Goal: Task Accomplishment & Management: Manage account settings

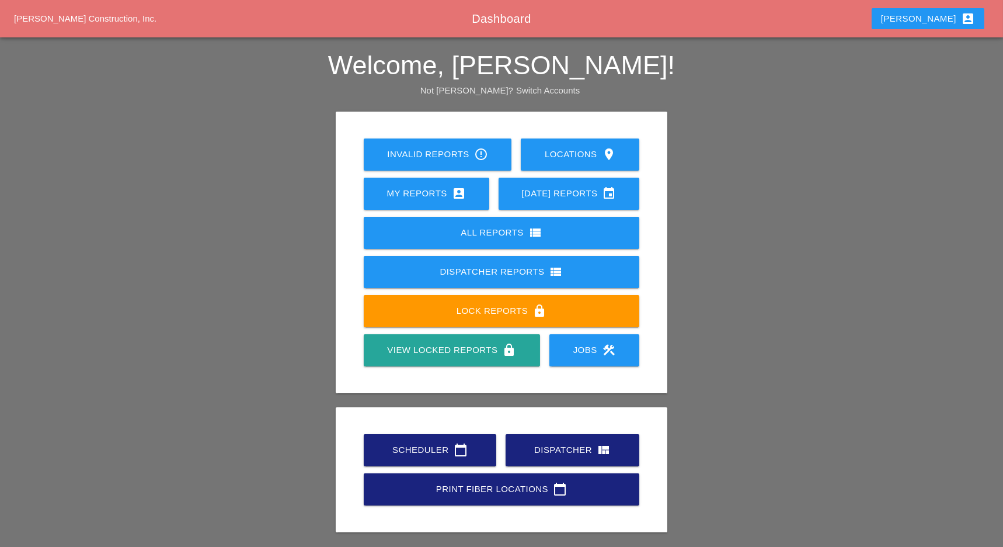
click at [394, 447] on div "Scheduler calendar_today" at bounding box center [430, 450] width 95 height 14
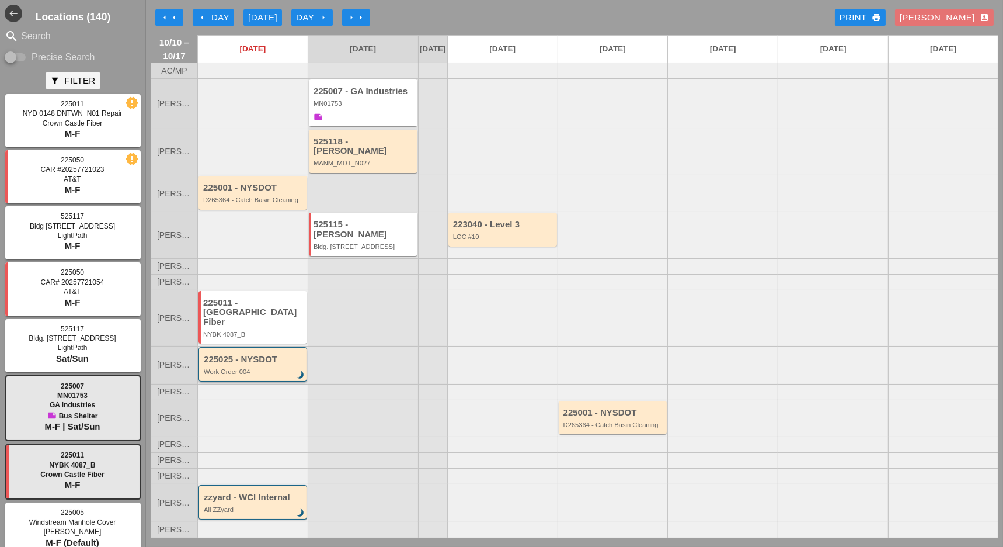
click at [252, 355] on div "225025 - NYSDOT" at bounding box center [254, 360] width 100 height 10
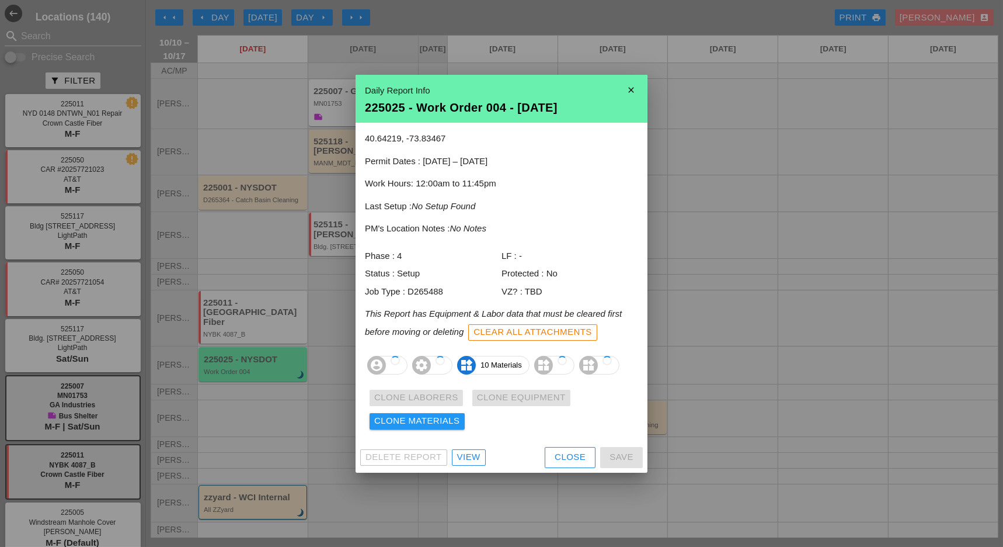
click at [467, 437] on div "40.64219, -73.83467 Permit Dates : 10/01/2025 – 12/31/2025 Work Hours: 12:00am …" at bounding box center [502, 282] width 292 height 319
click at [473, 460] on div "View" at bounding box center [468, 456] width 23 height 13
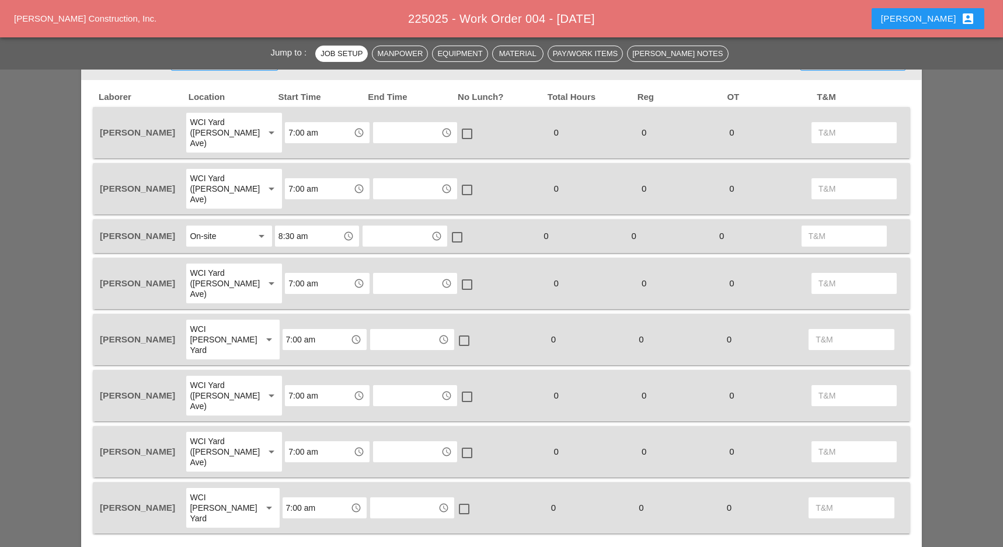
scroll to position [467, 0]
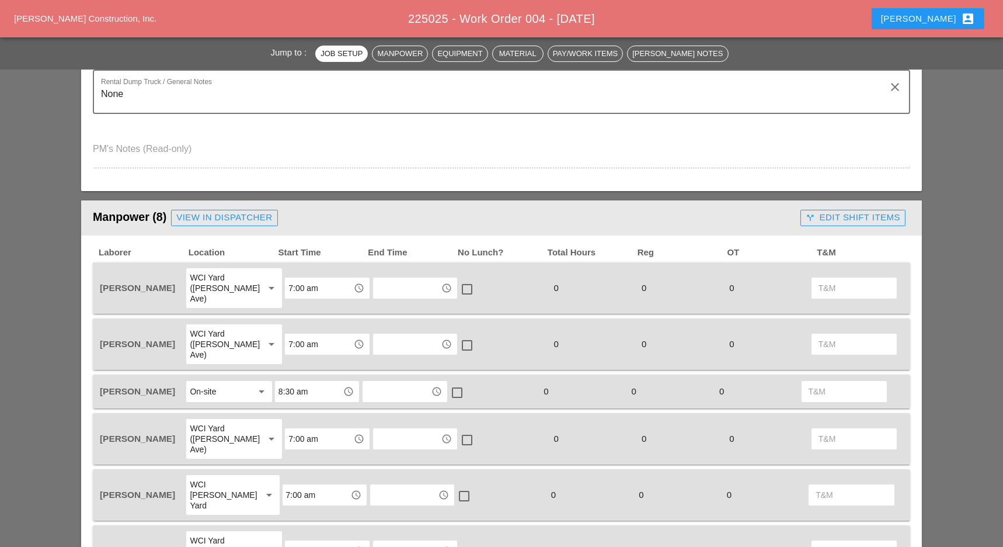
click at [393, 284] on input "text" at bounding box center [407, 288] width 61 height 19
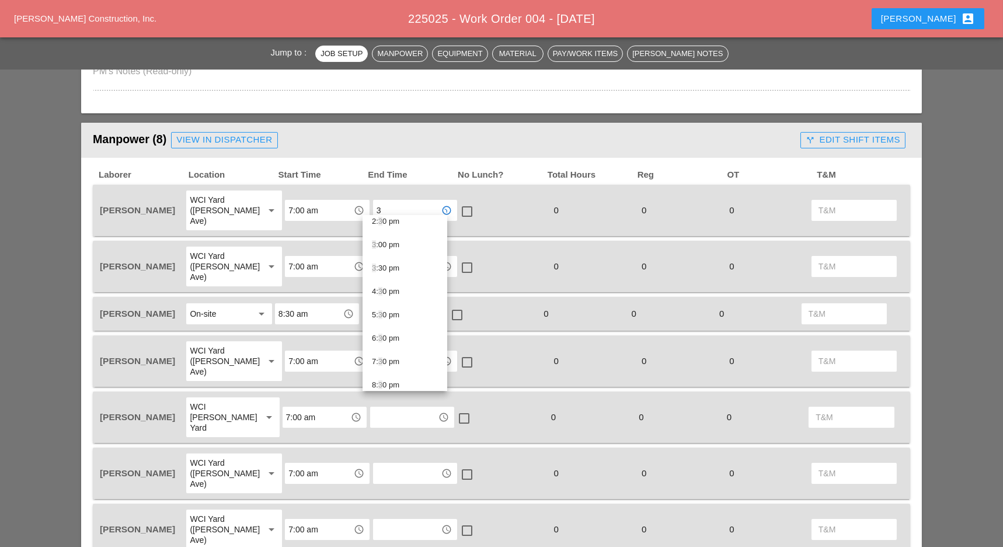
scroll to position [281, 0]
click at [387, 322] on div "3 :00 pm" at bounding box center [405, 322] width 66 height 14
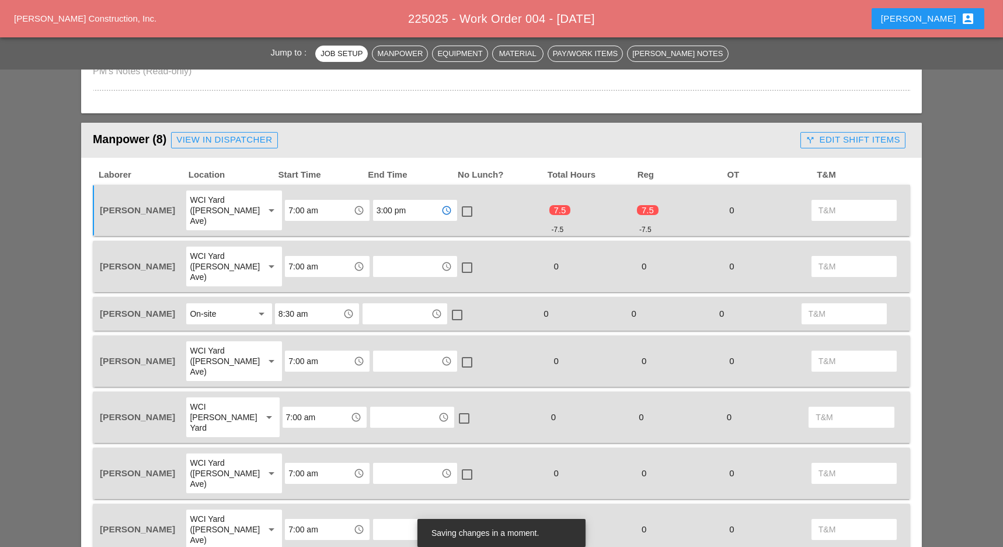
type input "3:00 pm"
click at [457, 204] on div at bounding box center [467, 212] width 20 height 20
checkbox input "true"
click at [390, 257] on input "text" at bounding box center [407, 266] width 61 height 19
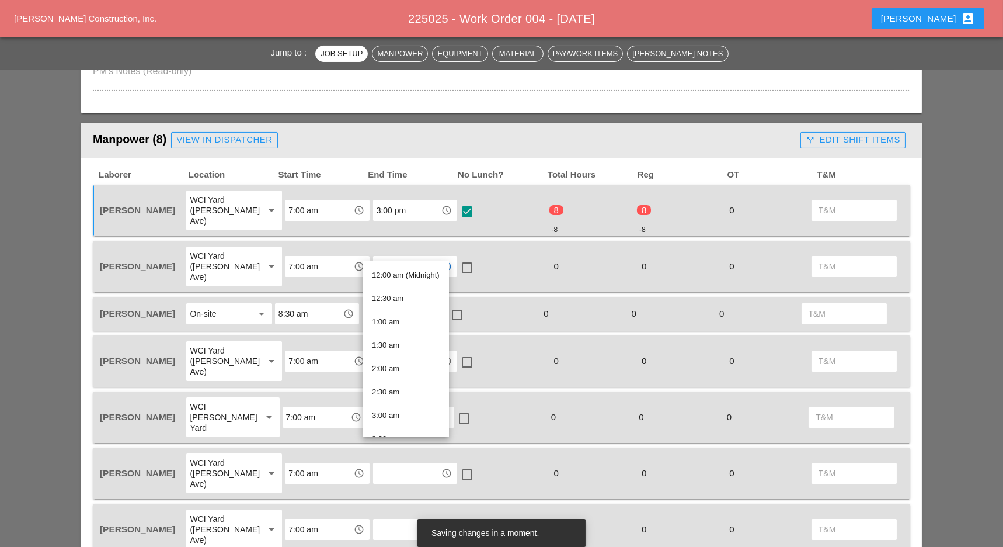
paste input "3:00 pm"
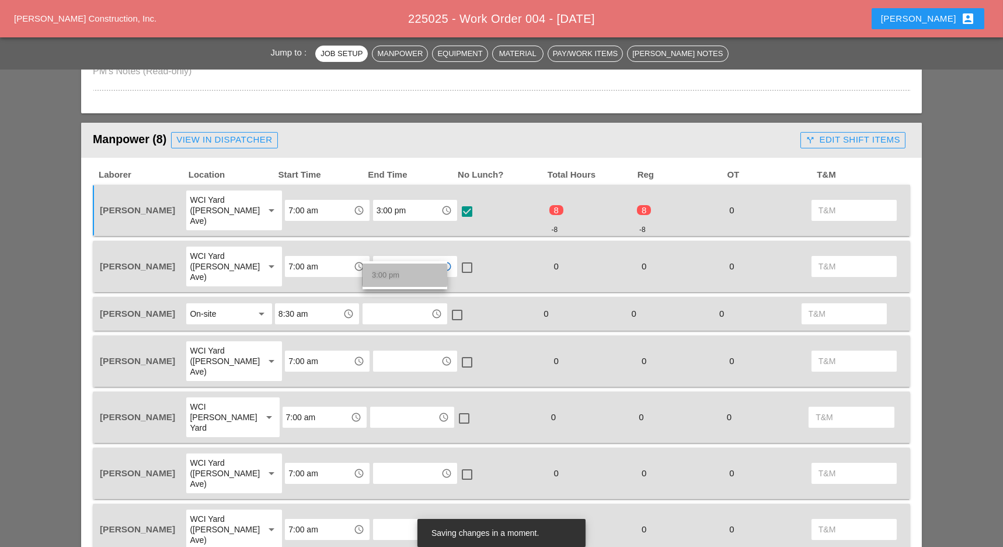
click at [392, 272] on span "3:00 pm" at bounding box center [385, 274] width 27 height 9
type input "3:00 pm"
click at [392, 304] on input "text" at bounding box center [396, 313] width 61 height 19
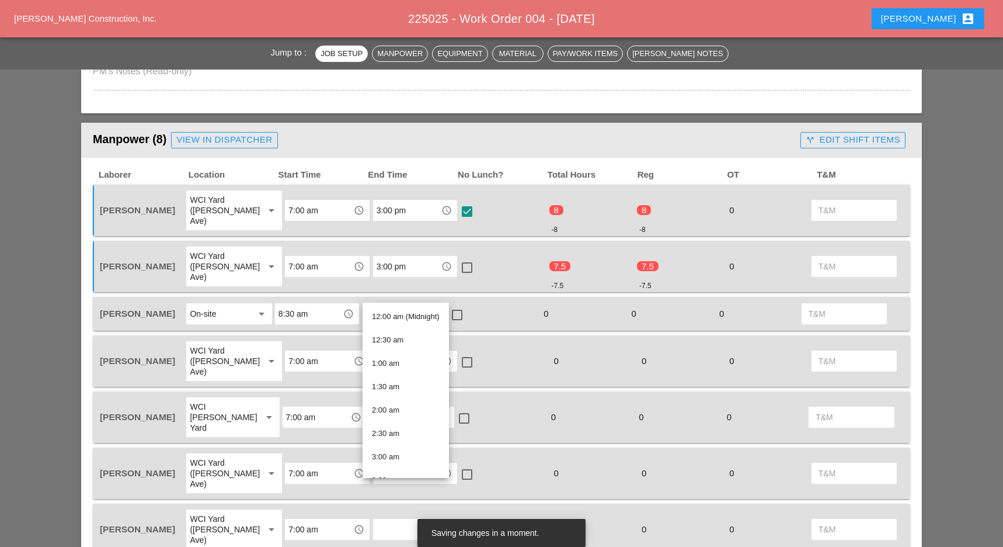
paste input "3:00 pm"
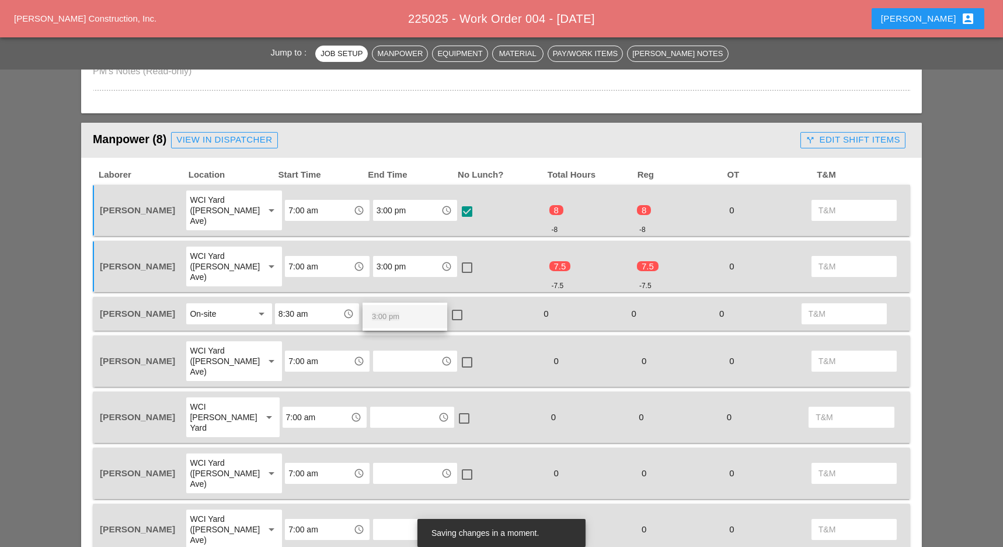
click at [392, 314] on span "3:00 pm" at bounding box center [385, 316] width 27 height 9
type input "3:00 pm"
click at [391, 352] on input "text" at bounding box center [407, 361] width 61 height 19
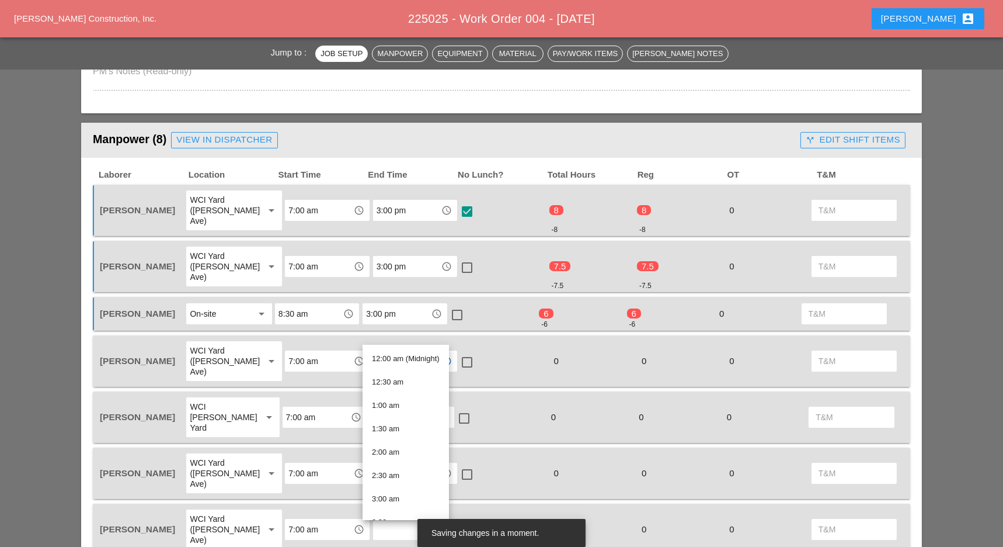
paste input "3:00 pm"
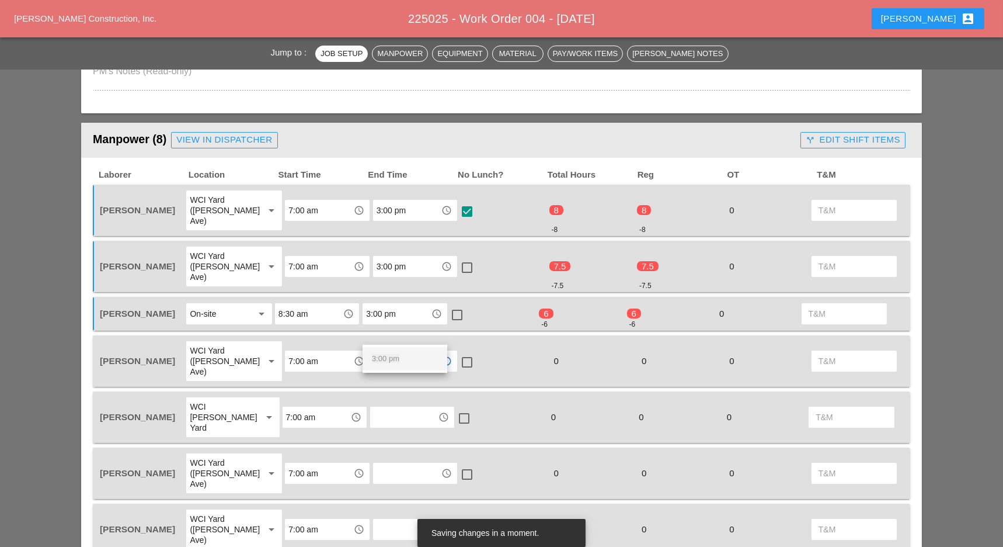
click at [387, 360] on span "3:00 pm" at bounding box center [385, 358] width 27 height 9
type input "3:00 pm"
click at [387, 408] on input "text" at bounding box center [404, 417] width 61 height 19
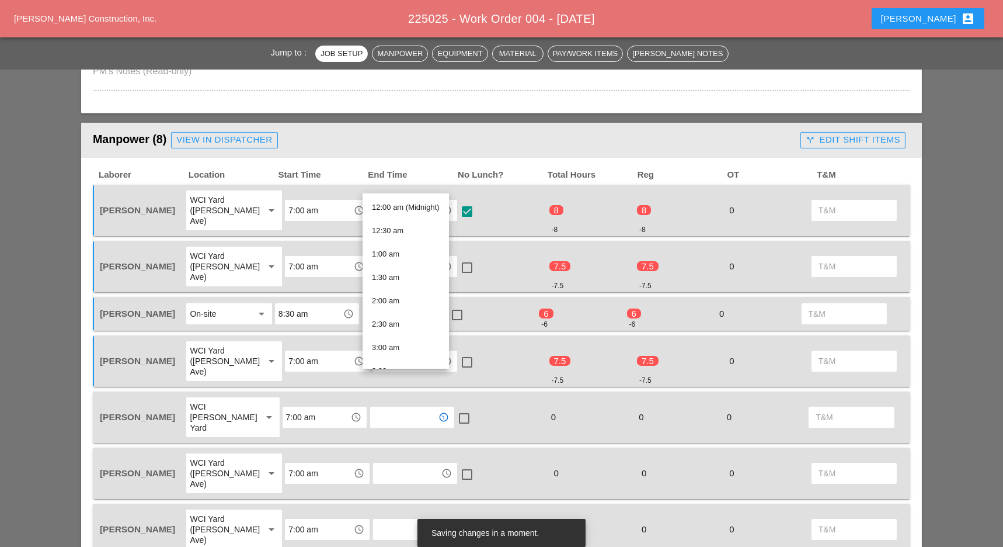
paste input "3:00 pm"
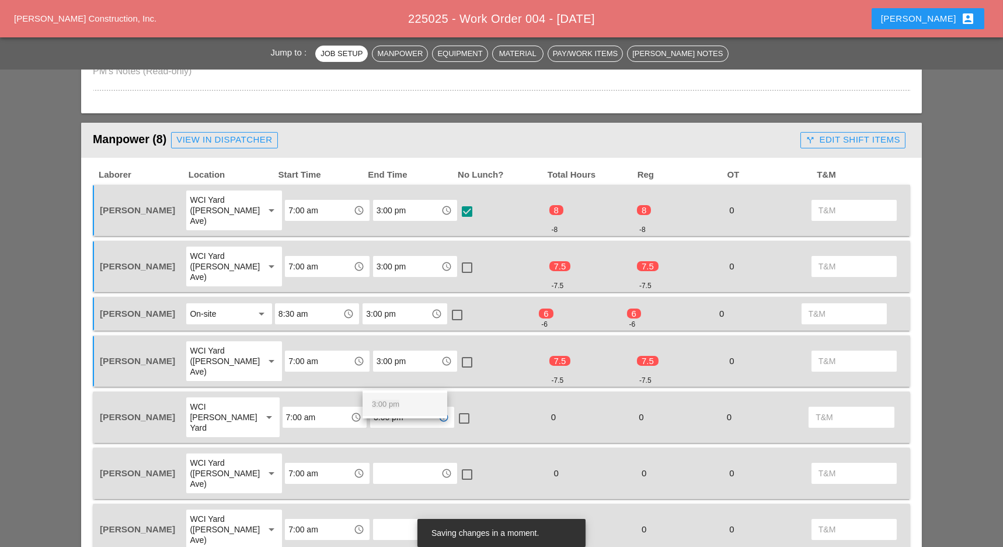
click at [389, 407] on span "3:00 pm" at bounding box center [385, 404] width 27 height 9
type input "3:00 pm"
click at [390, 464] on input "text" at bounding box center [407, 473] width 61 height 19
paste input "3:00 pm"
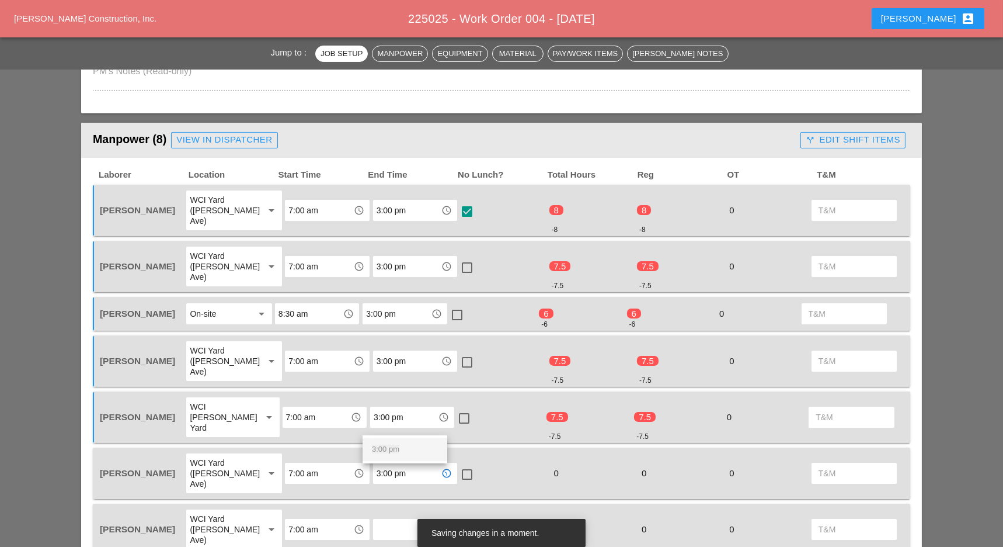
click at [389, 444] on span "3:00 pm" at bounding box center [385, 448] width 27 height 9
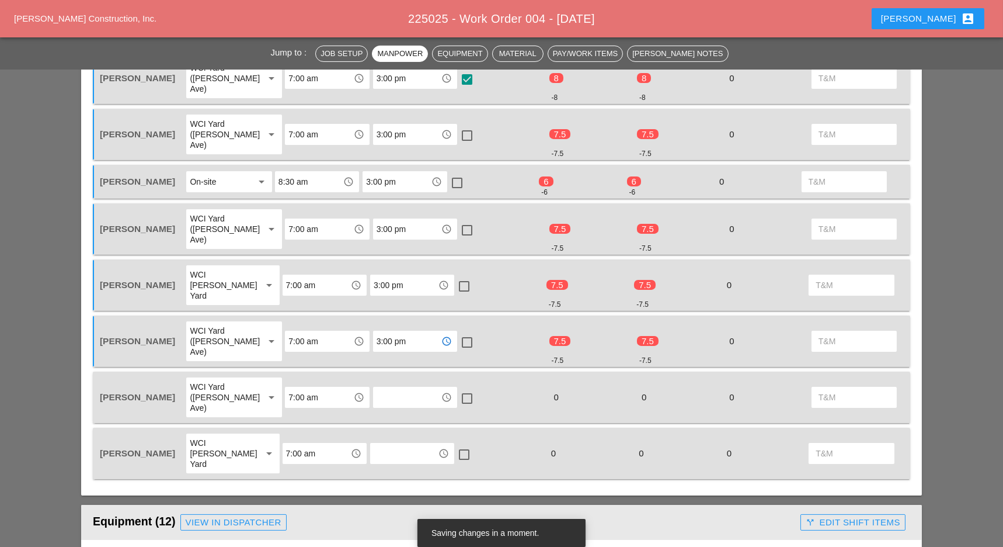
scroll to position [701, 0]
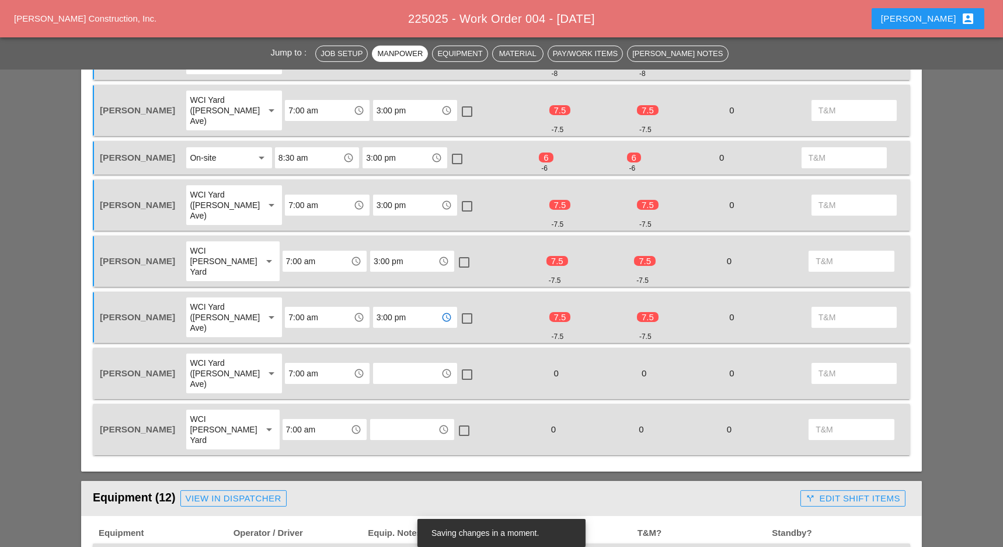
type input "3:00 pm"
click at [385, 364] on input "text" at bounding box center [407, 373] width 61 height 19
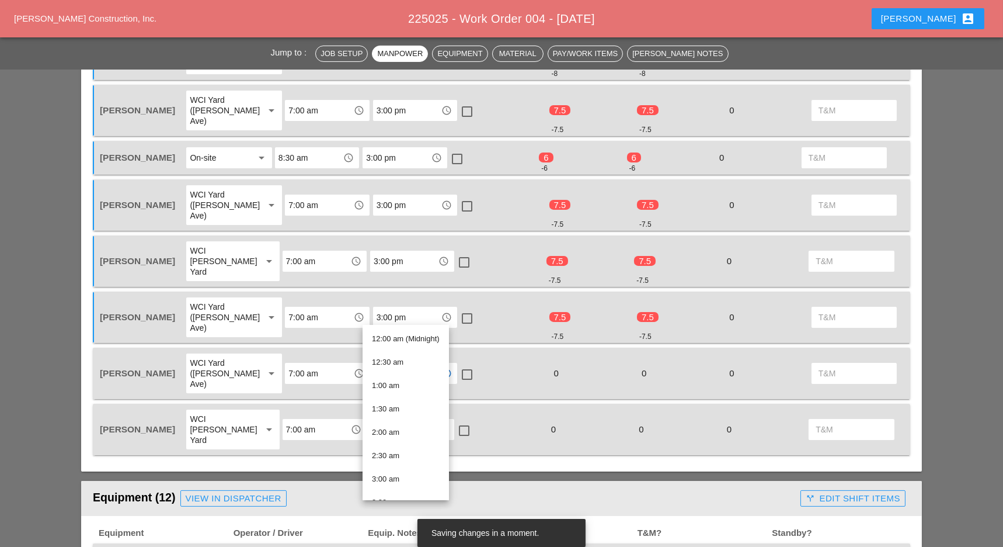
paste input "3:00 pm"
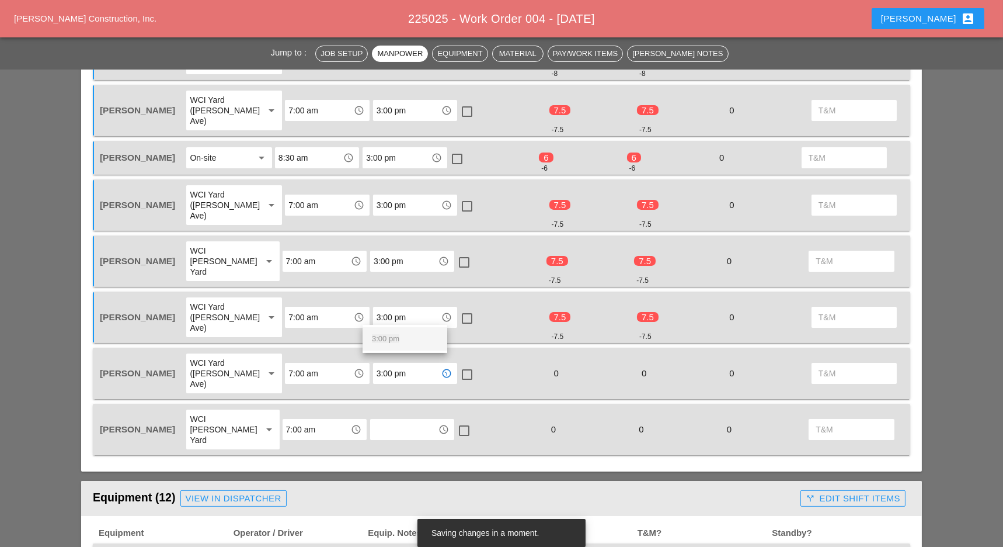
click at [388, 341] on span "3:00 pm" at bounding box center [385, 338] width 27 height 9
type input "3:00 pm"
click at [391, 420] on input "text" at bounding box center [404, 429] width 61 height 19
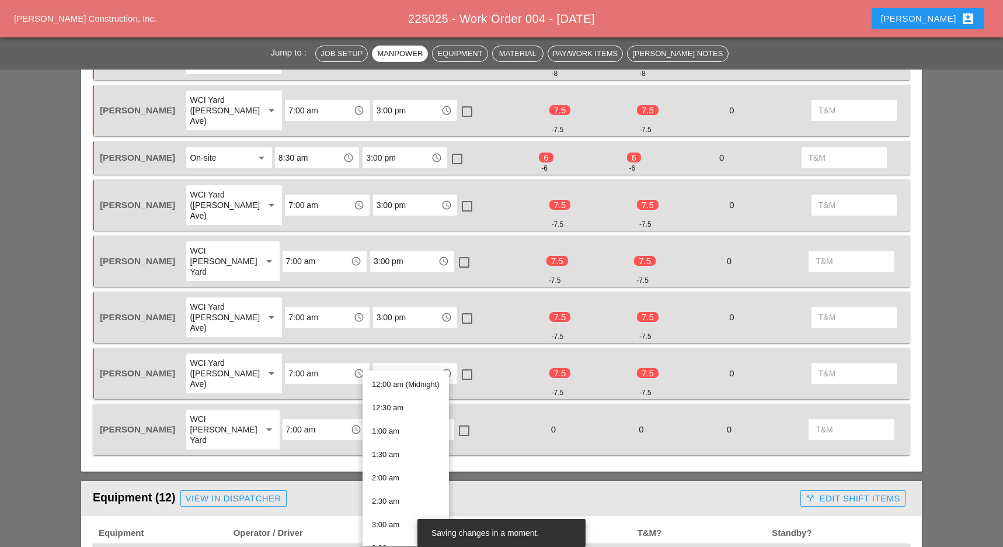
paste input "3:00 pm"
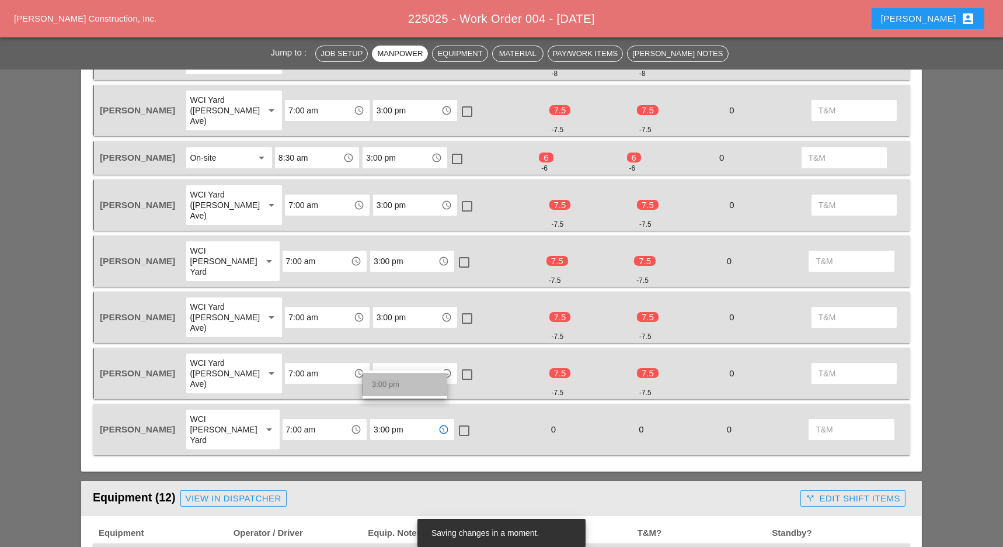
click at [398, 385] on span "3:00 pm" at bounding box center [385, 384] width 27 height 9
type input "3:00 pm"
click at [458, 421] on div at bounding box center [464, 431] width 20 height 20
checkbox input "true"
click at [457, 364] on div at bounding box center [467, 374] width 20 height 20
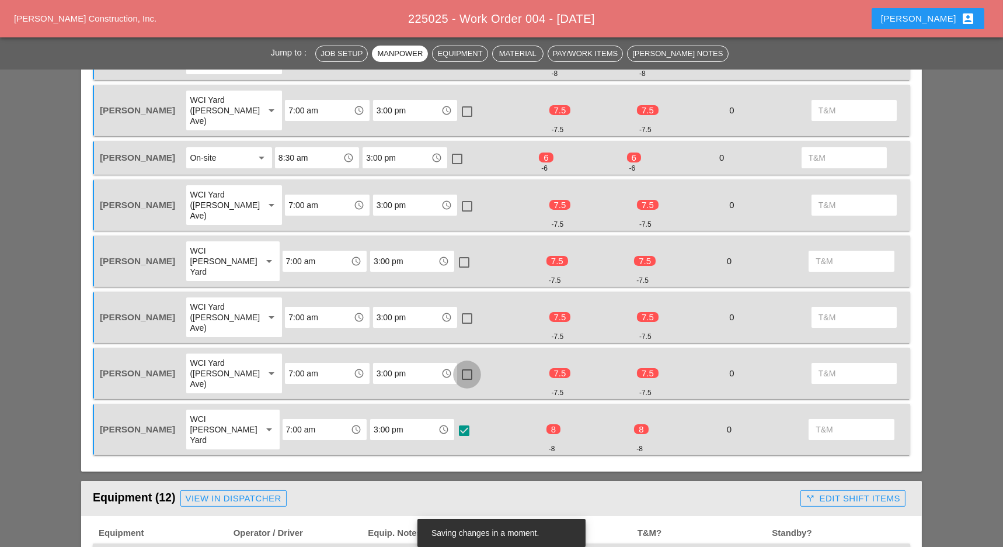
checkbox input "true"
click at [462, 308] on div at bounding box center [467, 318] width 20 height 20
checkbox input "true"
click at [461, 252] on div at bounding box center [464, 262] width 20 height 20
checkbox input "true"
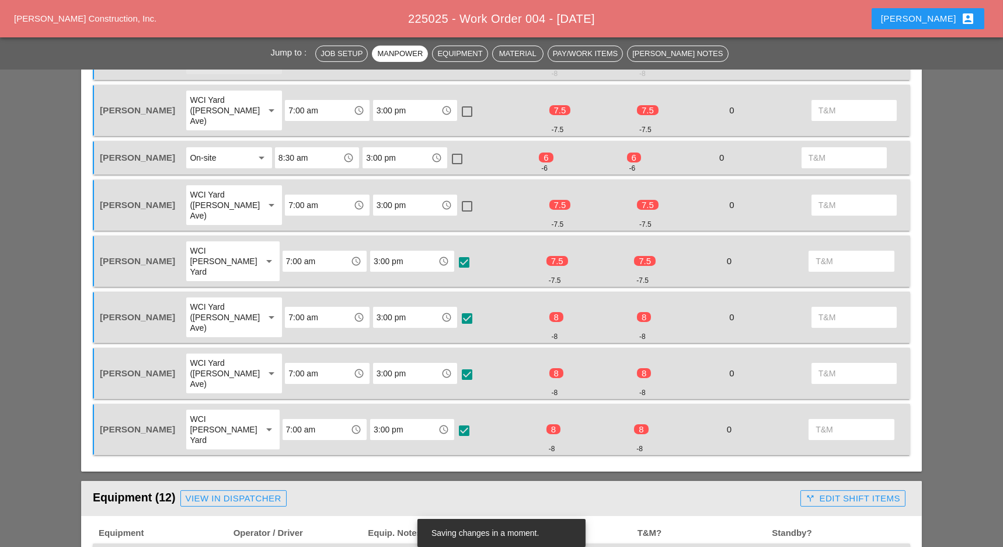
click at [464, 196] on div at bounding box center [467, 206] width 20 height 20
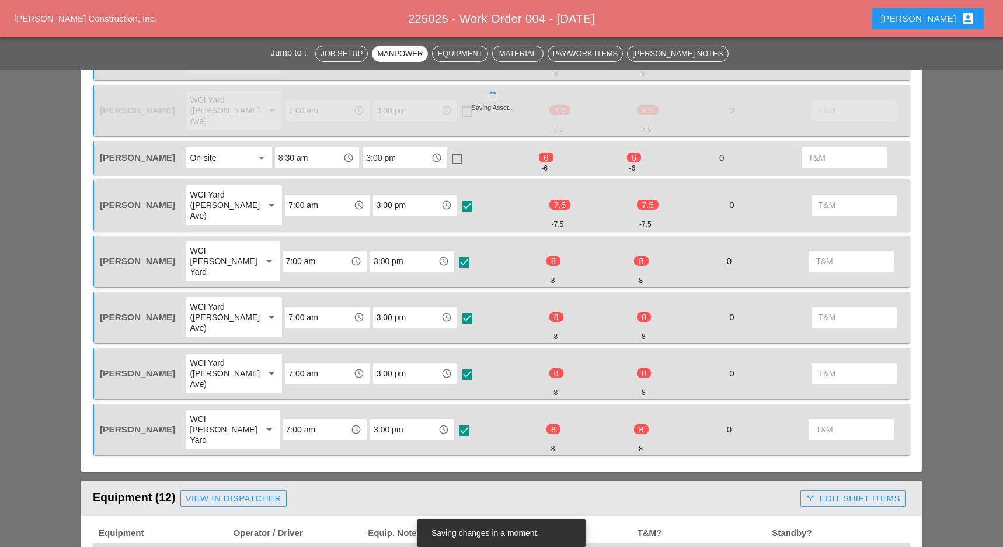
checkbox input "true"
click at [462, 149] on div at bounding box center [457, 159] width 20 height 20
checkbox input "true"
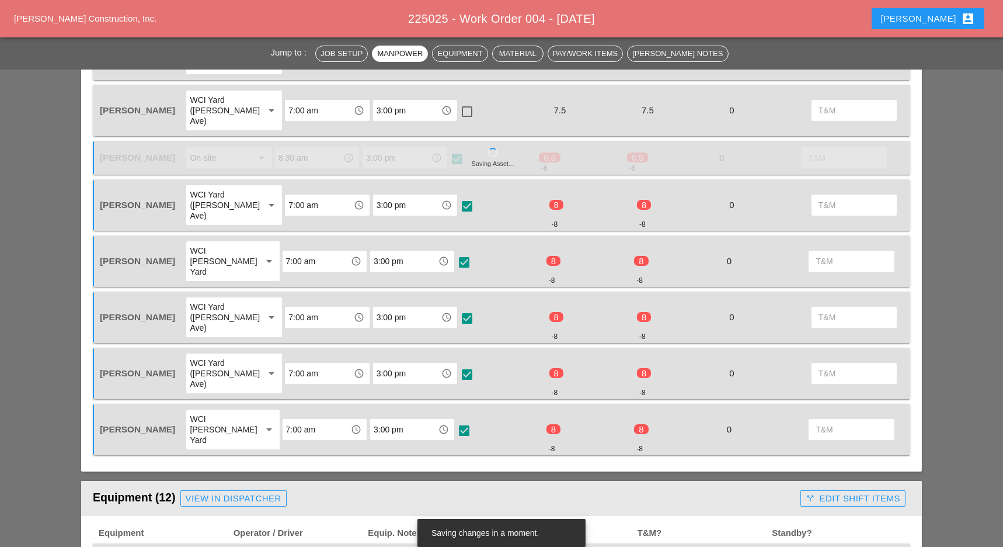
scroll to position [623, 0]
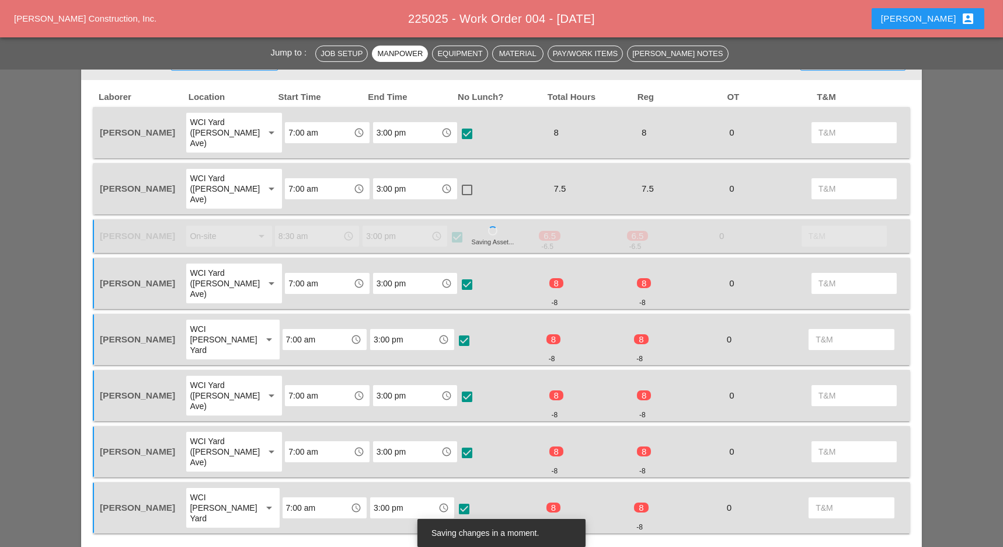
click at [464, 180] on div at bounding box center [467, 190] width 20 height 20
checkbox input "true"
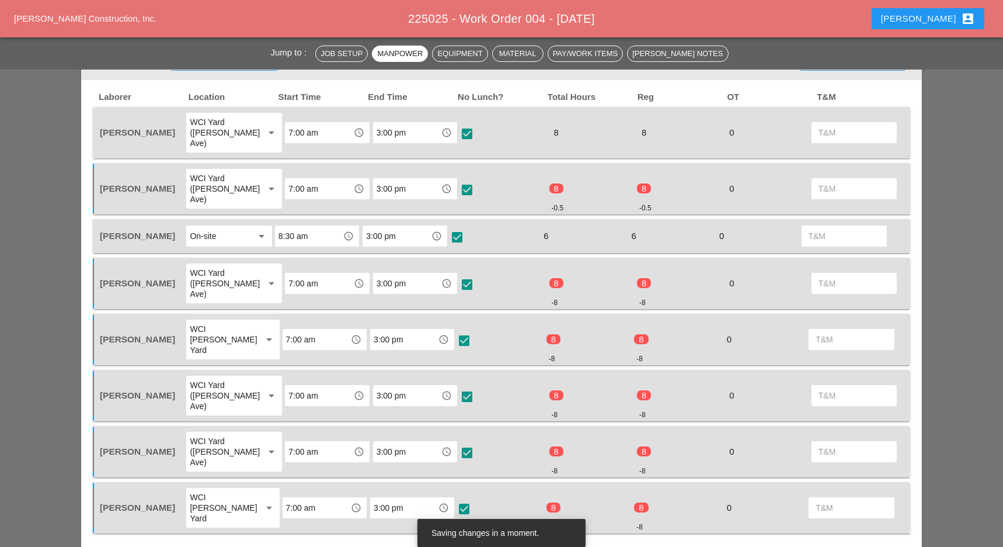
click at [289, 227] on input "8:30 am" at bounding box center [309, 236] width 61 height 19
click at [297, 241] on div "7 :00 am" at bounding box center [317, 239] width 66 height 14
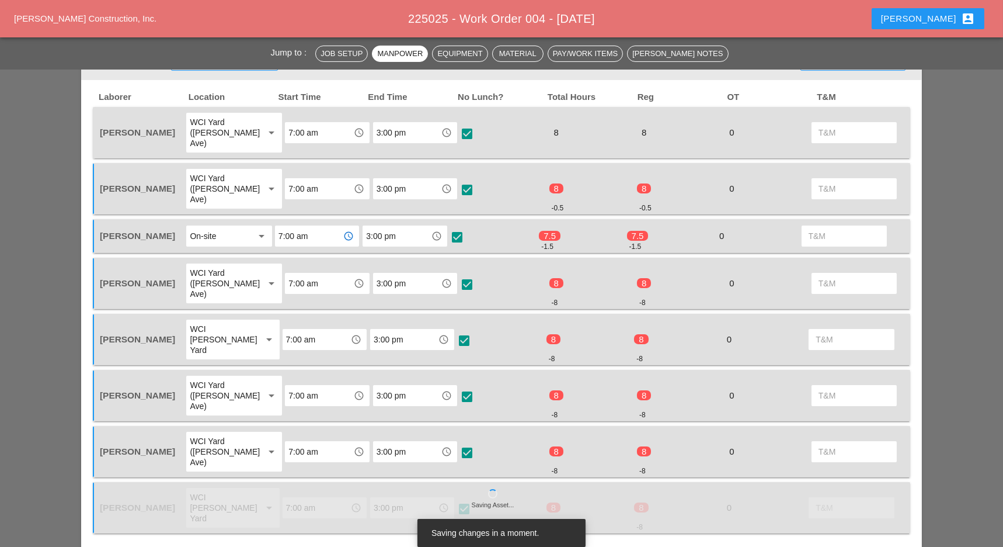
type input "7:00 am"
click at [465, 227] on div at bounding box center [457, 237] width 20 height 20
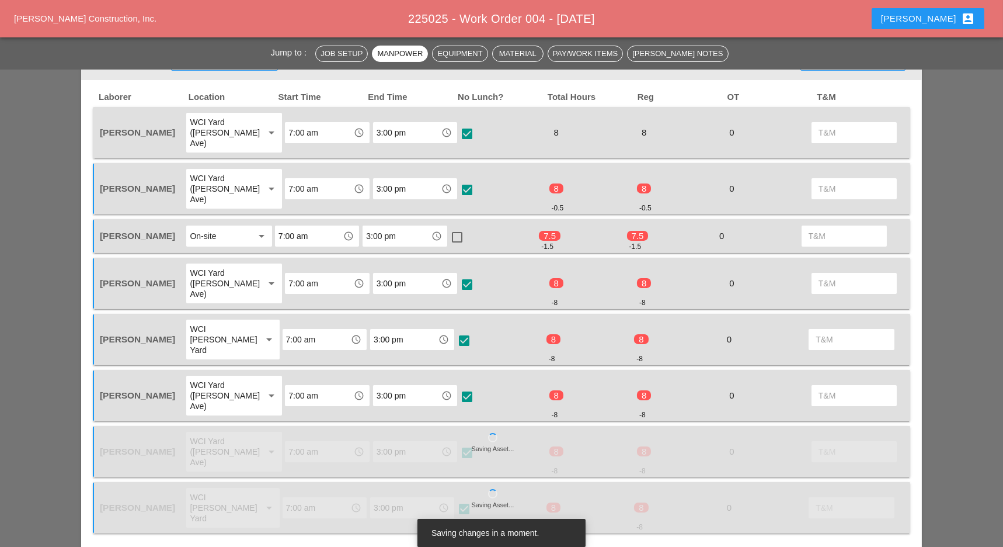
click at [461, 227] on div at bounding box center [457, 237] width 20 height 20
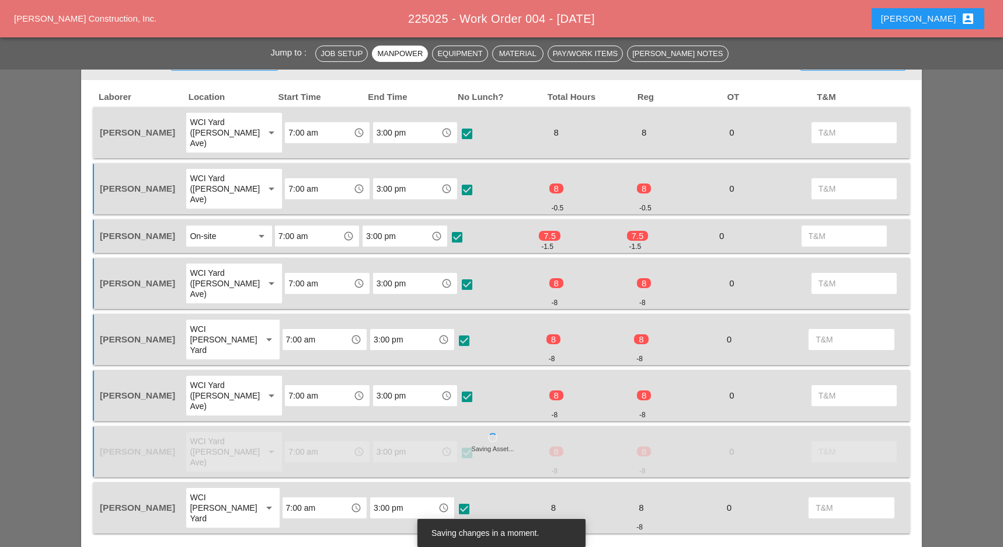
checkbox input "true"
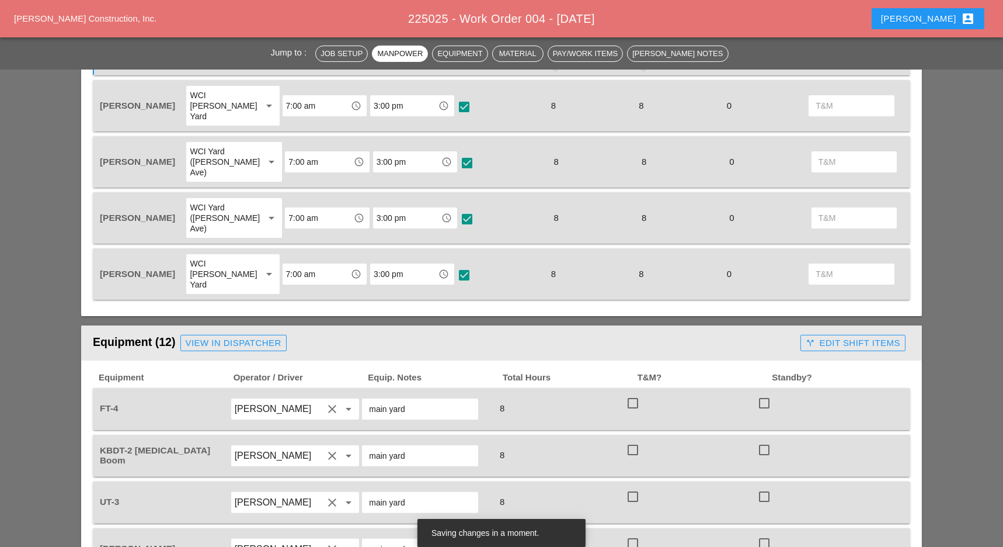
scroll to position [1012, 0]
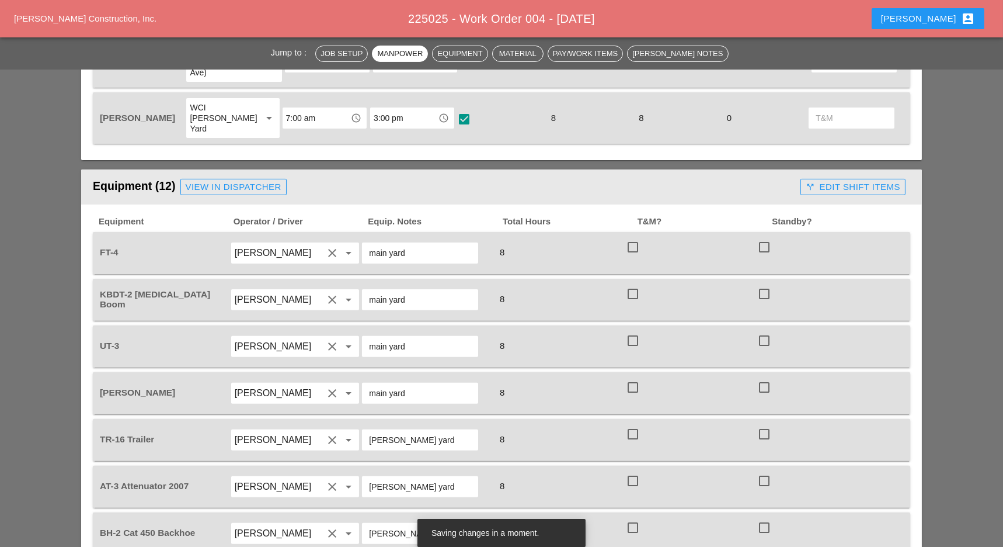
click at [631, 237] on div at bounding box center [633, 247] width 20 height 20
checkbox input "true"
drag, startPoint x: 632, startPoint y: 216, endPoint x: 632, endPoint y: 227, distance: 11.1
click at [632, 284] on div at bounding box center [633, 294] width 20 height 20
checkbox input "true"
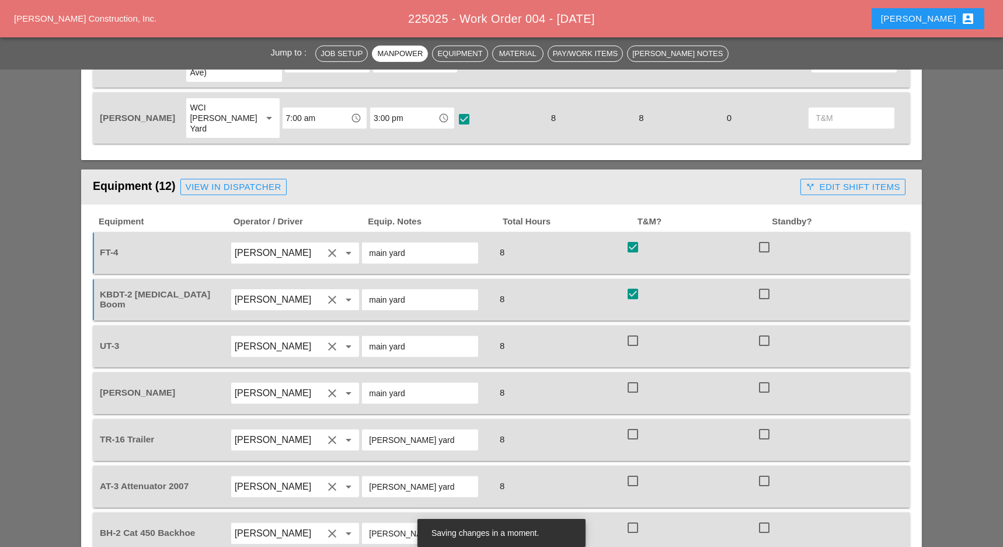
drag, startPoint x: 631, startPoint y: 260, endPoint x: 626, endPoint y: 294, distance: 34.4
click at [632, 331] on div at bounding box center [633, 341] width 20 height 20
checkbox input "true"
click at [631, 377] on div at bounding box center [633, 387] width 20 height 20
checkbox input "true"
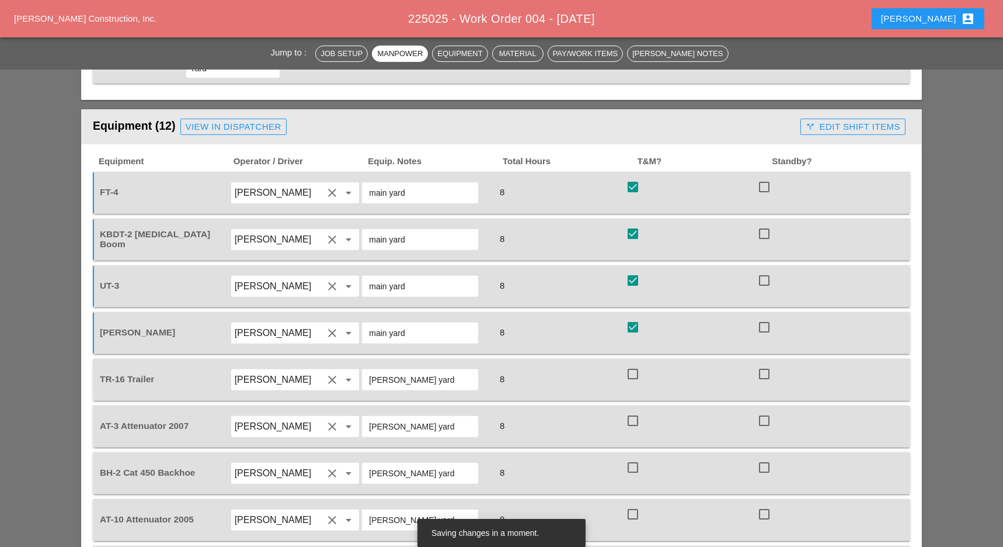
scroll to position [1090, 0]
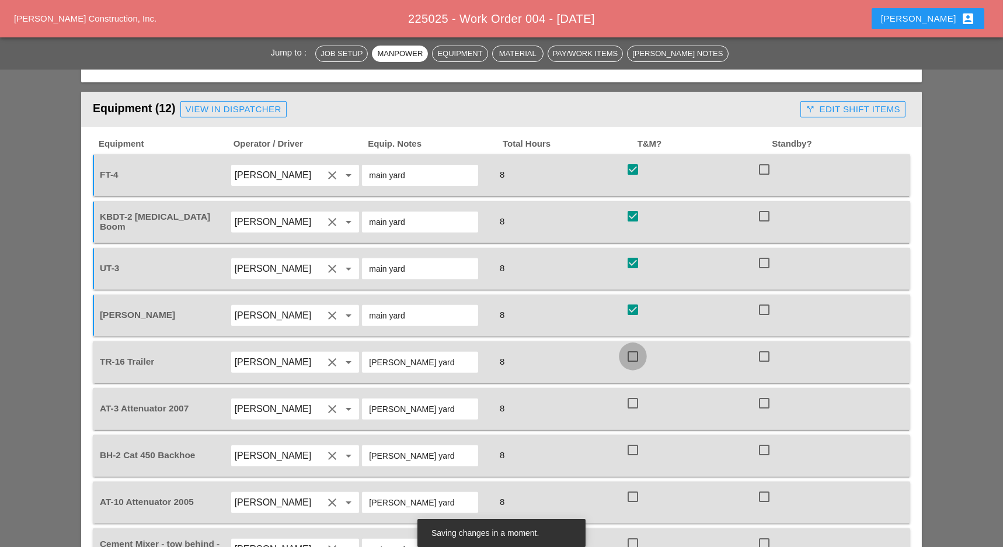
click at [637, 346] on div at bounding box center [633, 356] width 20 height 20
checkbox input "true"
drag, startPoint x: 631, startPoint y: 328, endPoint x: 637, endPoint y: 334, distance: 7.9
click at [634, 393] on div at bounding box center [633, 403] width 20 height 20
checkbox input "true"
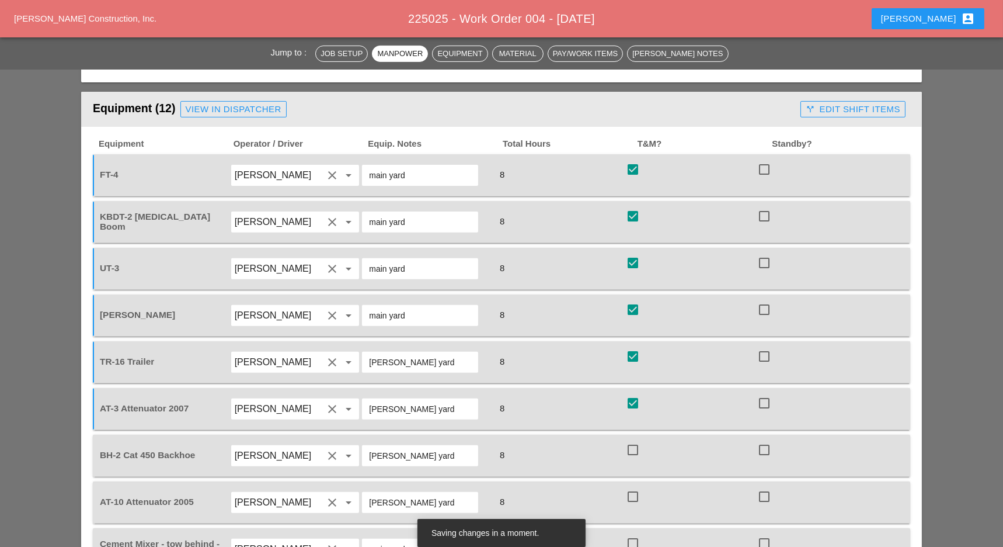
scroll to position [1168, 0]
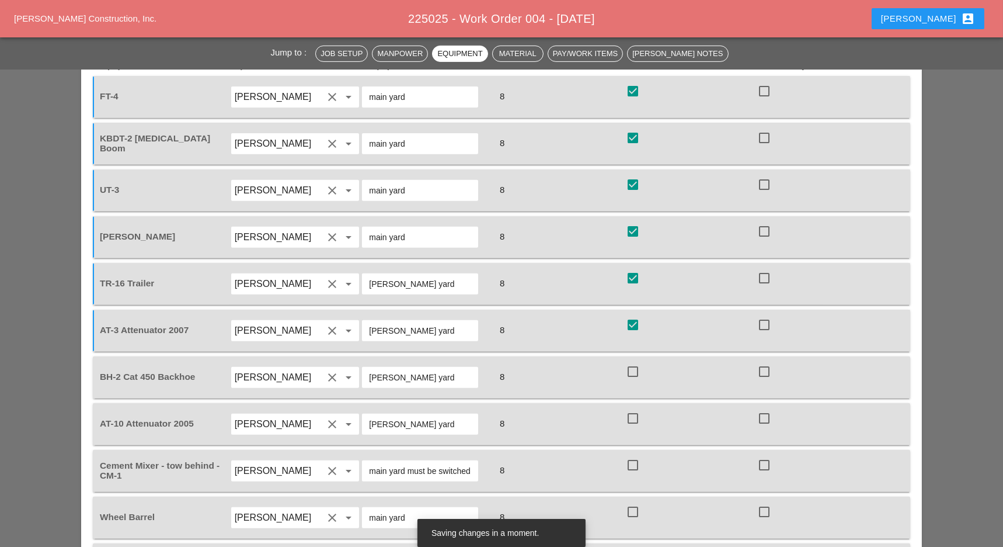
click at [637, 362] on div at bounding box center [633, 372] width 20 height 20
checkbox input "true"
click at [638, 408] on div at bounding box center [633, 418] width 20 height 20
checkbox input "true"
click at [637, 455] on div at bounding box center [633, 465] width 20 height 20
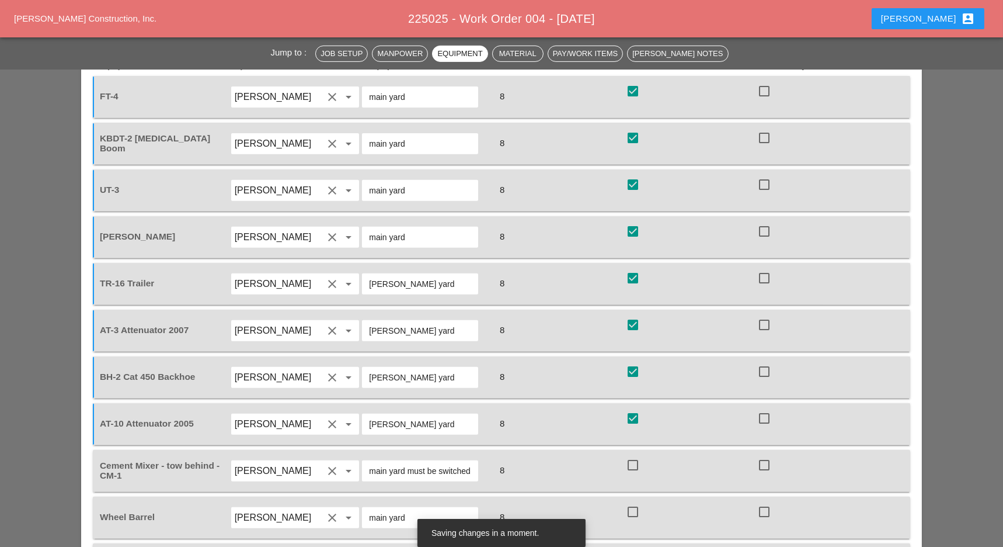
checkbox input "true"
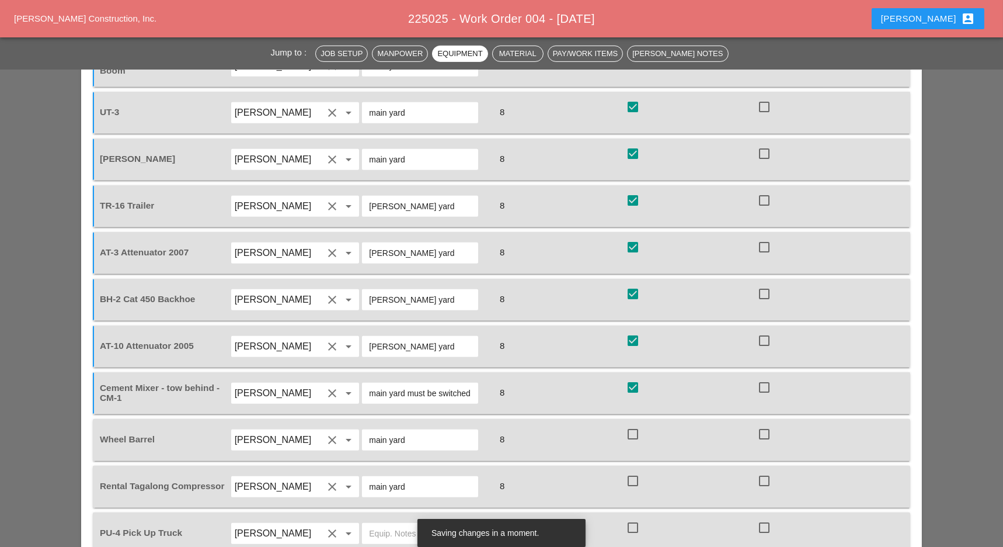
click at [637, 424] on div at bounding box center [633, 434] width 20 height 20
click at [635, 424] on div at bounding box center [633, 434] width 20 height 20
checkbox input "false"
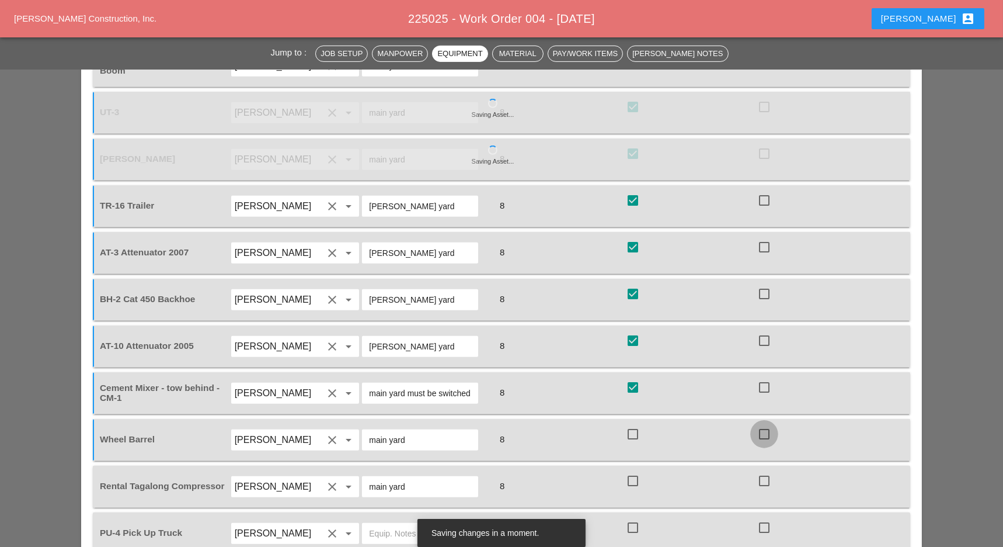
click at [759, 424] on div at bounding box center [765, 434] width 20 height 20
checkbox input "true"
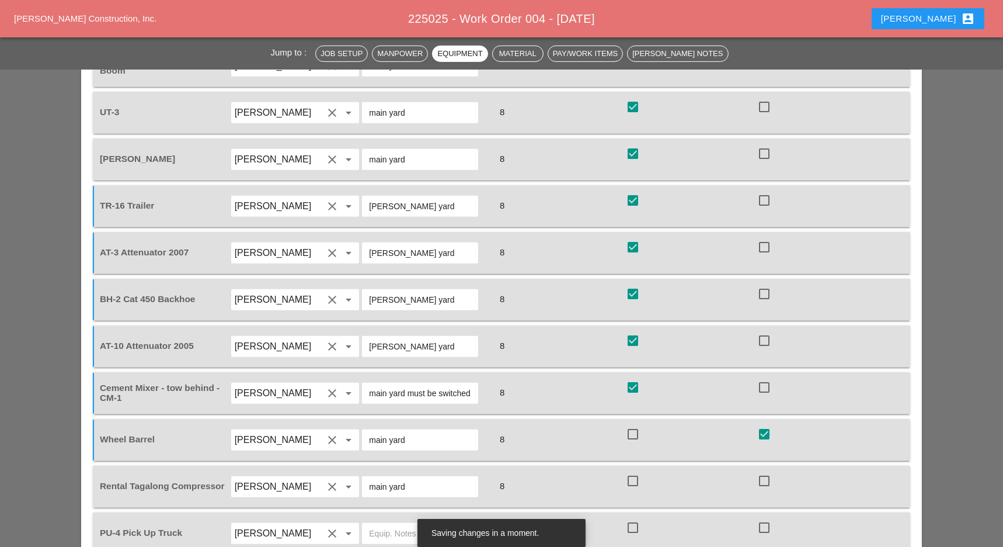
click at [633, 471] on div at bounding box center [633, 481] width 20 height 20
checkbox input "true"
click at [634, 517] on div at bounding box center [633, 527] width 20 height 20
checkbox input "true"
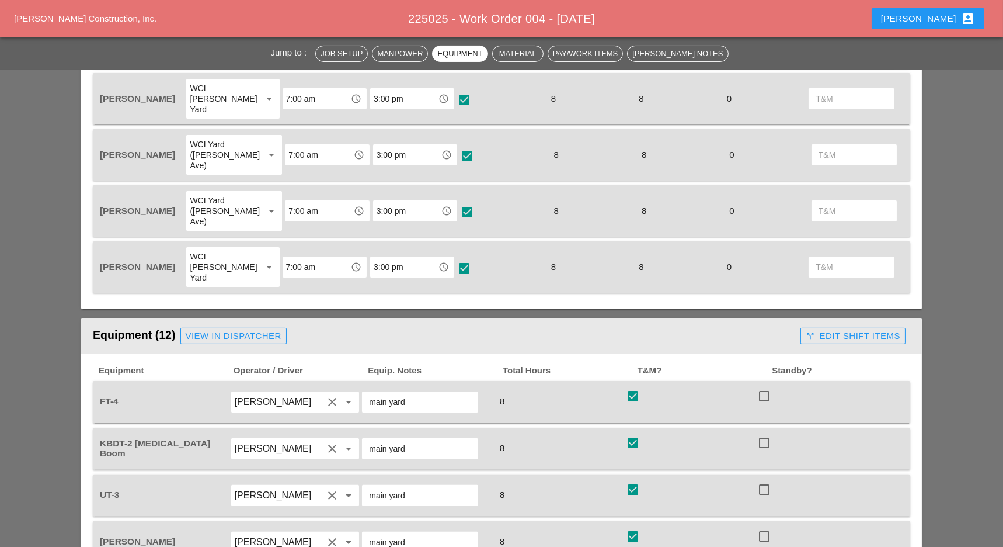
scroll to position [856, 0]
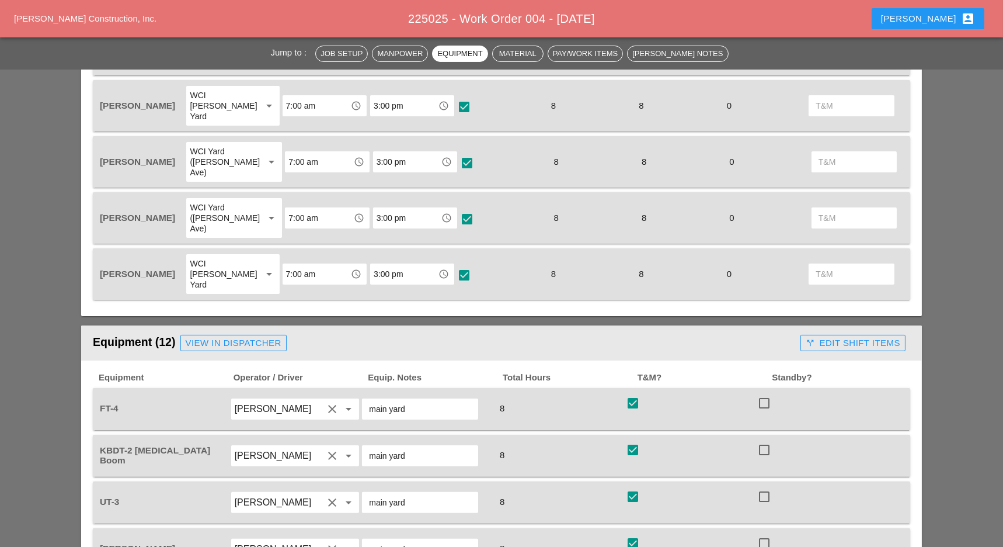
click at [258, 336] on div "View in Dispatcher" at bounding box center [234, 342] width 96 height 13
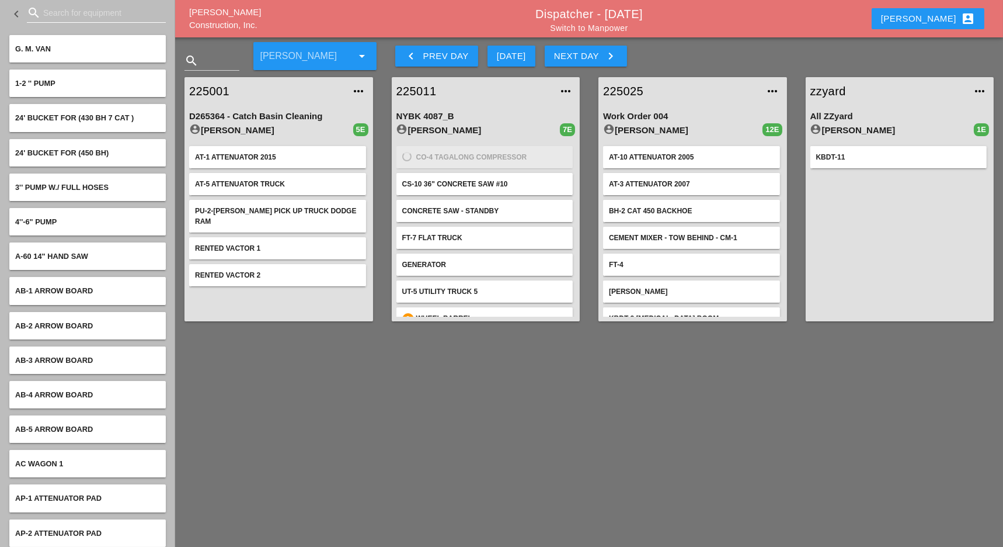
click at [72, 16] on input "Search for equipment" at bounding box center [96, 13] width 106 height 19
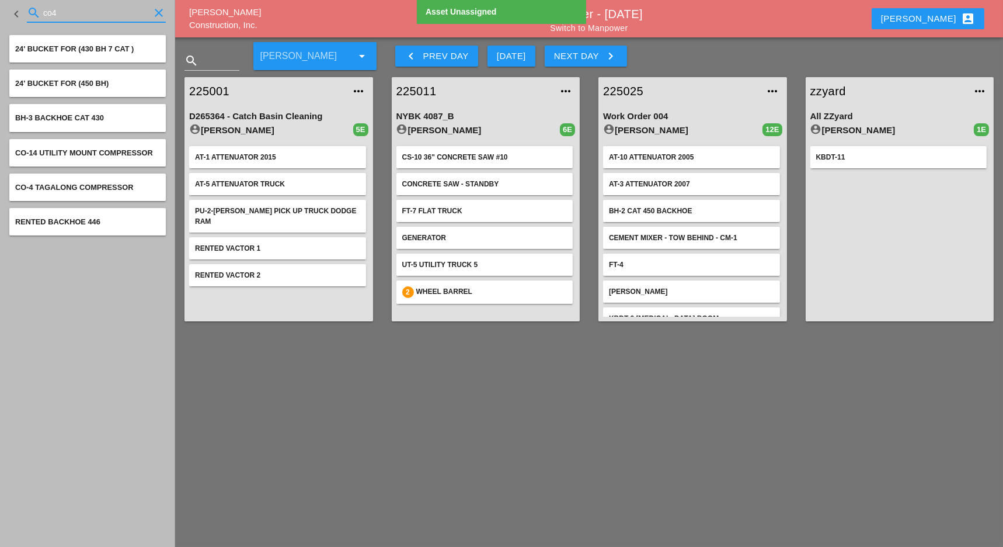
type input "co4"
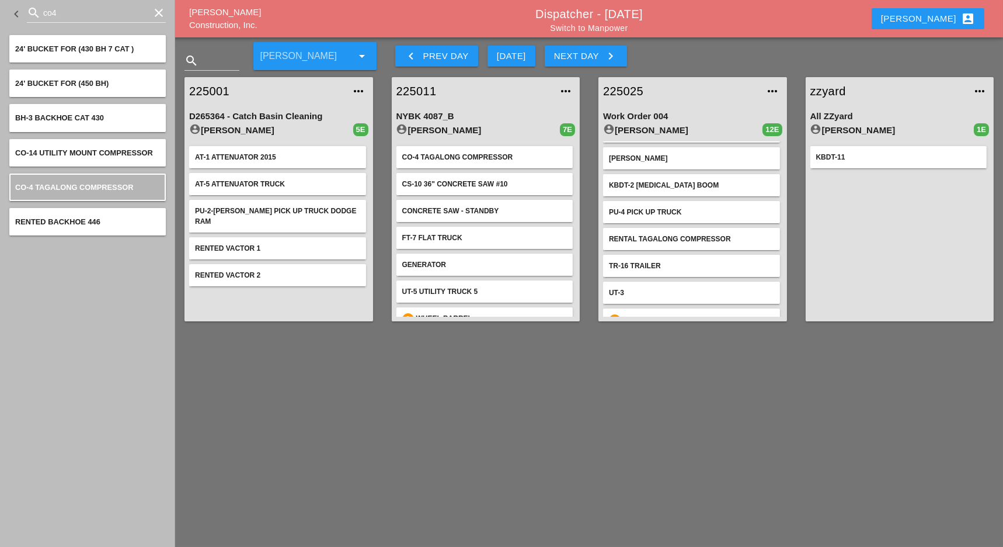
scroll to position [151, 0]
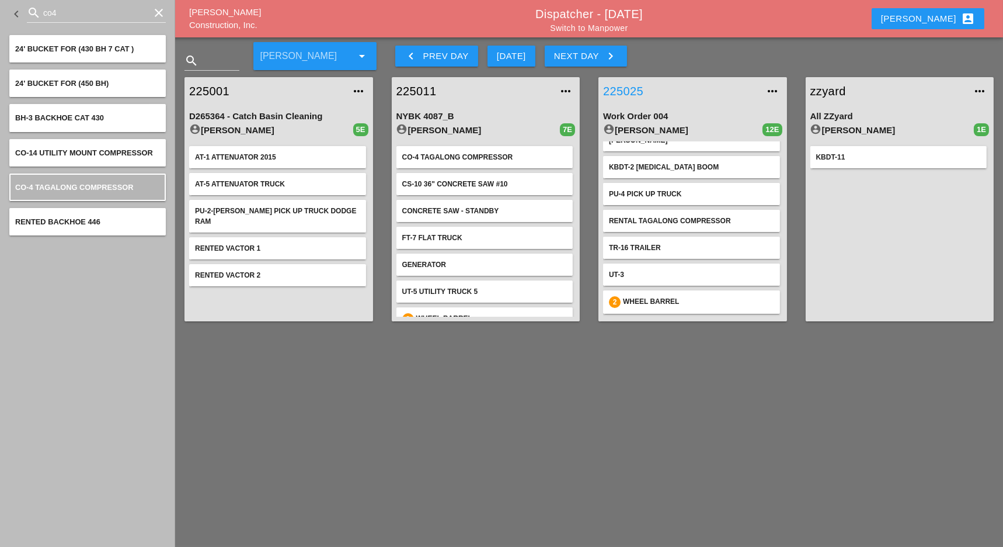
click at [627, 87] on link "225025" at bounding box center [681, 91] width 156 height 18
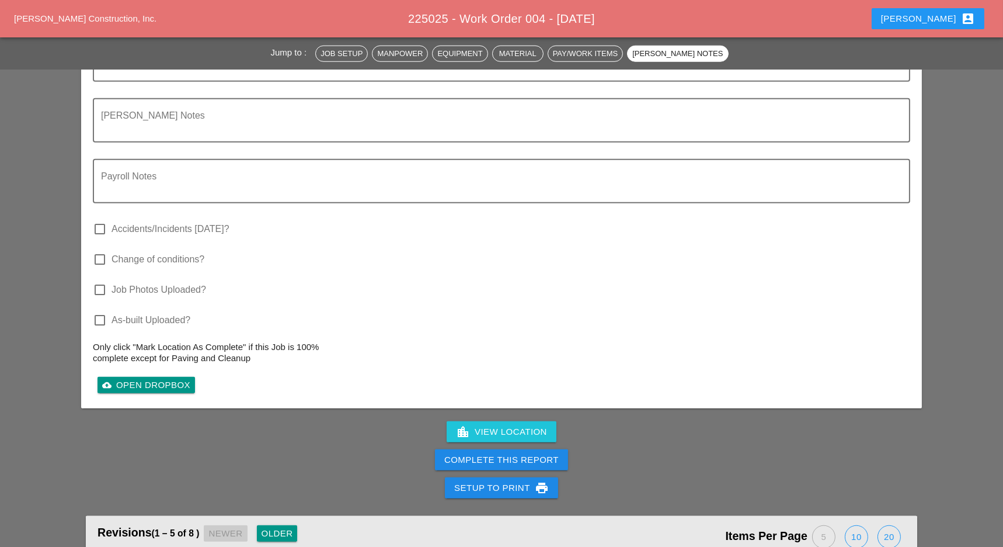
scroll to position [2644, 0]
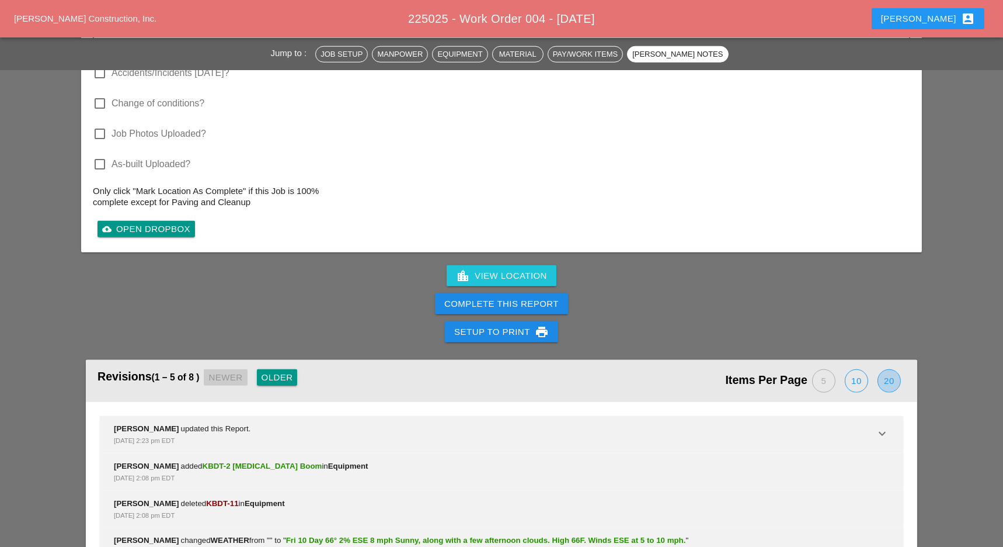
click at [887, 370] on div "20" at bounding box center [889, 381] width 22 height 22
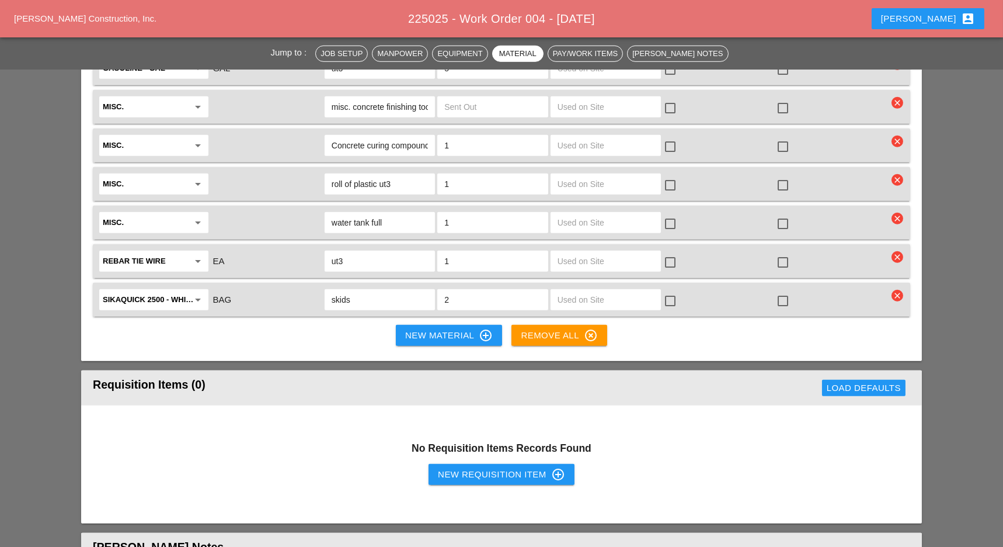
scroll to position [1978, 0]
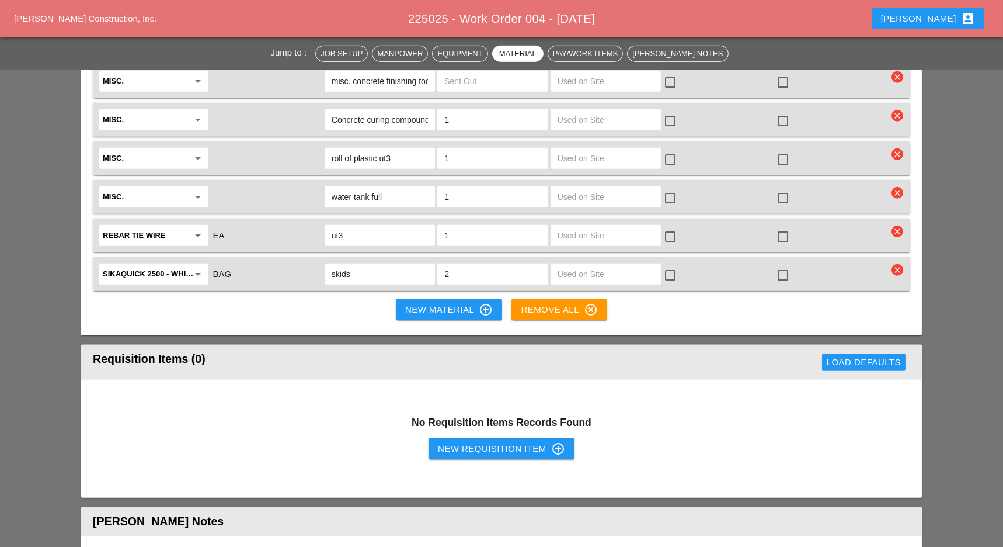
click at [437, 303] on div "New Material control_point" at bounding box center [449, 310] width 88 height 14
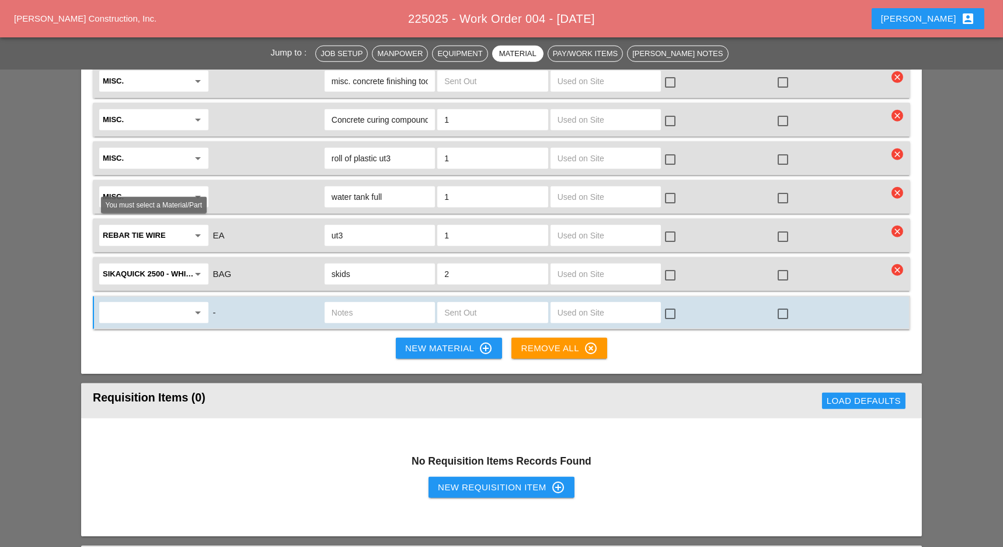
click at [137, 303] on input "text" at bounding box center [146, 312] width 86 height 19
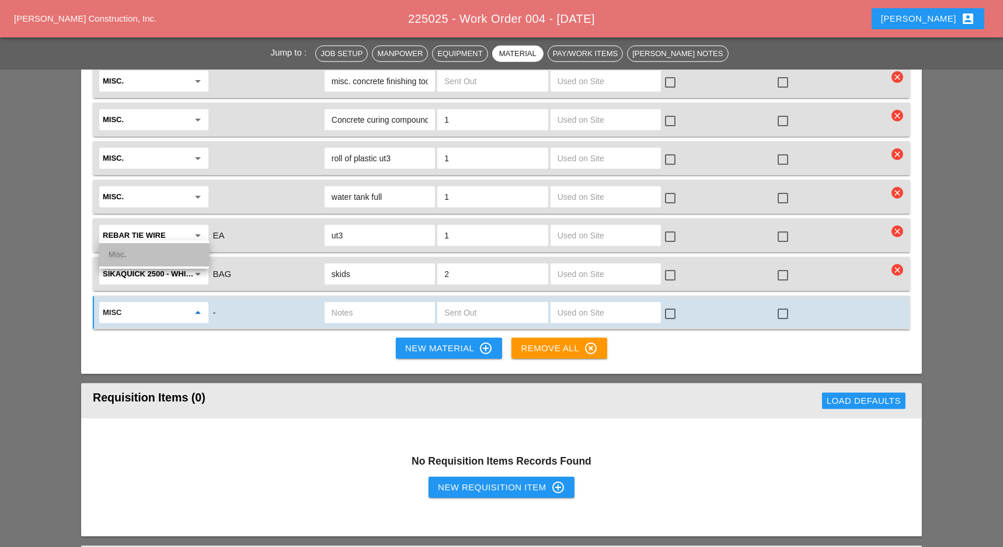
click at [131, 260] on div "Misc ." at bounding box center [154, 255] width 91 height 14
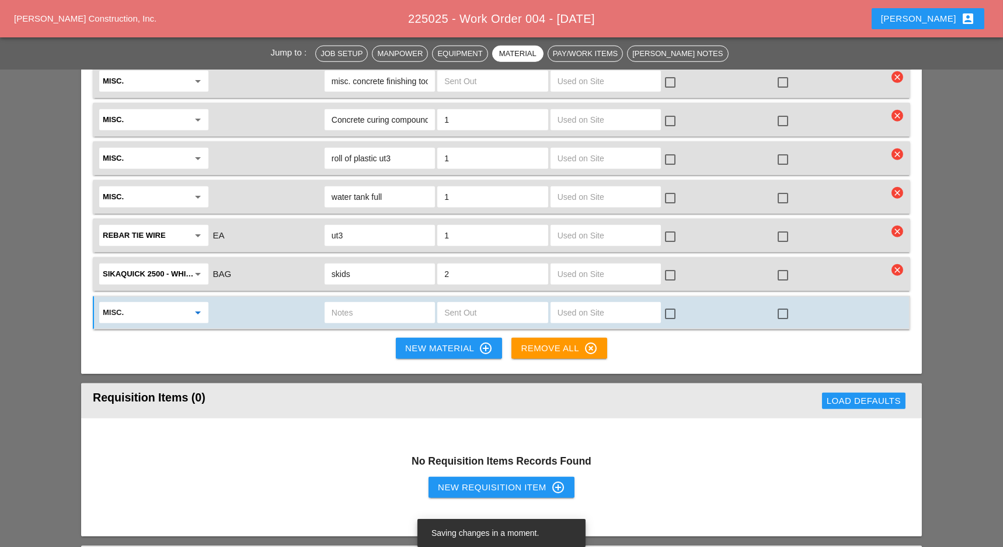
type input "Misc."
click at [357, 303] on input "text" at bounding box center [380, 312] width 96 height 19
type input "T&M Debris"
click at [560, 303] on input "text" at bounding box center [606, 312] width 96 height 19
type input "4"
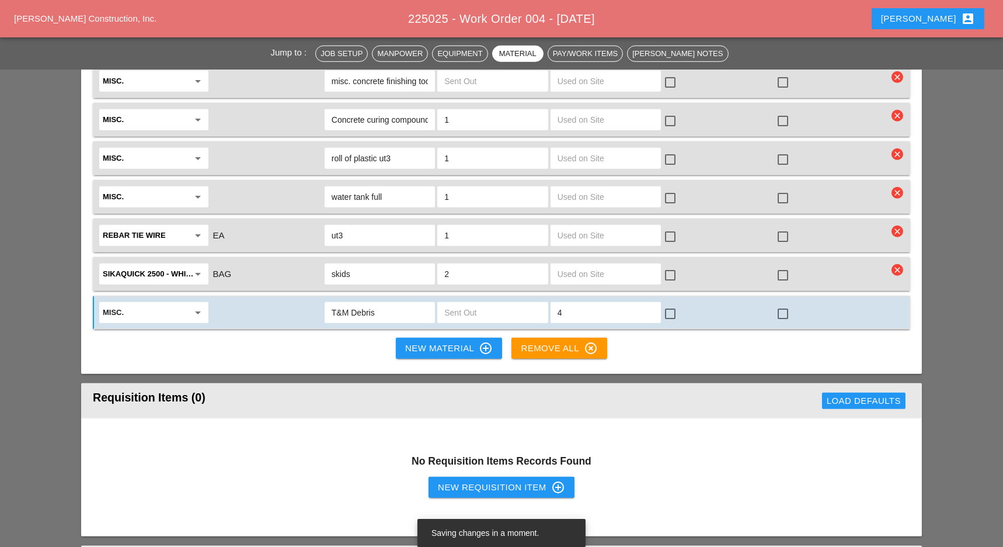
click at [679, 304] on div at bounding box center [671, 314] width 20 height 20
checkbox input "true"
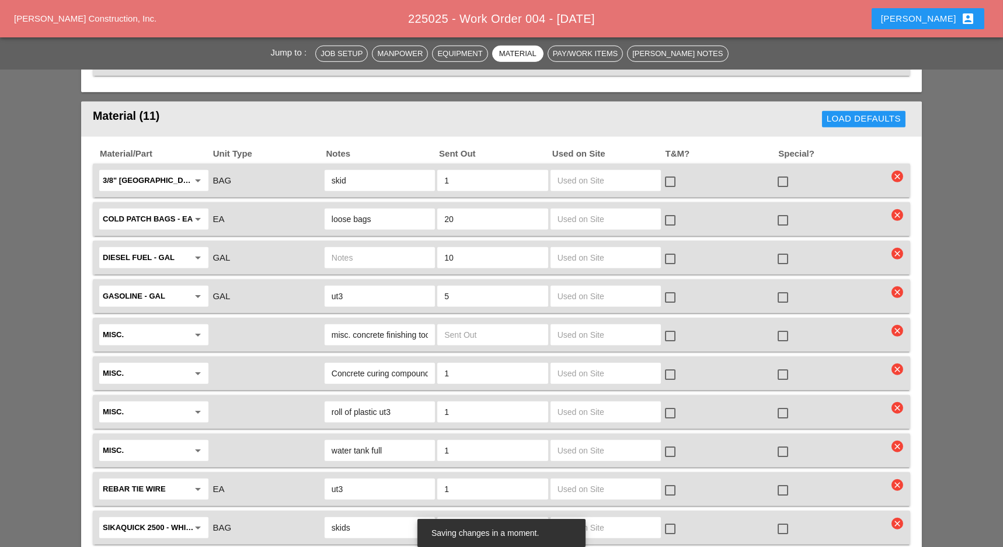
scroll to position [1744, 0]
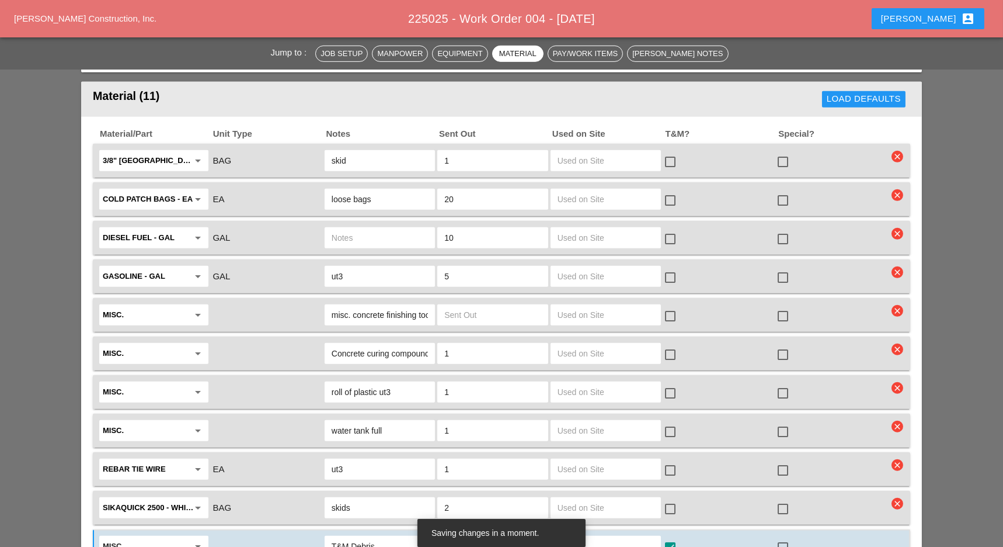
click at [601, 498] on input "text" at bounding box center [606, 507] width 96 height 19
type input "39"
click at [669, 499] on div at bounding box center [671, 509] width 20 height 20
checkbox input "true"
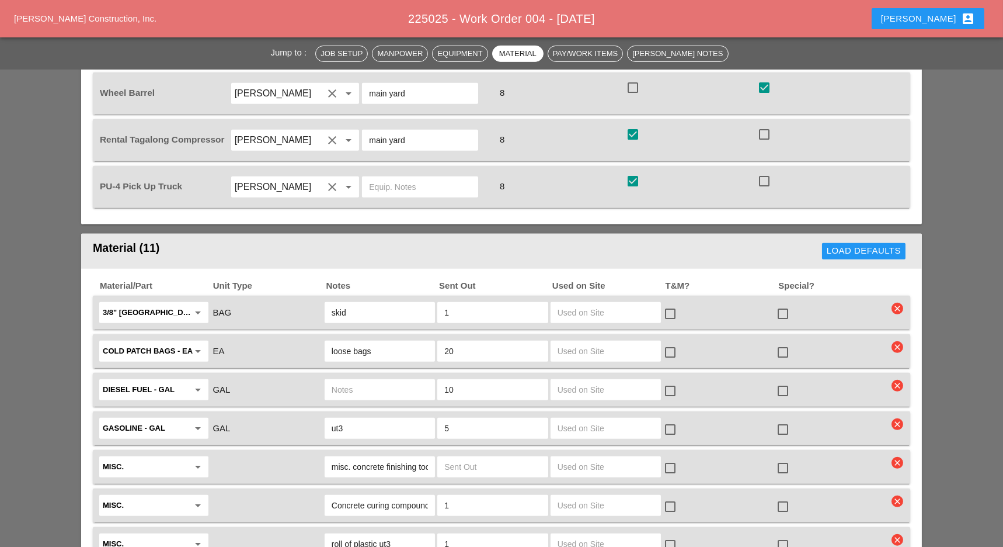
scroll to position [1588, 0]
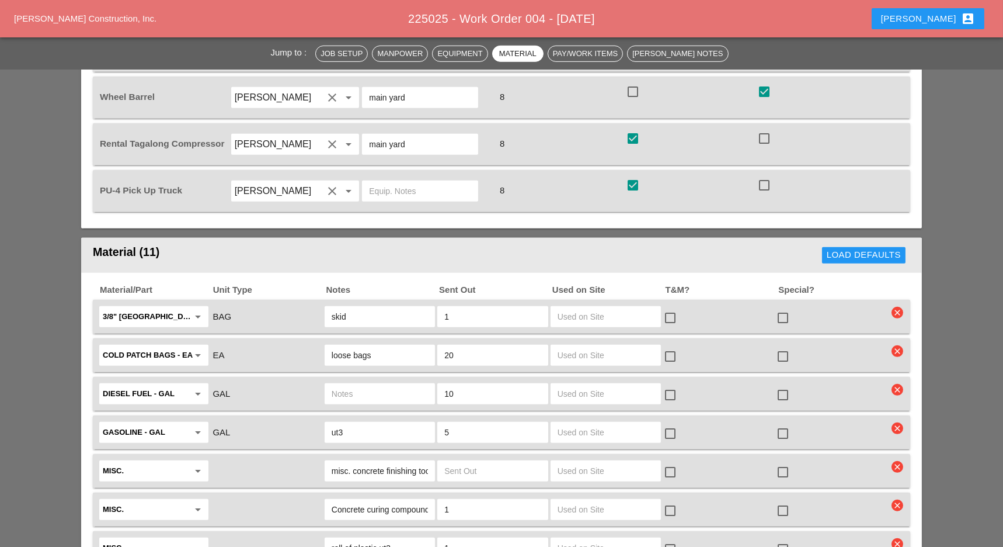
click at [599, 307] on input "text" at bounding box center [606, 316] width 96 height 19
type input "11"
click at [669, 308] on div at bounding box center [671, 318] width 20 height 20
checkbox input "true"
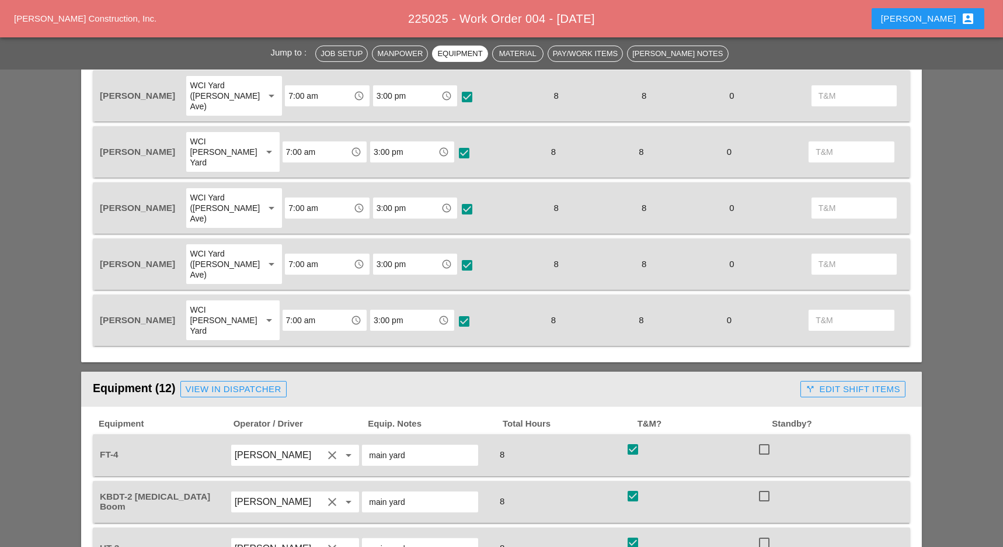
scroll to position [810, 0]
click at [857, 383] on div "call_split Edit Shift Items" at bounding box center [853, 389] width 95 height 13
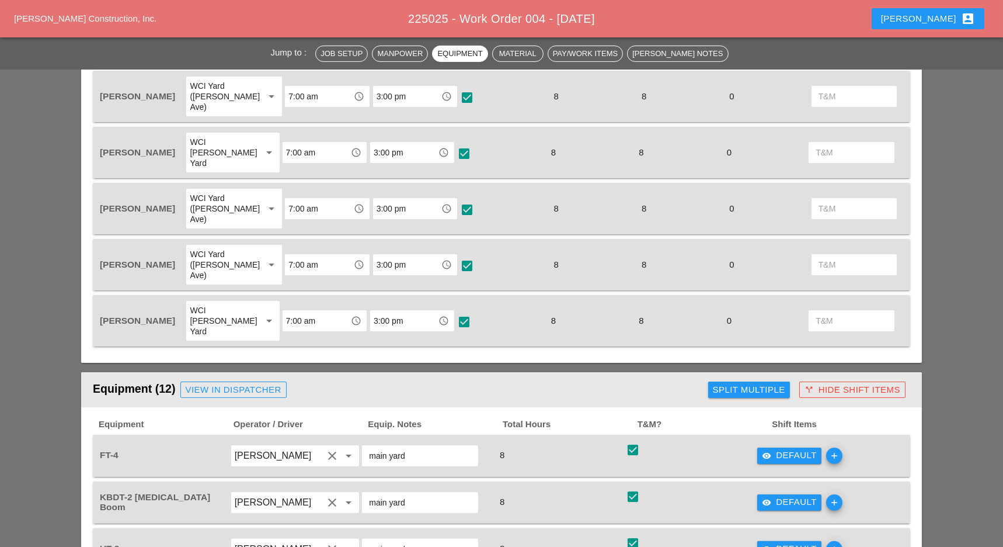
click at [769, 451] on icon "visibility" at bounding box center [766, 455] width 9 height 9
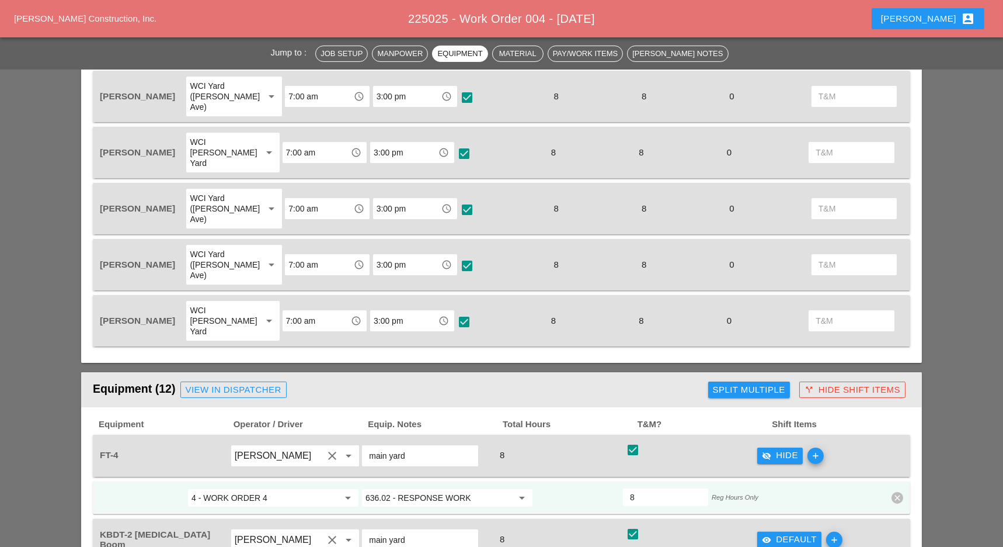
click at [741, 383] on div "Split Multiple" at bounding box center [749, 389] width 72 height 13
click at [704, 380] on div at bounding box center [703, 390] width 20 height 20
checkbox input "true"
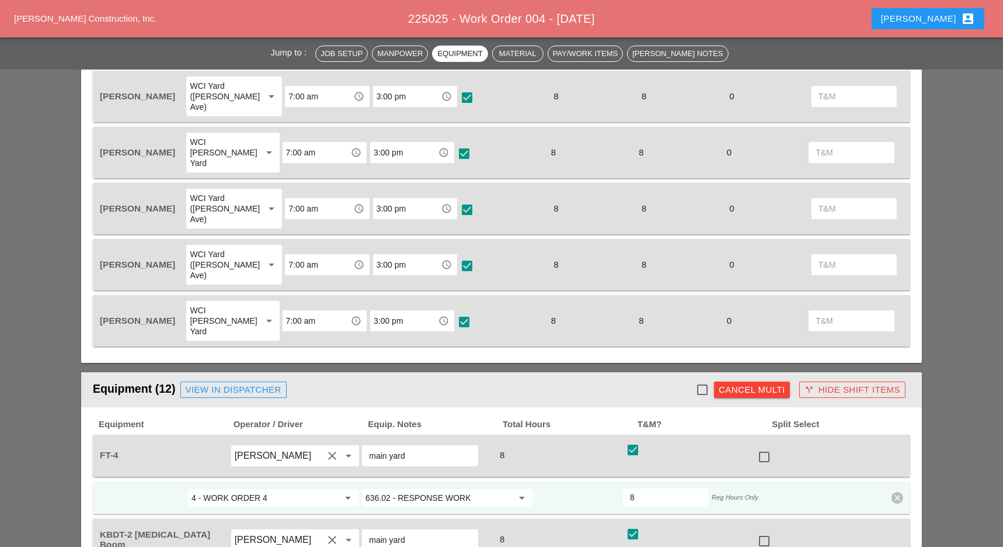
checkbox input "true"
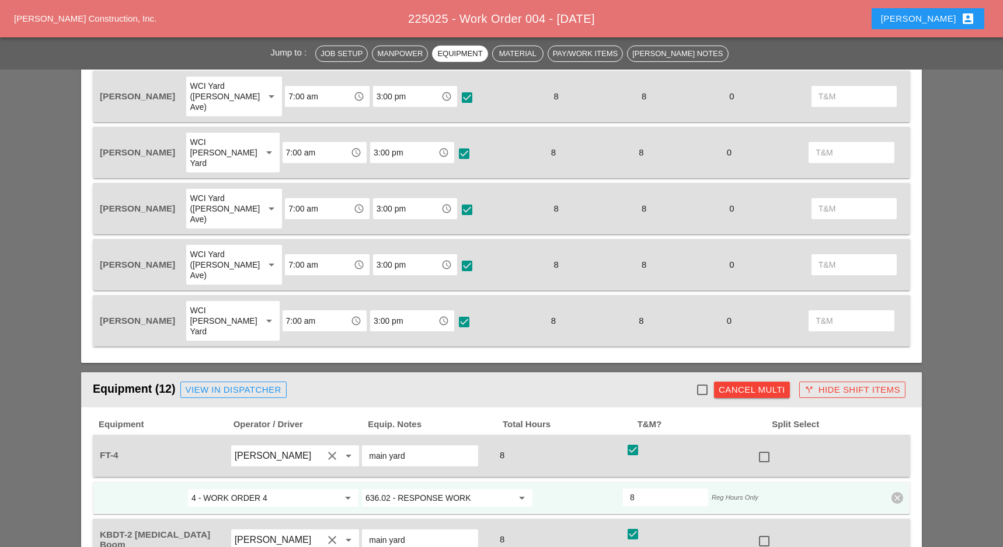
checkbox input "true"
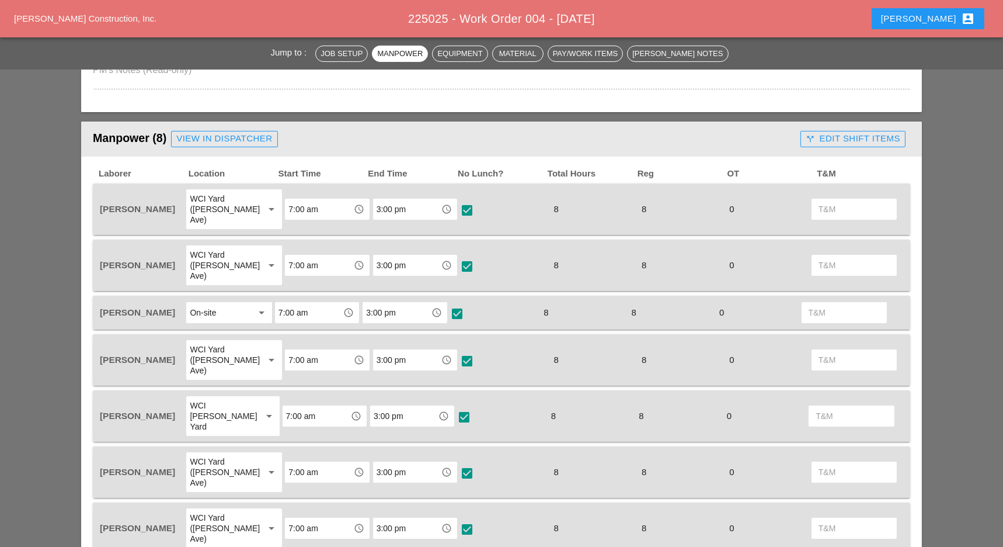
scroll to position [545, 0]
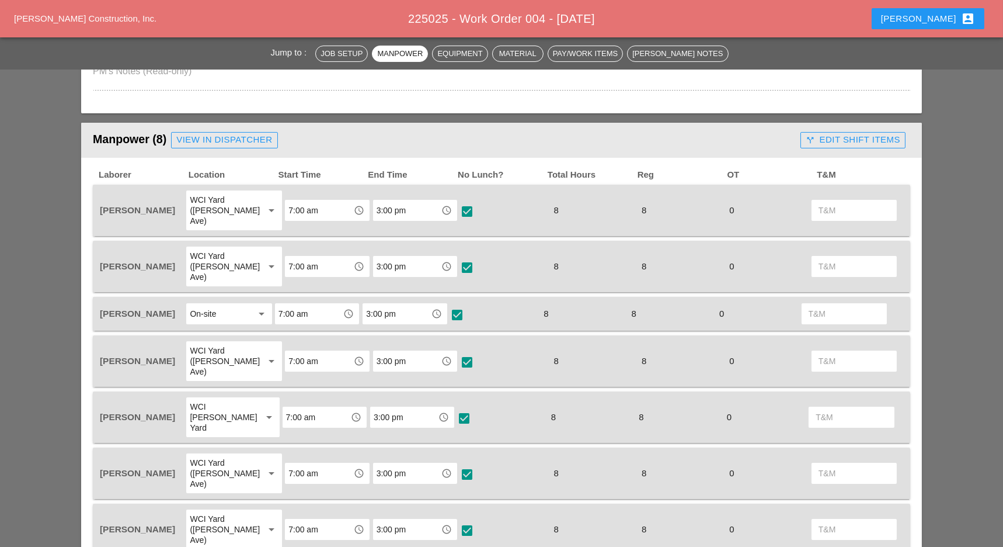
click at [827, 203] on input "text" at bounding box center [854, 210] width 71 height 19
type input "8"
click at [822, 257] on input "text" at bounding box center [854, 266] width 71 height 19
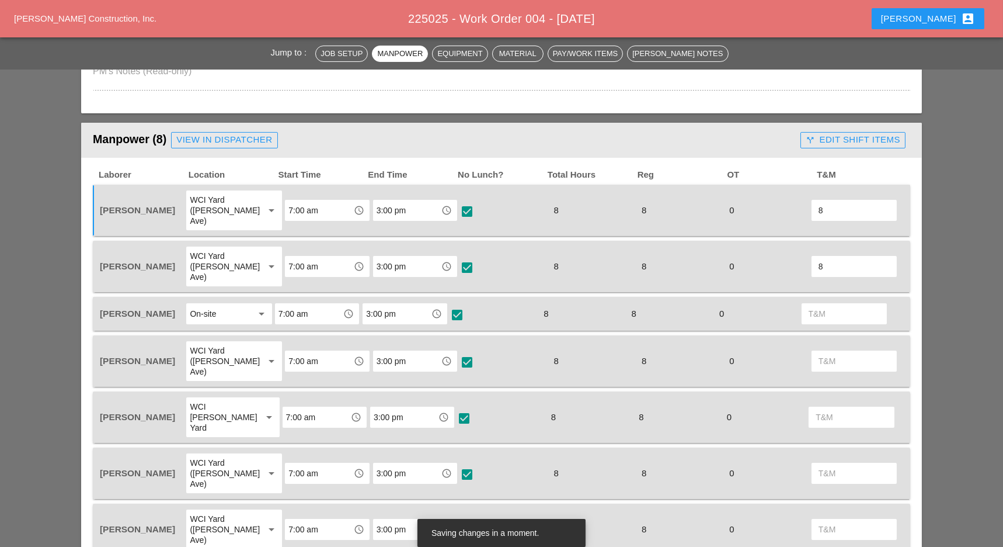
type input "8"
click at [820, 304] on input "text" at bounding box center [844, 313] width 71 height 19
type input "8"
click at [825, 352] on input "text" at bounding box center [854, 361] width 71 height 19
type input "8"
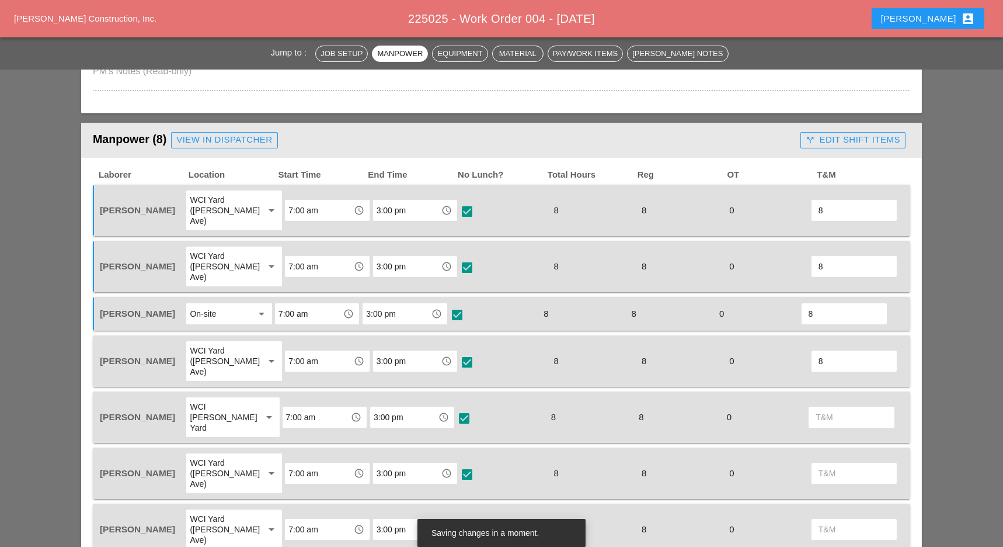
click at [824, 408] on input "text" at bounding box center [851, 417] width 71 height 19
type input "8"
click at [824, 464] on input "text" at bounding box center [854, 473] width 71 height 19
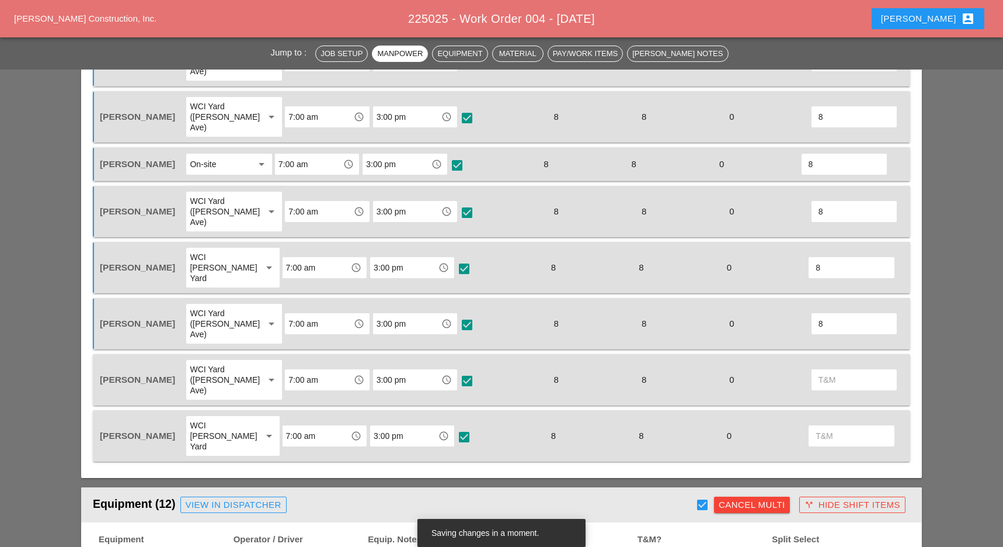
scroll to position [701, 0]
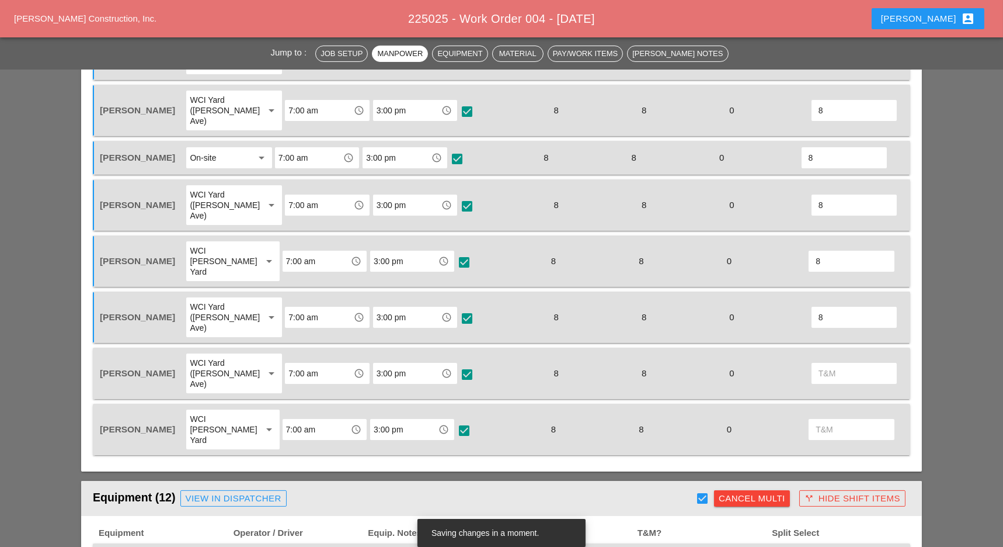
type input "8"
click at [829, 364] on input "text" at bounding box center [854, 373] width 71 height 19
type input "8"
click at [834, 420] on input "text" at bounding box center [851, 429] width 71 height 19
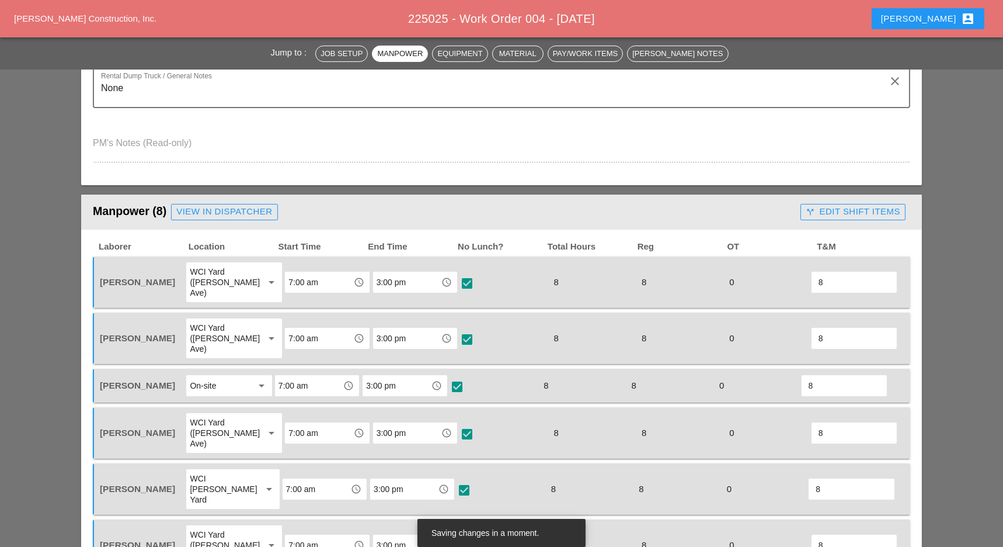
scroll to position [467, 0]
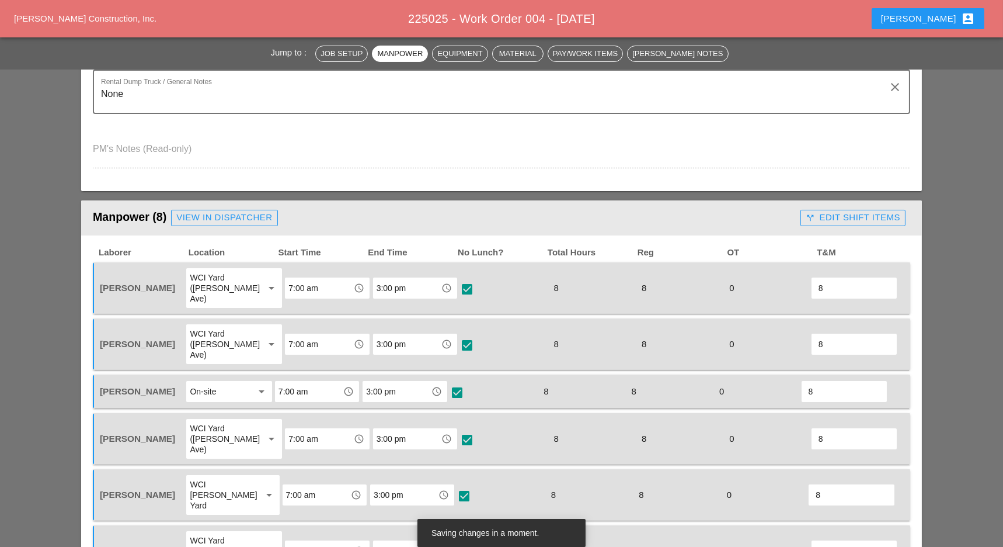
type input "8"
click at [857, 210] on button "call_split Edit Shift Items" at bounding box center [853, 218] width 105 height 16
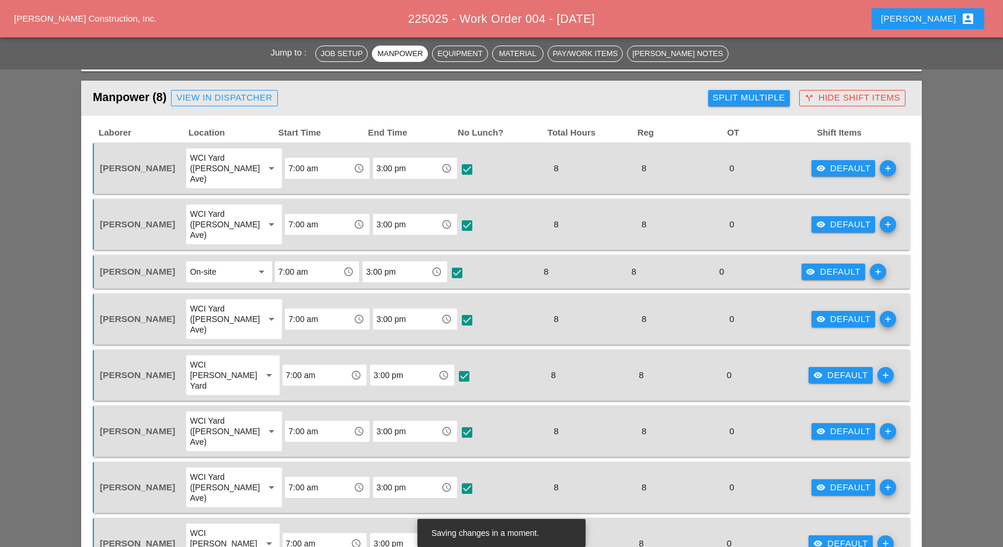
scroll to position [623, 0]
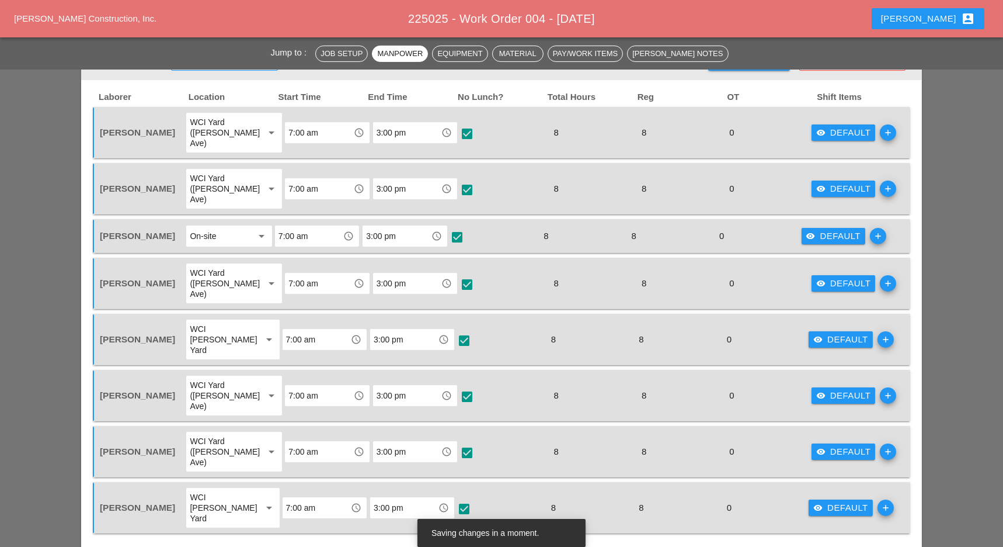
click at [836, 333] on div "visibility Default" at bounding box center [841, 339] width 55 height 13
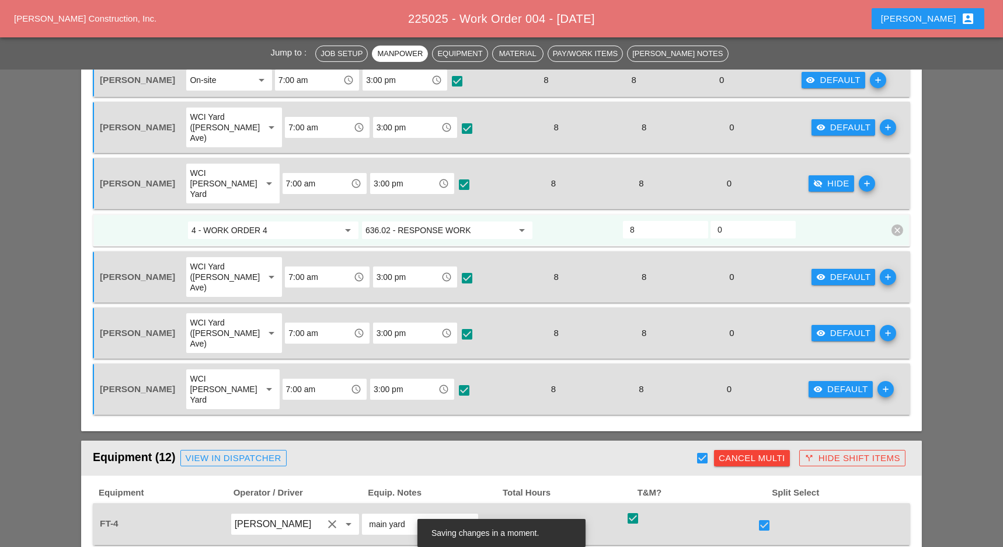
scroll to position [701, 0]
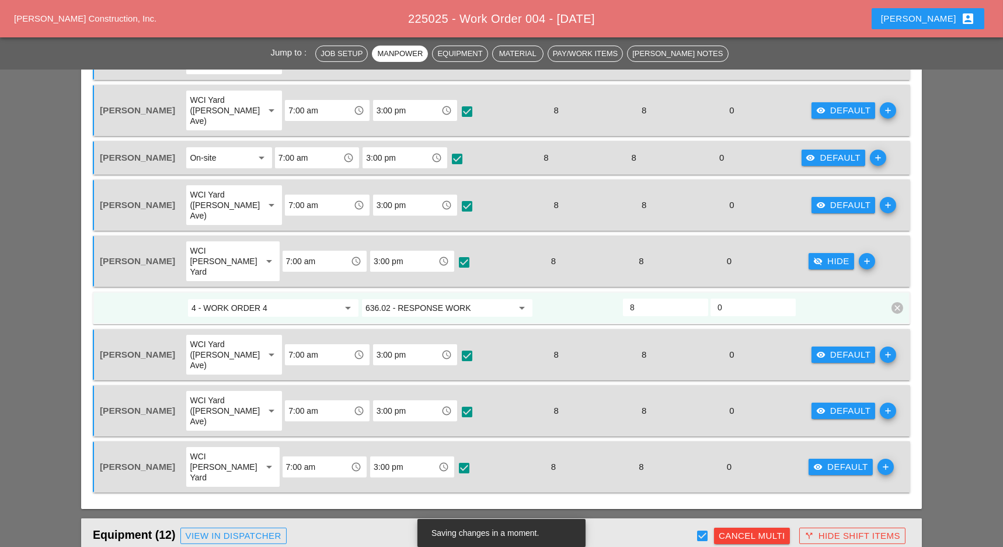
click at [826, 199] on div "visibility Default" at bounding box center [844, 205] width 55 height 13
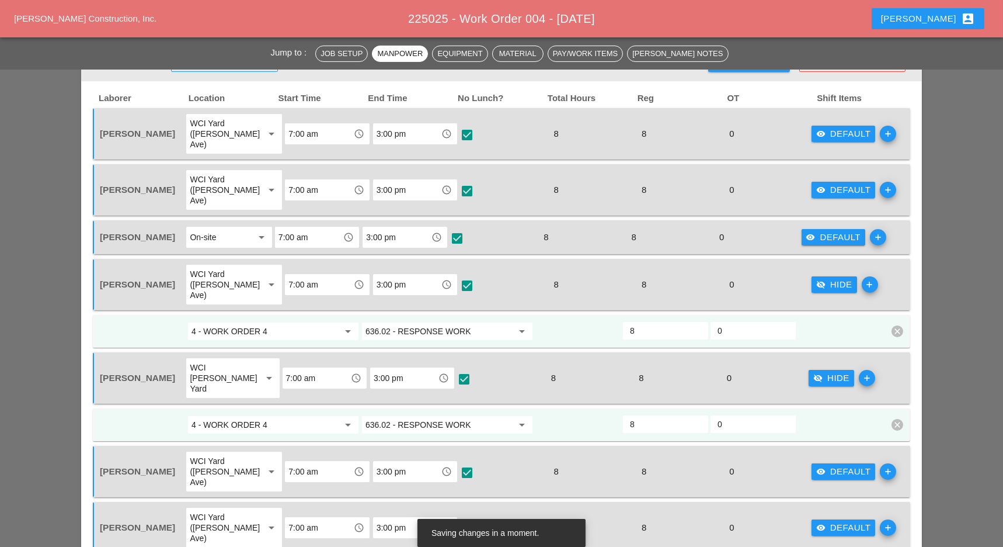
scroll to position [545, 0]
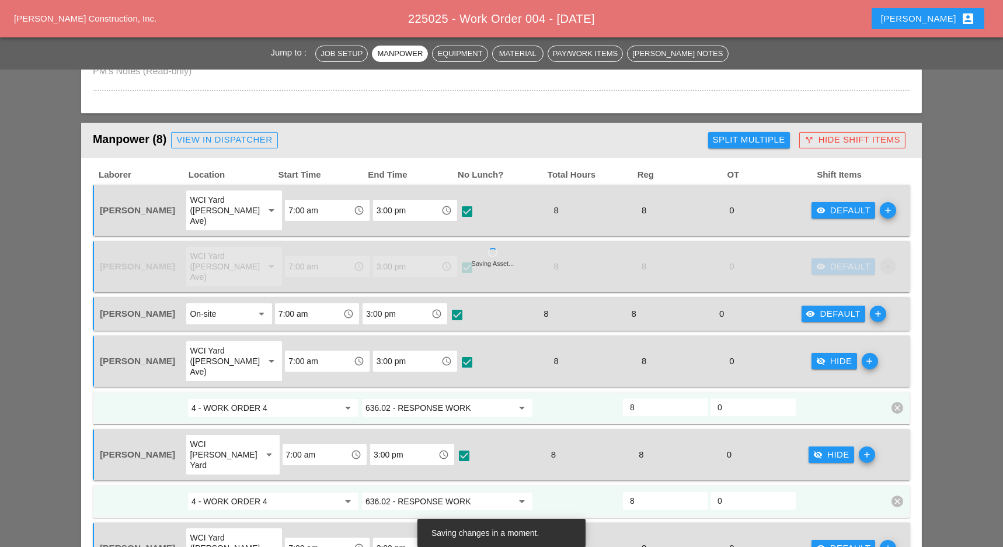
click at [826, 204] on div "visibility Default" at bounding box center [844, 210] width 55 height 13
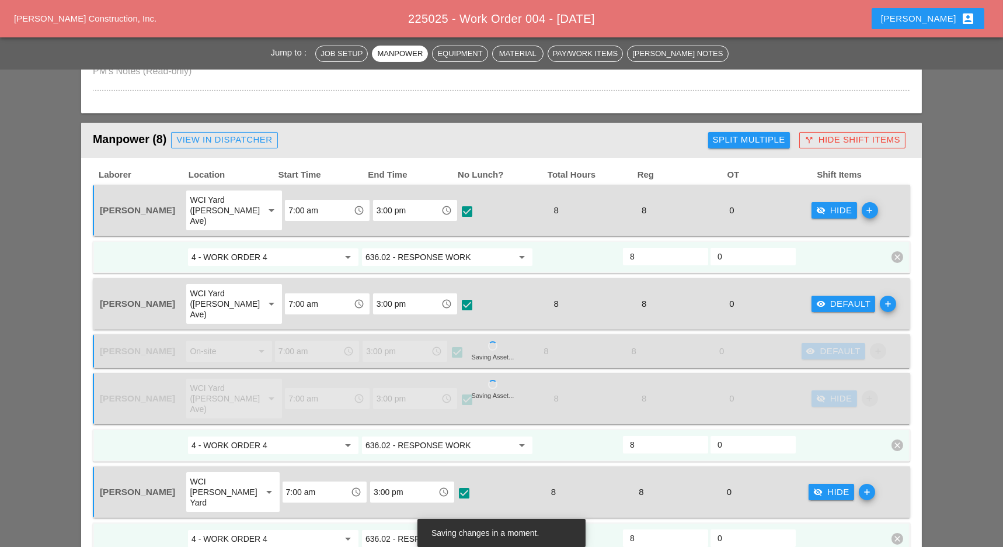
click at [417, 241] on div "4 - WORK ORDER 4 arrow_drop_down 636.02 - RESPONSE WORK arrow_drop_down 8 0 cle…" at bounding box center [502, 257] width 818 height 33
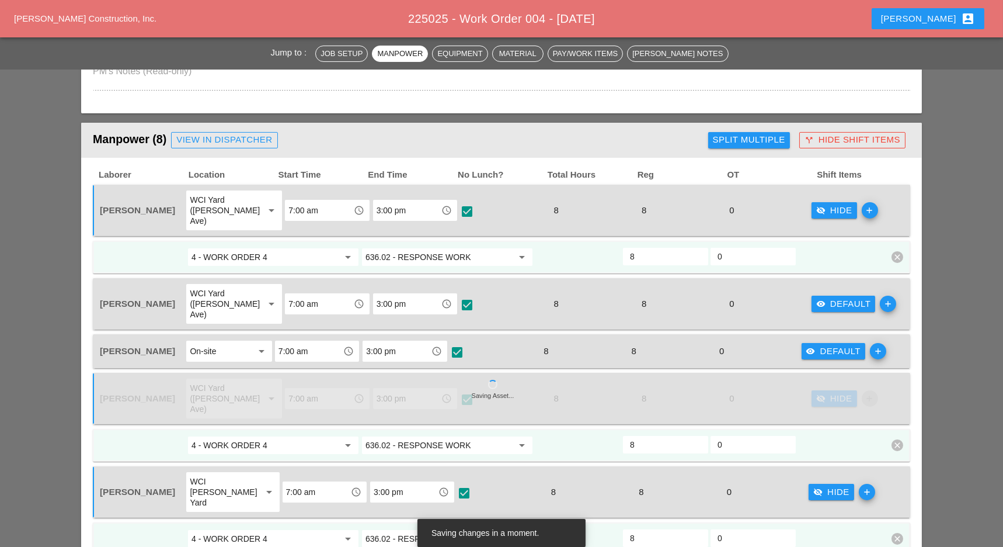
click at [418, 248] on input "636.02 - RESPONSE WORK" at bounding box center [439, 257] width 147 height 19
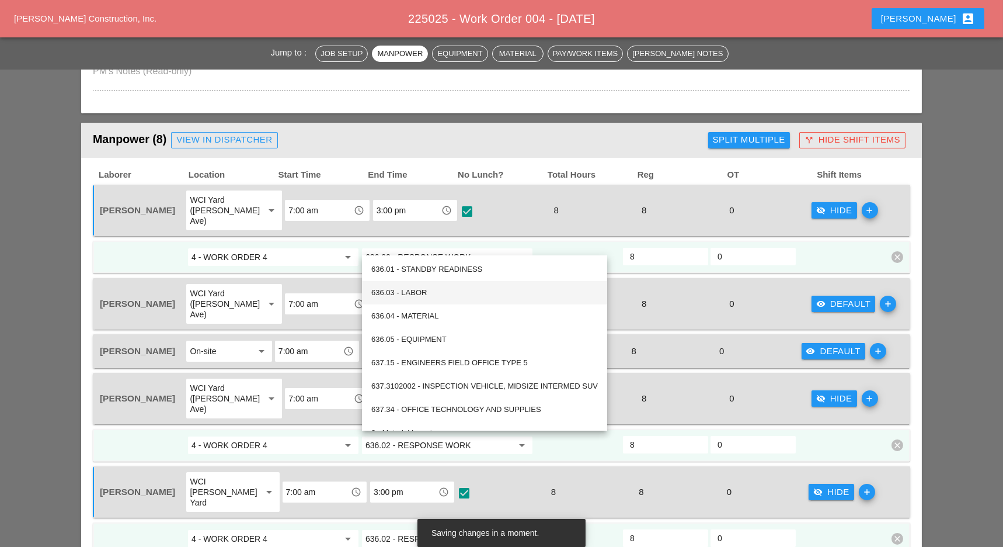
click at [421, 289] on div "636.03 - LABOR" at bounding box center [484, 293] width 227 height 14
type input "636.03 - LABOR"
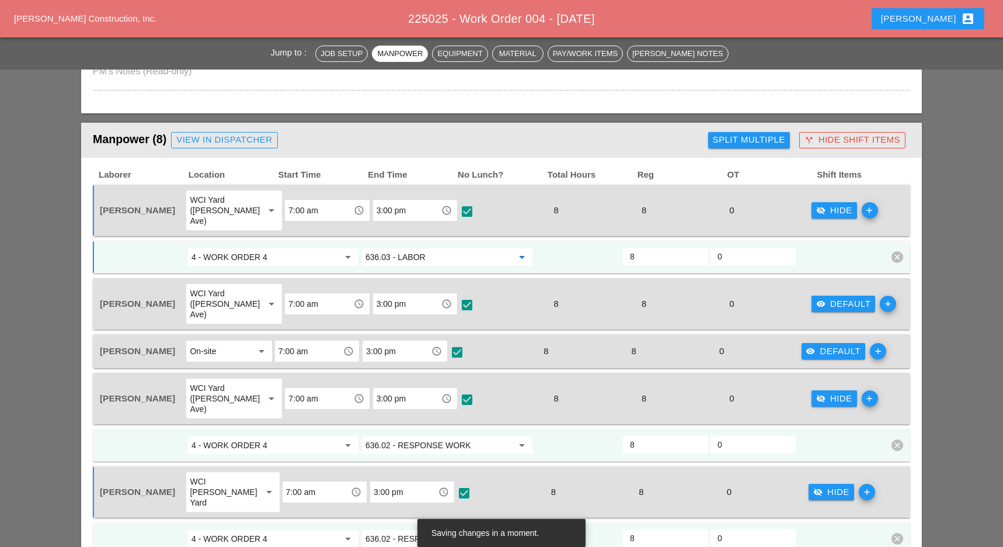
drag, startPoint x: 428, startPoint y: 245, endPoint x: 356, endPoint y: 239, distance: 72.0
click at [356, 246] on div "4 - WORK ORDER 4 arrow_drop_down 636.03 - LABOR arrow_drop_down 8 0 clear" at bounding box center [493, 256] width 789 height 21
click at [821, 297] on div "visibility Default" at bounding box center [844, 303] width 55 height 13
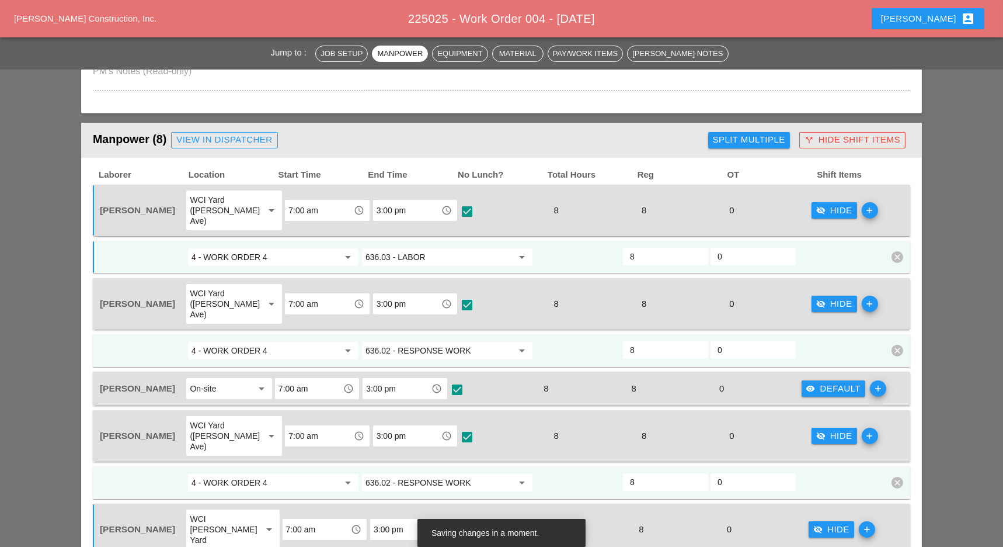
click at [422, 341] on input "636.02 - RESPONSE WORK" at bounding box center [439, 350] width 147 height 19
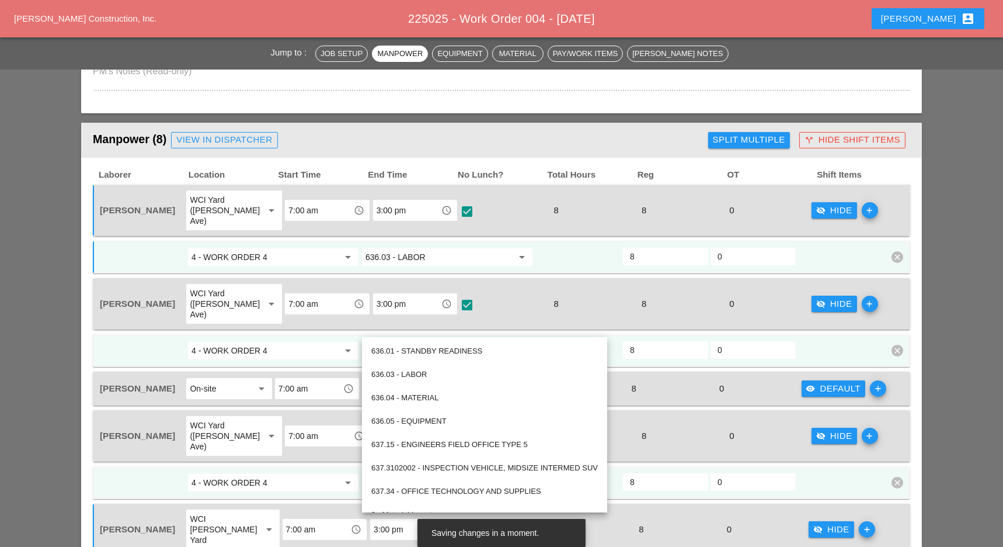
paste input "3:00 pm"
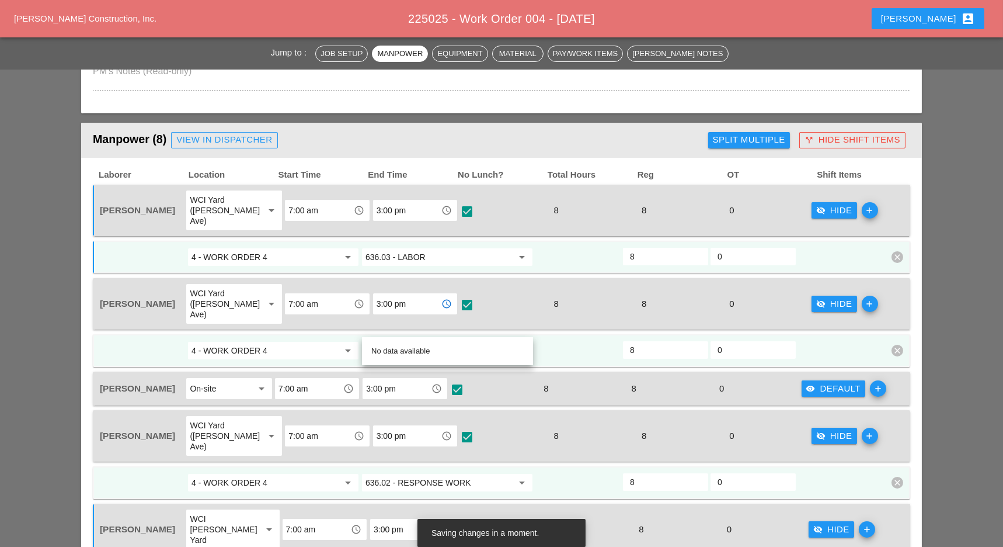
click at [407, 294] on input "3:00 pm" at bounding box center [407, 303] width 61 height 19
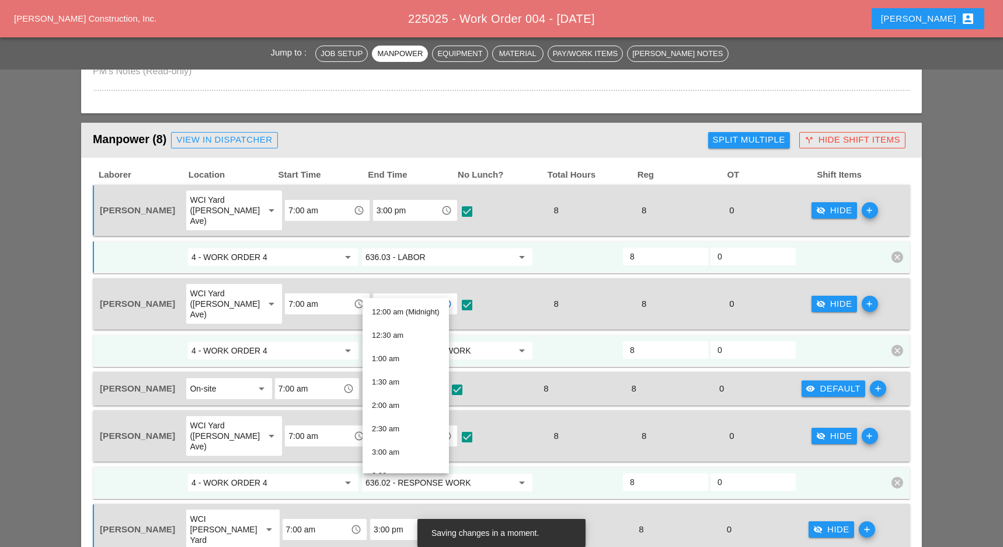
click at [498, 287] on div "check_box check" at bounding box center [503, 304] width 88 height 42
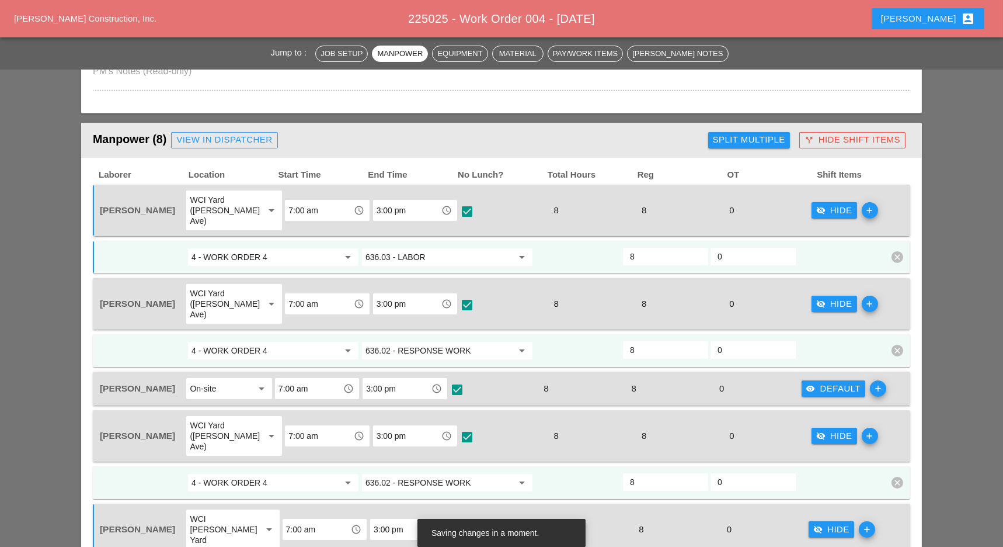
click at [395, 241] on div "4 - WORK ORDER 4 arrow_drop_down 636.03 - LABOR arrow_drop_down 8 0 clear" at bounding box center [502, 257] width 818 height 33
click at [402, 248] on input "636.03 - LABOR" at bounding box center [439, 257] width 147 height 19
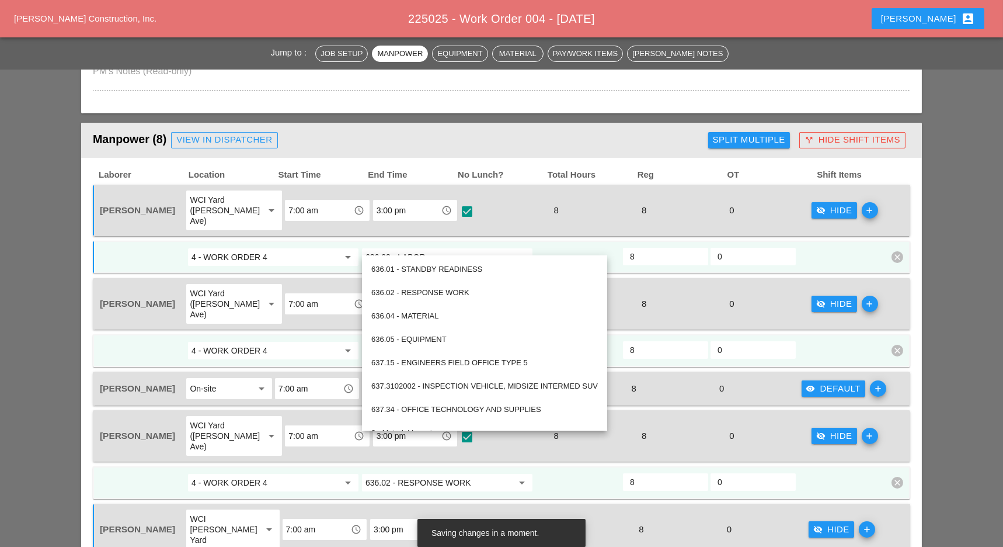
click at [579, 246] on div at bounding box center [578, 256] width 88 height 21
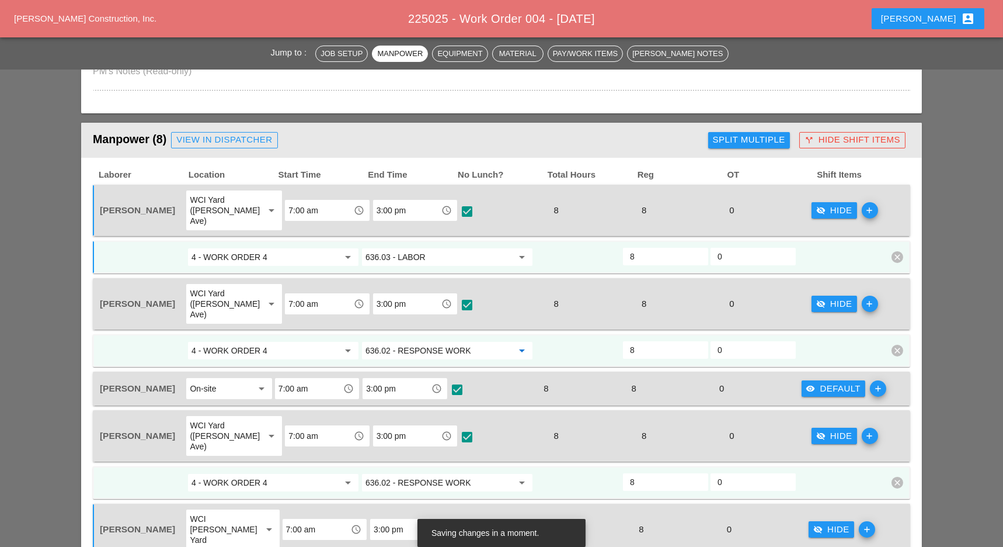
click at [411, 341] on input "636.02 - RESPONSE WORK" at bounding box center [439, 350] width 147 height 19
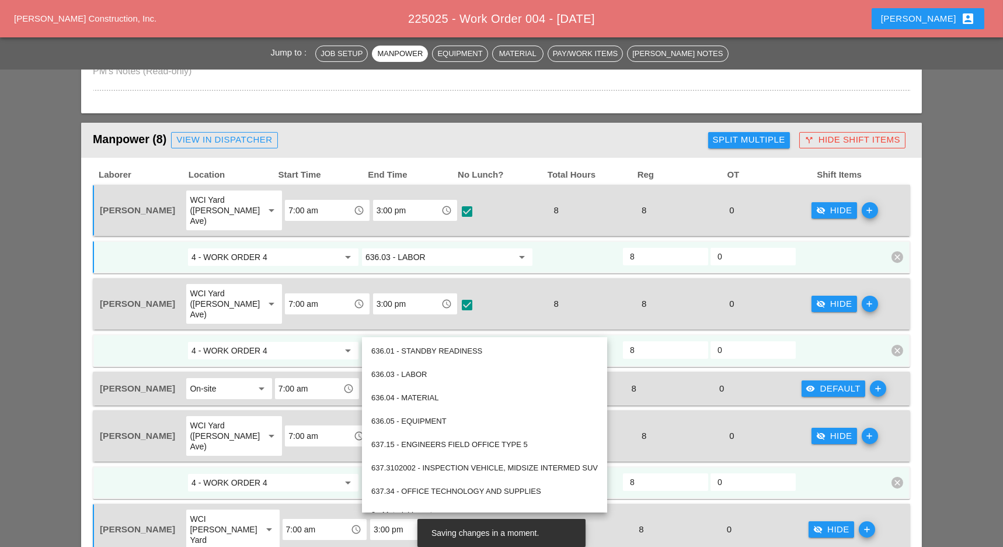
paste input "3 - LABOR"
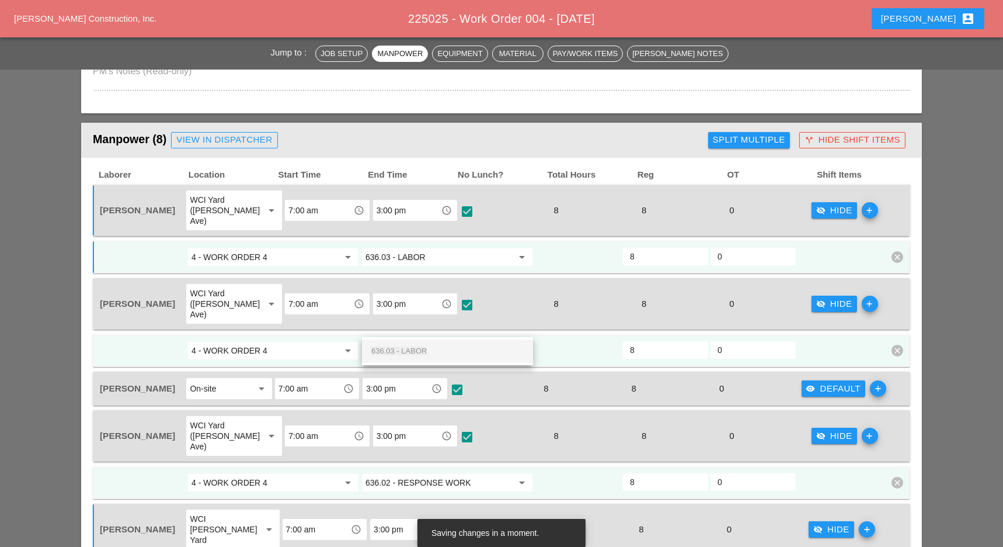
click at [413, 345] on div "636.03 - LABOR" at bounding box center [447, 351] width 152 height 14
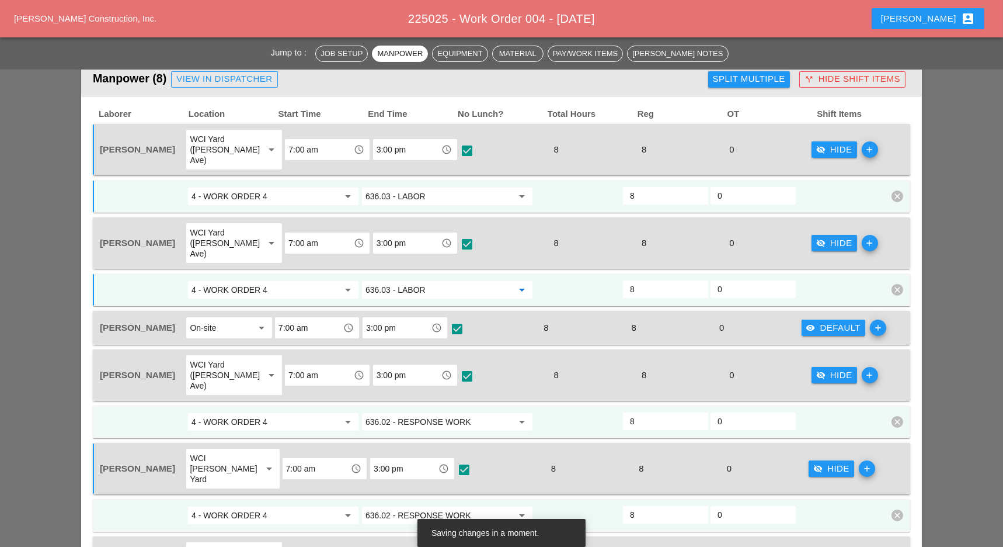
scroll to position [623, 0]
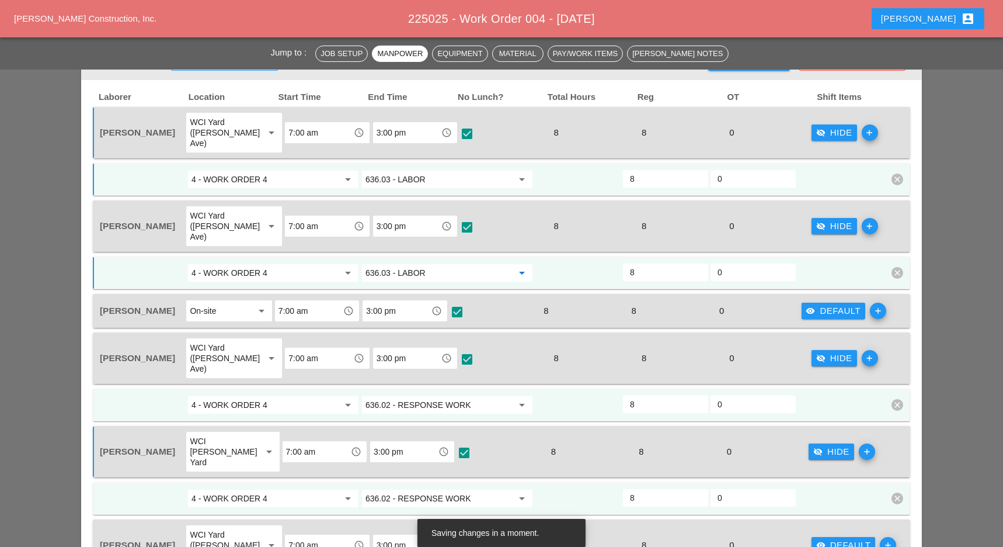
type input "636.03 - LABOR"
drag, startPoint x: 839, startPoint y: 293, endPoint x: 594, endPoint y: 305, distance: 245.6
click at [838, 304] on div "visibility Default" at bounding box center [834, 310] width 55 height 13
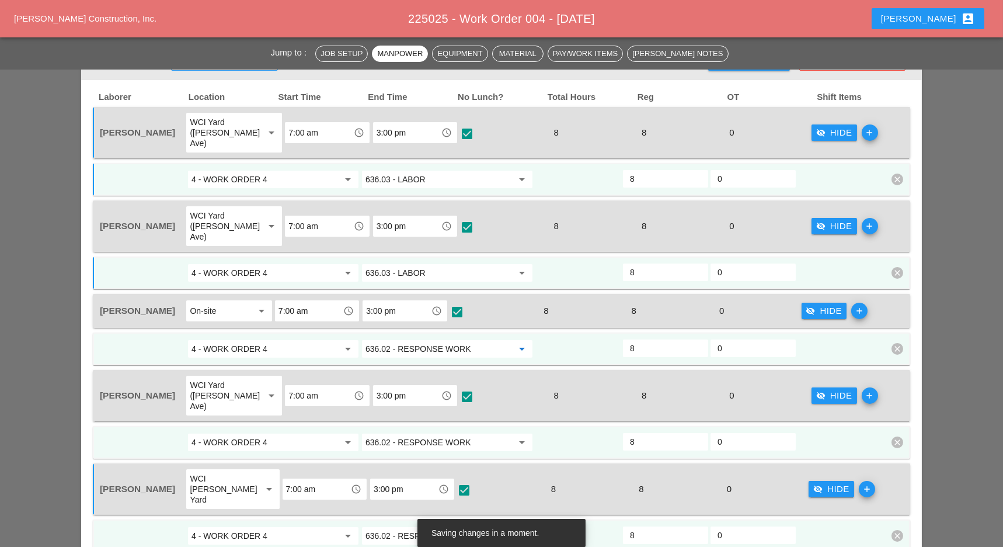
click at [437, 339] on input "636.02 - RESPONSE WORK" at bounding box center [439, 348] width 147 height 19
paste input "3 - LABOR"
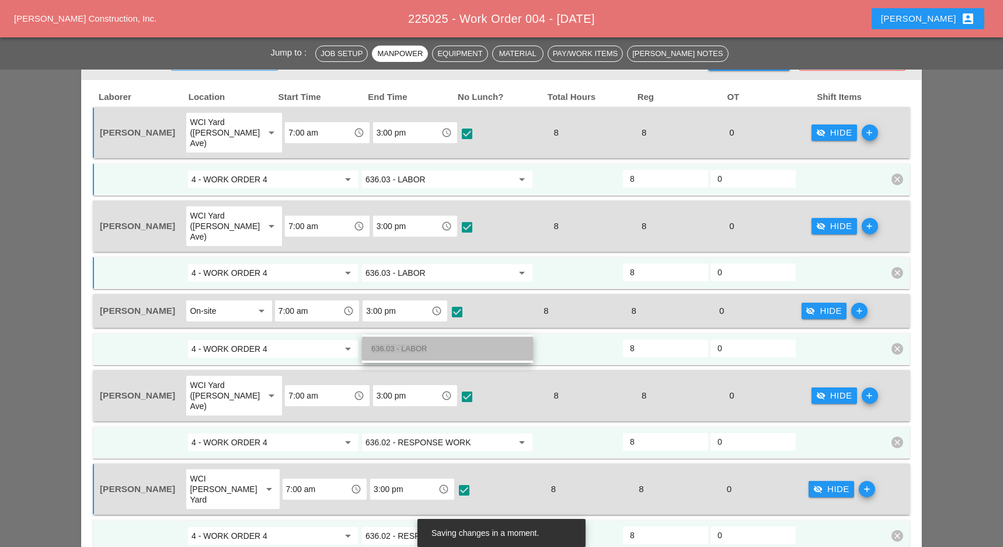
click at [426, 345] on div "636.03 - LABOR" at bounding box center [447, 349] width 152 height 14
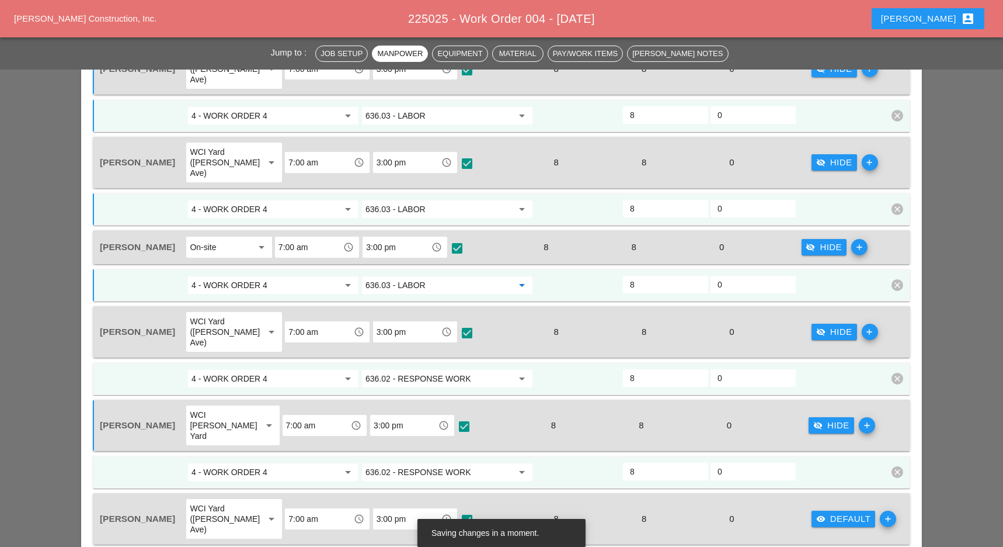
scroll to position [701, 0]
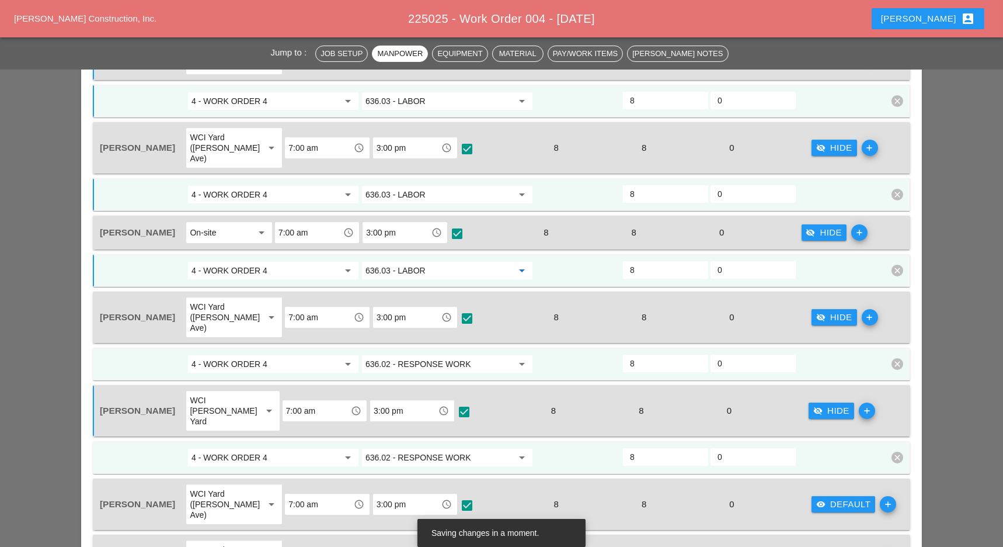
type input "636.03 - LABOR"
click at [451, 355] on input "636.02 - RESPONSE WORK" at bounding box center [439, 364] width 147 height 19
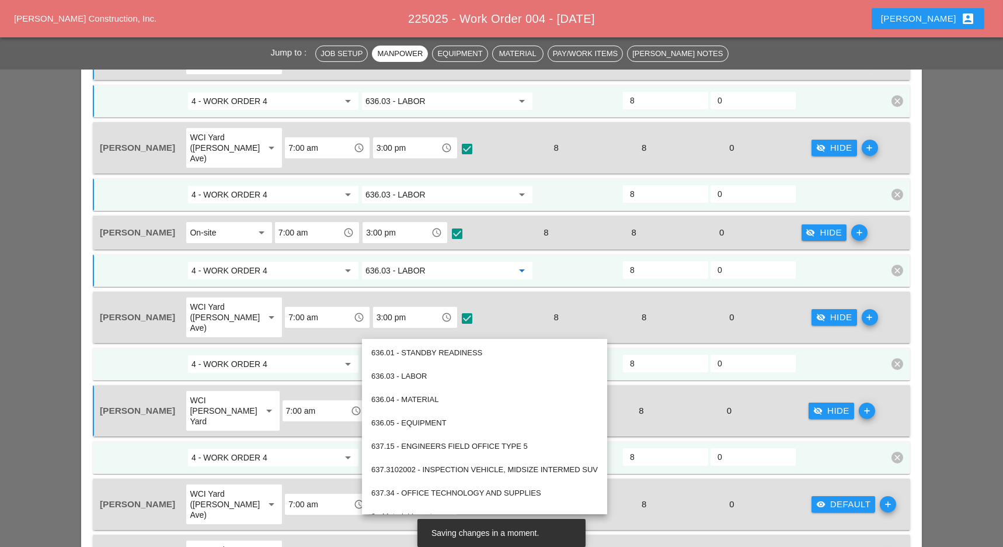
paste input "3 - LABOR"
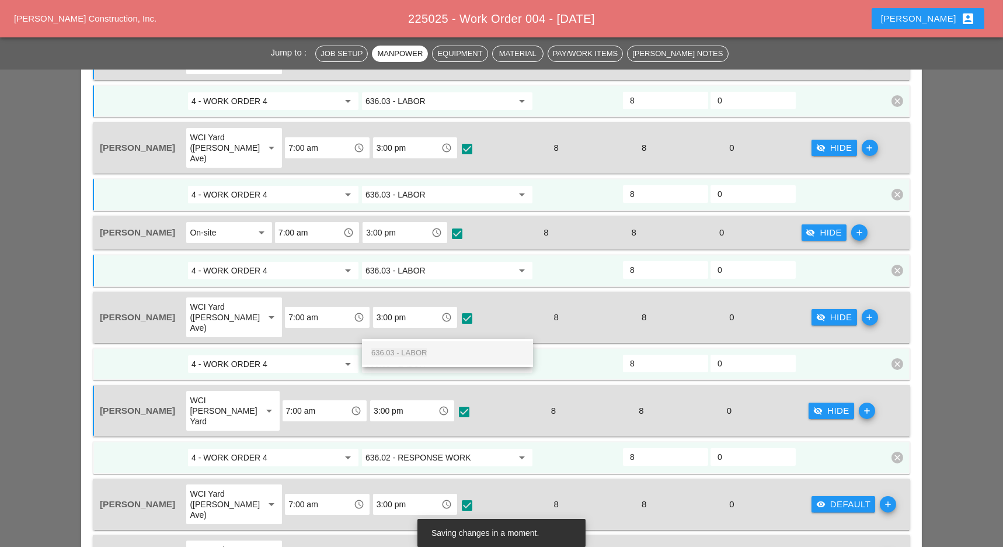
drag, startPoint x: 435, startPoint y: 350, endPoint x: 494, endPoint y: 365, distance: 60.9
click at [435, 350] on div "636.03 - LABOR" at bounding box center [447, 353] width 152 height 14
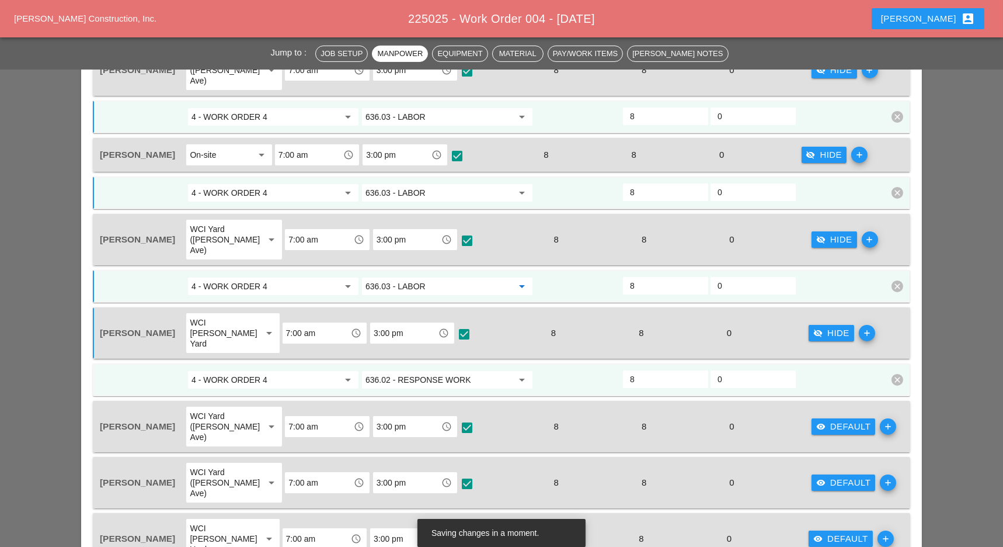
type input "636.03 - LABOR"
click at [443, 370] on input "636.02 - RESPONSE WORK" at bounding box center [439, 379] width 147 height 19
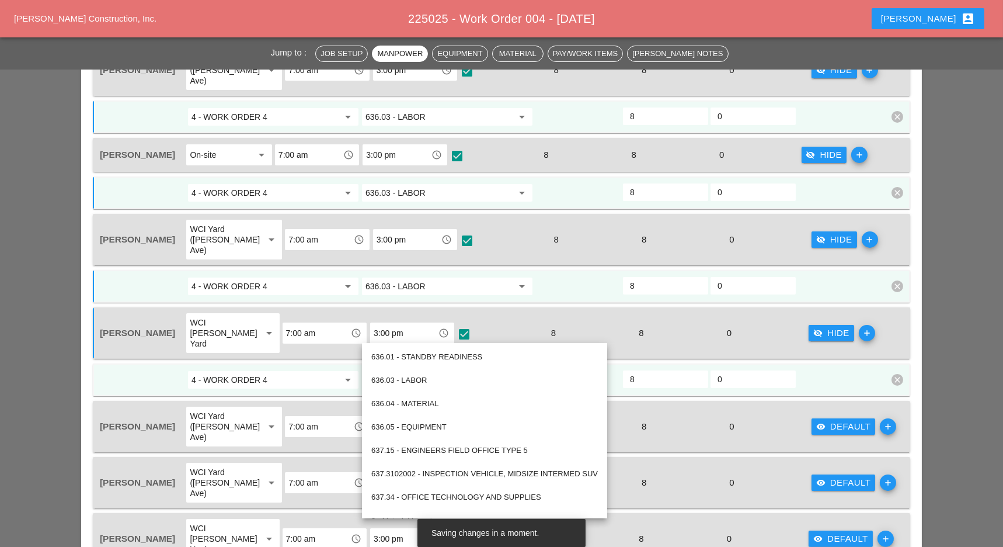
paste input "3 - LABOR"
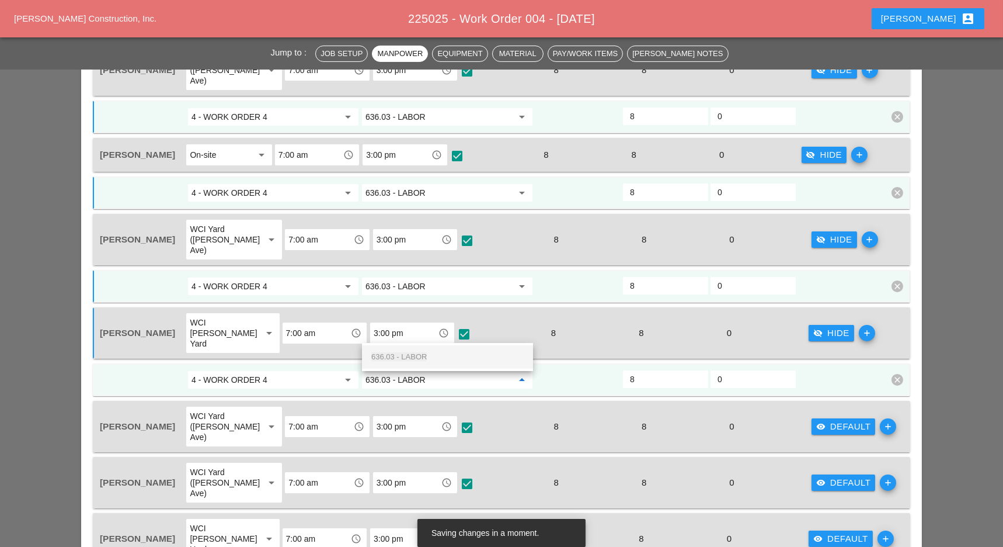
click at [425, 355] on span "636.03 - LABOR" at bounding box center [398, 356] width 55 height 9
type input "636.03 - LABOR"
drag, startPoint x: 817, startPoint y: 378, endPoint x: 512, endPoint y: 373, distance: 305.5
click at [818, 420] on div "visibility Default" at bounding box center [844, 426] width 55 height 13
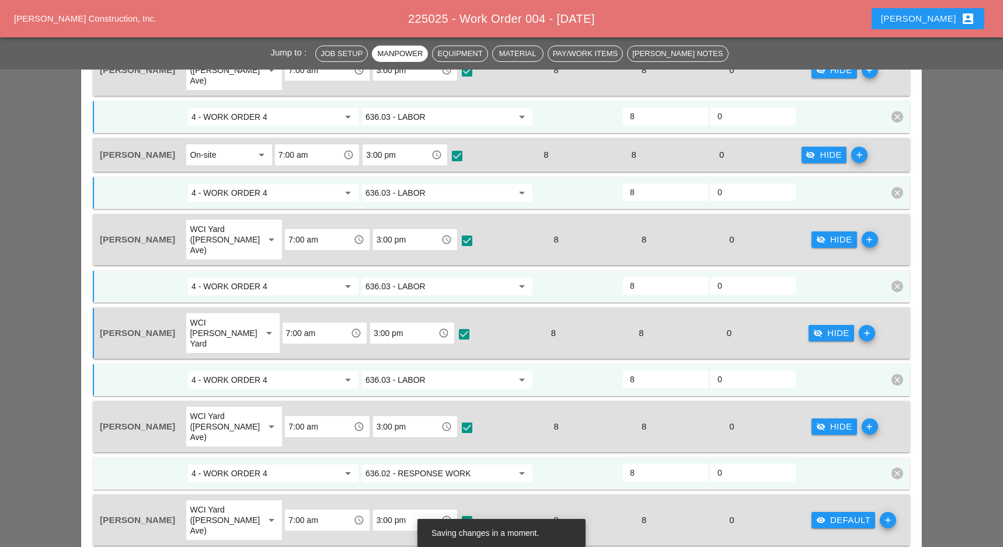
click at [407, 464] on input "636.02 - RESPONSE WORK" at bounding box center [439, 473] width 147 height 19
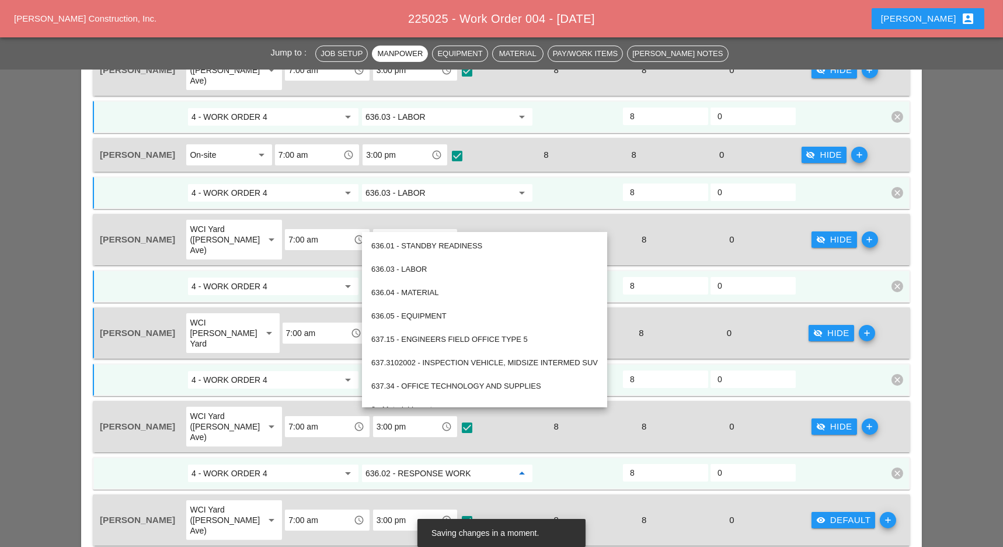
paste input "3 - LABOR"
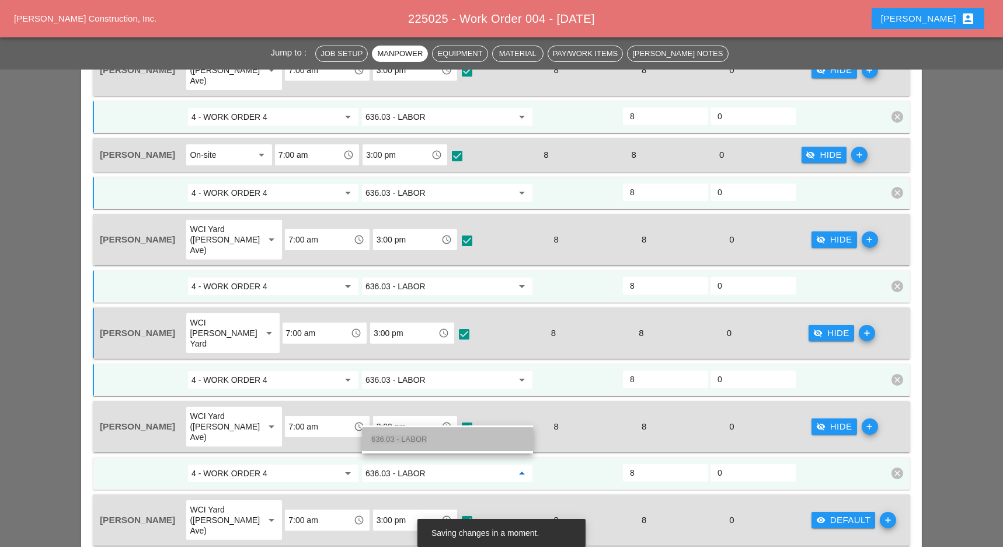
click at [415, 435] on span "636.03 - LABOR" at bounding box center [398, 439] width 55 height 9
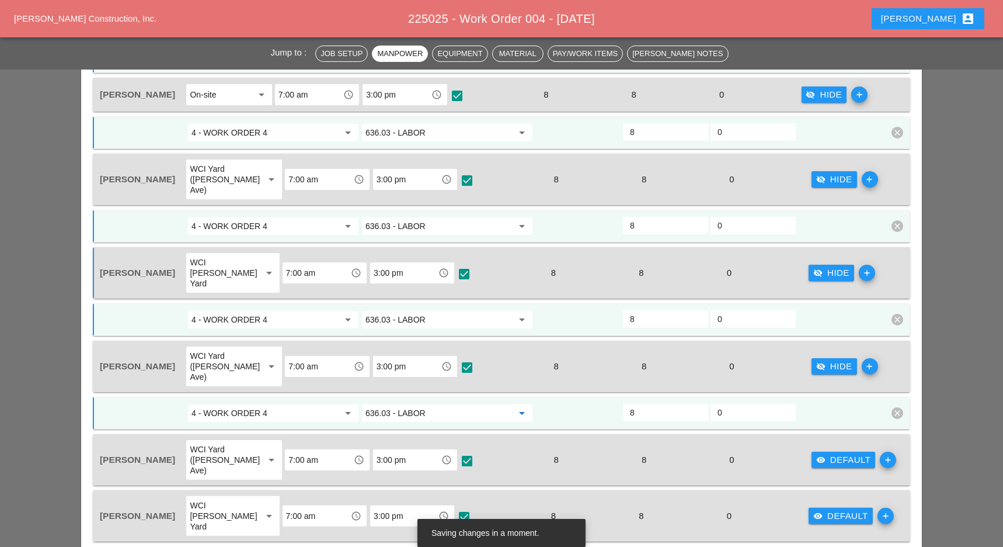
scroll to position [856, 0]
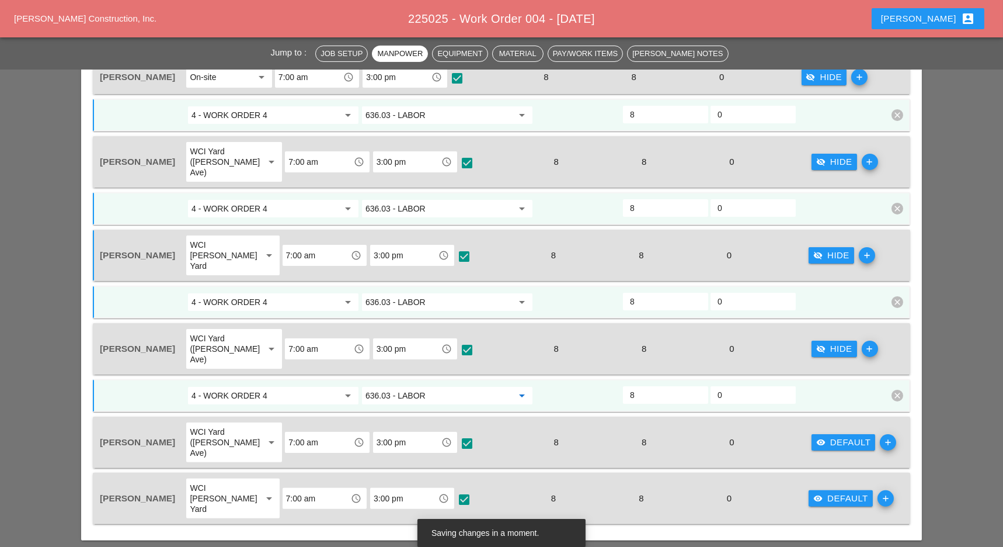
type input "636.03 - LABOR"
click at [840, 436] on div "visibility Default" at bounding box center [844, 442] width 55 height 13
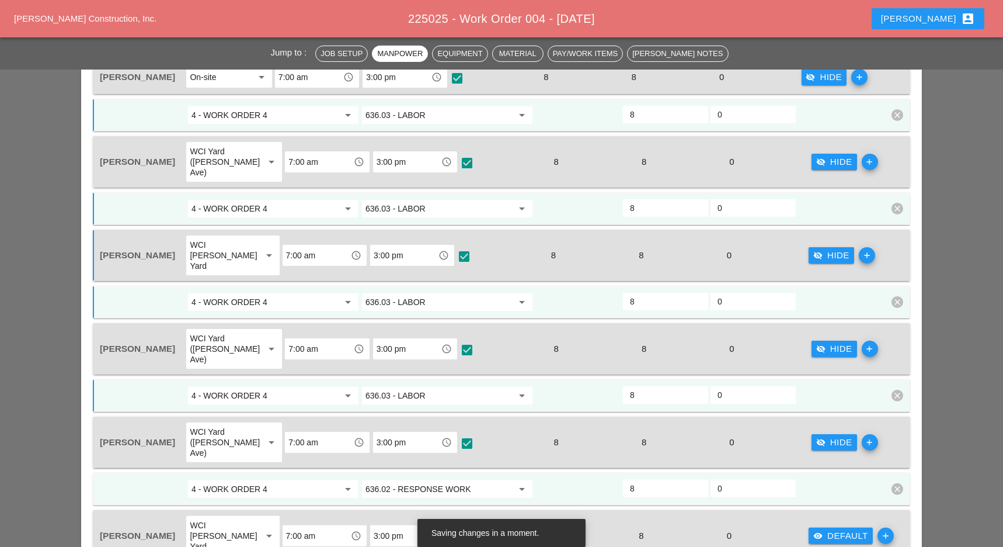
click at [417, 480] on input "636.02 - RESPONSE WORK" at bounding box center [439, 489] width 147 height 19
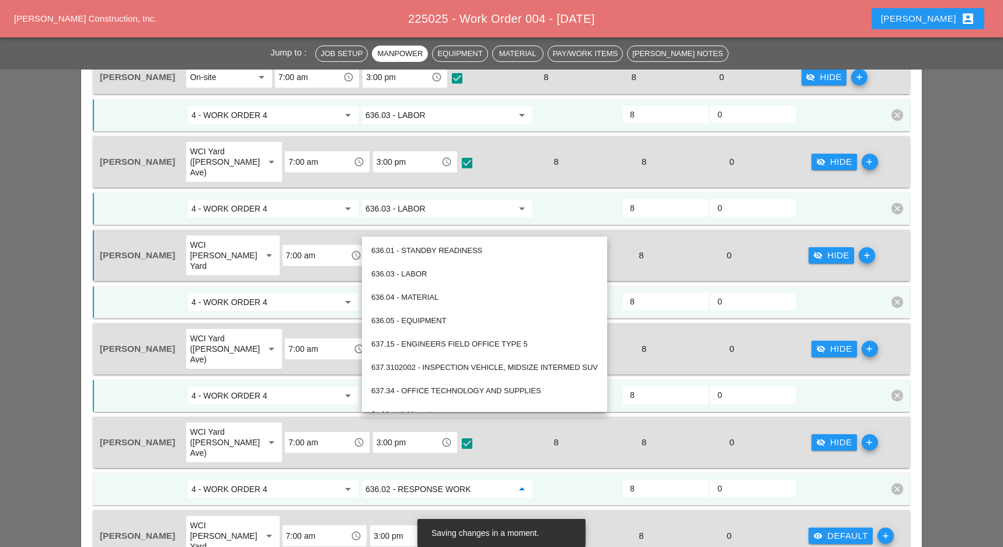
paste input "3 - LABOR"
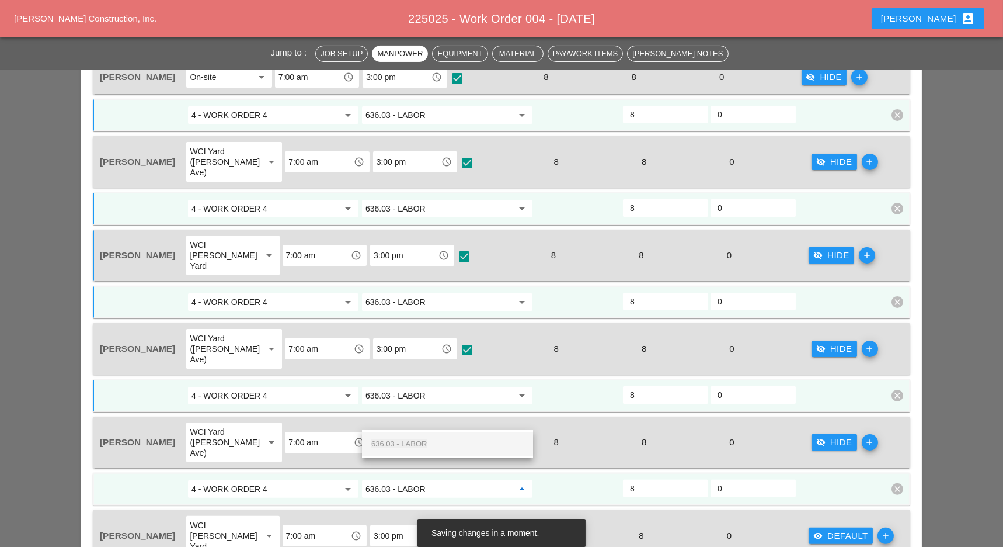
click at [416, 441] on span "636.03 - LABOR" at bounding box center [398, 443] width 55 height 9
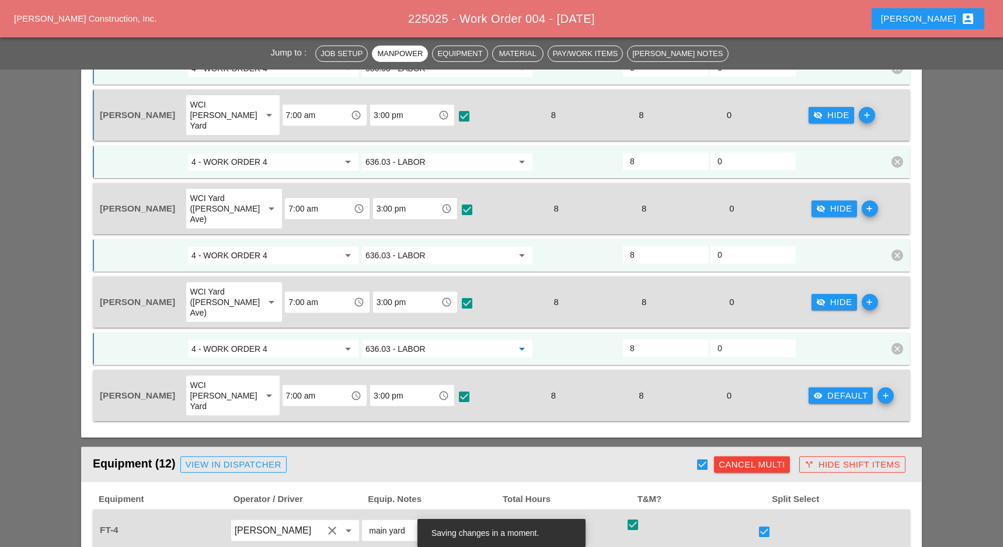
scroll to position [1012, 0]
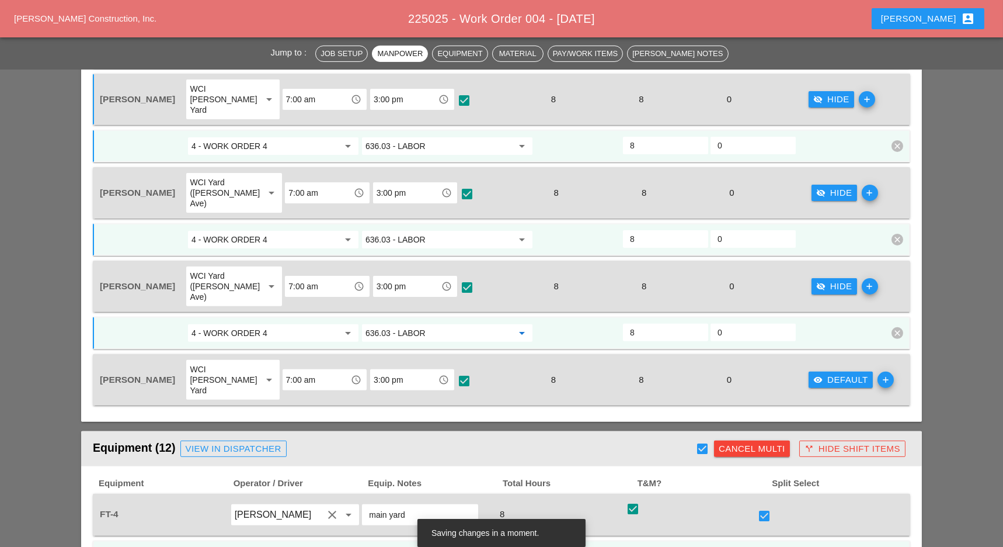
type input "636.03 - LABOR"
drag, startPoint x: 826, startPoint y: 303, endPoint x: 491, endPoint y: 362, distance: 340.4
click at [826, 373] on div "visibility Default" at bounding box center [841, 379] width 55 height 13
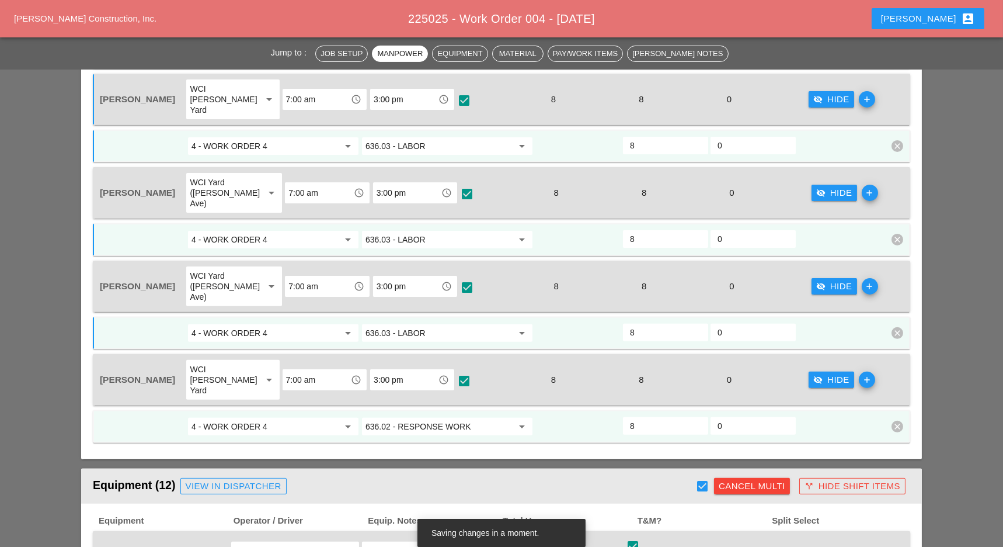
click at [428, 417] on input "636.02 - RESPONSE WORK" at bounding box center [439, 426] width 147 height 19
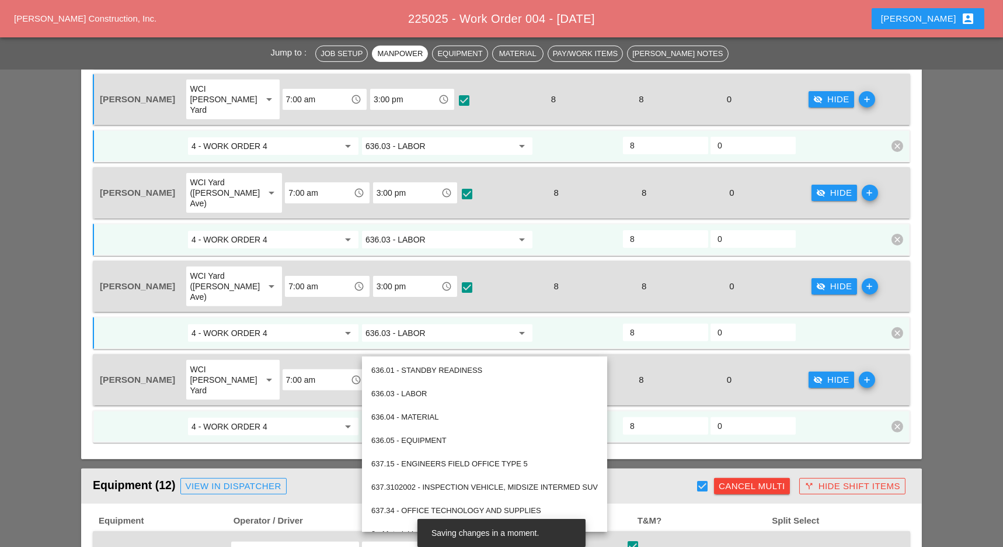
paste input "3 - LABOR"
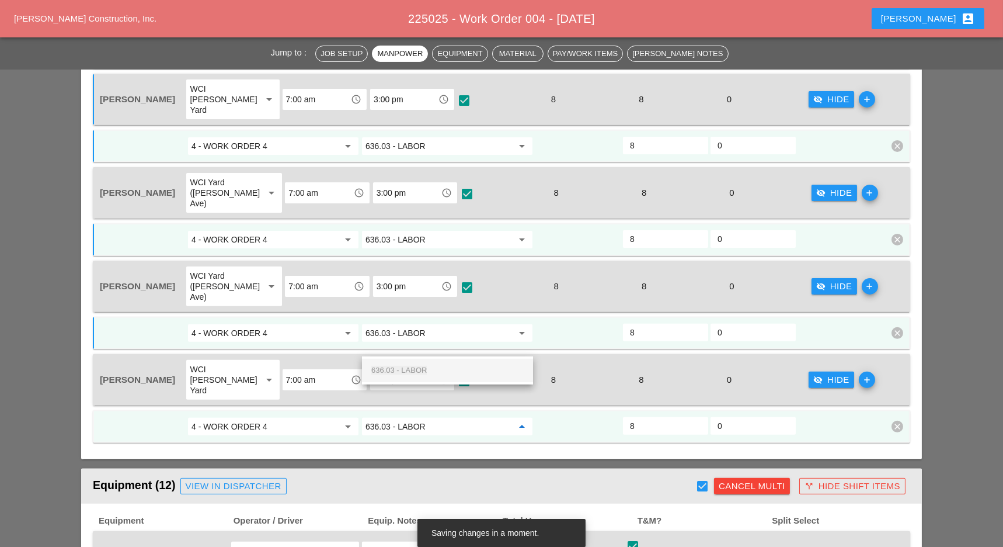
click at [428, 367] on div "636.03 - LABOR" at bounding box center [447, 370] width 152 height 14
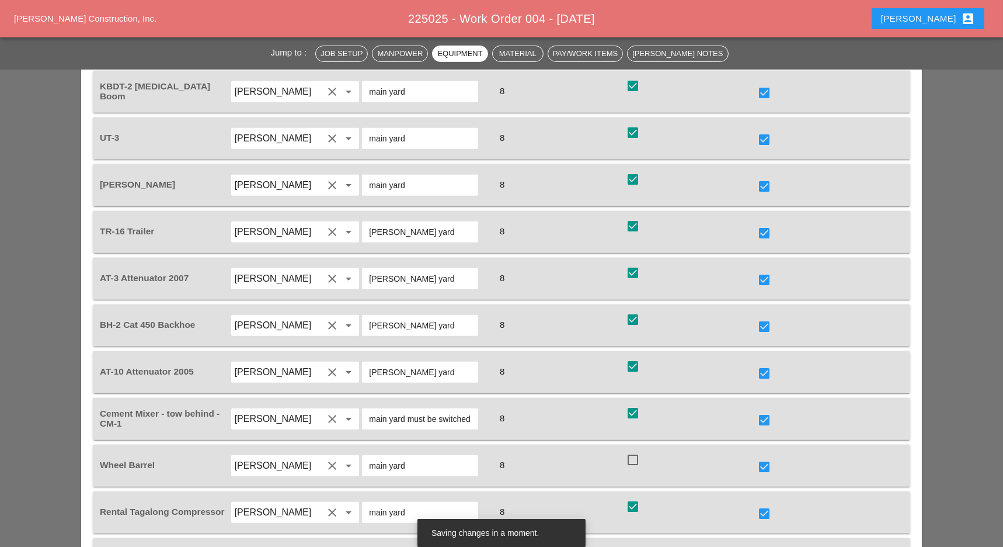
scroll to position [1713, 0]
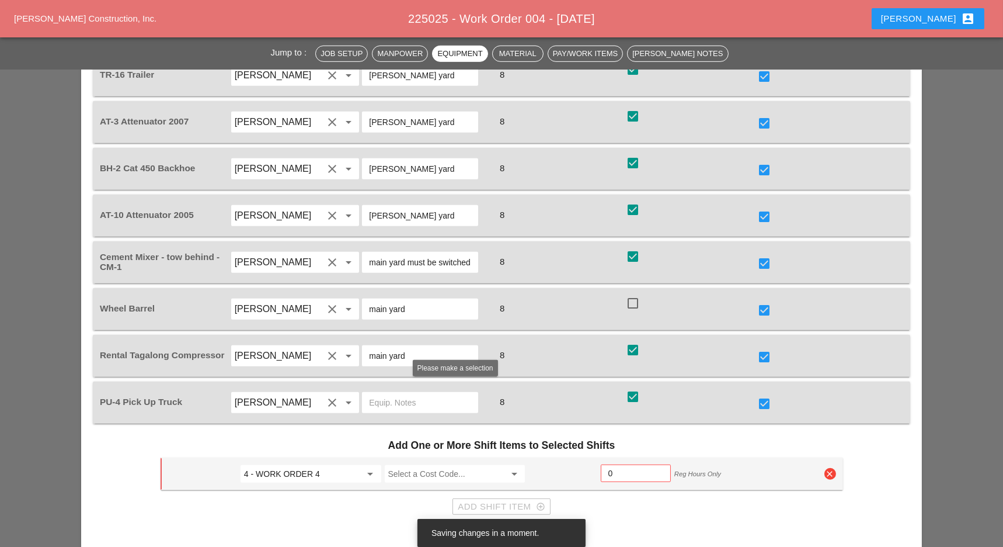
type input "636.03 - LABOR"
click at [416, 464] on input "Select a Cost Code..." at bounding box center [446, 473] width 117 height 19
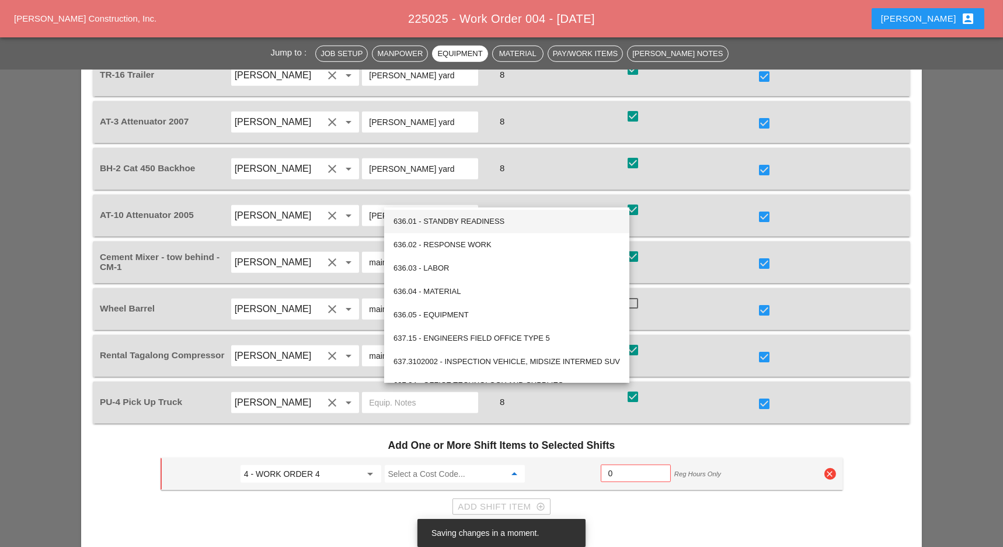
click at [456, 221] on div "636.01 - STANDBY READINESS" at bounding box center [507, 221] width 227 height 14
type input "636.01 - STANDBY READINESS"
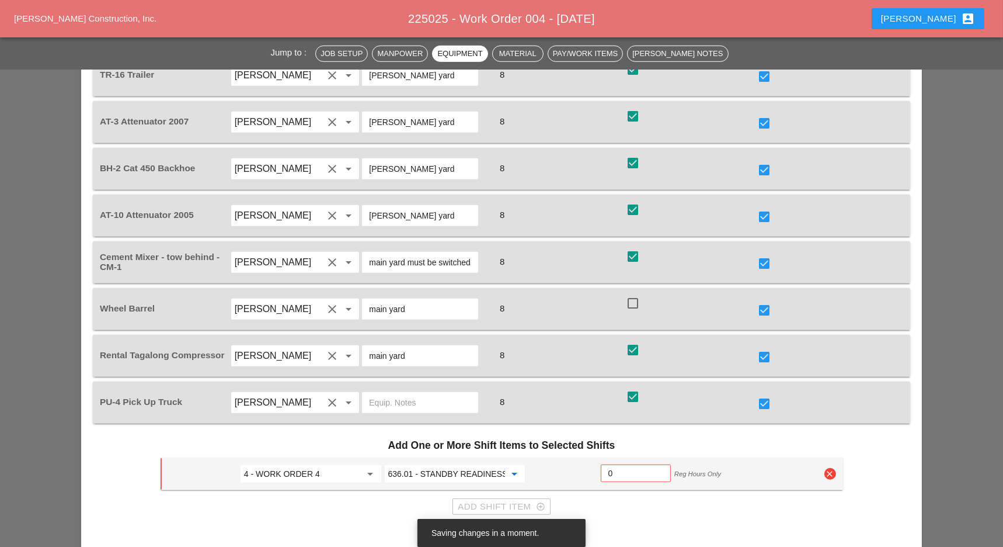
click at [619, 464] on input "0" at bounding box center [636, 473] width 55 height 19
type input "2"
click at [524, 526] on div "Confirm Multi-Split" at bounding box center [501, 532] width 101 height 13
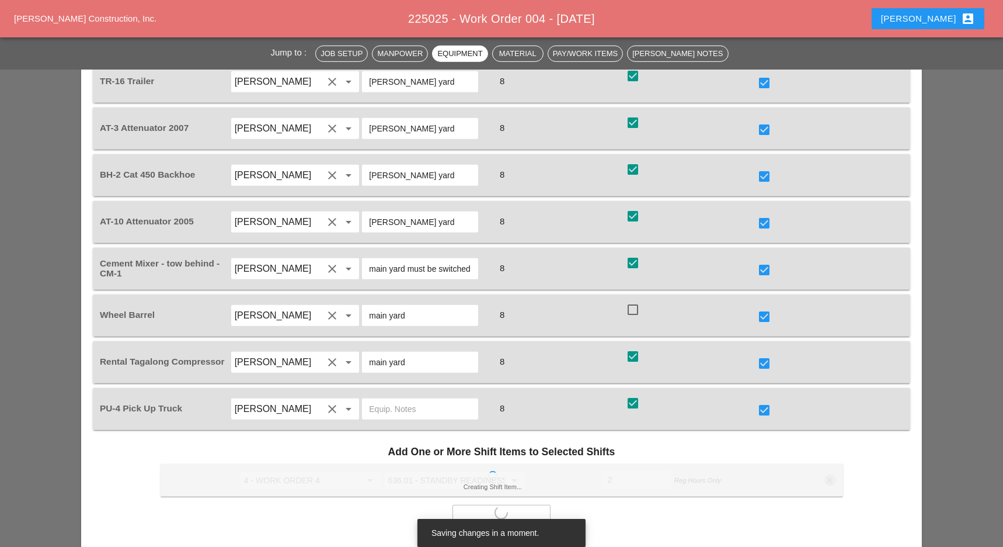
scroll to position [1750, 0]
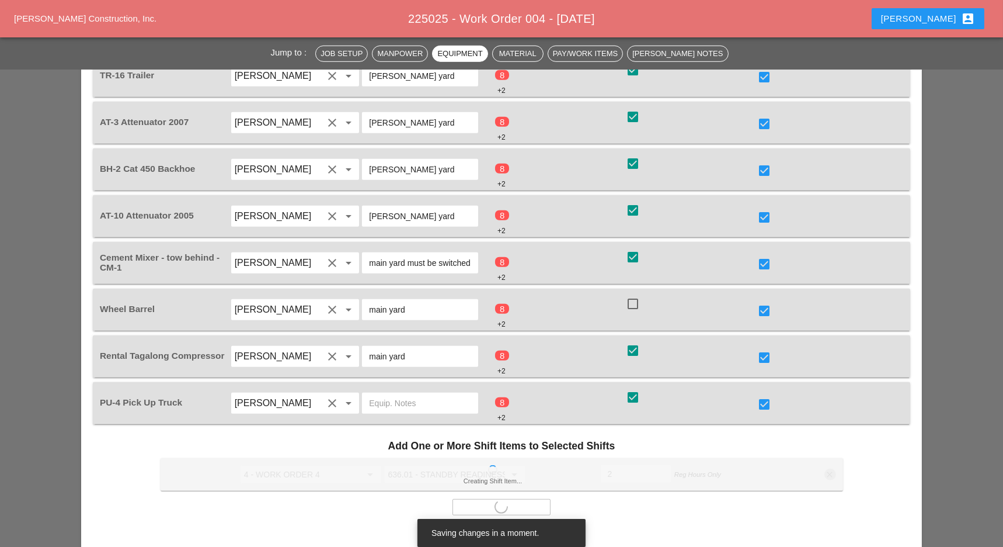
checkbox input "false"
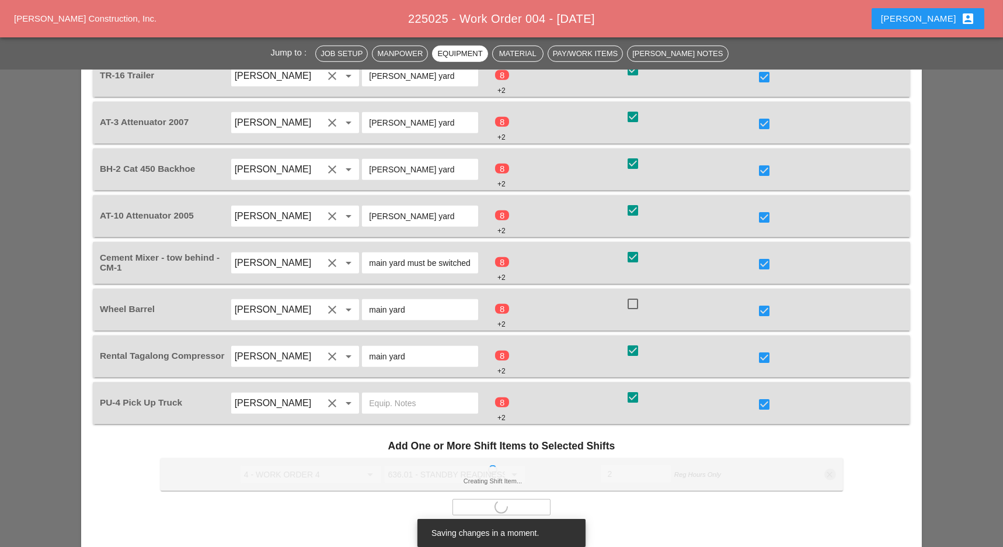
checkbox input "false"
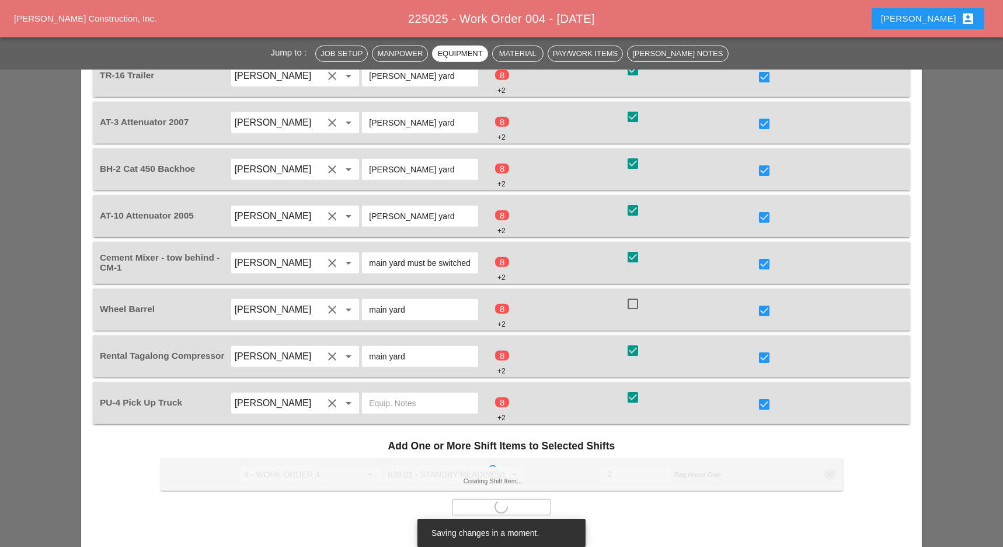
checkbox input "false"
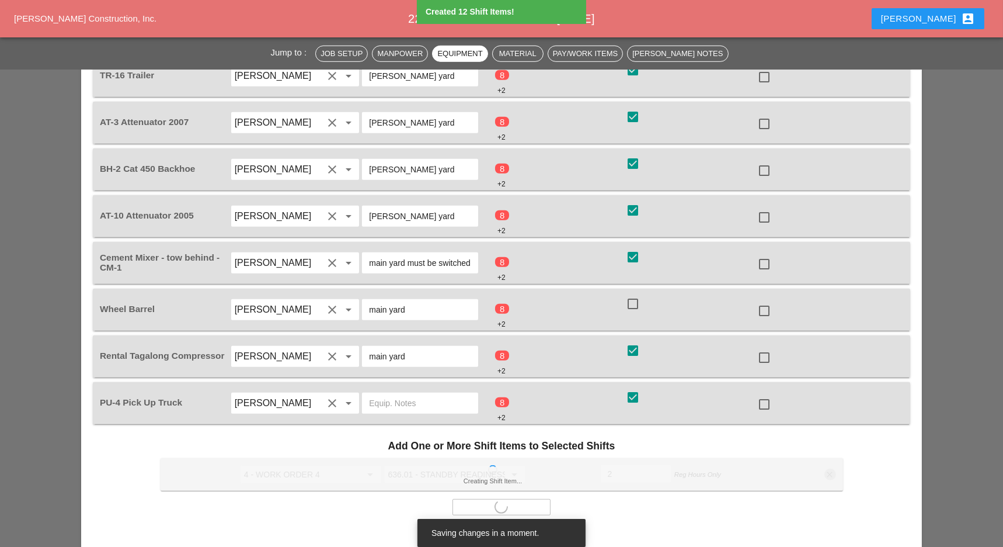
type input "6"
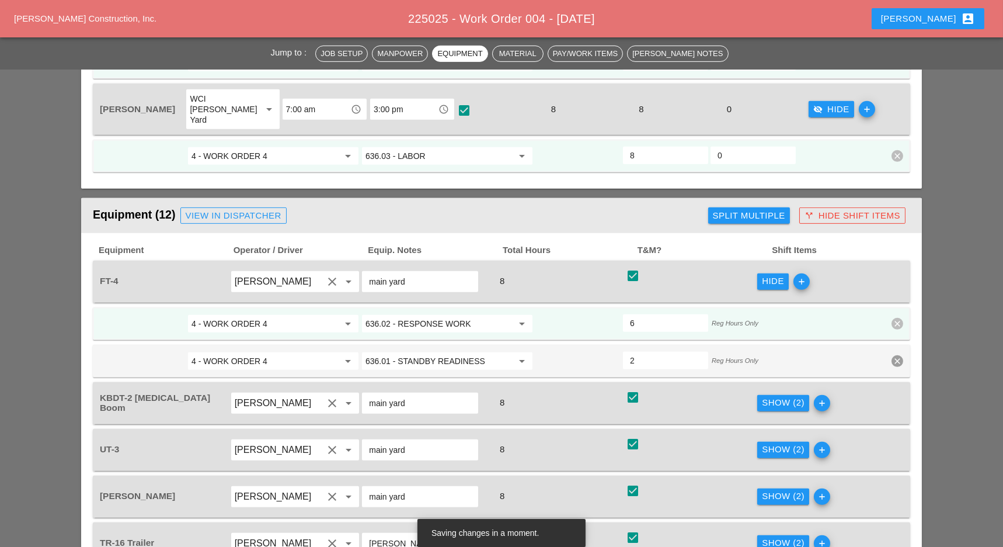
scroll to position [1204, 0]
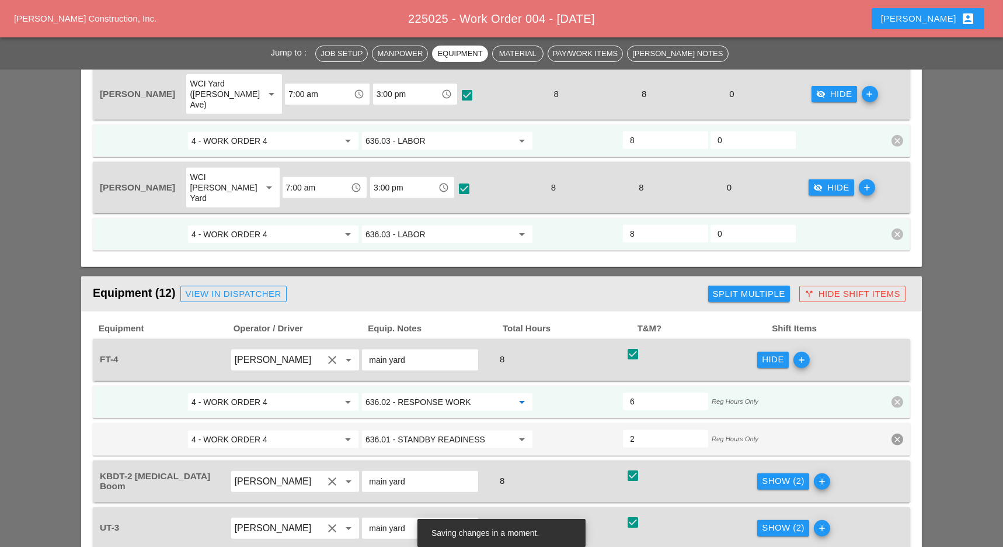
click at [432, 393] on input "636.02 - RESPONSE WORK" at bounding box center [439, 402] width 147 height 19
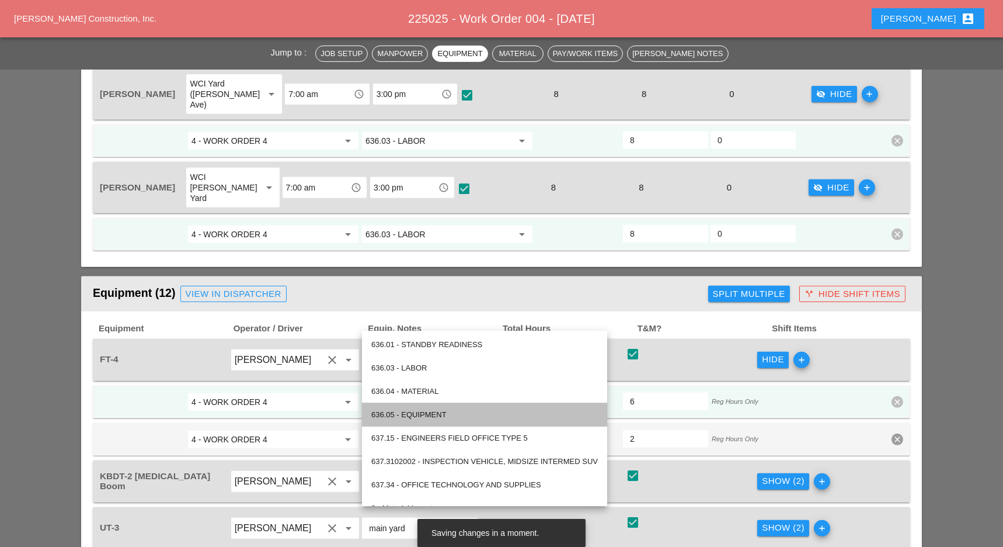
click at [432, 410] on div "636.05 - EQUIPMENT" at bounding box center [484, 415] width 227 height 14
type input "636.05 - EQUIPMENT"
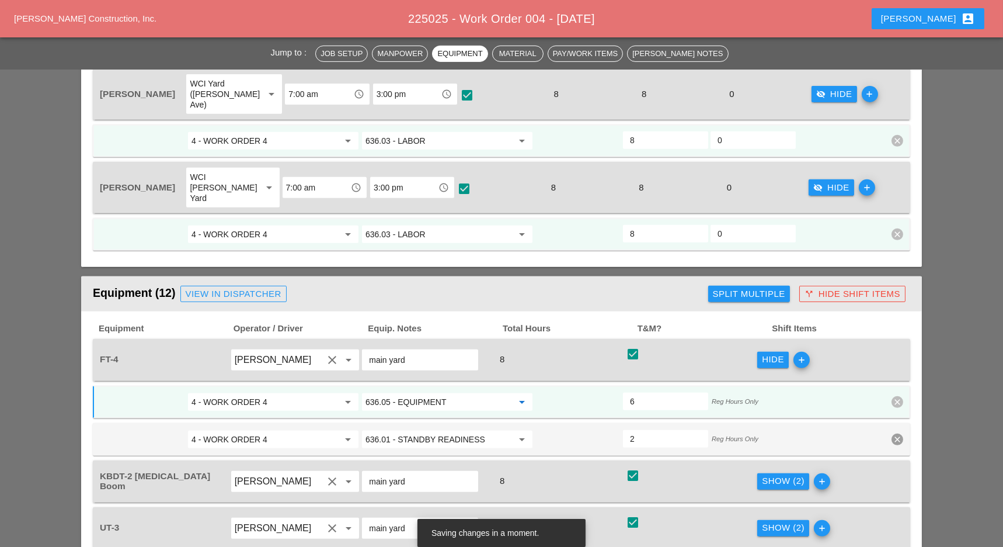
drag, startPoint x: 453, startPoint y: 322, endPoint x: 360, endPoint y: 322, distance: 92.9
click at [360, 391] on div "636.05 - EQUIPMENT arrow_drop_down" at bounding box center [447, 401] width 174 height 21
drag, startPoint x: 763, startPoint y: 397, endPoint x: 614, endPoint y: 424, distance: 150.9
click at [763, 474] on div "Show (2)" at bounding box center [783, 480] width 43 height 13
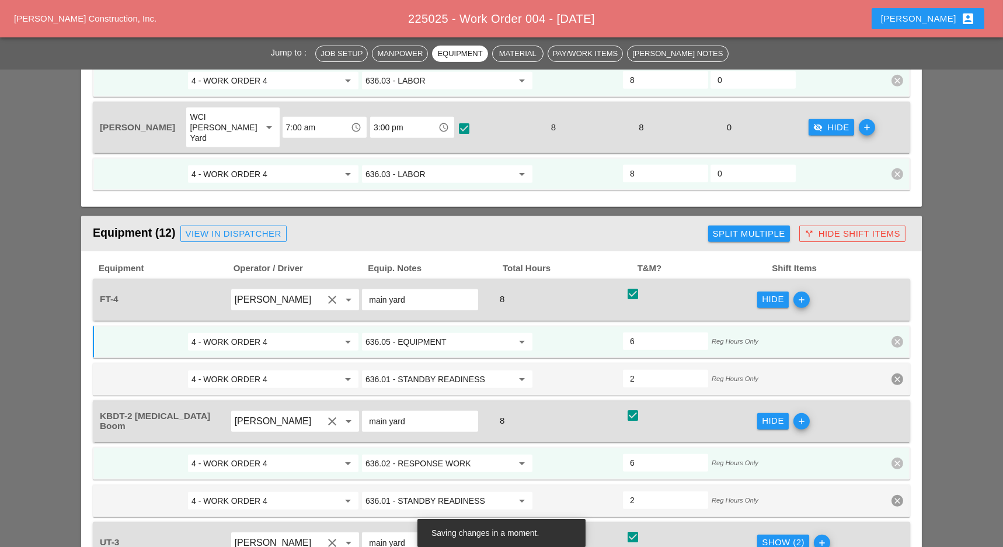
scroll to position [1283, 0]
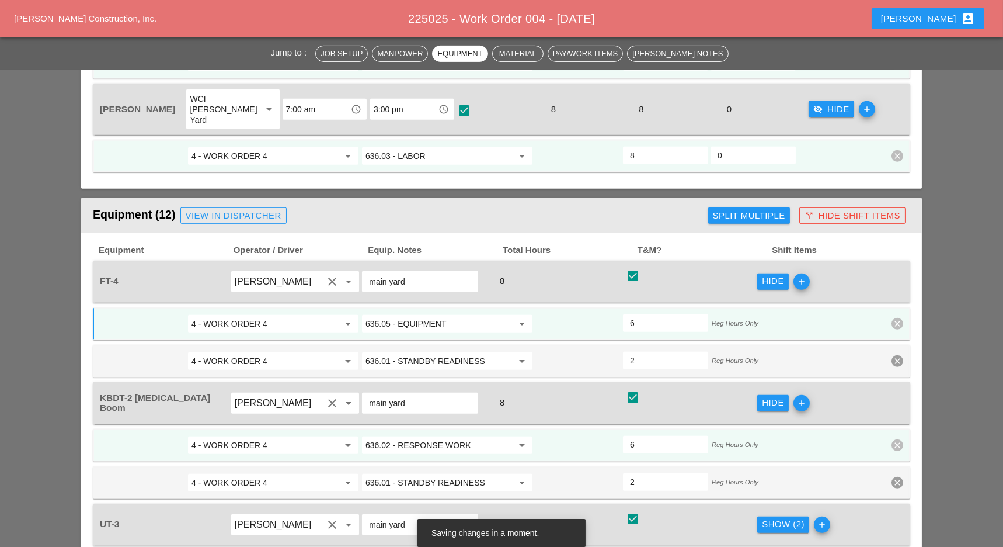
click at [435, 436] on input "636.02 - RESPONSE WORK" at bounding box center [439, 445] width 147 height 19
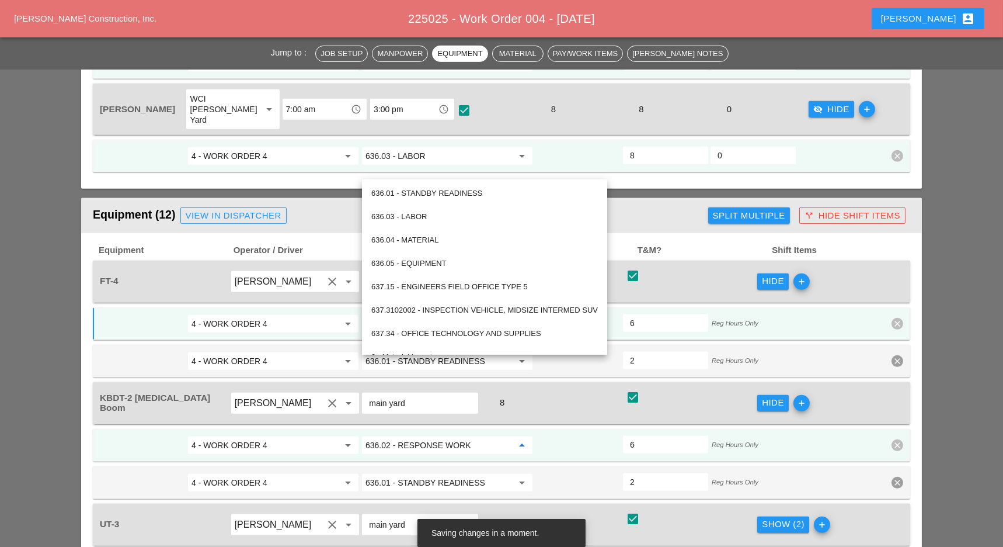
paste input "3 - LABOR"
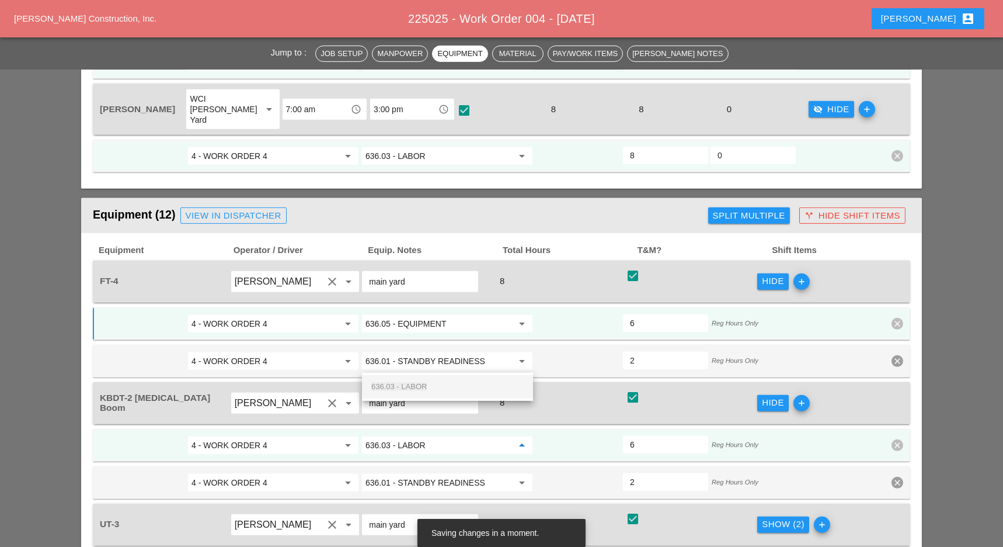
scroll to position [1360, 0]
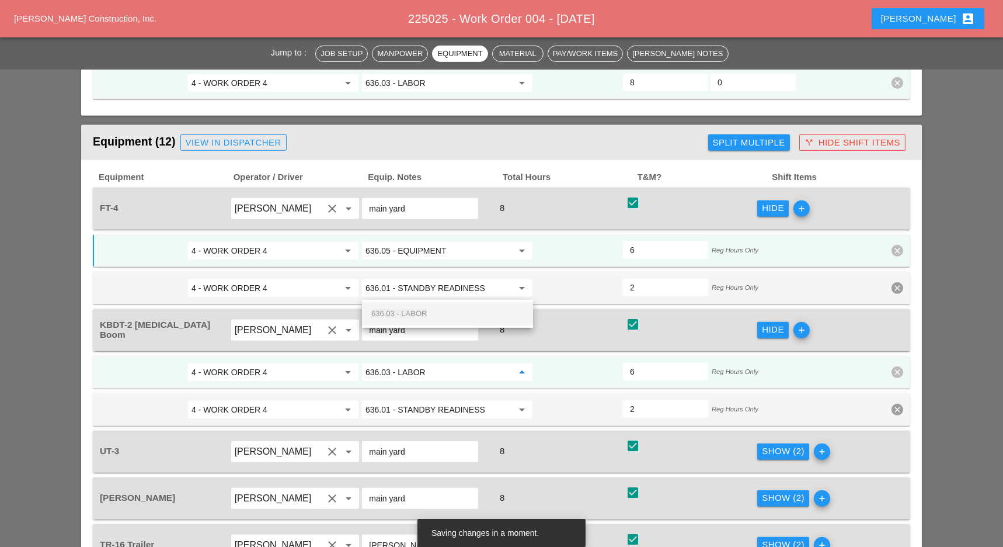
click at [435, 387] on div "Equipment Operator / Driver Equip. Notes Total Hours T&M? Shift Items FT-4 Salv…" at bounding box center [502, 532] width 818 height 721
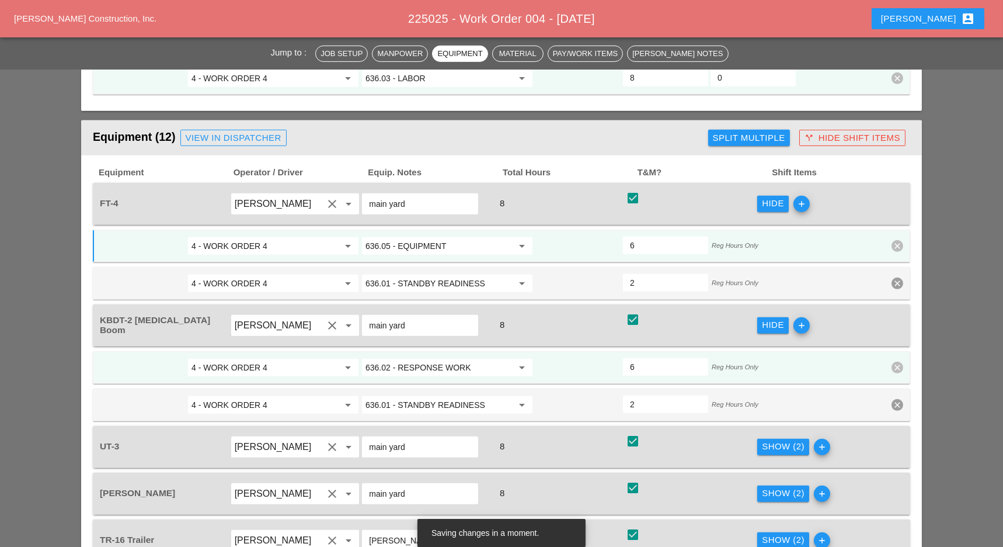
click at [425, 237] on input "636.05 - EQUIPMENT" at bounding box center [439, 246] width 147 height 19
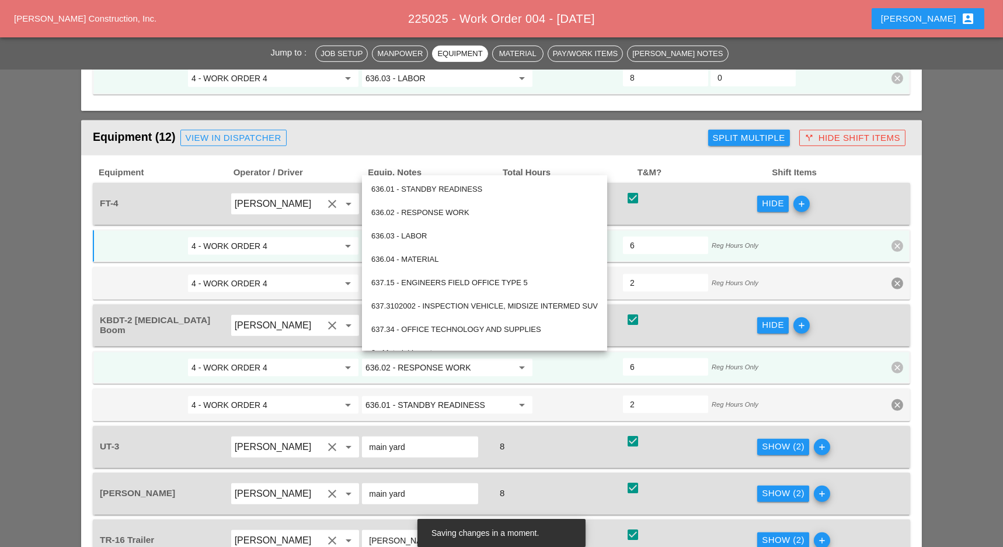
click at [457, 437] on input "main yard" at bounding box center [420, 446] width 102 height 19
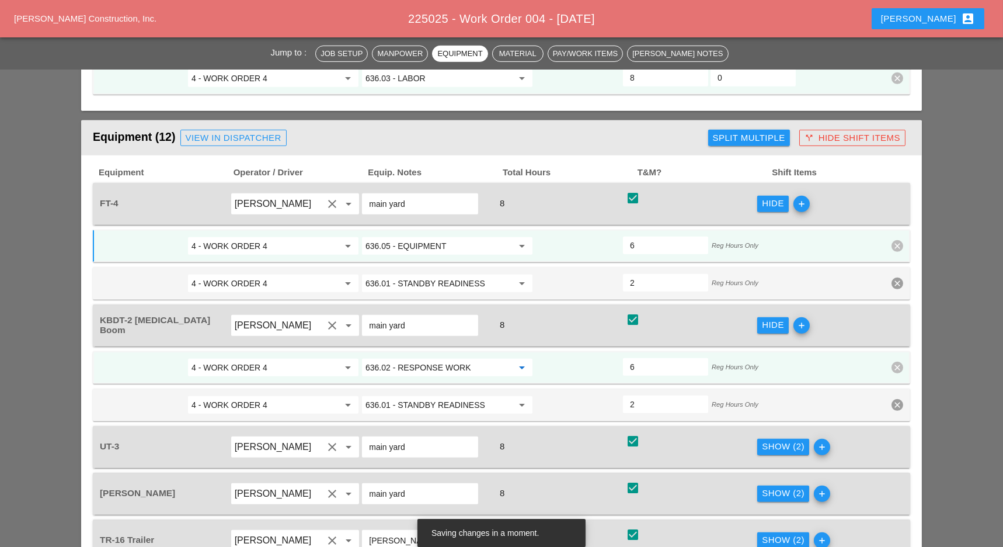
click at [423, 357] on div "636.02 - RESPONSE WORK arrow_drop_down" at bounding box center [447, 367] width 174 height 21
click at [422, 358] on input "636.02 - RESPONSE WORK" at bounding box center [439, 367] width 147 height 19
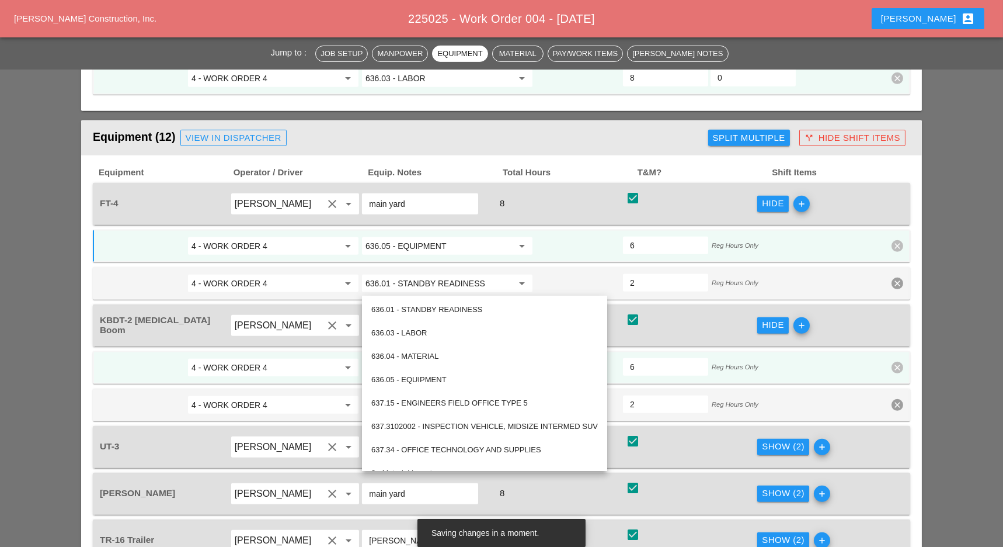
paste input "5 - EQUIPMENT"
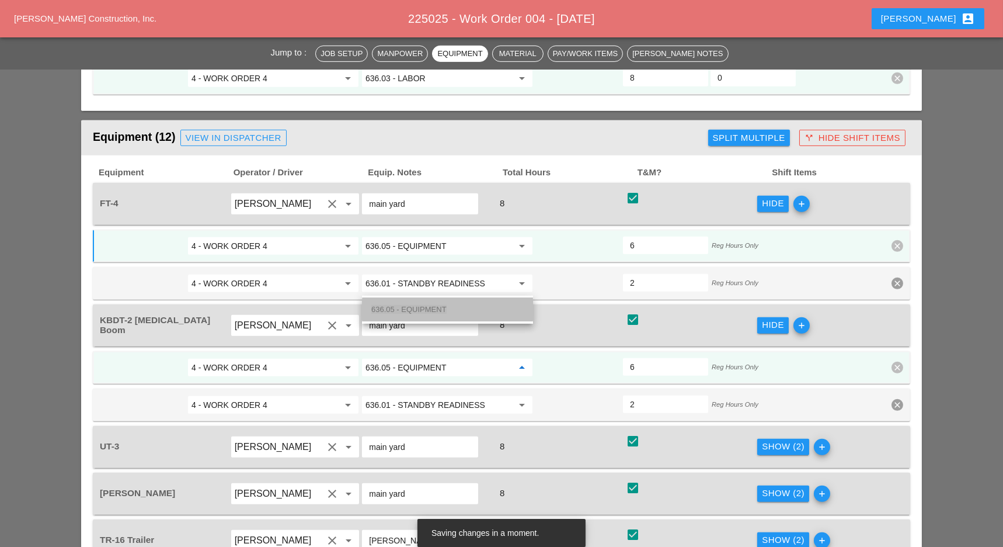
click at [424, 304] on div "636.05 - EQUIPMENT" at bounding box center [447, 310] width 152 height 14
type input "636.05 - EQUIPMENT"
click at [770, 440] on div "Show (2)" at bounding box center [783, 446] width 43 height 13
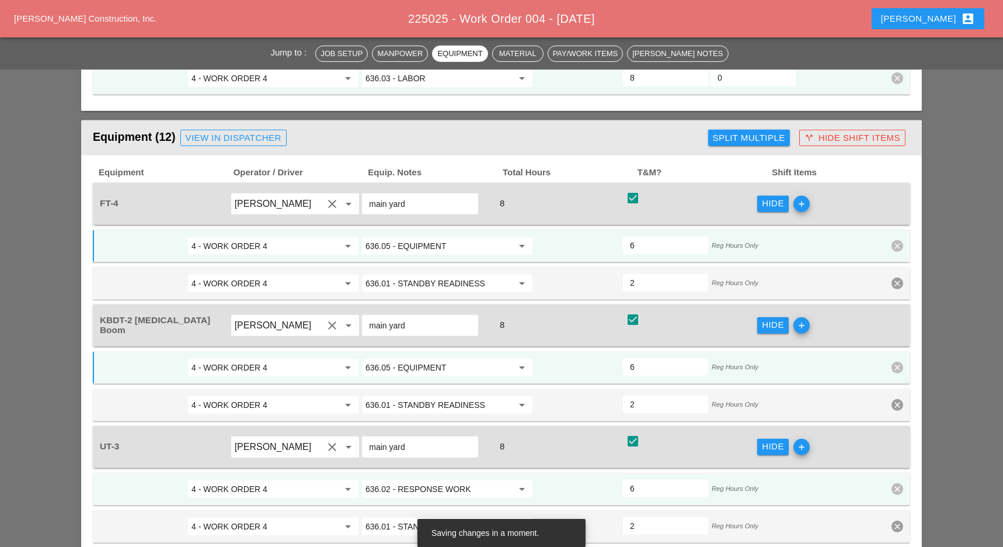
click at [400, 480] on input "636.02 - RESPONSE WORK" at bounding box center [439, 489] width 147 height 19
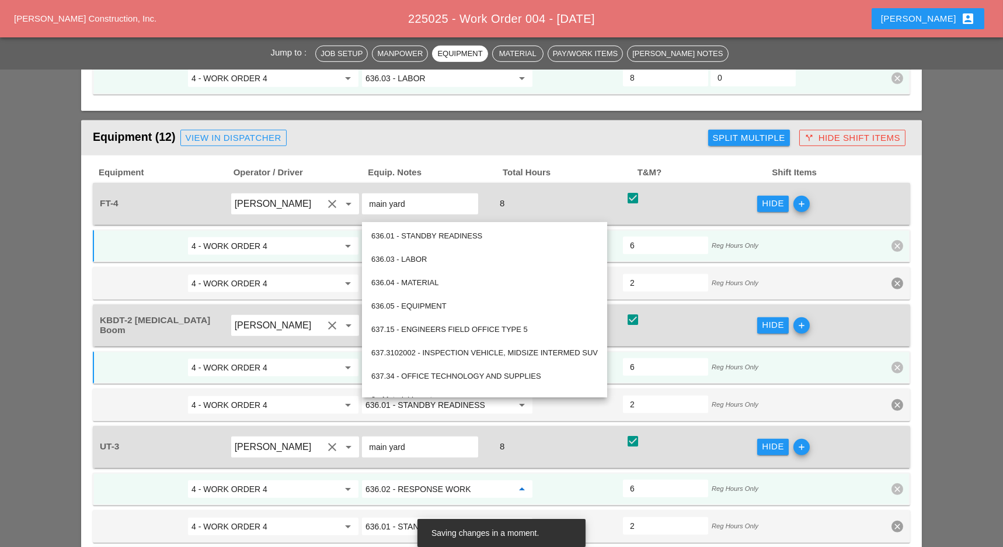
paste input "5 - EQUIPMENT"
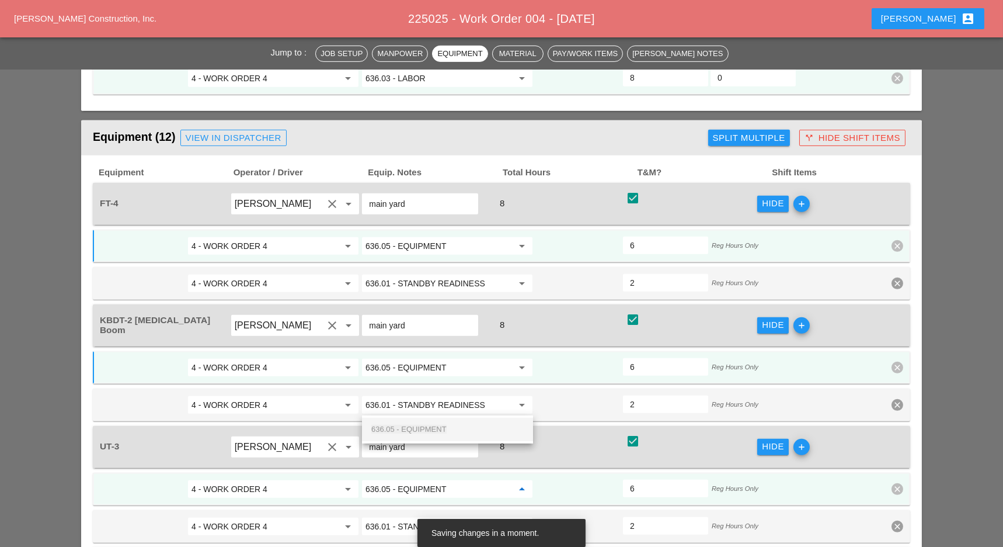
click at [410, 422] on div "636.05 - EQUIPMENT" at bounding box center [447, 429] width 152 height 14
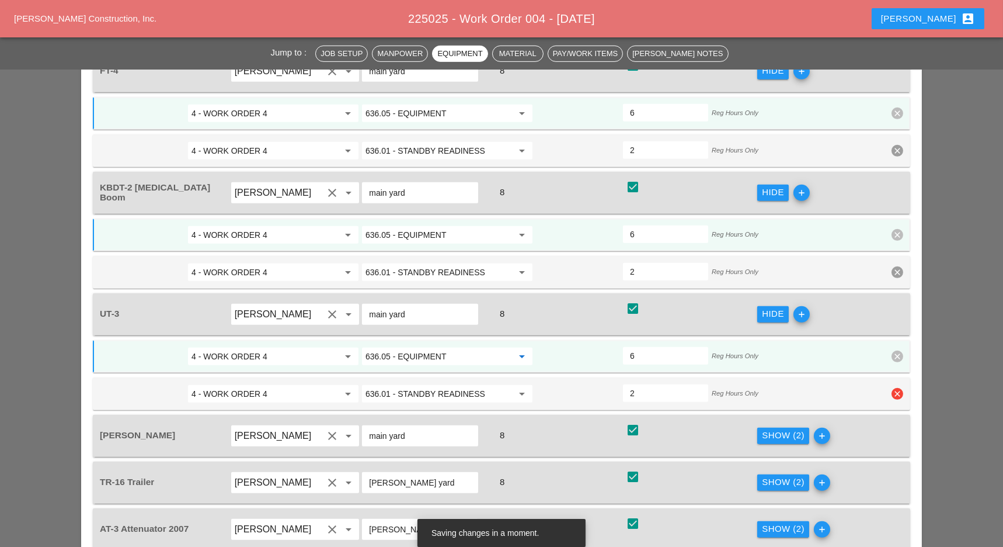
scroll to position [1516, 0]
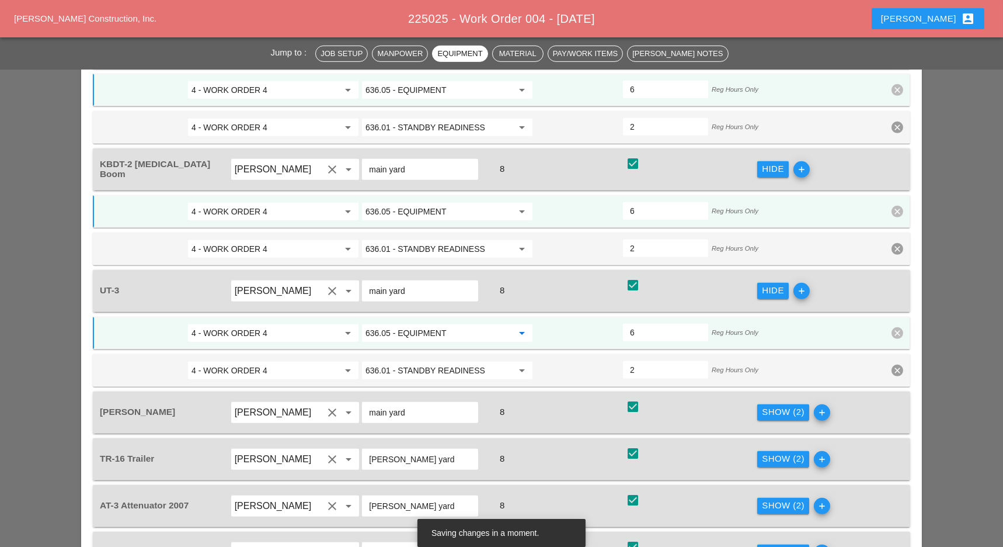
type input "636.05 - EQUIPMENT"
click at [781, 405] on div "Show (2)" at bounding box center [783, 411] width 43 height 13
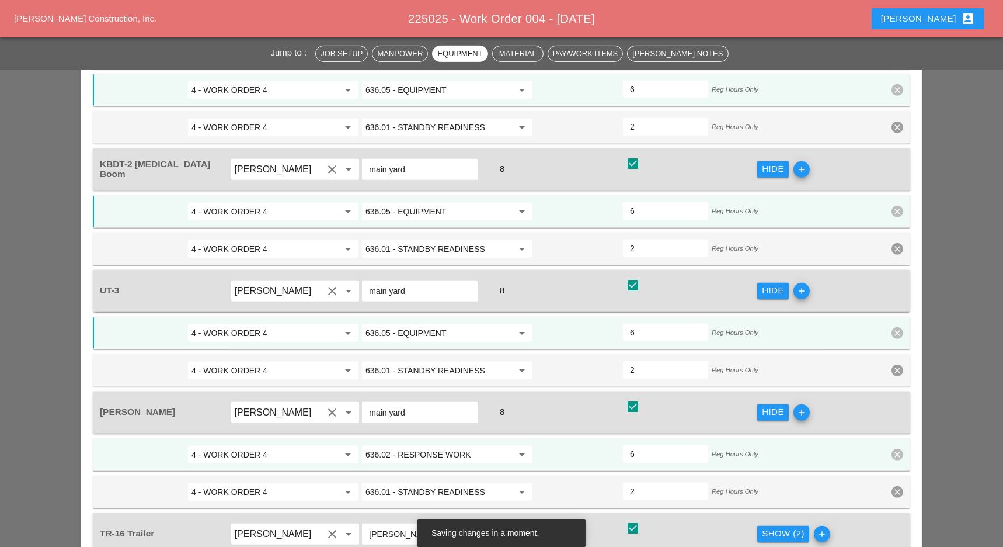
click at [426, 445] on input "636.02 - RESPONSE WORK" at bounding box center [439, 454] width 147 height 19
paste input "5 - EQUIPMENT"
click at [424, 392] on span "636.05 - EQUIPMENT" at bounding box center [408, 393] width 75 height 9
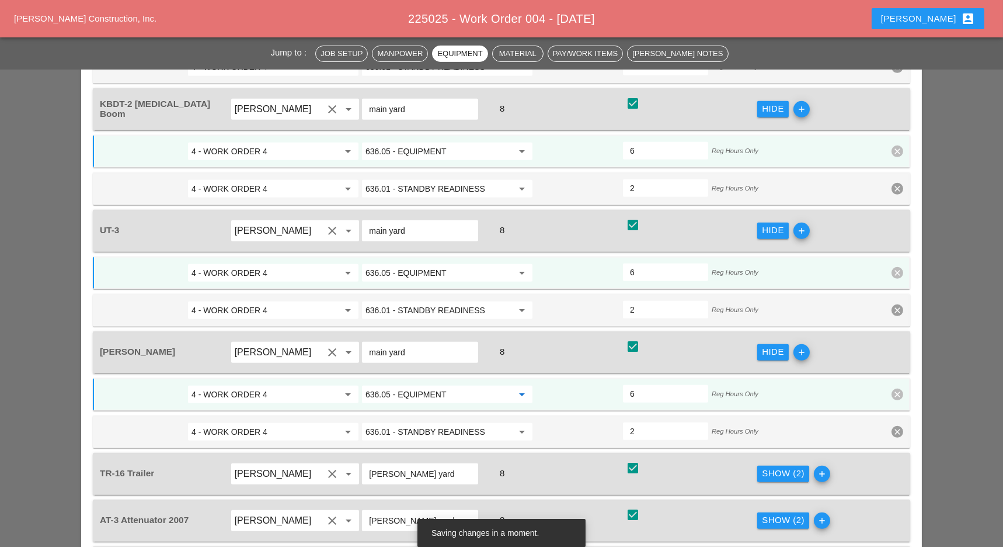
scroll to position [1594, 0]
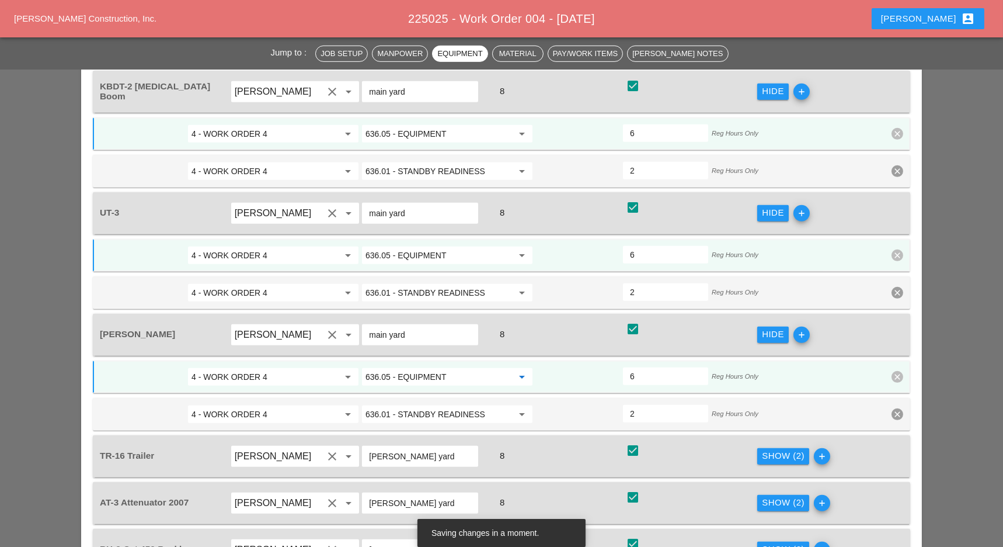
type input "636.05 - EQUIPMENT"
click at [783, 449] on div "Show (2)" at bounding box center [783, 455] width 43 height 13
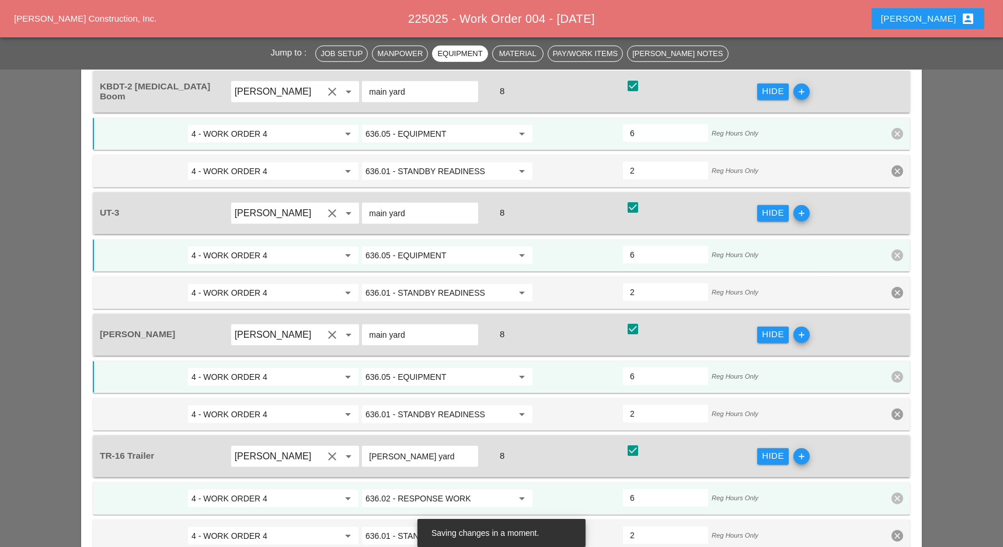
click at [438, 489] on input "636.02 - RESPONSE WORK" at bounding box center [439, 498] width 147 height 19
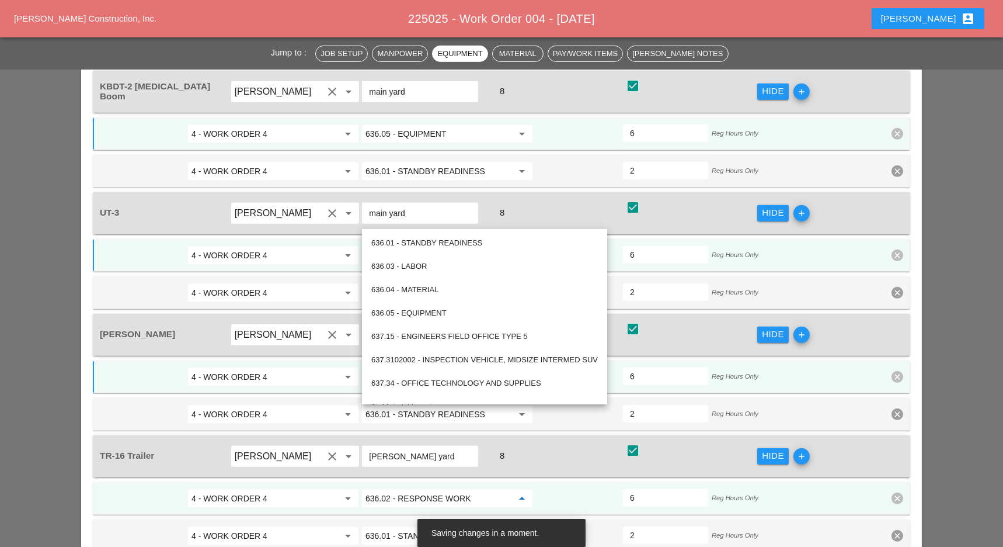
paste input "5 - EQUIPMENT"
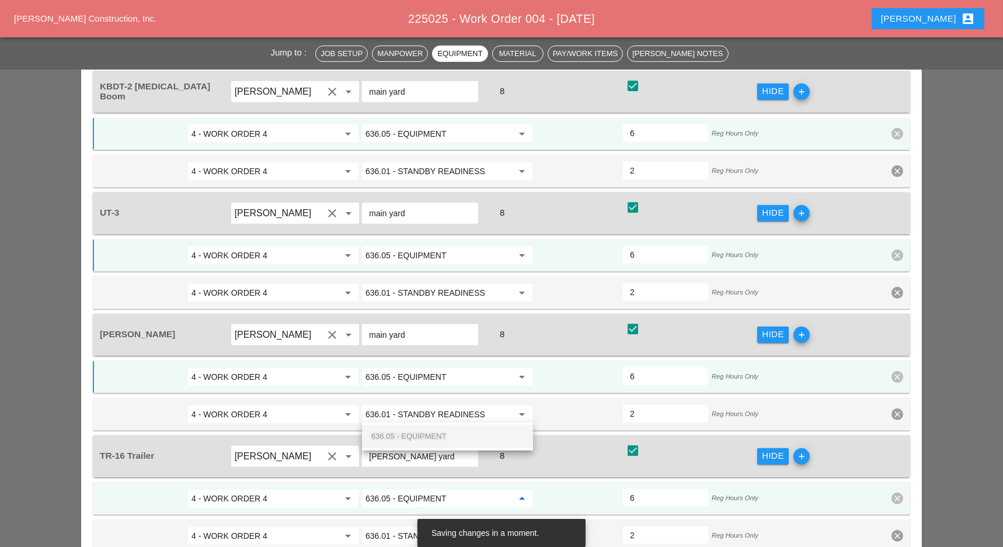
click at [432, 437] on span "636.05 - EQUIPMENT" at bounding box center [408, 436] width 75 height 9
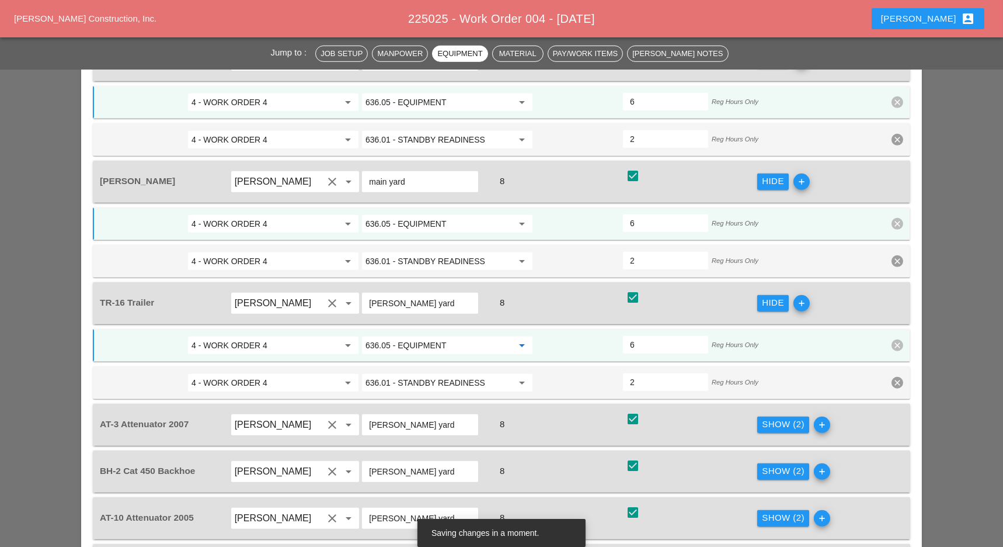
scroll to position [1750, 0]
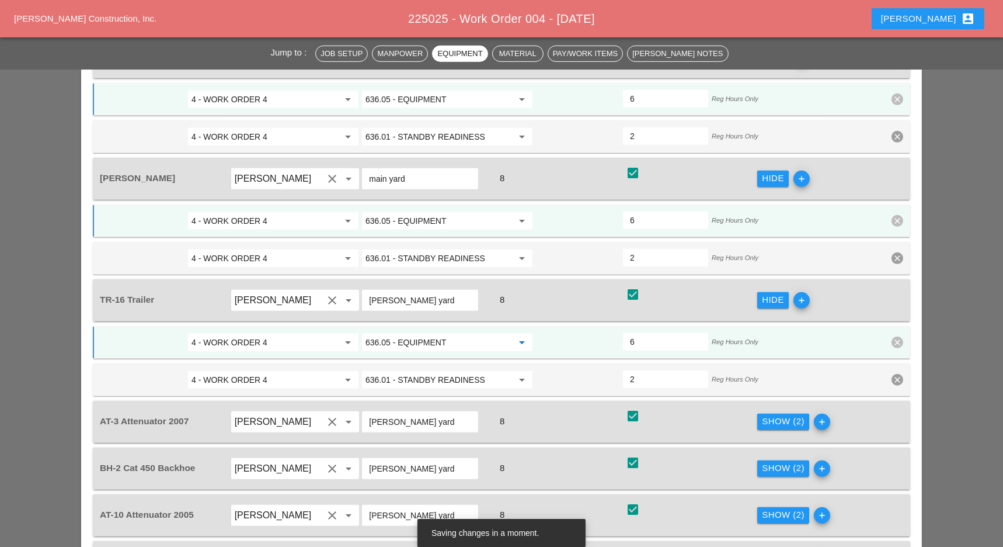
type input "636.05 - EQUIPMENT"
drag, startPoint x: 782, startPoint y: 335, endPoint x: 558, endPoint y: 377, distance: 227.5
click at [783, 415] on div "Show (2)" at bounding box center [783, 421] width 43 height 13
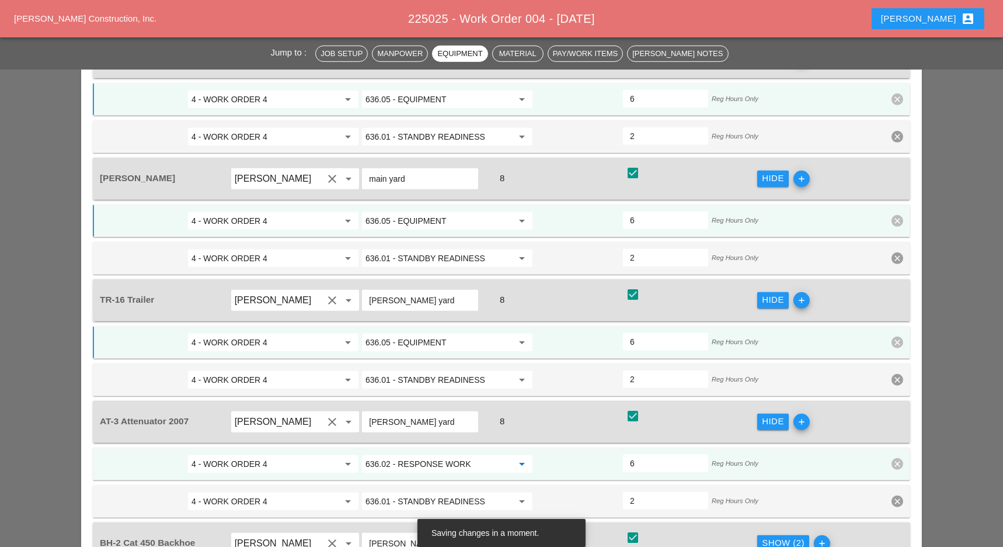
click at [424, 454] on input "636.02 - RESPONSE WORK" at bounding box center [439, 463] width 147 height 19
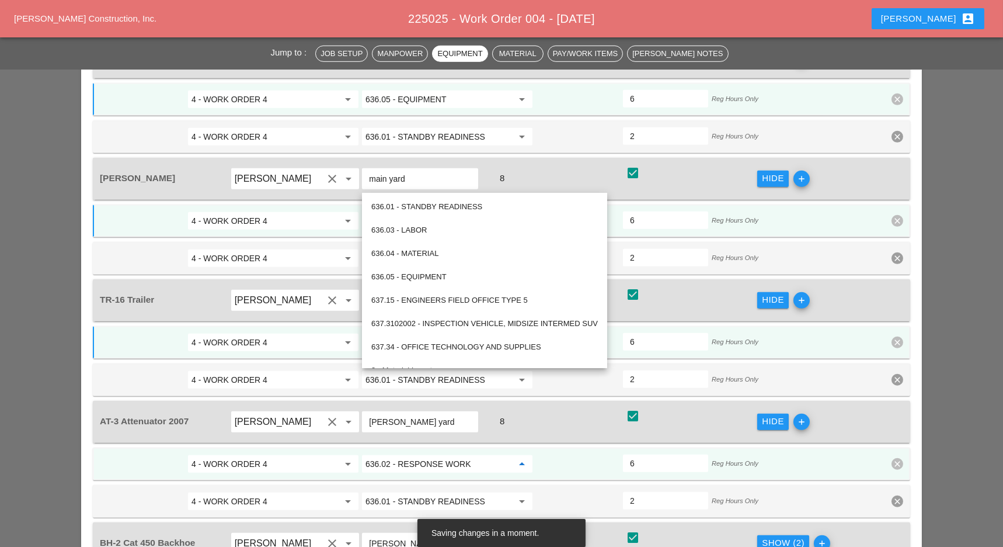
paste input "5 - EQUIPMENT"
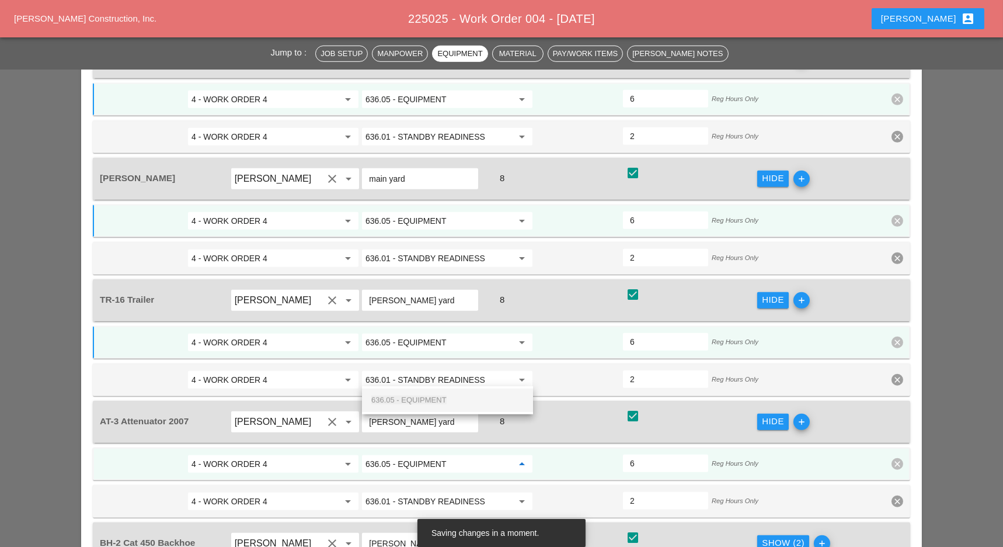
drag, startPoint x: 423, startPoint y: 396, endPoint x: 475, endPoint y: 396, distance: 51.4
click at [423, 396] on span "636.05 - EQUIPMENT" at bounding box center [408, 399] width 75 height 9
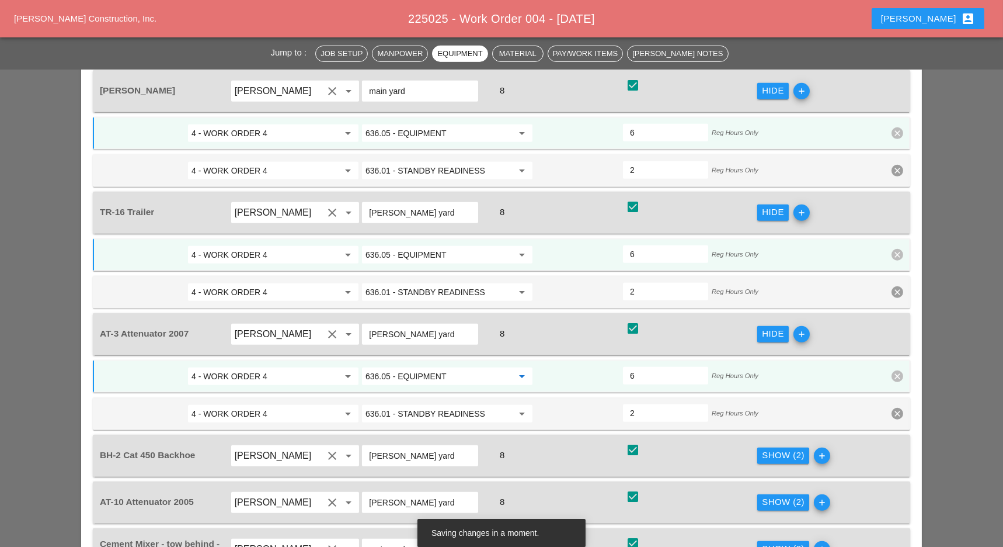
scroll to position [1905, 0]
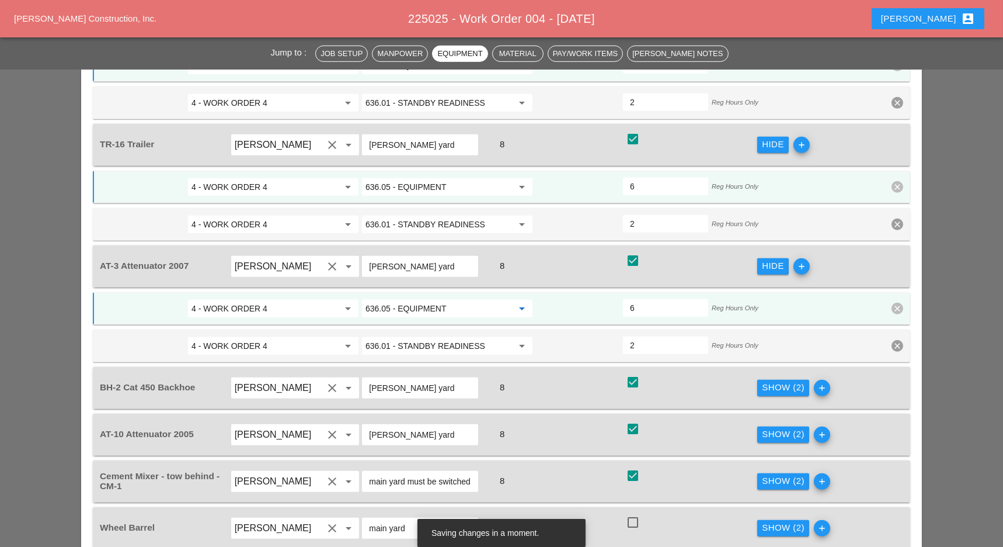
type input "636.05 - EQUIPMENT"
click at [774, 381] on div "Show (2)" at bounding box center [783, 387] width 43 height 13
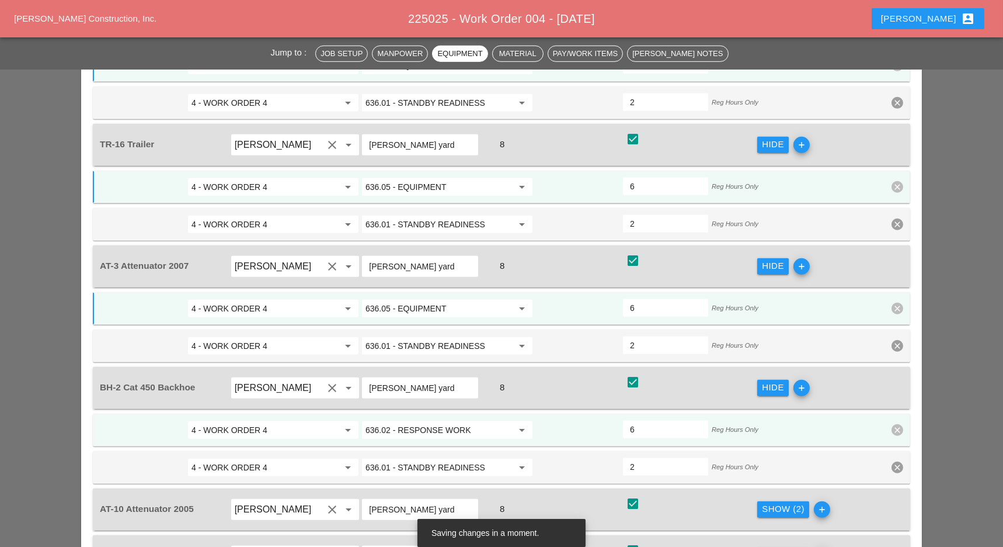
click at [436, 421] on input "636.02 - RESPONSE WORK" at bounding box center [439, 430] width 147 height 19
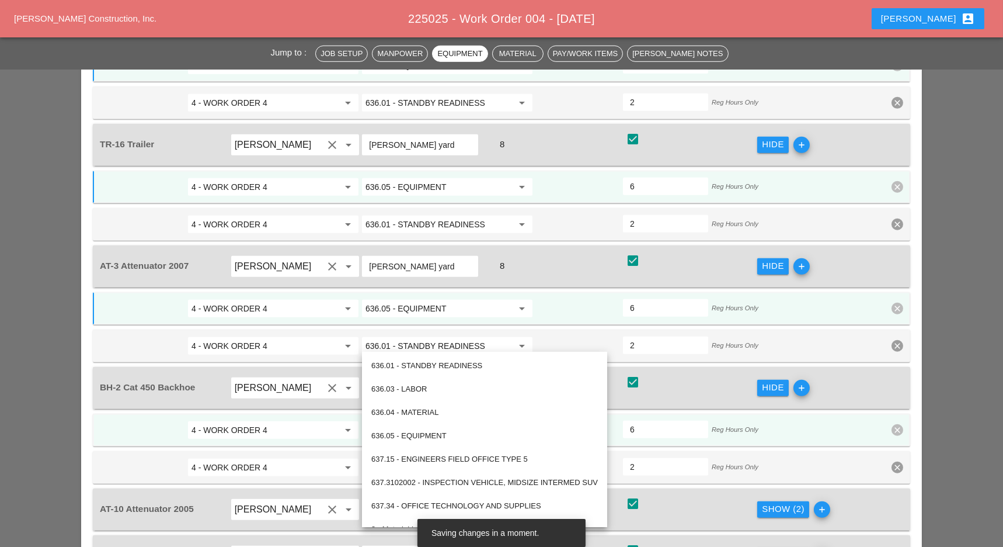
paste input "5 - EQUIPMENT"
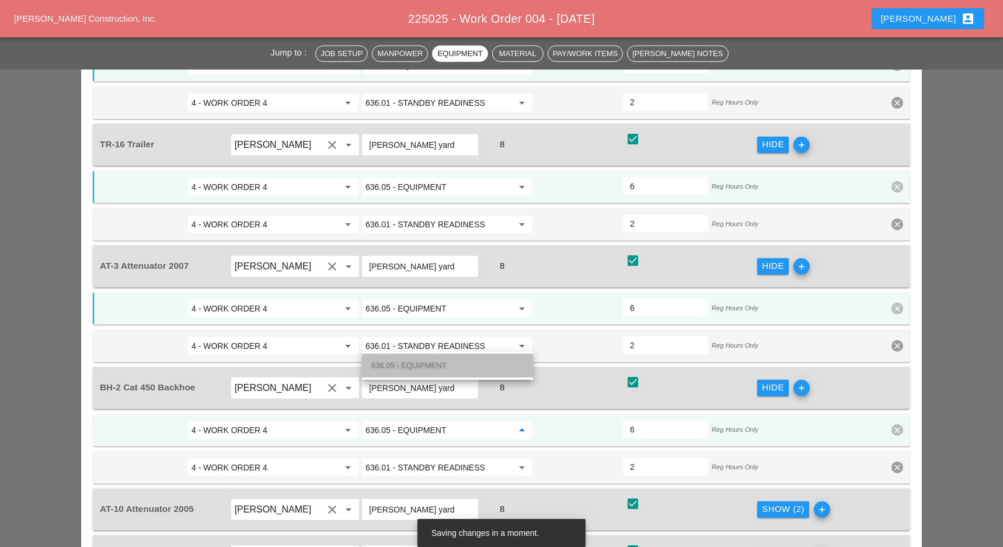
click at [423, 364] on span "636.05 - EQUIPMENT" at bounding box center [408, 365] width 75 height 9
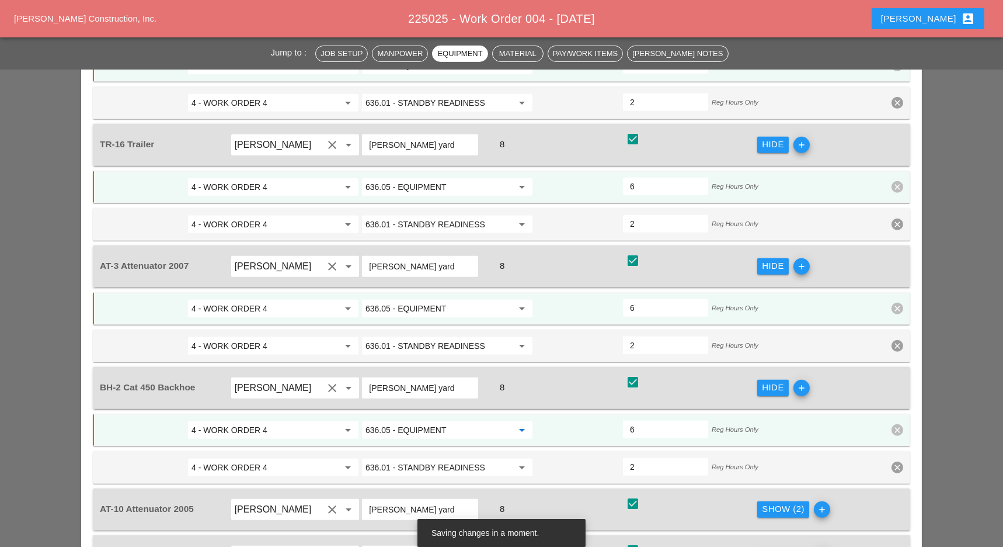
type input "636.05 - EQUIPMENT"
drag, startPoint x: 767, startPoint y: 419, endPoint x: 559, endPoint y: 425, distance: 208.6
click at [768, 502] on div "Show (2)" at bounding box center [783, 508] width 43 height 13
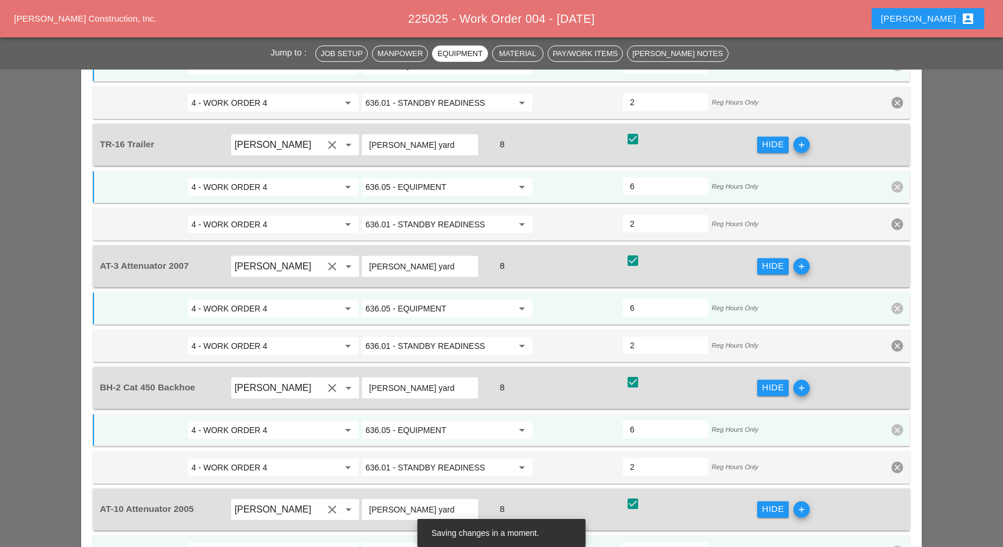
click at [444, 541] on div "636.02 - RESPONSE WORK arrow_drop_down" at bounding box center [447, 551] width 174 height 21
click at [438, 542] on input "636.02 - RESPONSE WORK" at bounding box center [439, 551] width 147 height 19
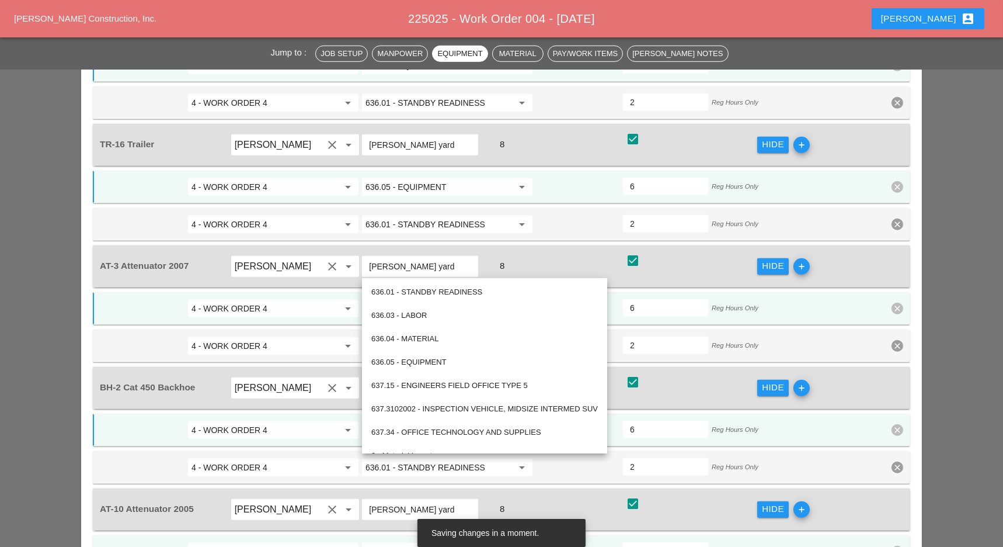
paste input "5 - EQUIPMENT"
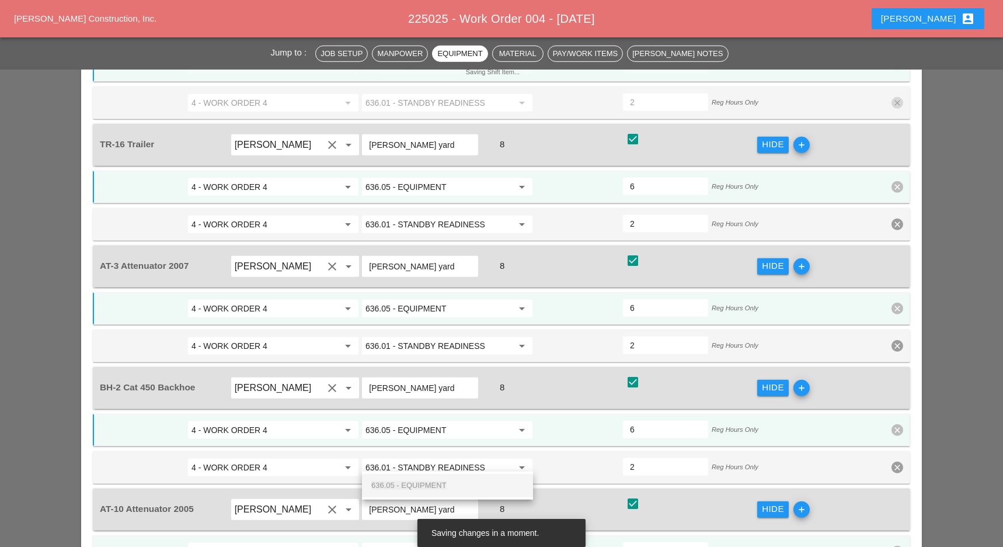
click at [435, 481] on span "636.05 - EQUIPMENT" at bounding box center [408, 485] width 75 height 9
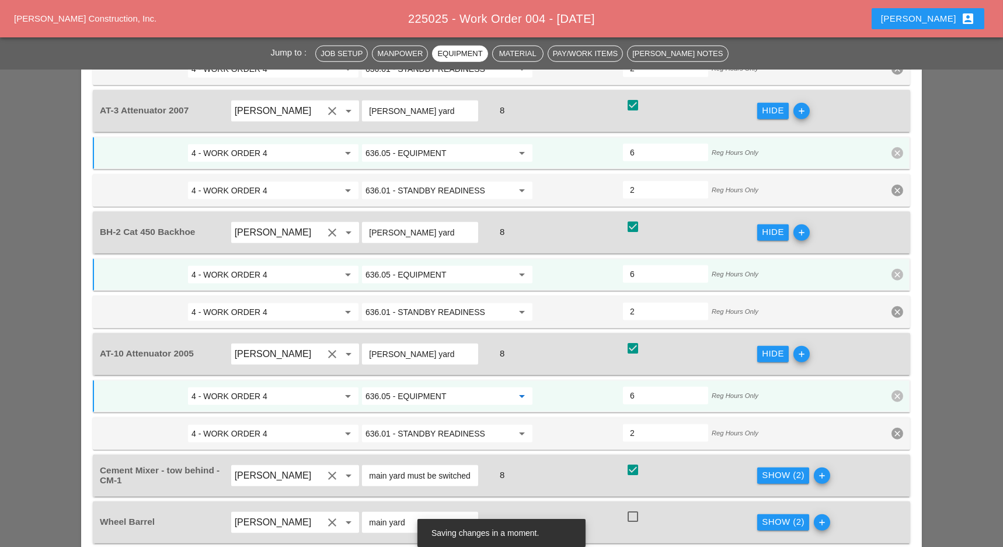
scroll to position [2061, 0]
type input "636.05 - EQUIPMENT"
click at [781, 468] on div "Show (2)" at bounding box center [783, 474] width 43 height 13
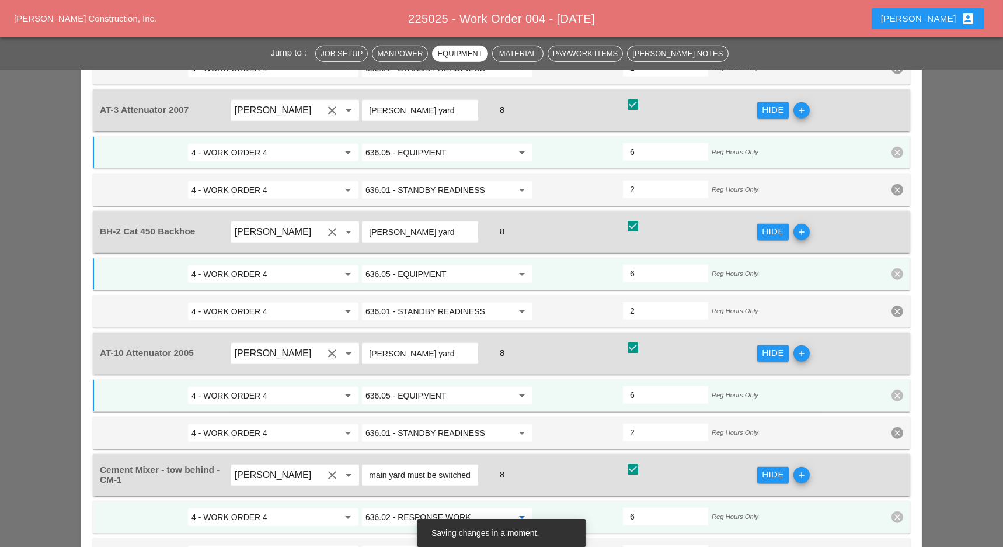
click at [422, 508] on input "636.02 - RESPONSE WORK" at bounding box center [439, 517] width 147 height 19
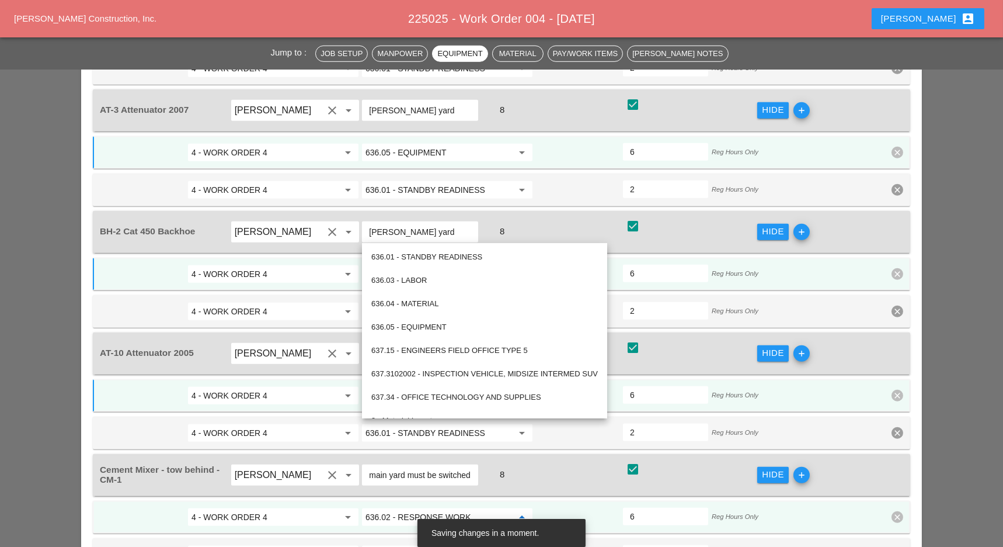
paste input "5 - EQUIPMENT"
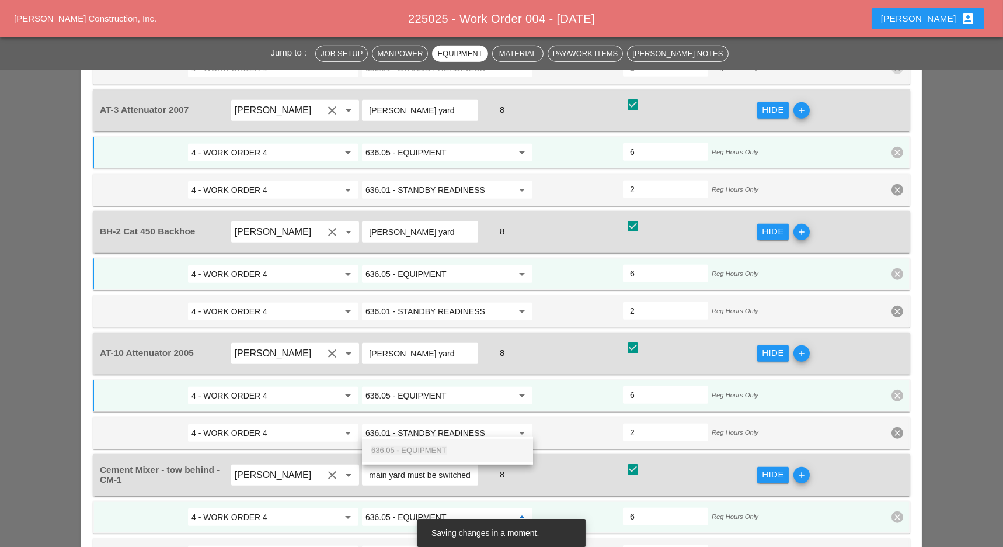
drag, startPoint x: 423, startPoint y: 448, endPoint x: 525, endPoint y: 414, distance: 107.9
click at [423, 448] on span "636.05 - EQUIPMENT" at bounding box center [408, 450] width 75 height 9
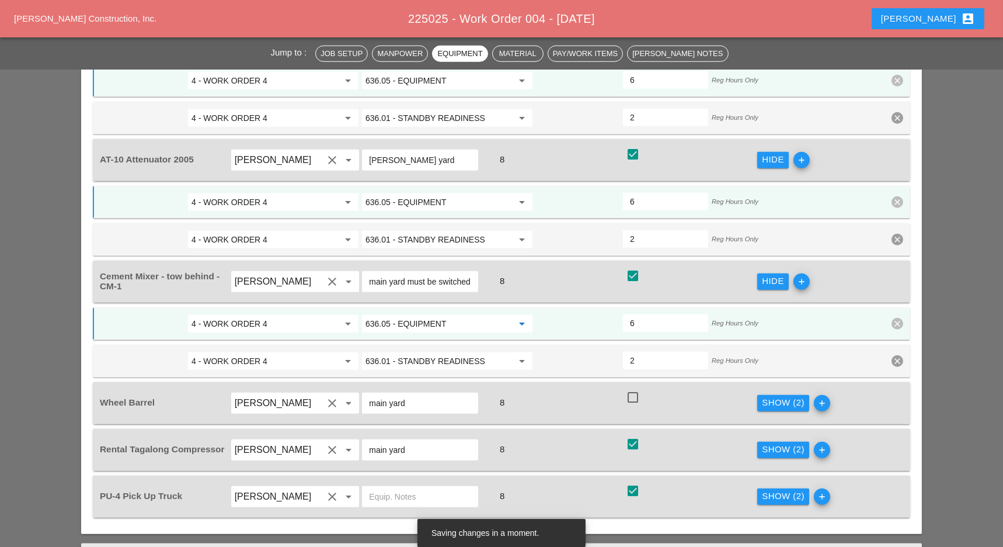
scroll to position [2295, 0]
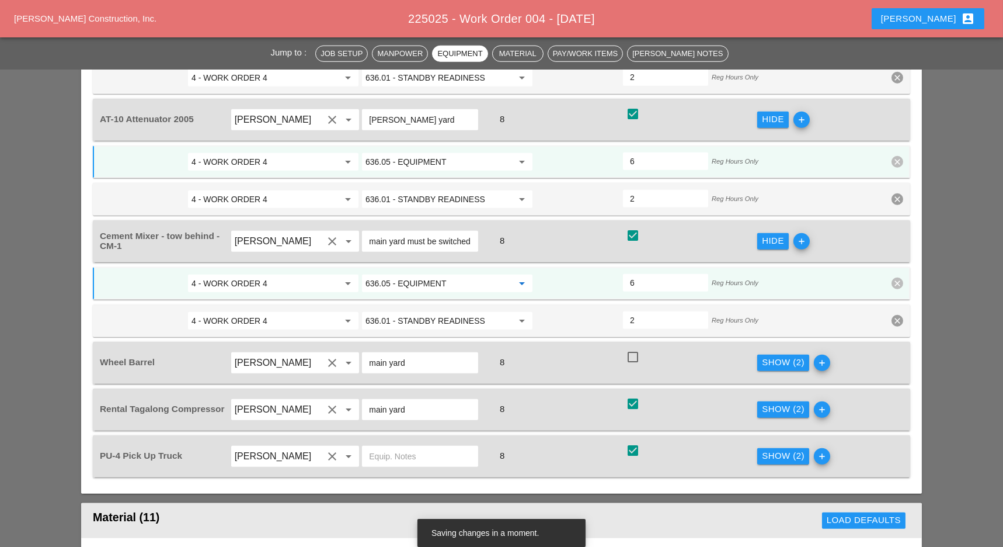
type input "636.05 - EQUIPMENT"
click at [759, 355] on button "Show (2)" at bounding box center [784, 363] width 52 height 16
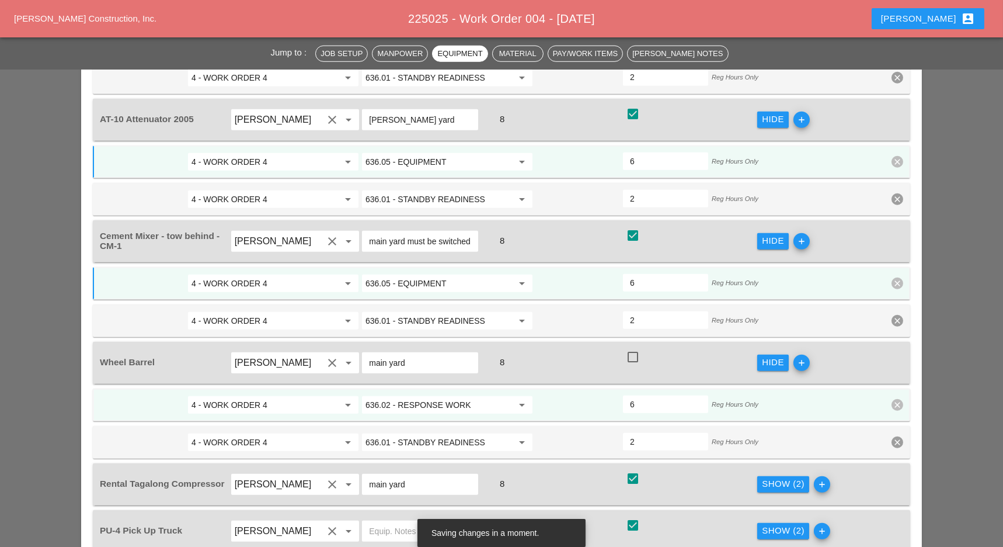
click at [429, 395] on input "636.02 - RESPONSE WORK" at bounding box center [439, 404] width 147 height 19
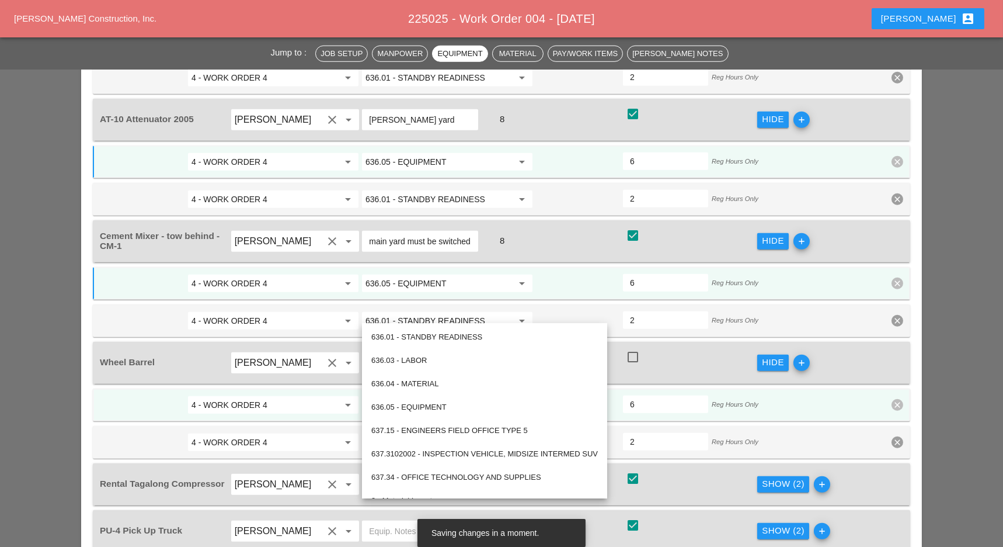
paste input "5 - EQUIPMENT"
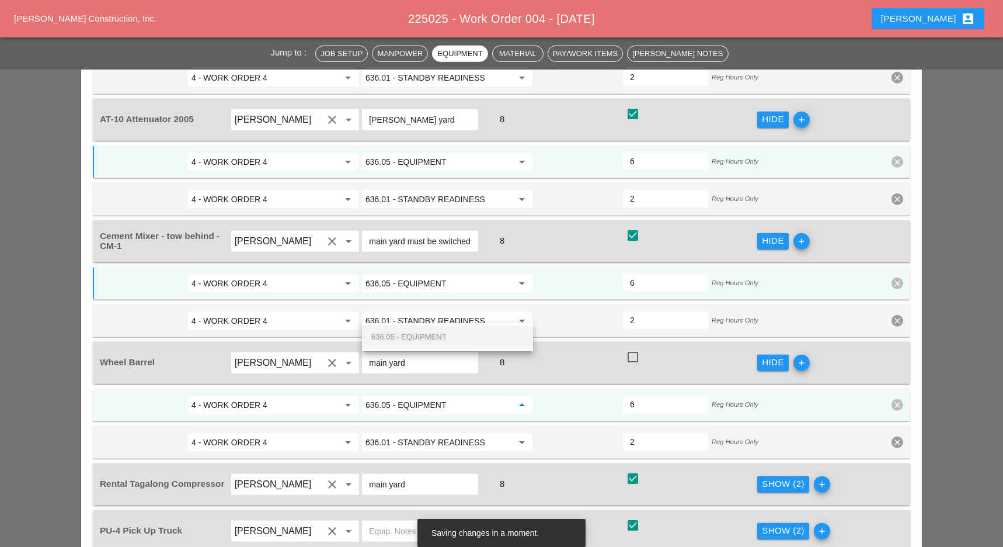
click at [427, 338] on span "636.05 - EQUIPMENT" at bounding box center [408, 336] width 75 height 9
type input "636.05 - EQUIPMENT"
click at [788, 477] on div "Show (2)" at bounding box center [783, 483] width 43 height 13
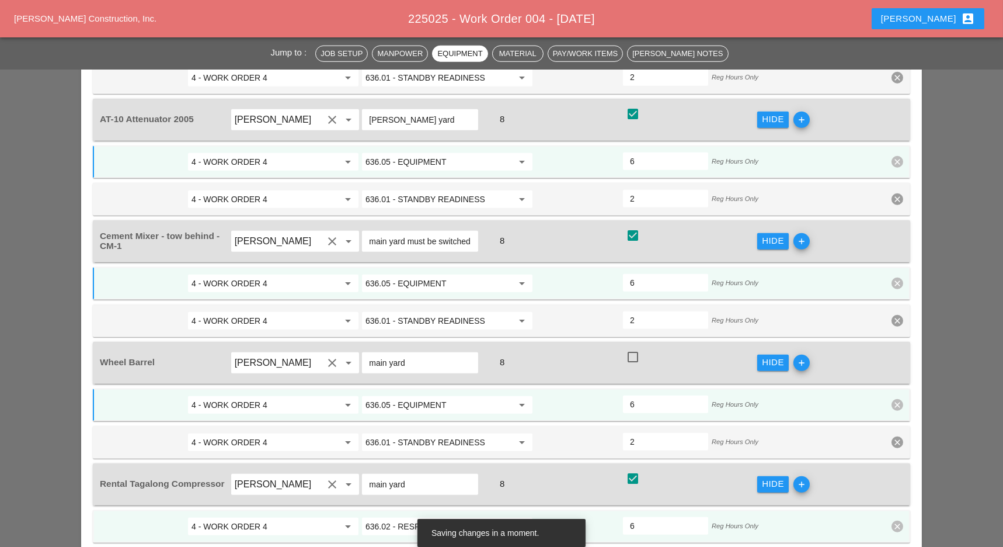
click at [435, 517] on input "636.02 - RESPONSE WORK" at bounding box center [439, 526] width 147 height 19
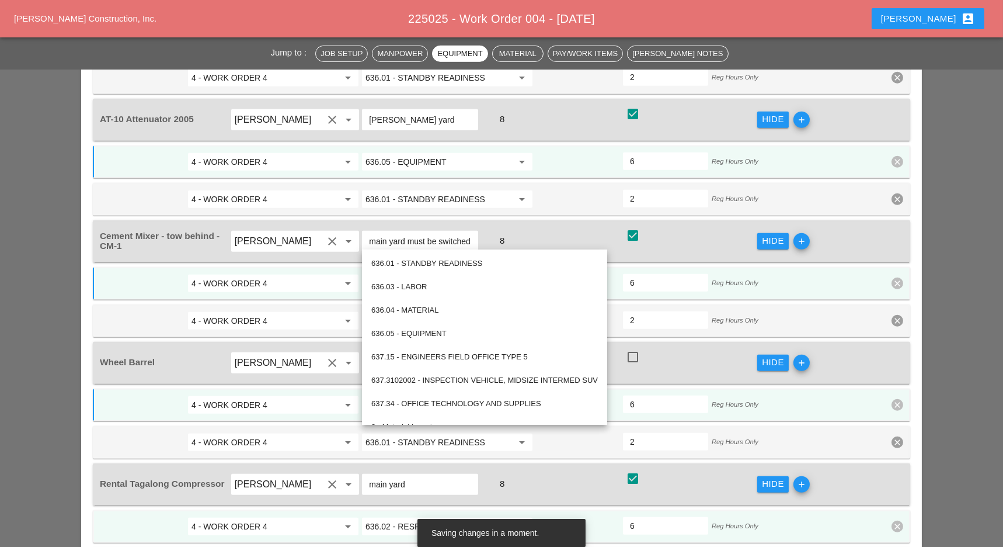
paste input "5 - EQUIPMENT"
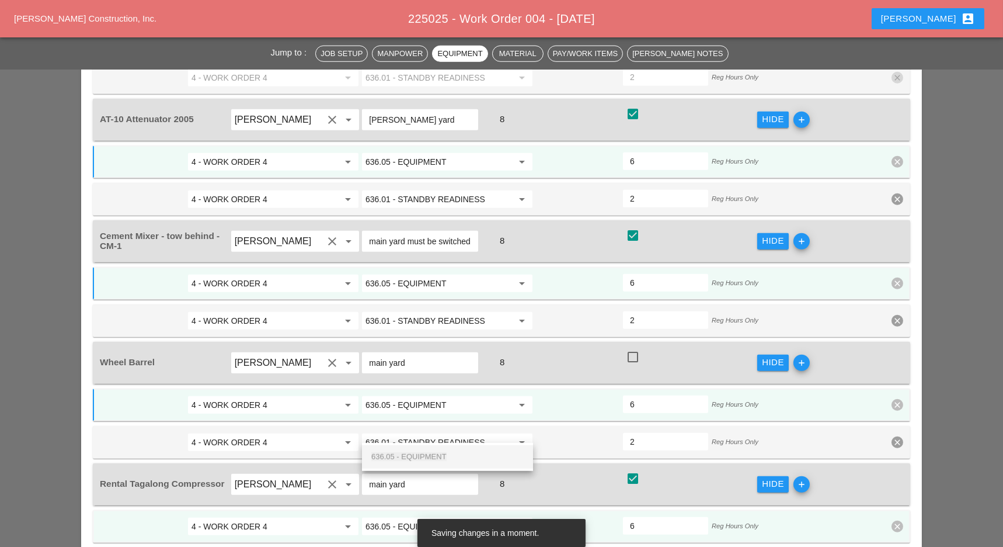
drag, startPoint x: 433, startPoint y: 451, endPoint x: 512, endPoint y: 421, distance: 83.7
click at [434, 451] on div "636.05 - EQUIPMENT" at bounding box center [447, 457] width 152 height 14
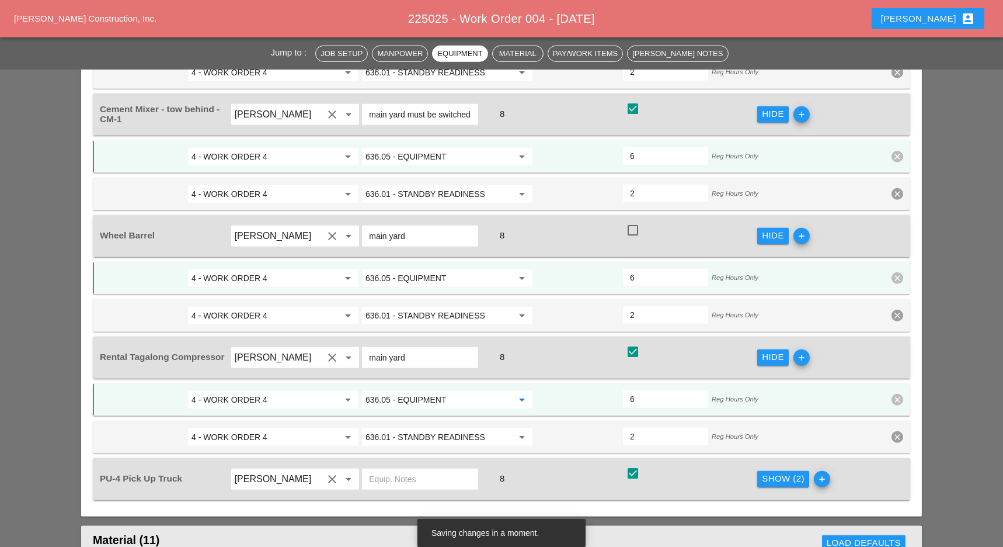
scroll to position [2451, 0]
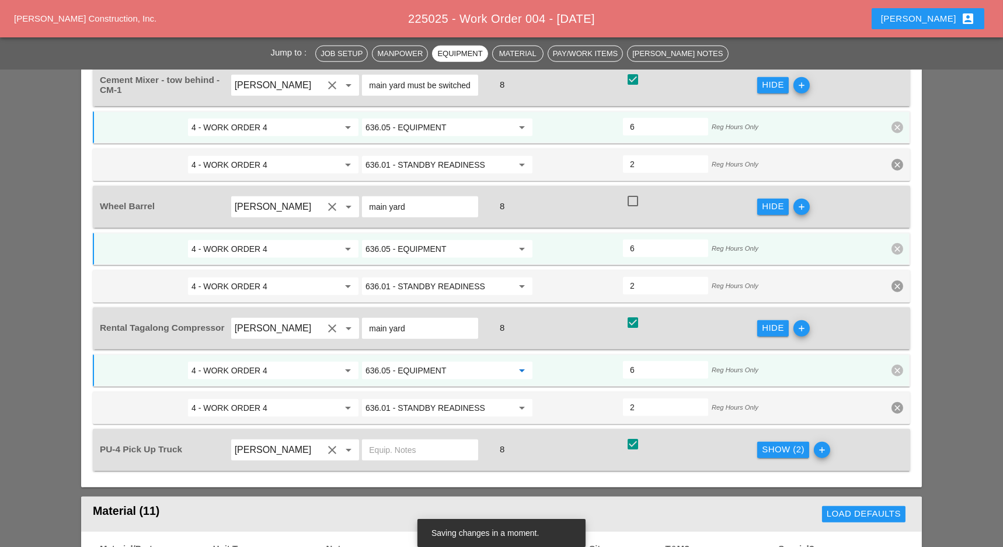
type input "636.05 - EQUIPMENT"
click at [777, 443] on div "Show (2)" at bounding box center [783, 449] width 43 height 13
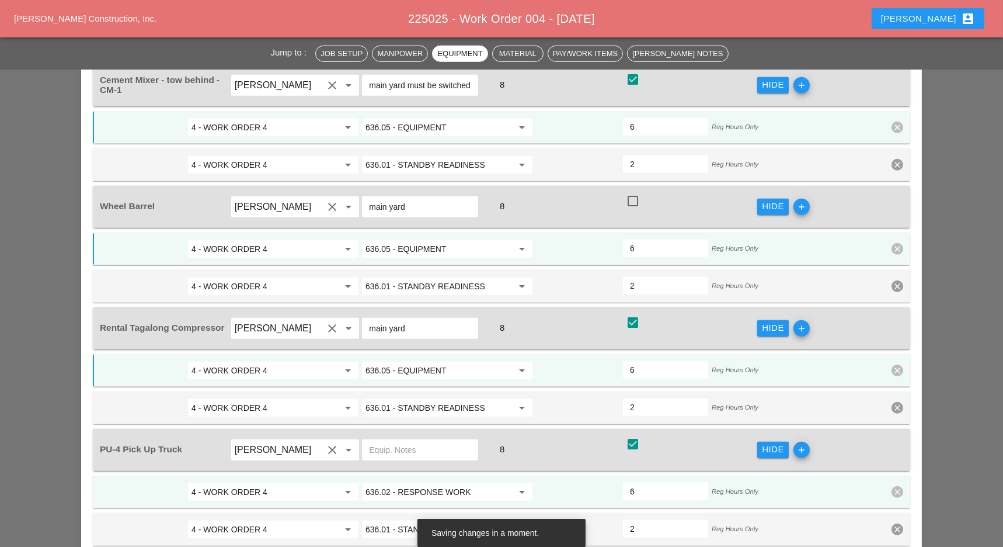
click at [428, 482] on input "636.02 - RESPONSE WORK" at bounding box center [439, 491] width 147 height 19
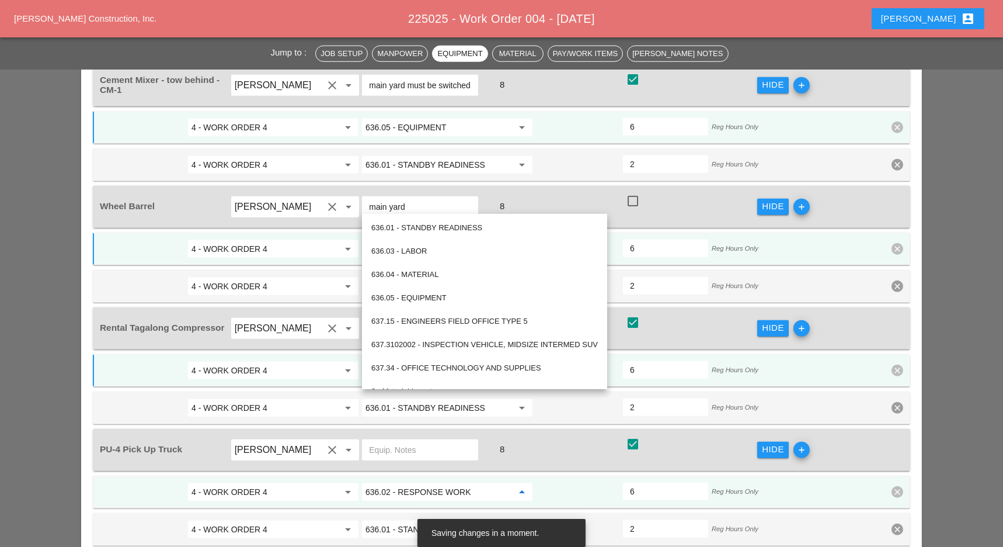
paste input "5 - EQUIPMENT"
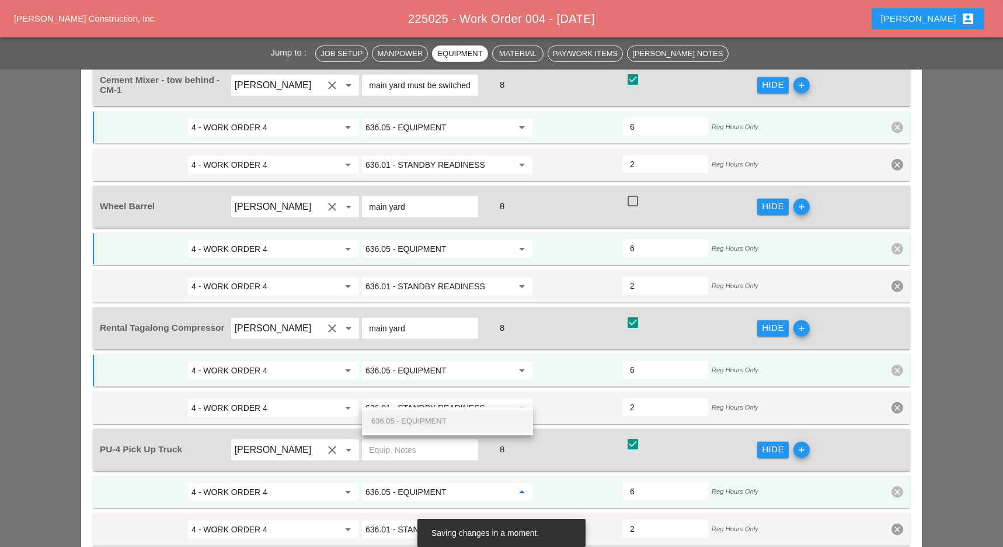
click at [432, 416] on span "636.05 - EQUIPMENT" at bounding box center [408, 420] width 75 height 9
type input "636.05 - EQUIPMENT"
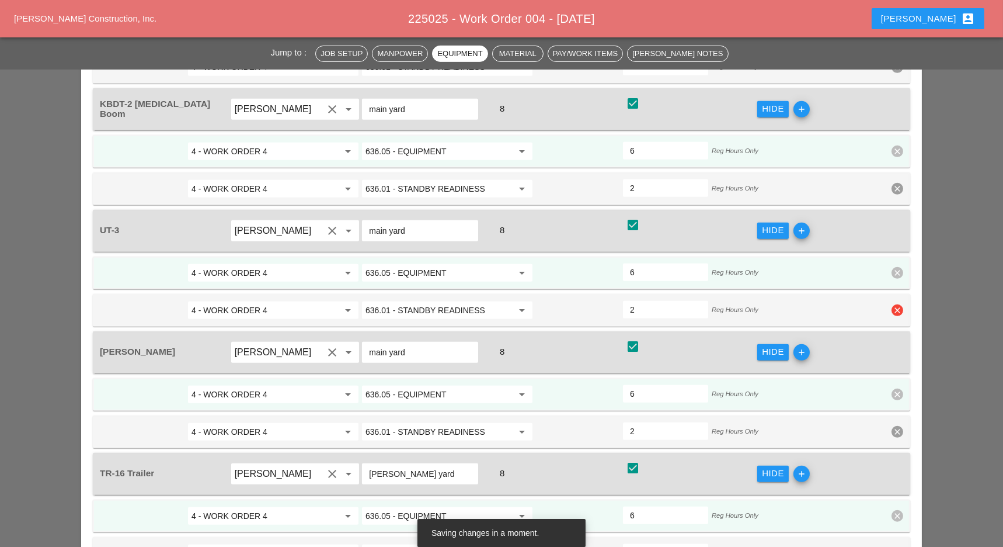
scroll to position [1594, 0]
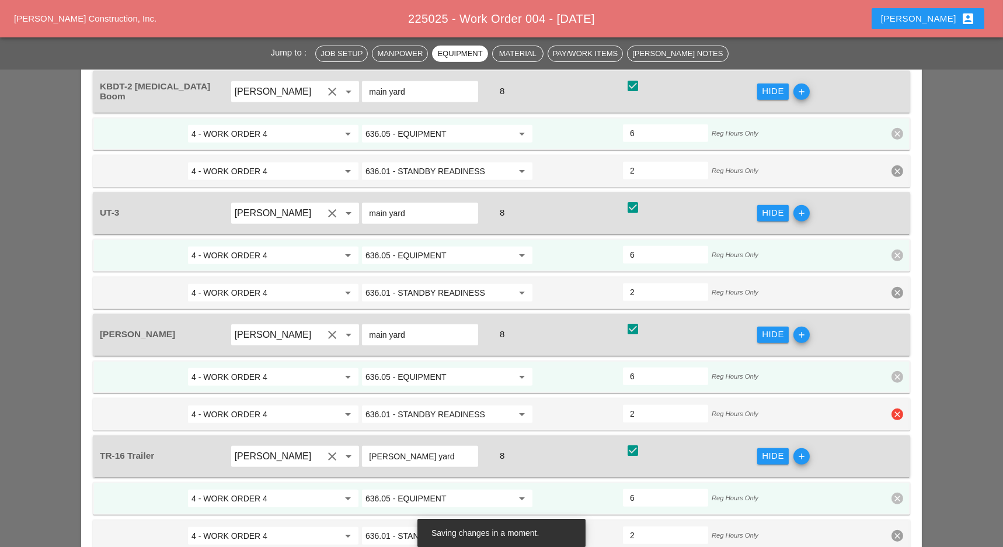
drag, startPoint x: 638, startPoint y: 325, endPoint x: 611, endPoint y: 320, distance: 27.3
click at [611, 404] on div "4 - WORK ORDER 4 arrow_drop_down 636.01 - STANDBY READINESS arrow_drop_down 2 R…" at bounding box center [493, 414] width 789 height 21
type input "4"
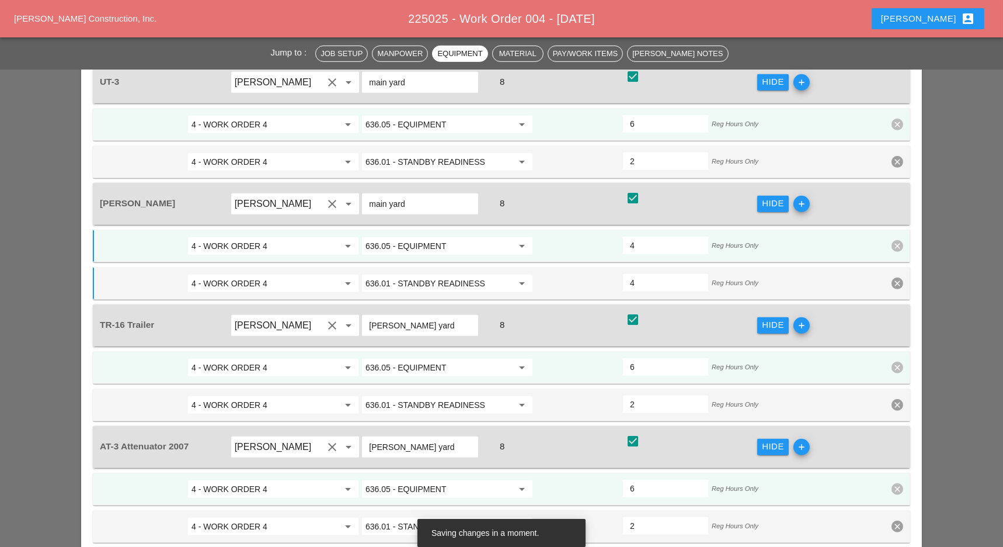
scroll to position [1750, 0]
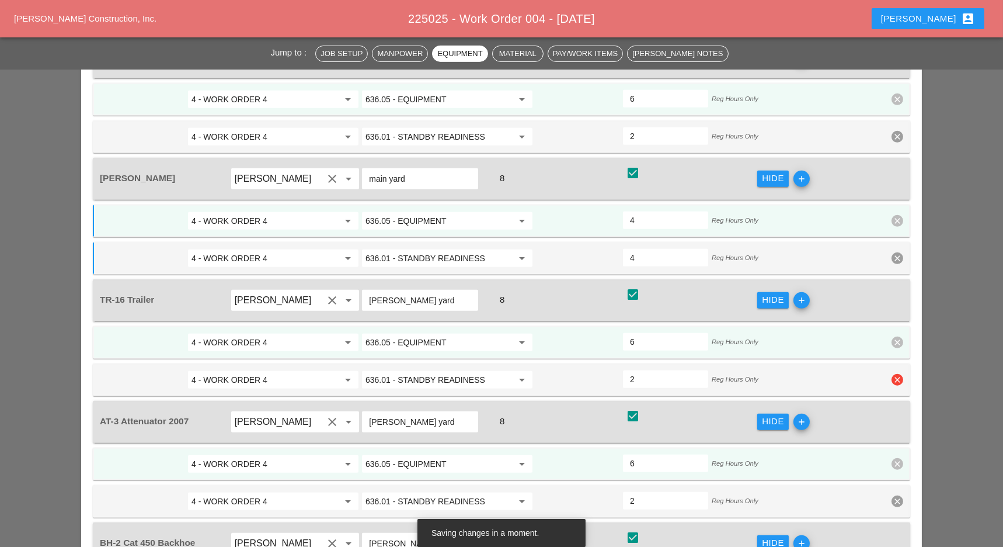
type input "4"
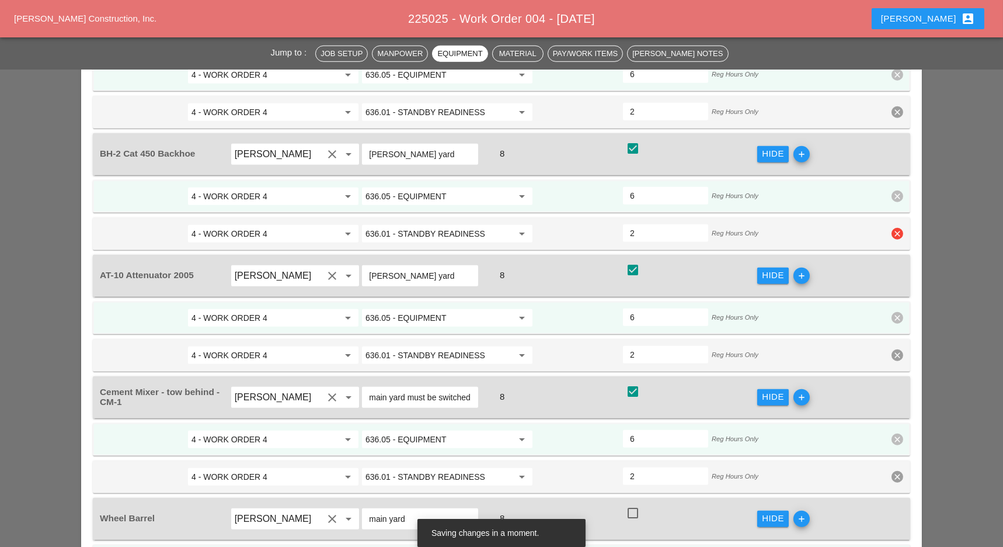
scroll to position [2217, 0]
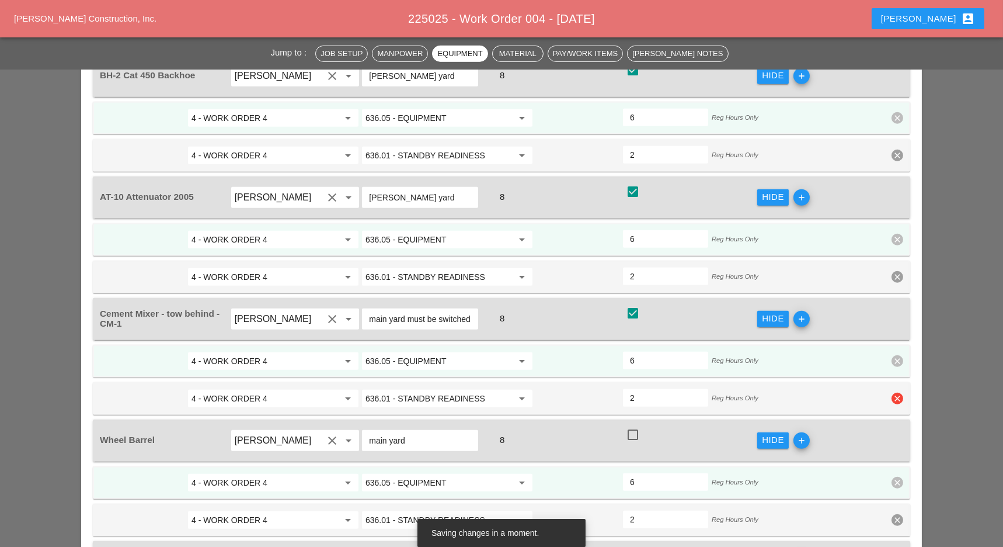
drag, startPoint x: 641, startPoint y: 304, endPoint x: 627, endPoint y: 318, distance: 19.8
click at [617, 388] on div "4 - WORK ORDER 4 arrow_drop_down 636.01 - STANDBY READINESS arrow_drop_down 2 R…" at bounding box center [493, 398] width 789 height 21
type input "4"
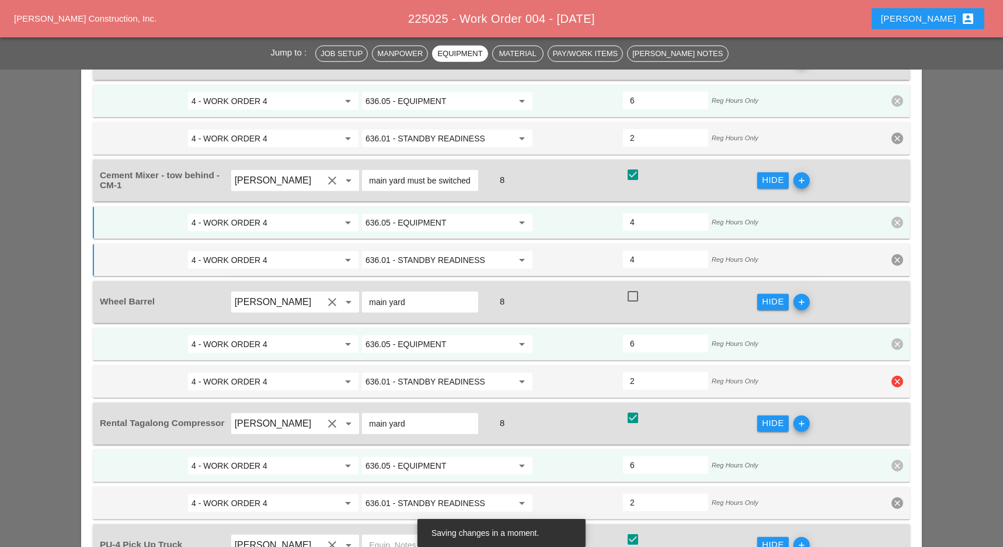
type input "4"
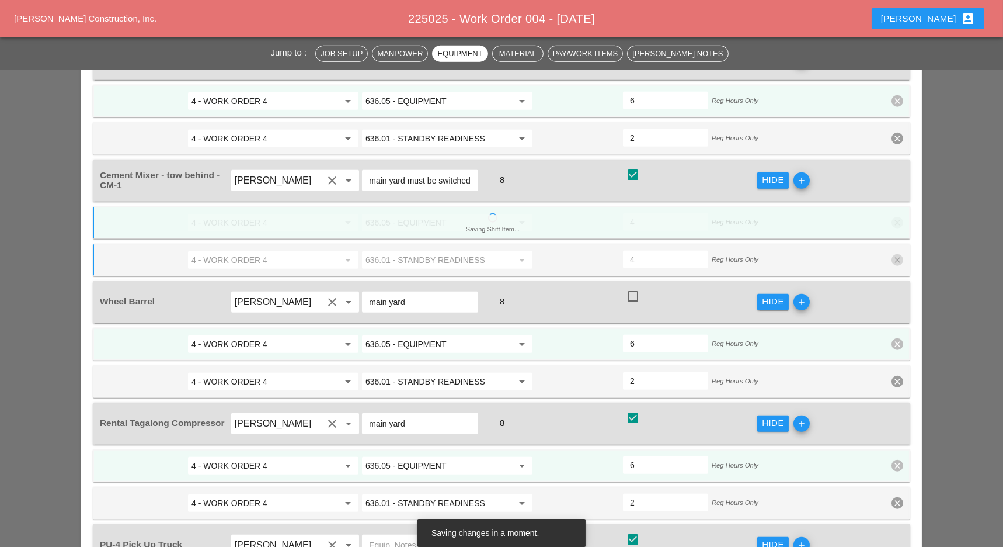
scroll to position [2373, 0]
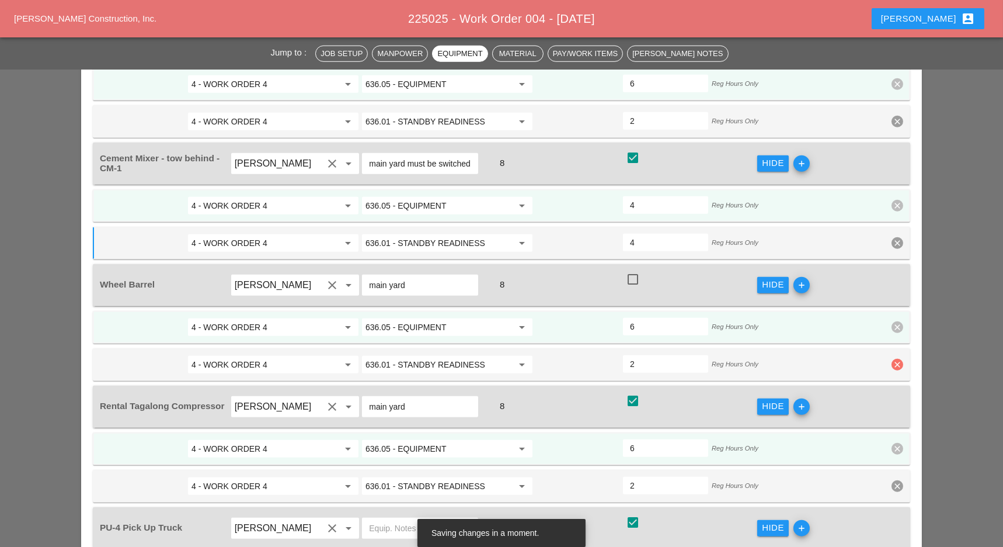
click at [892, 359] on icon "clear" at bounding box center [898, 365] width 12 height 12
drag, startPoint x: 891, startPoint y: 241, endPoint x: 703, endPoint y: 263, distance: 189.3
click at [890, 241] on div "Confirm delete" at bounding box center [898, 245] width 57 height 13
type input "8"
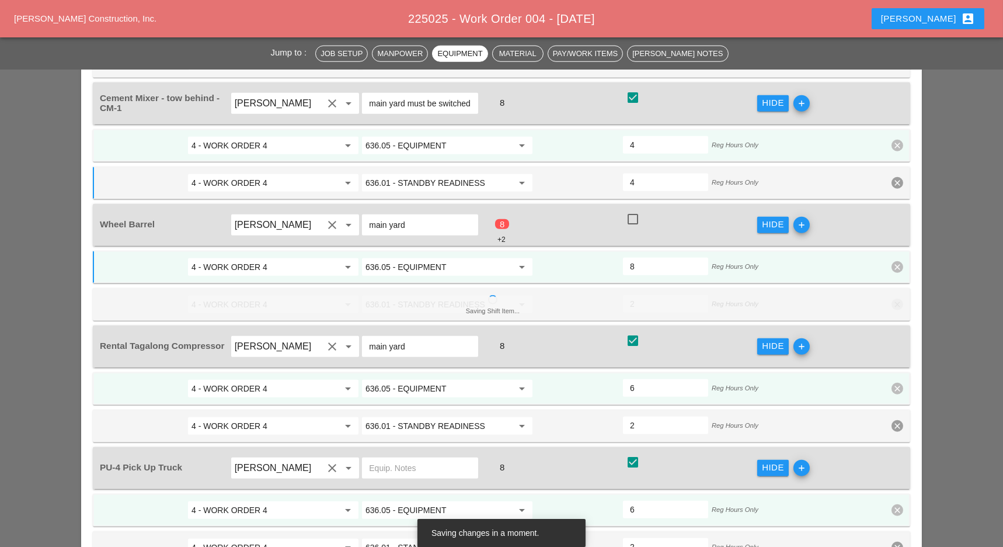
scroll to position [2451, 0]
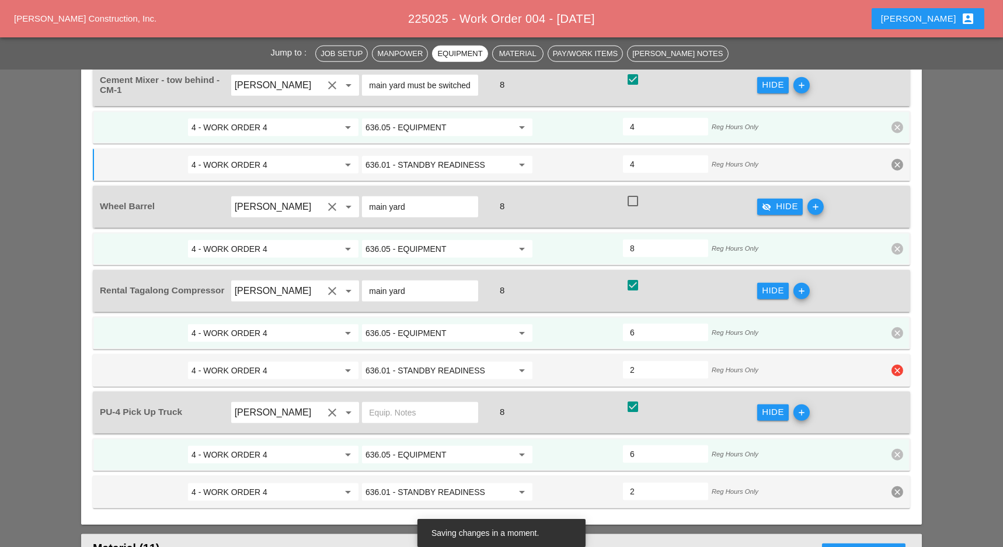
click at [628, 361] on div "2" at bounding box center [665, 370] width 85 height 18
type input "4"
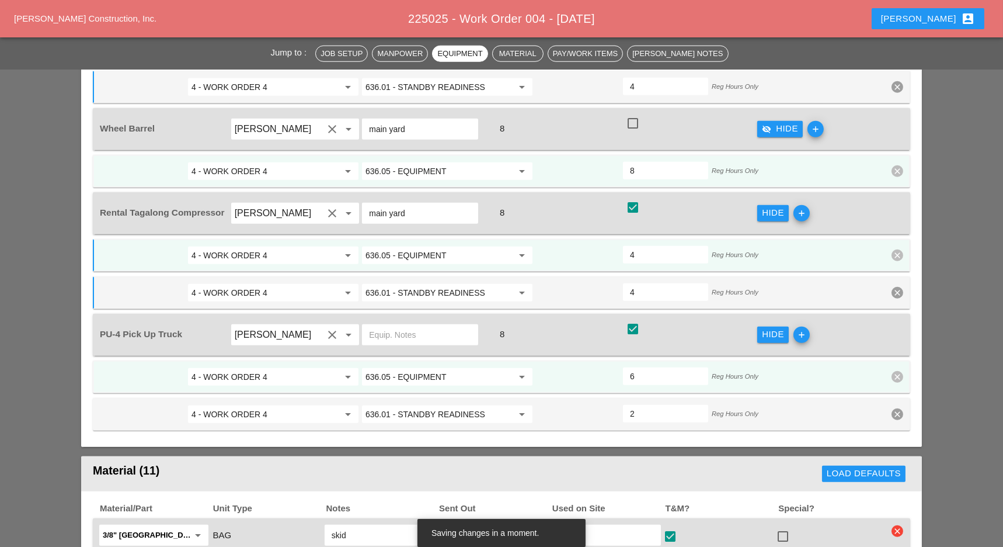
type input "4"
click at [895, 408] on icon "clear" at bounding box center [898, 414] width 12 height 12
click at [893, 295] on div "Confirm delete" at bounding box center [898, 293] width 57 height 13
type input "8"
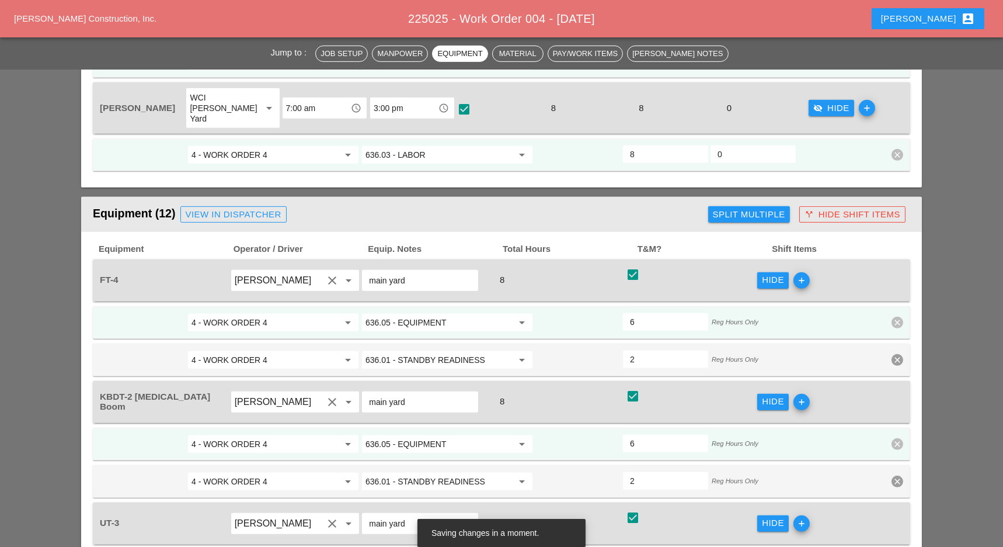
scroll to position [1283, 0]
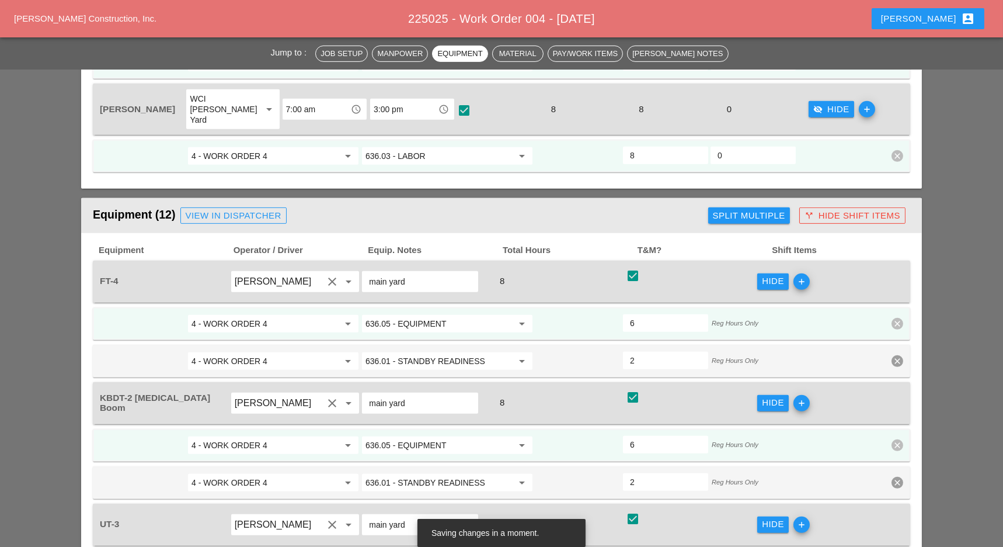
click at [258, 209] on div "View in Dispatcher" at bounding box center [234, 215] width 96 height 13
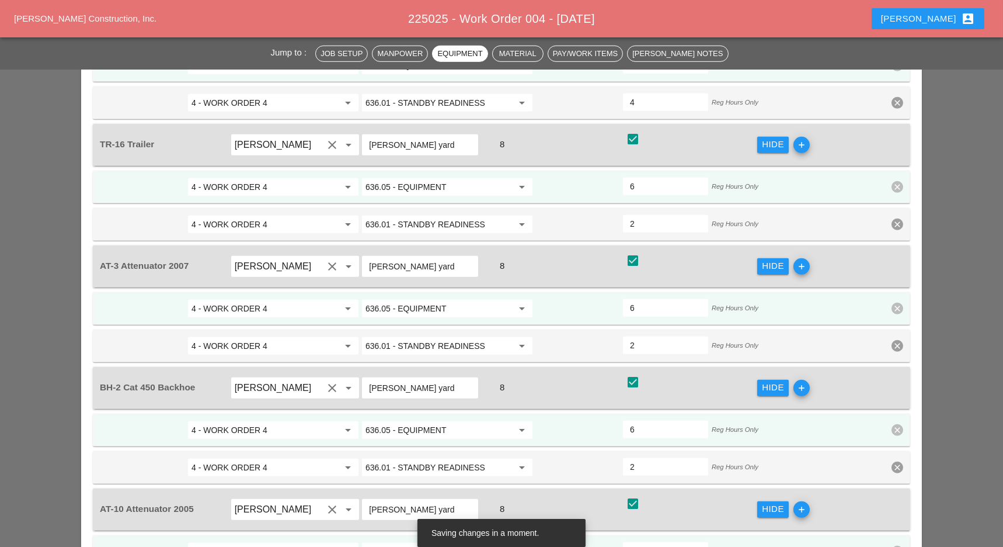
scroll to position [1594, 0]
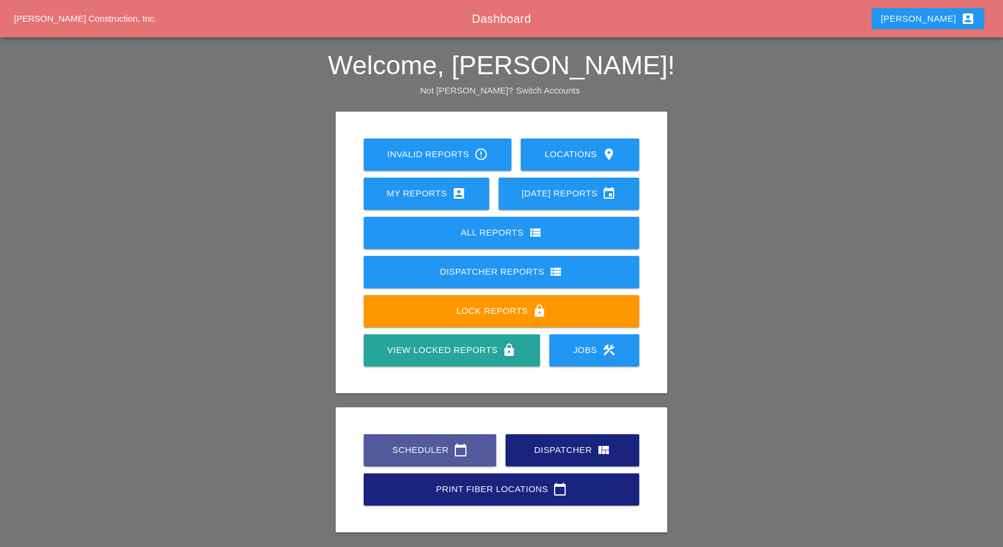
click at [416, 449] on div "Scheduler calendar_today" at bounding box center [430, 450] width 95 height 14
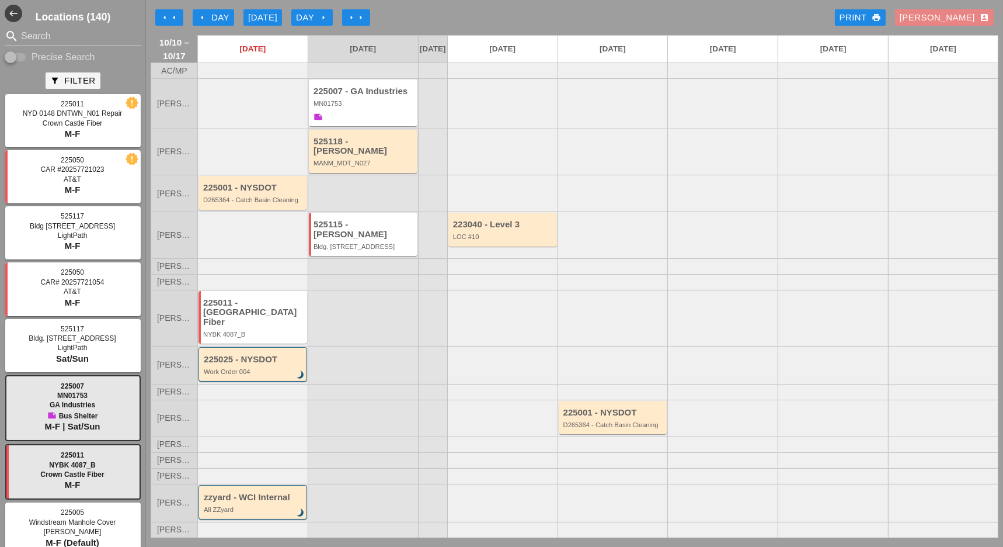
drag, startPoint x: 964, startPoint y: 13, endPoint x: 926, endPoint y: 84, distance: 80.5
click at [964, 13] on div "Luca account_box" at bounding box center [944, 17] width 89 height 13
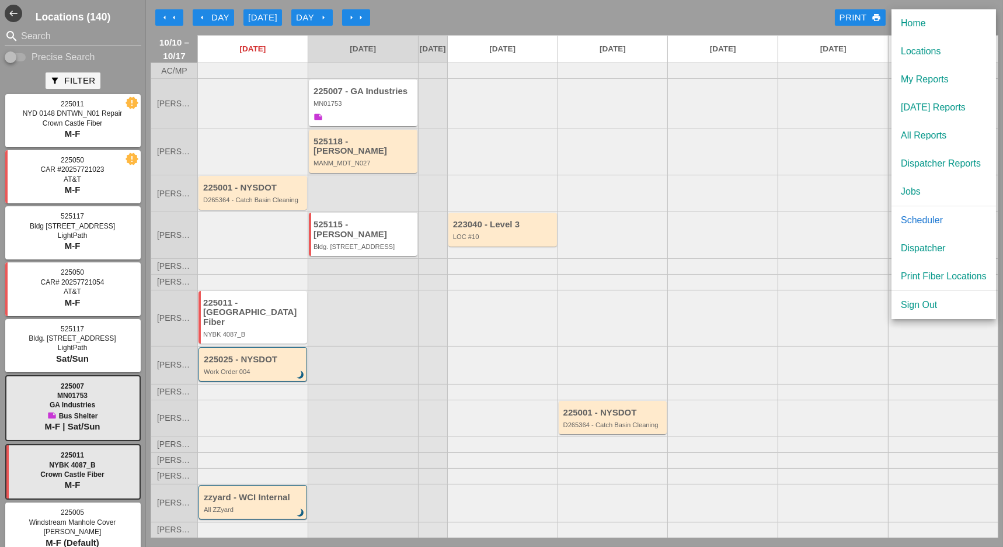
click at [918, 248] on div "Dispatcher" at bounding box center [944, 248] width 86 height 14
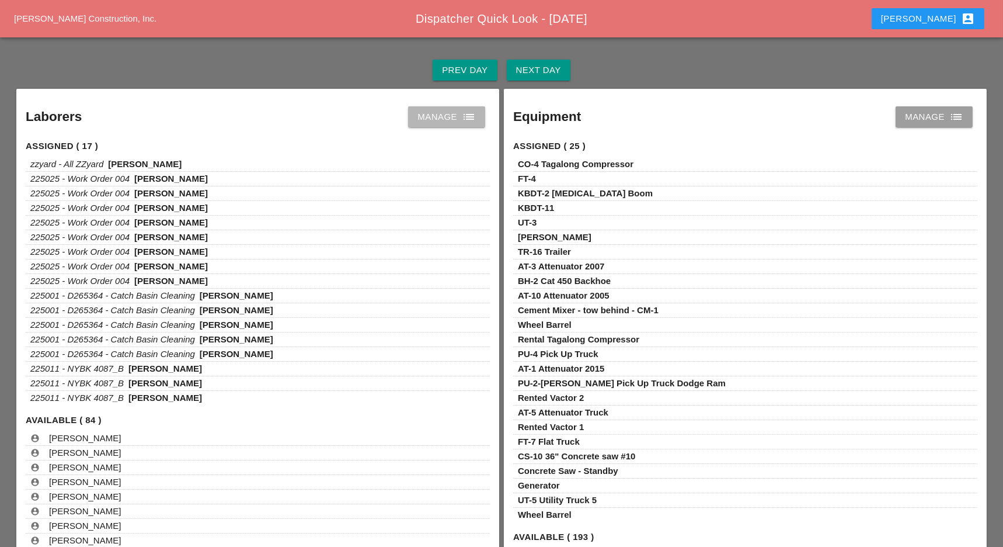
click at [444, 111] on div "Manage list" at bounding box center [447, 117] width 58 height 14
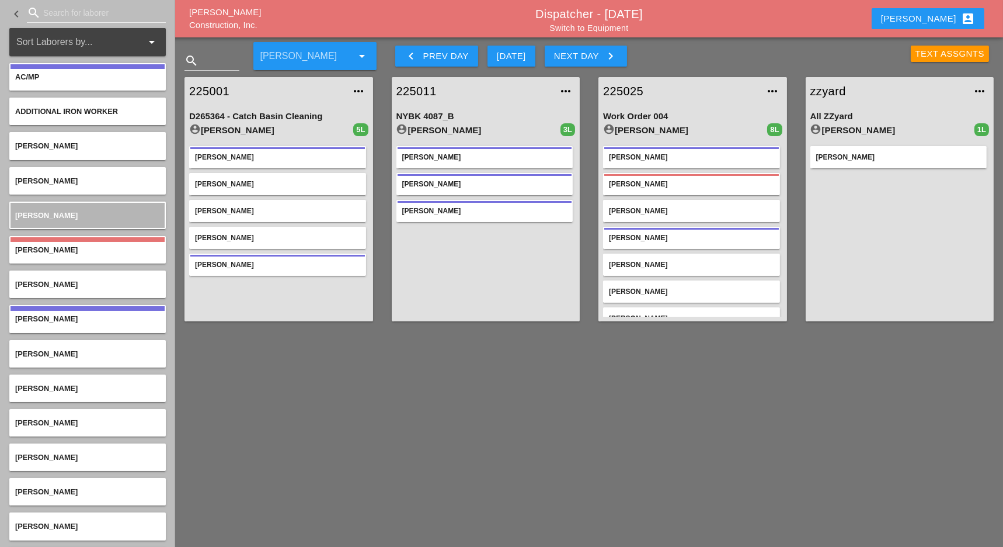
click at [947, 24] on div "Luca account_box" at bounding box center [928, 19] width 94 height 14
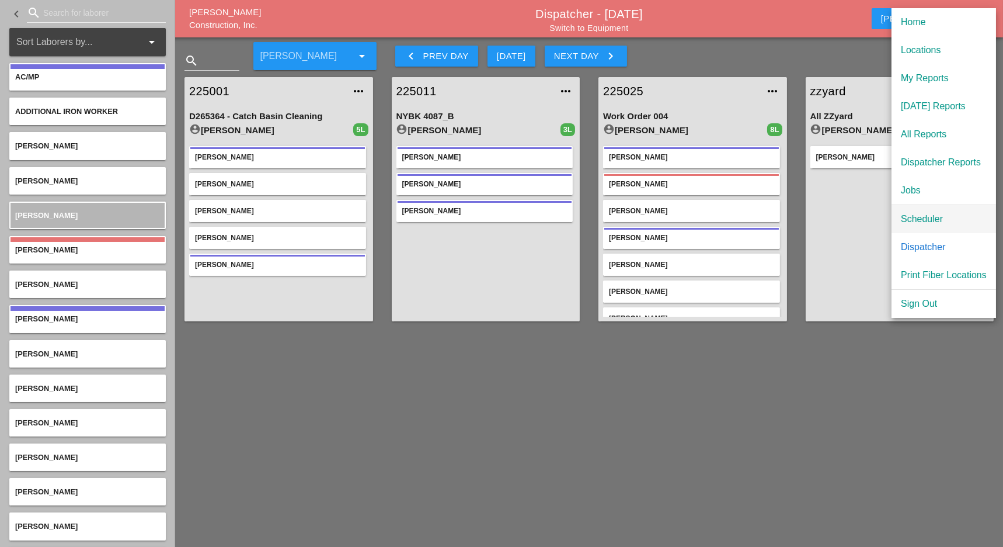
click at [909, 212] on div "Scheduler" at bounding box center [944, 219] width 86 height 14
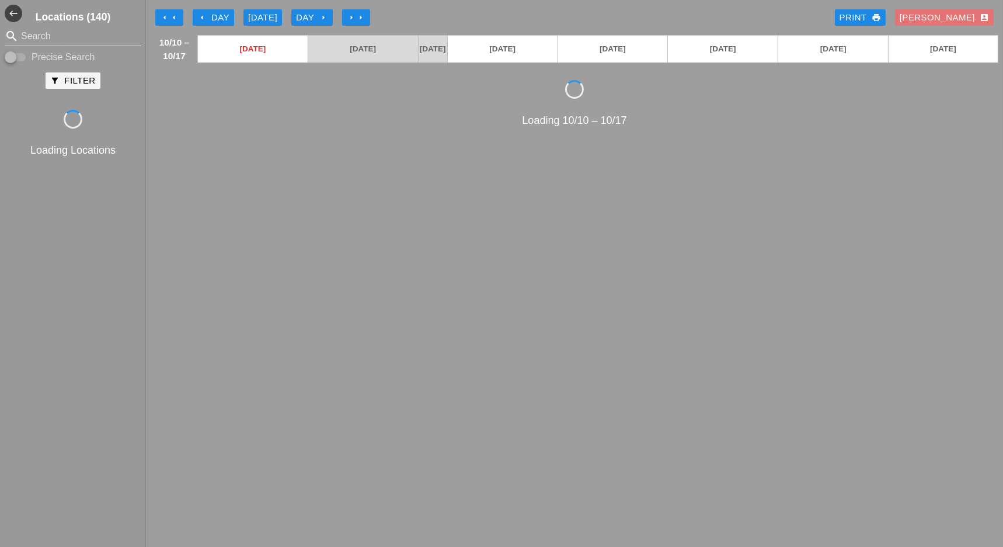
click at [210, 13] on div "arrow_left Day" at bounding box center [213, 17] width 32 height 13
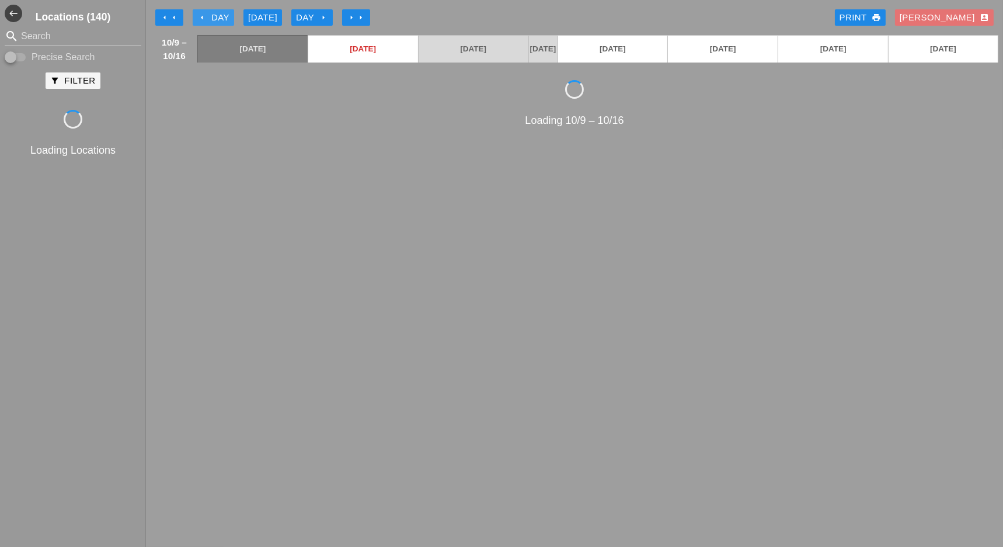
click at [210, 13] on div "arrow_left Day" at bounding box center [213, 17] width 32 height 13
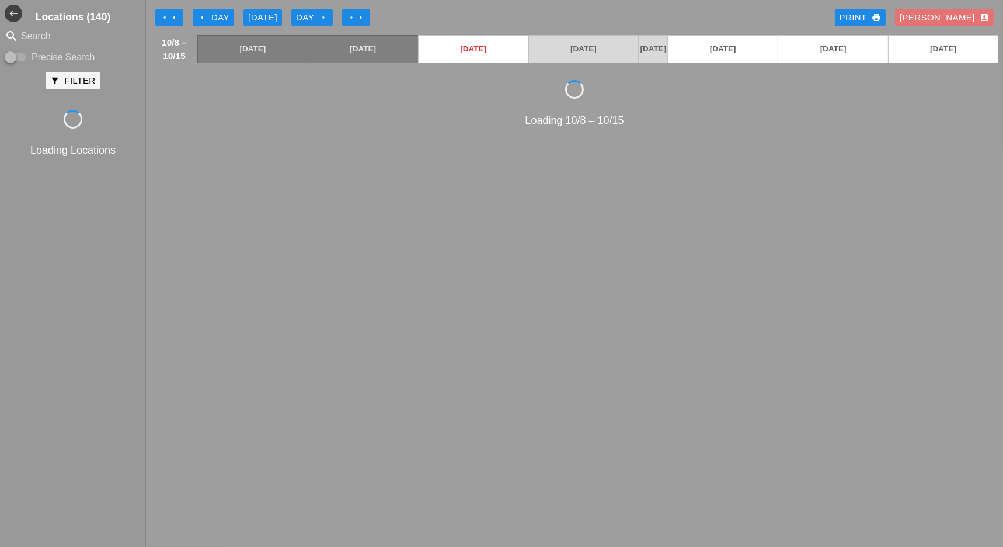
click at [209, 13] on div "arrow_left Day" at bounding box center [213, 17] width 32 height 13
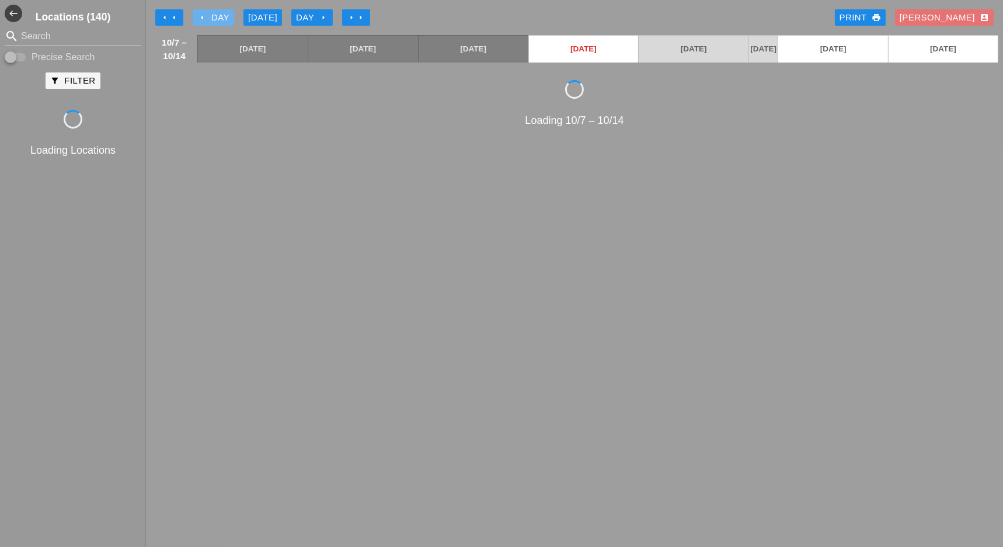
click at [209, 13] on div "arrow_left Day" at bounding box center [213, 17] width 32 height 13
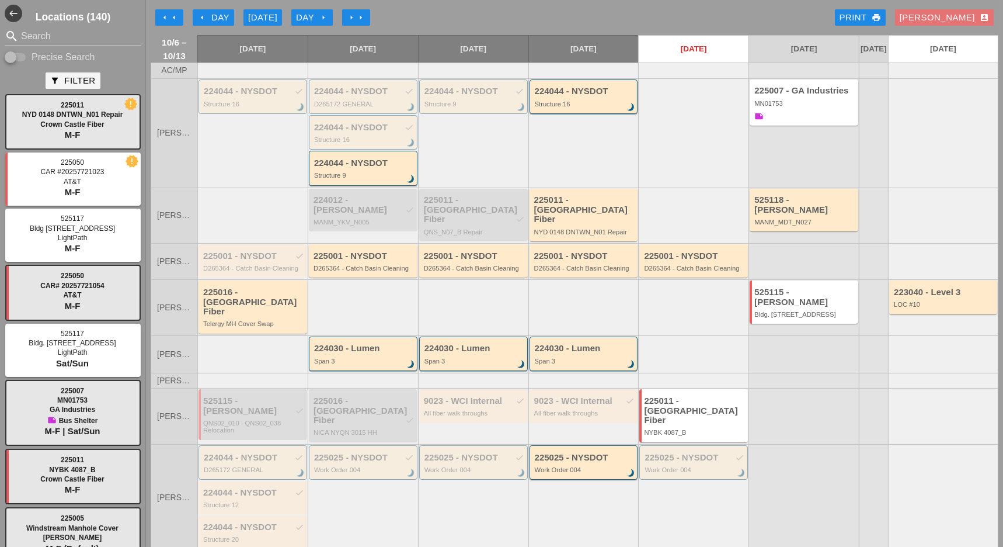
scroll to position [78, 0]
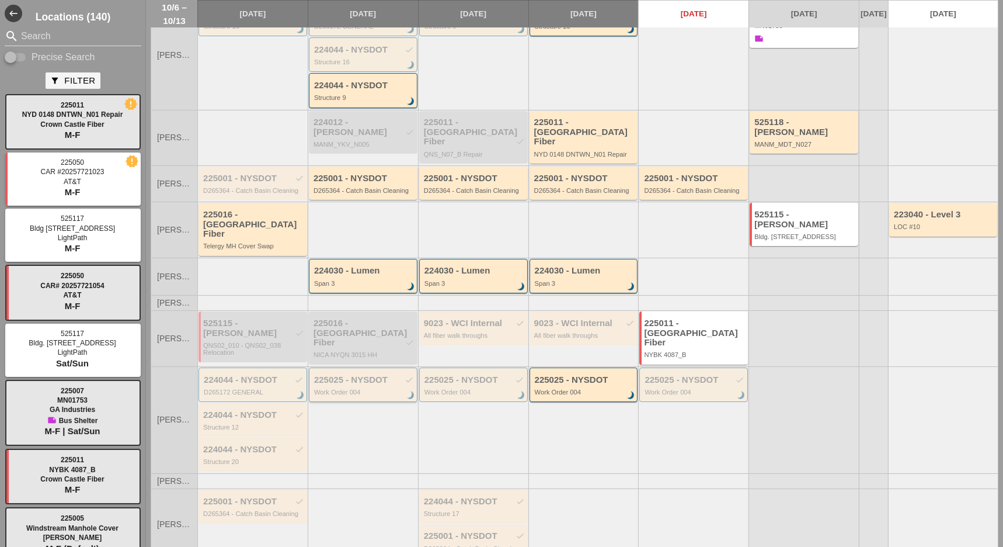
click at [378, 388] on div "Work Order 004" at bounding box center [364, 391] width 100 height 7
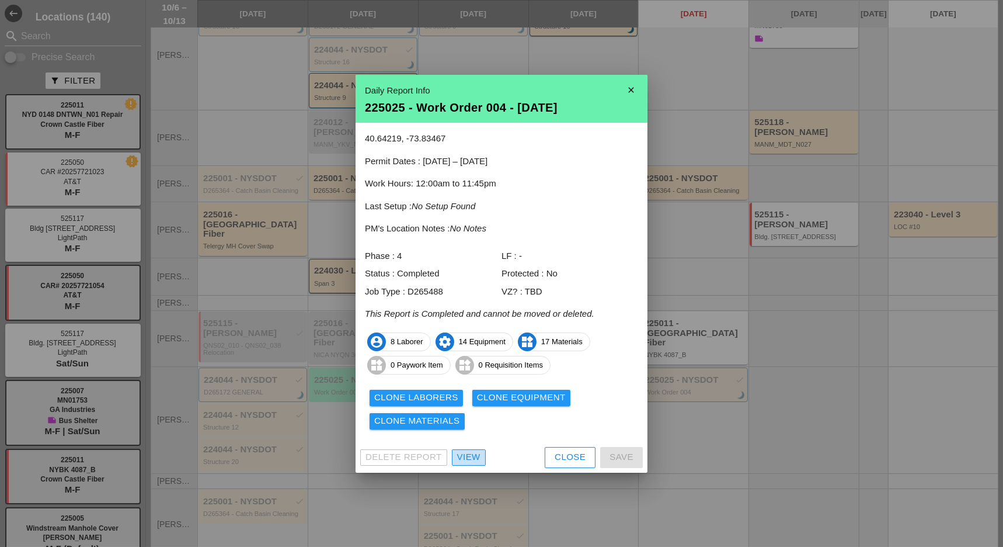
click at [470, 453] on div "View" at bounding box center [468, 456] width 23 height 13
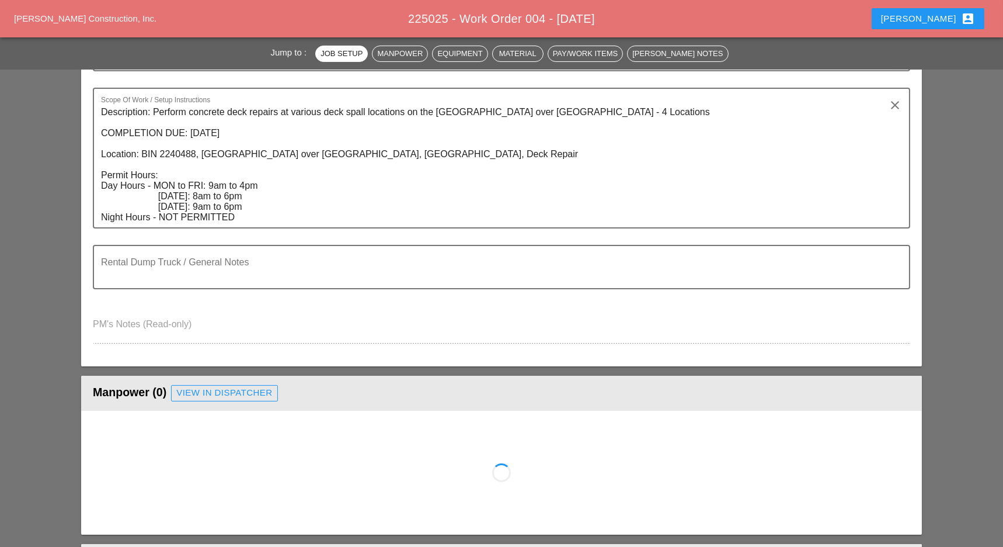
scroll to position [311, 0]
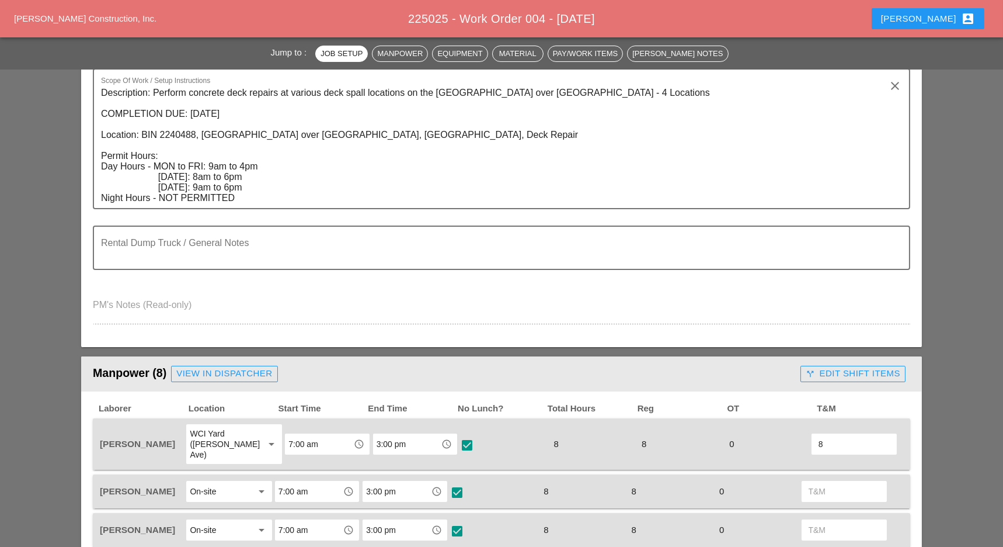
click at [839, 367] on div "call_split Edit Shift Items" at bounding box center [853, 373] width 95 height 13
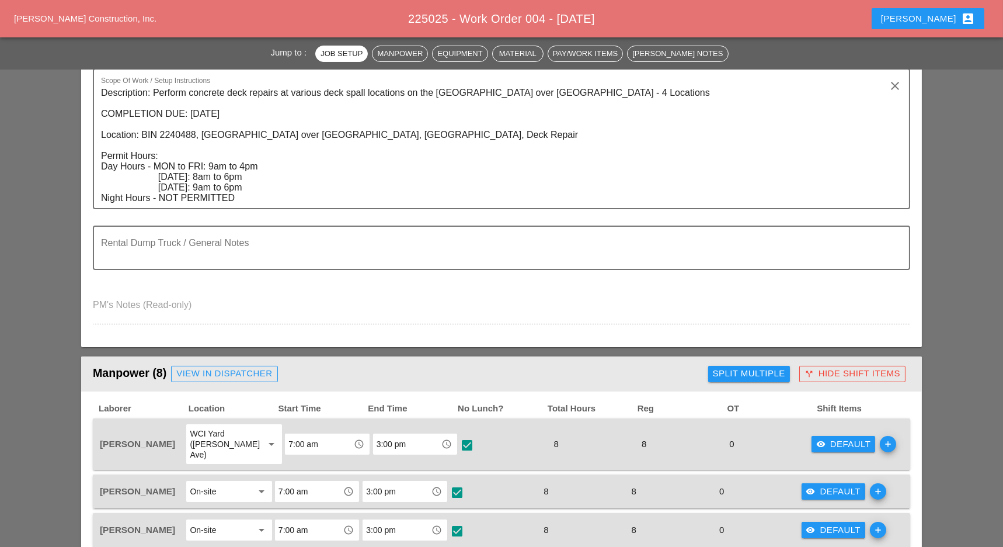
scroll to position [467, 0]
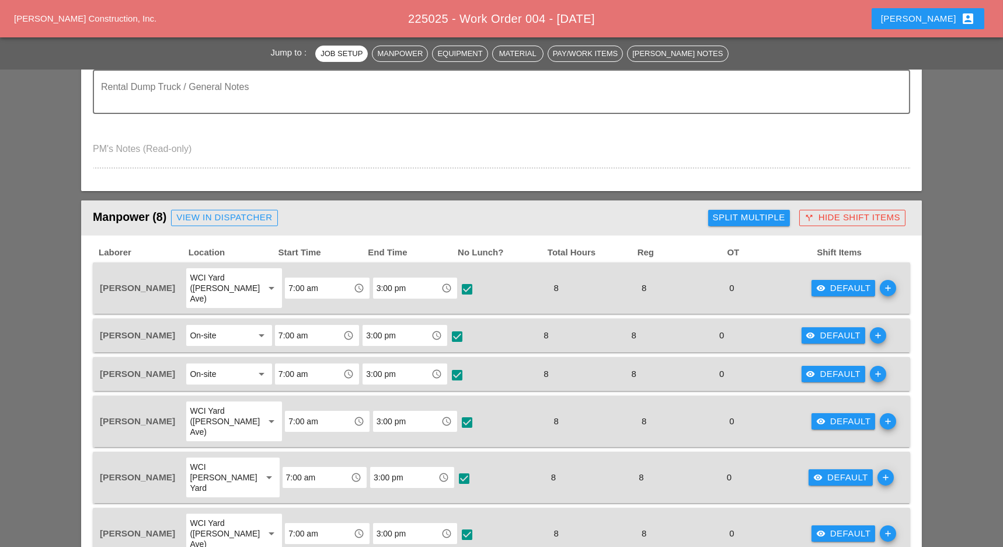
click at [828, 367] on div "visibility Default" at bounding box center [834, 373] width 55 height 13
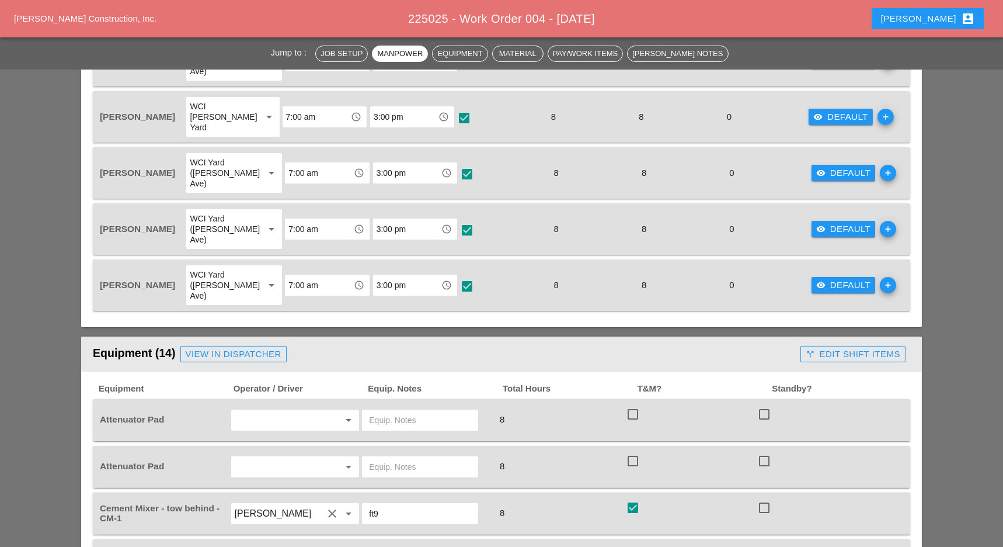
scroll to position [935, 0]
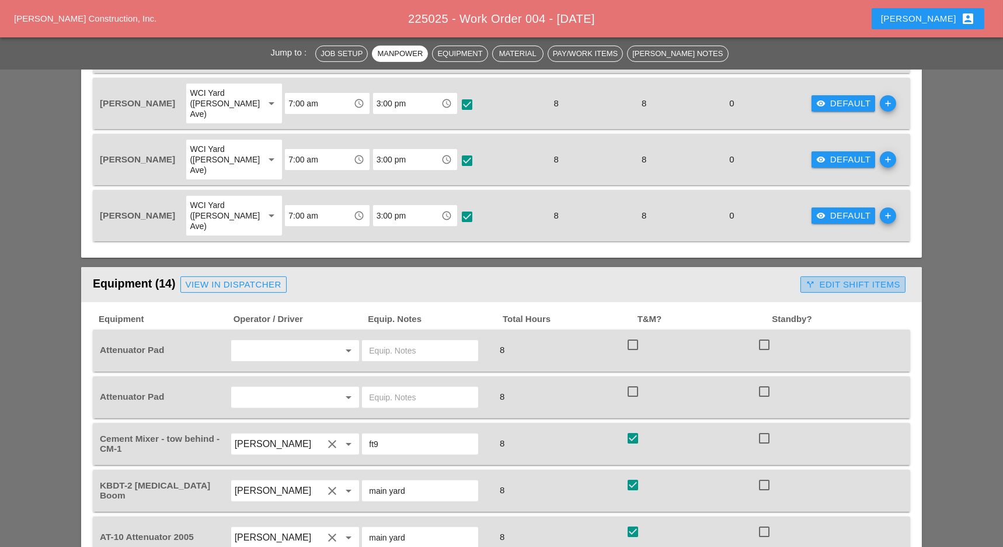
click at [858, 278] on div "call_split Edit Shift Items" at bounding box center [853, 284] width 95 height 13
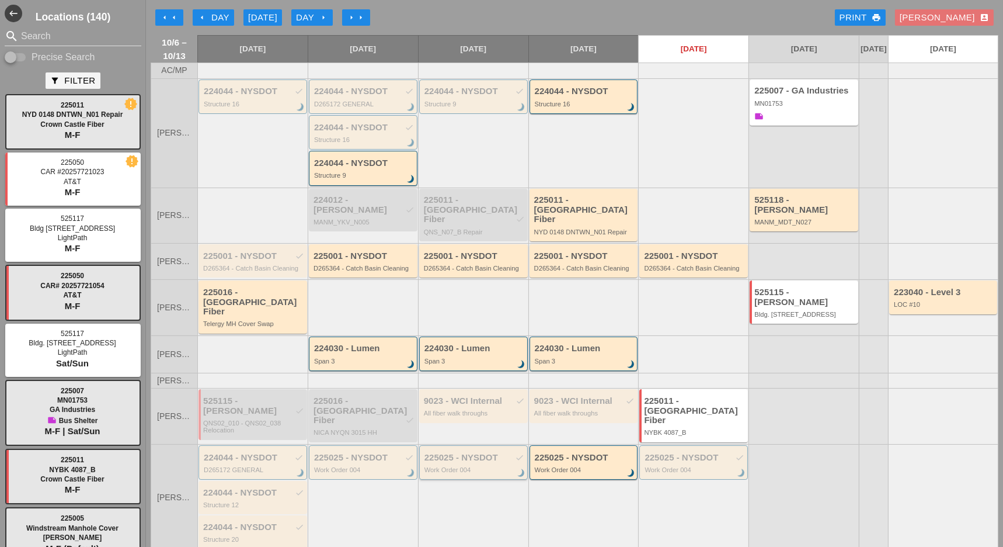
click at [446, 453] on div "225025 - NYSDOT check" at bounding box center [475, 458] width 100 height 10
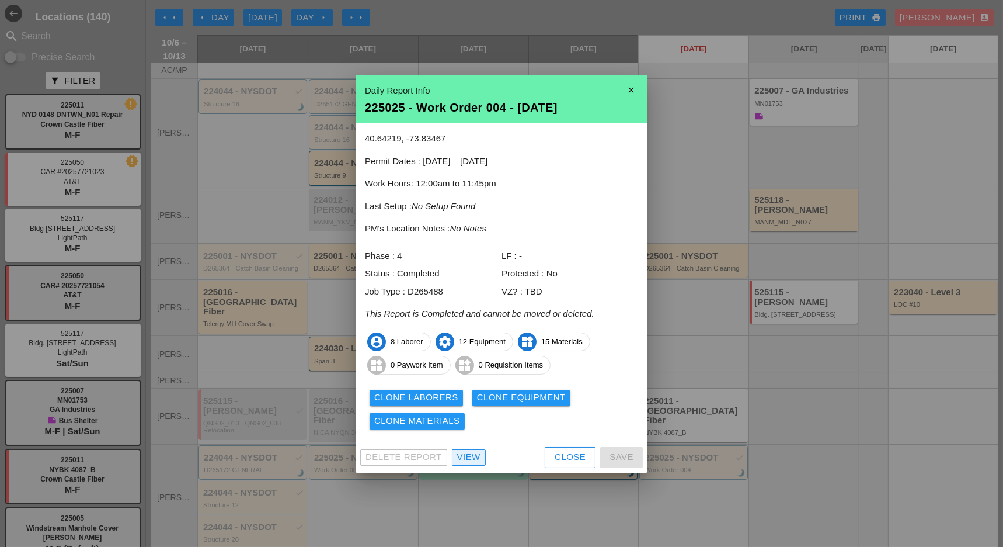
click at [471, 458] on div "View" at bounding box center [468, 456] width 23 height 13
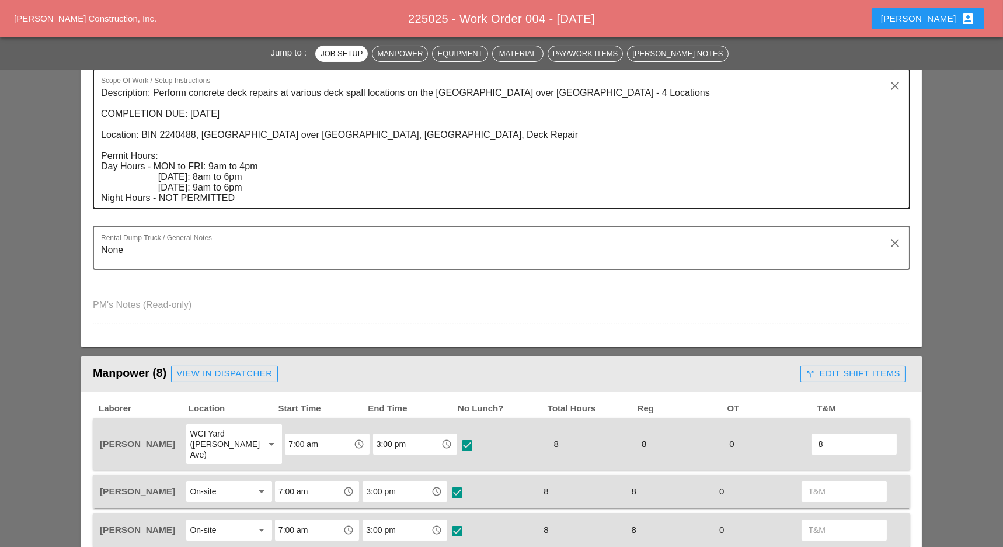
scroll to position [467, 0]
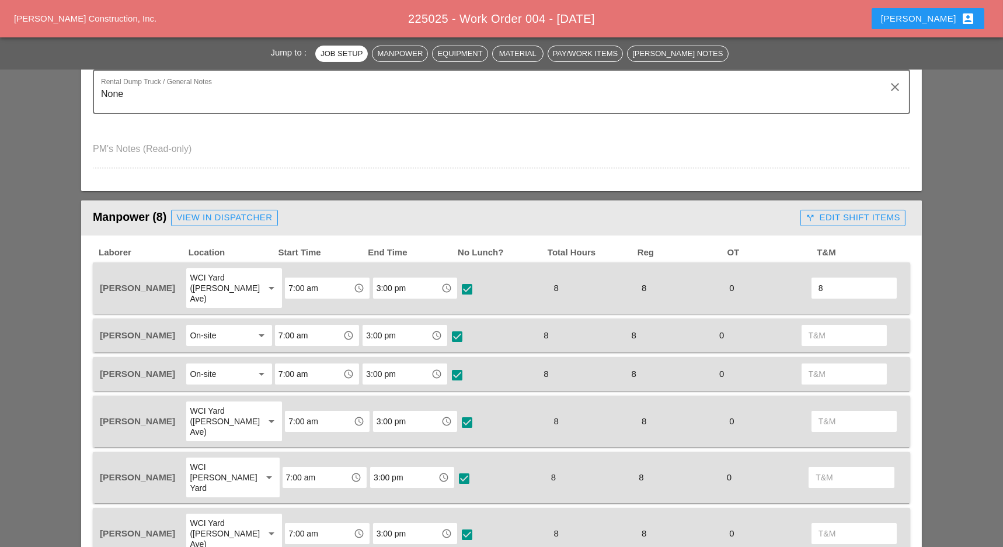
click at [846, 208] on div "call_split Edit Shift Items" at bounding box center [853, 217] width 114 height 23
click at [821, 326] on input "text" at bounding box center [844, 335] width 71 height 19
type input "8"
click at [819, 364] on input "text" at bounding box center [844, 373] width 71 height 19
type input "8"
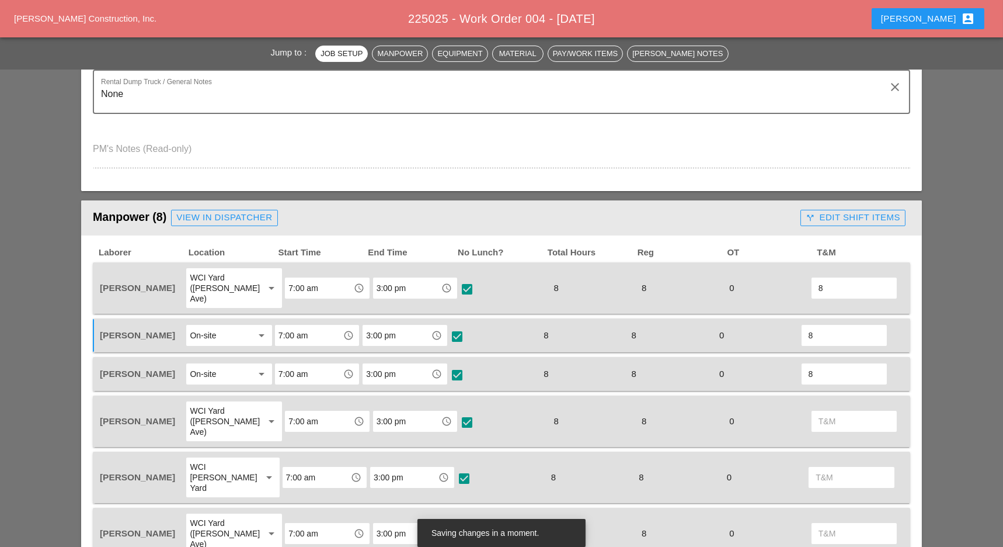
click at [826, 412] on input "text" at bounding box center [854, 421] width 71 height 19
type input "8"
click at [826, 468] on input "text" at bounding box center [851, 477] width 71 height 19
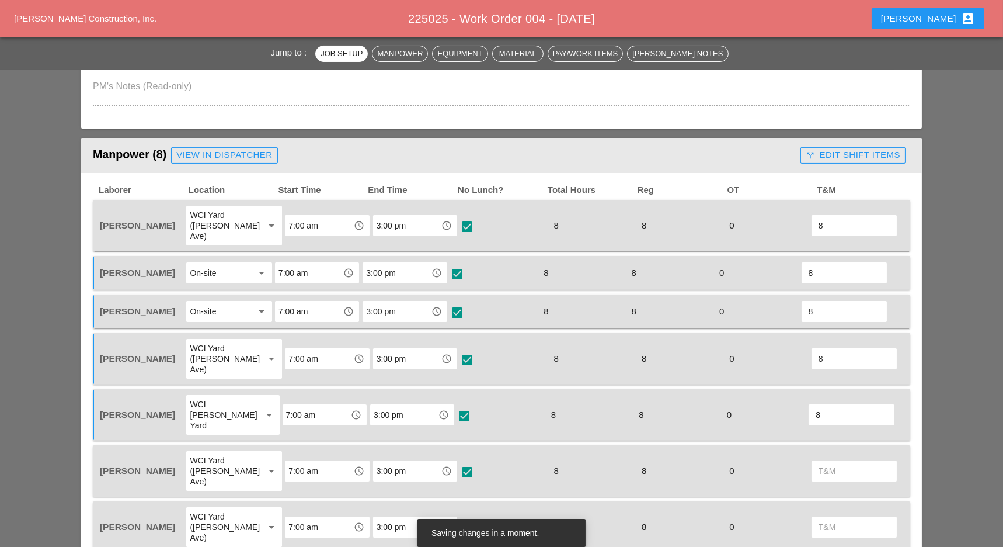
scroll to position [623, 0]
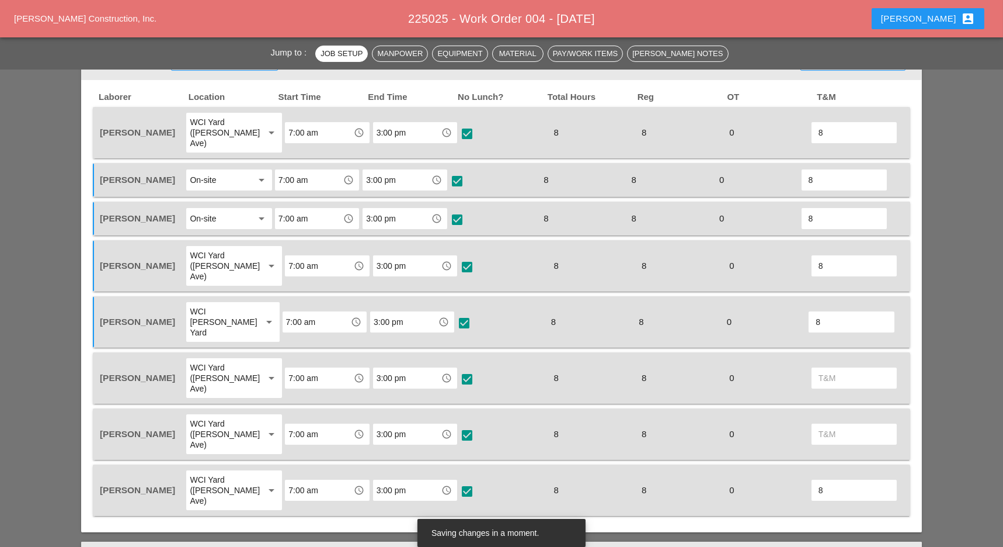
type input "8"
click at [832, 369] on input "text" at bounding box center [854, 378] width 71 height 19
type input "8"
click at [832, 413] on div at bounding box center [855, 434] width 88 height 42
click at [832, 425] on input "text" at bounding box center [854, 434] width 71 height 19
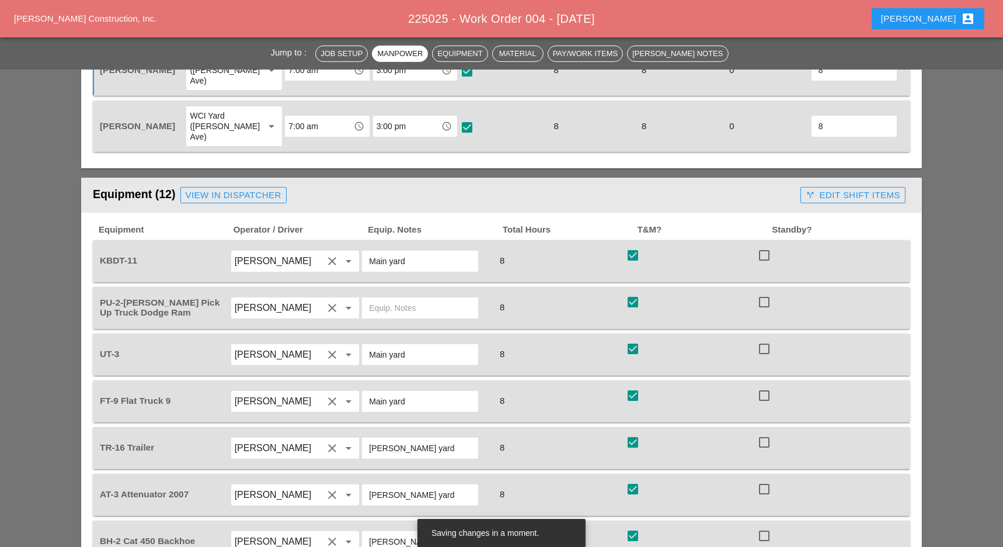
scroll to position [1012, 0]
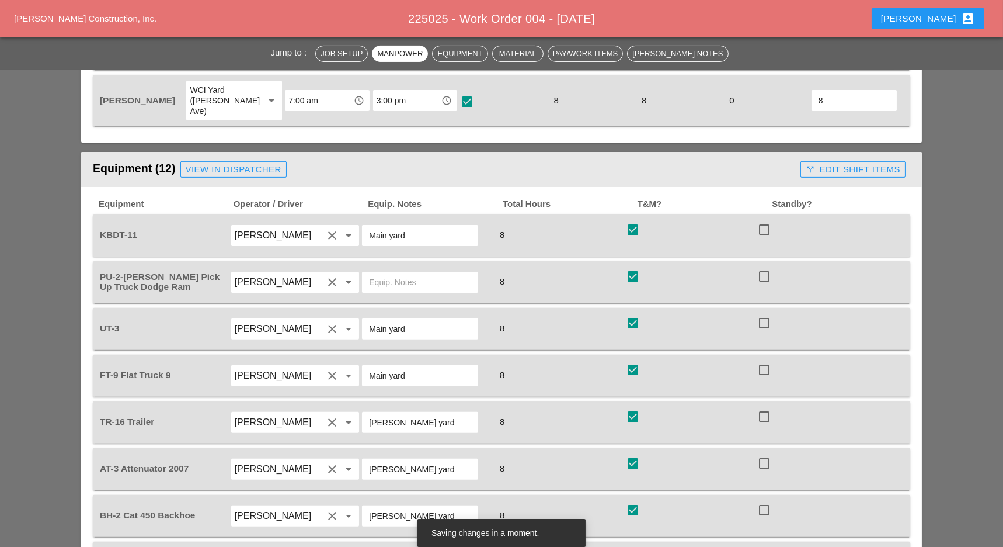
type input "8"
click at [838, 161] on button "call_split Edit Shift Items" at bounding box center [853, 169] width 105 height 16
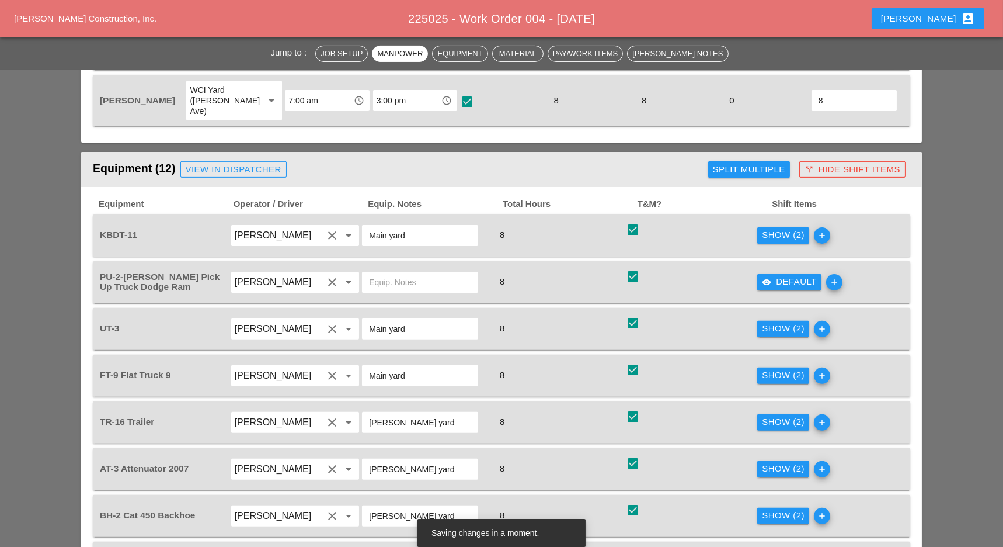
click at [789, 369] on div "Show (2)" at bounding box center [783, 375] width 43 height 13
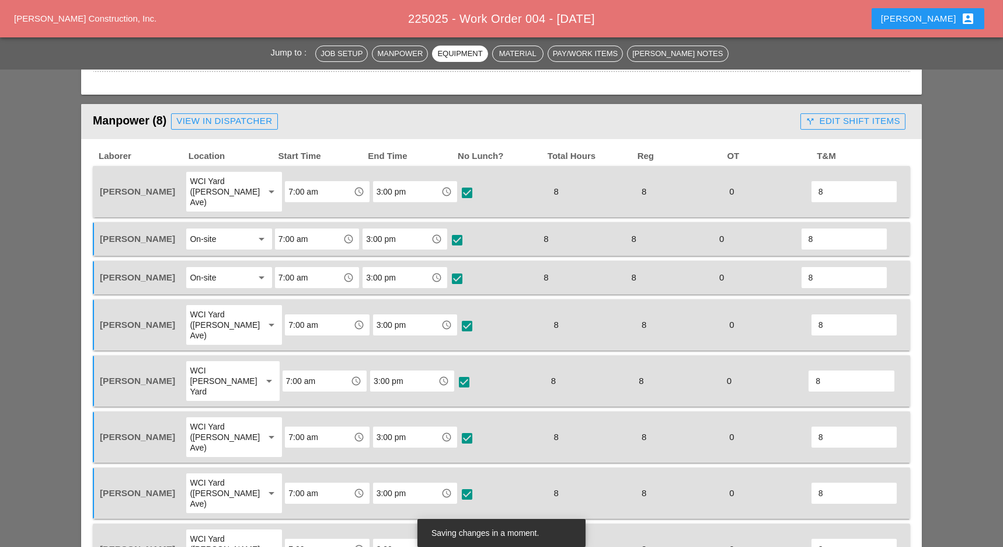
scroll to position [545, 0]
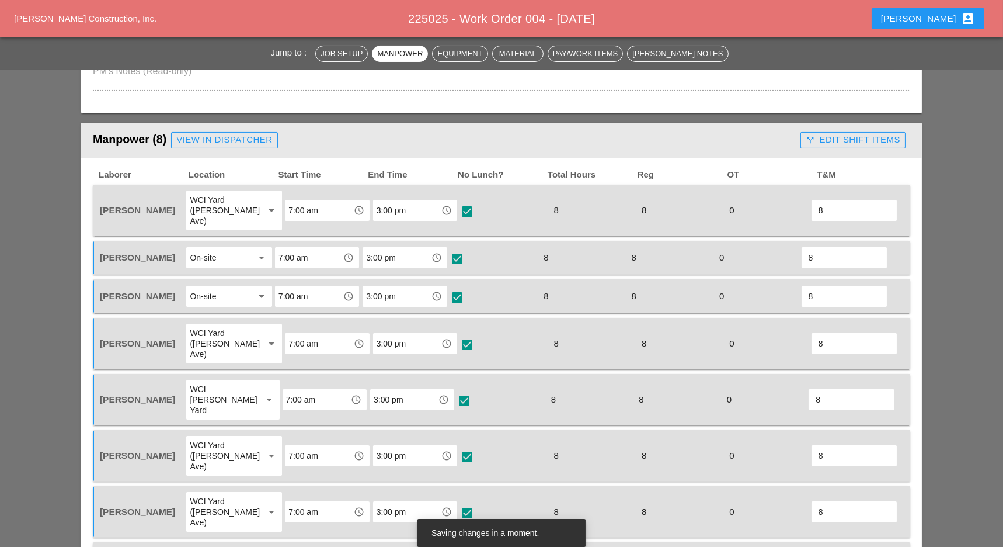
click at [845, 135] on div "call_split Edit Shift Items" at bounding box center [853, 139] width 95 height 13
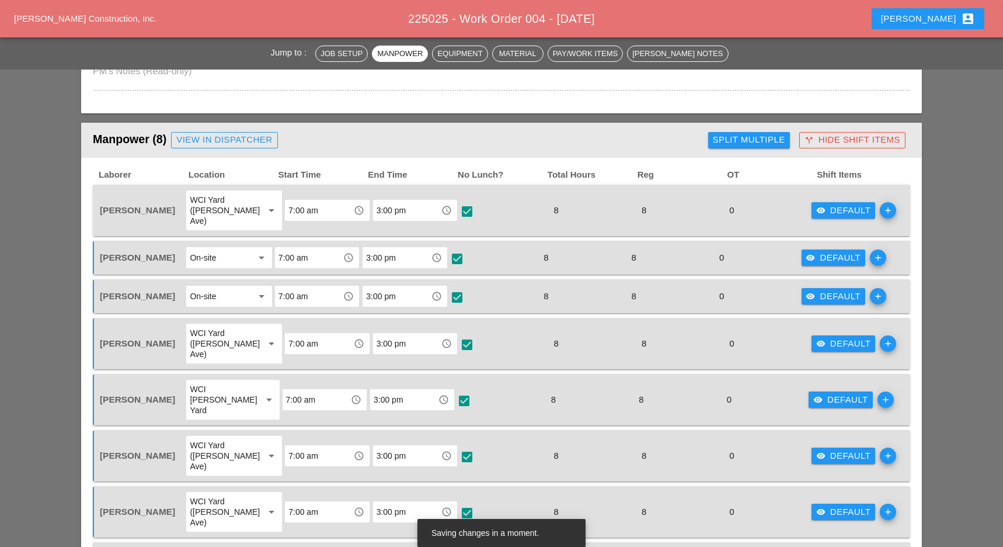
click at [824, 245] on div "visibility Default add" at bounding box center [845, 257] width 88 height 25
click at [819, 251] on div "visibility Default" at bounding box center [834, 257] width 55 height 13
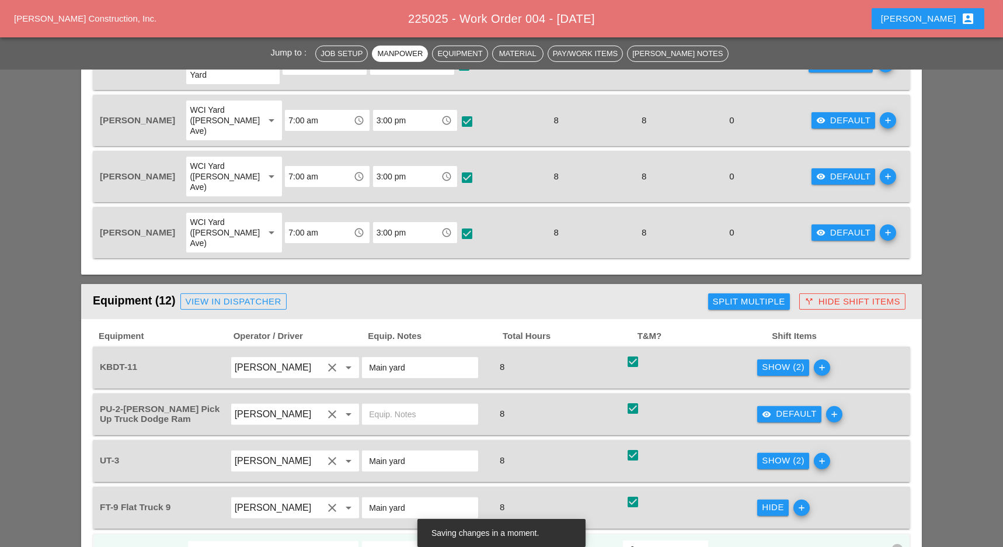
scroll to position [935, 0]
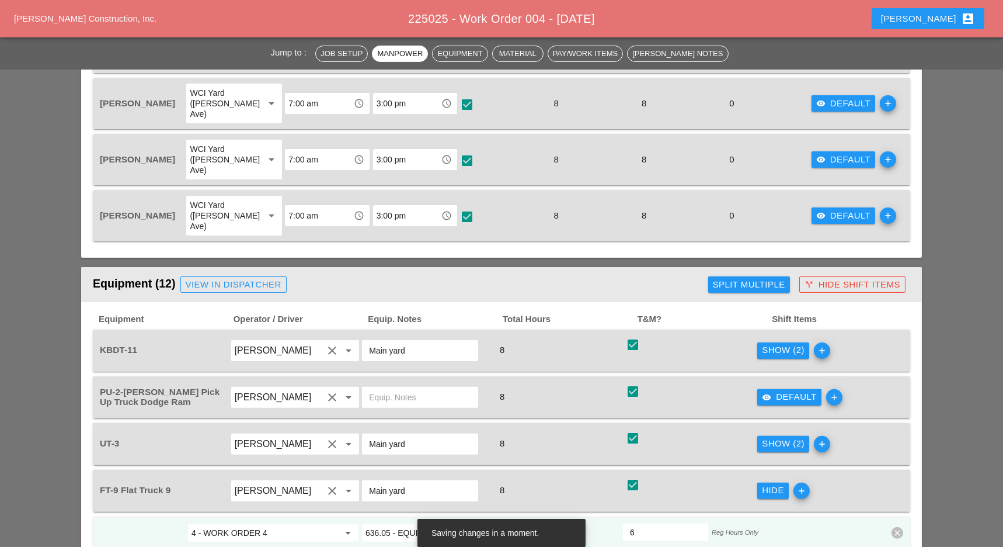
click at [775, 390] on div "visibility Default" at bounding box center [789, 396] width 55 height 13
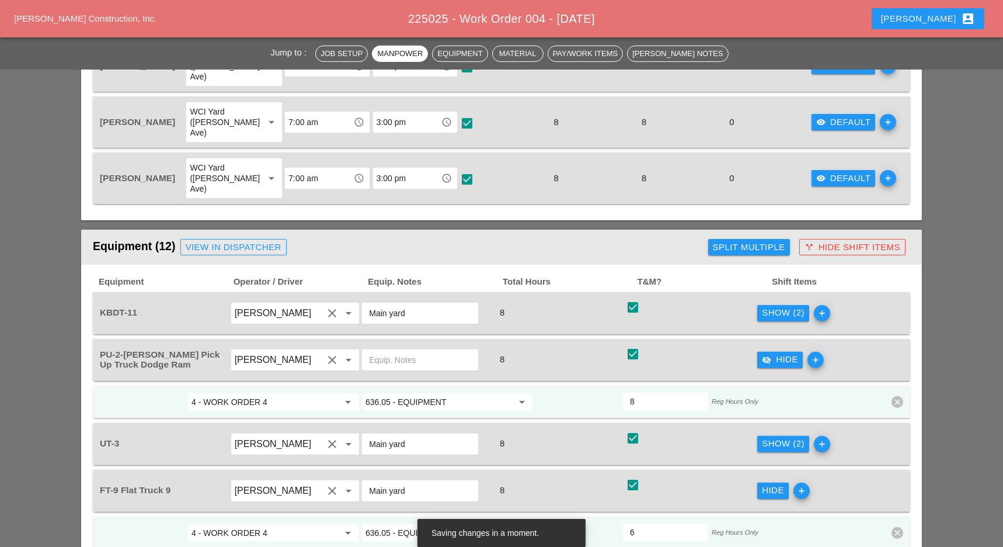
scroll to position [1012, 0]
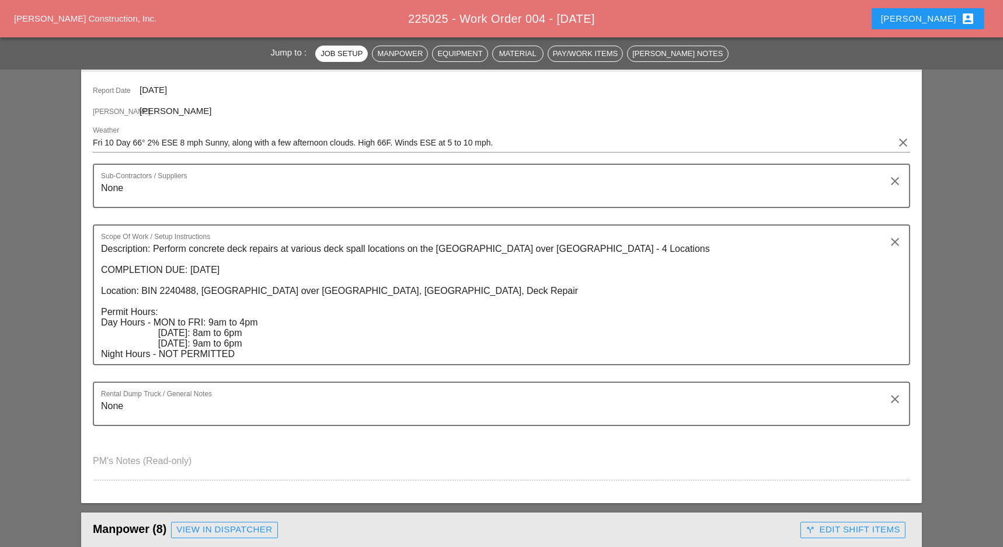
scroll to position [545, 0]
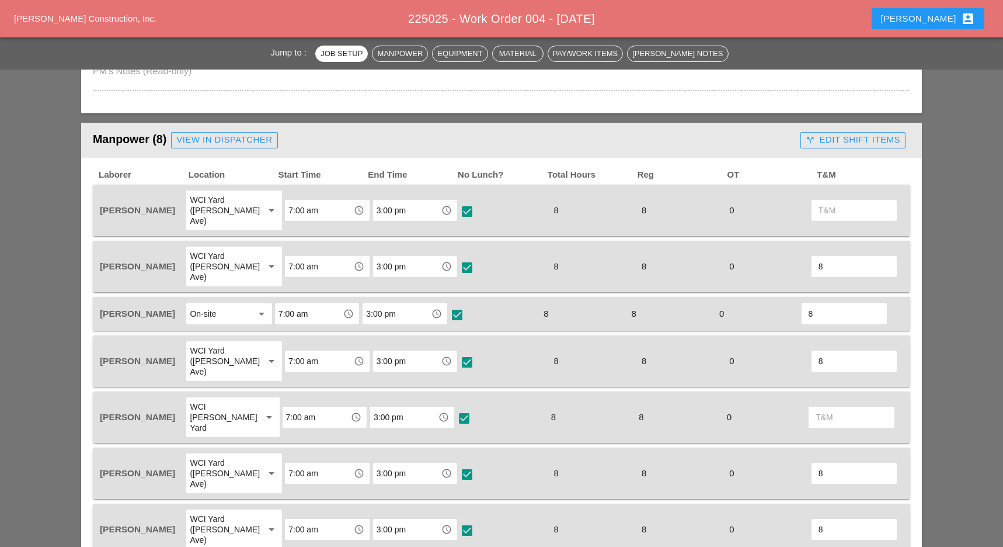
click at [811, 193] on div at bounding box center [855, 210] width 88 height 42
click at [819, 201] on input "text" at bounding box center [854, 210] width 71 height 19
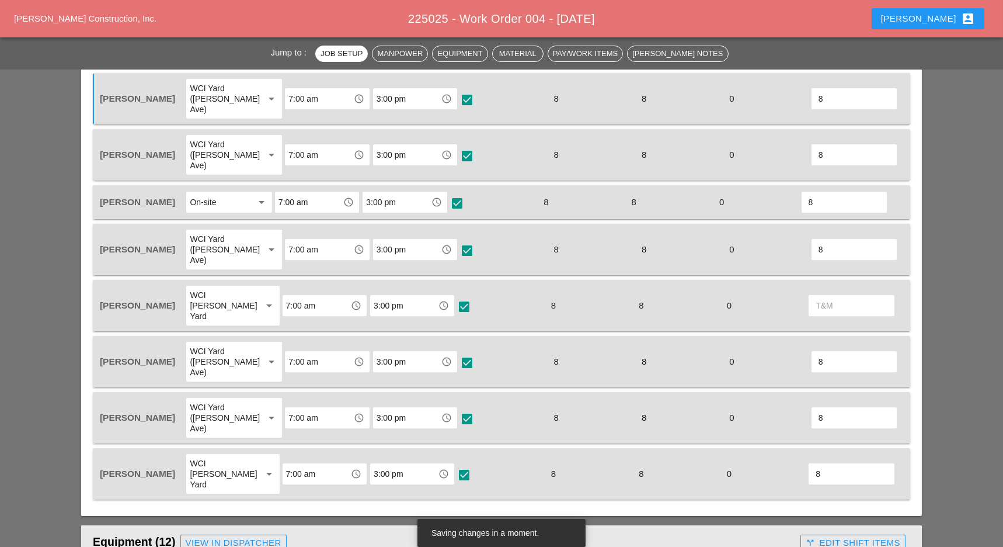
scroll to position [701, 0]
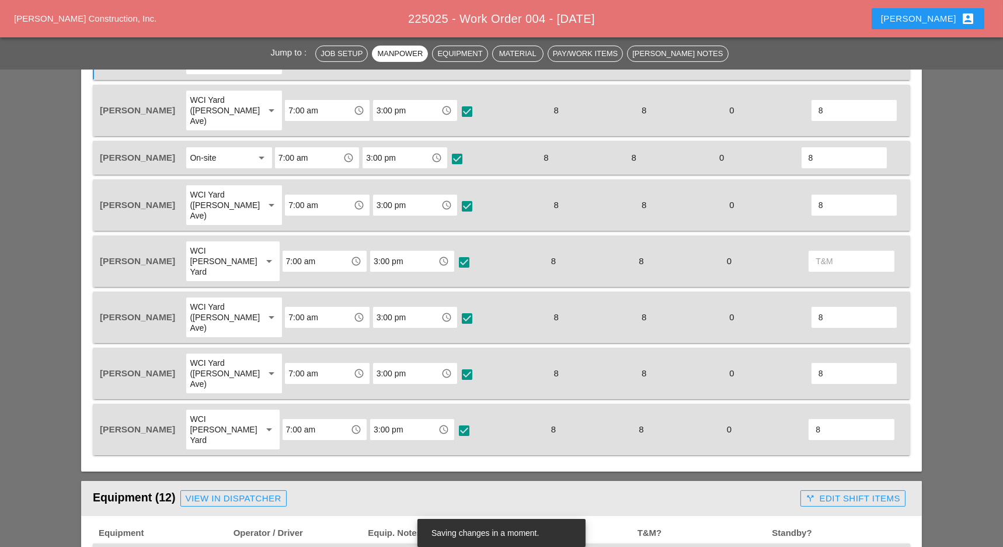
type input "8"
click at [822, 252] on input "text" at bounding box center [851, 261] width 71 height 19
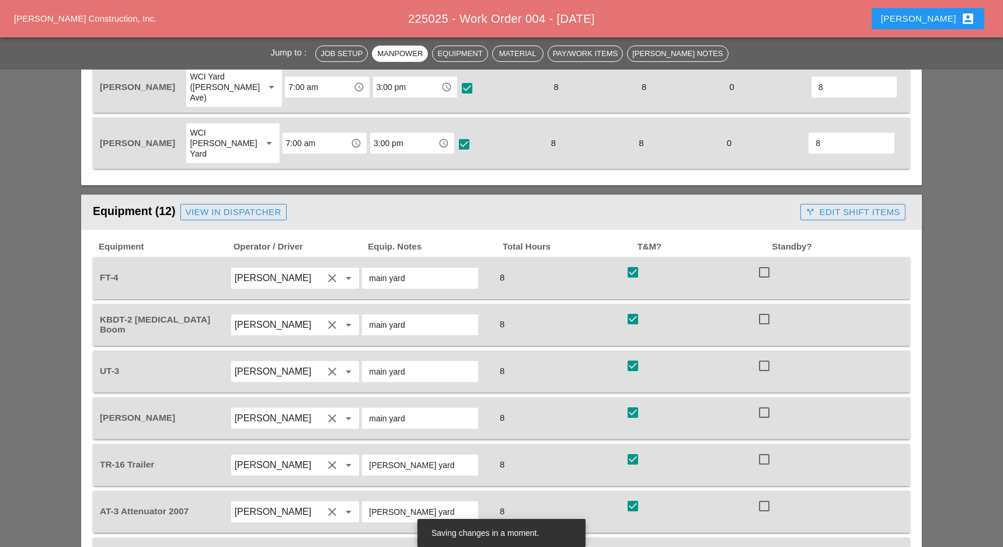
scroll to position [935, 0]
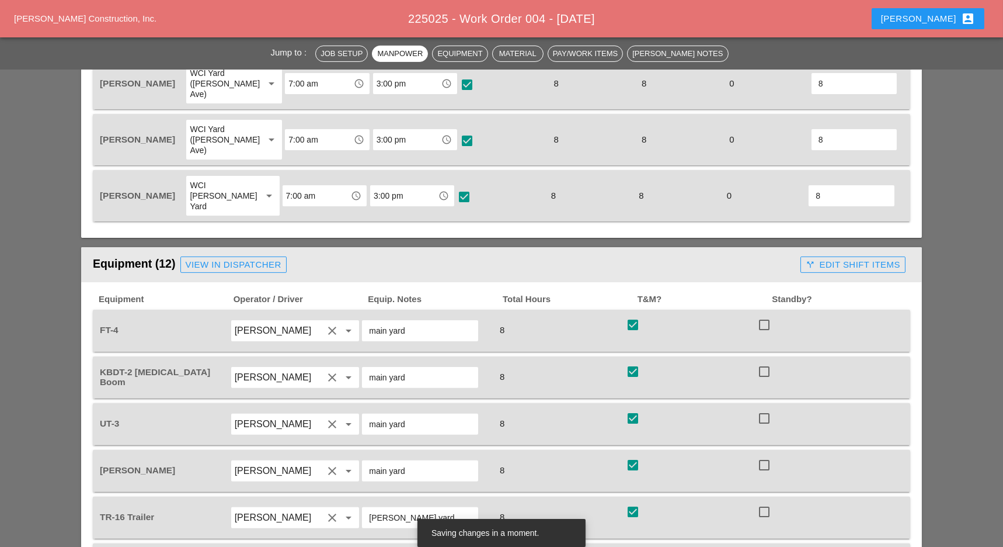
type input "8"
click at [842, 258] on div "call_split Edit Shift Items" at bounding box center [853, 264] width 95 height 13
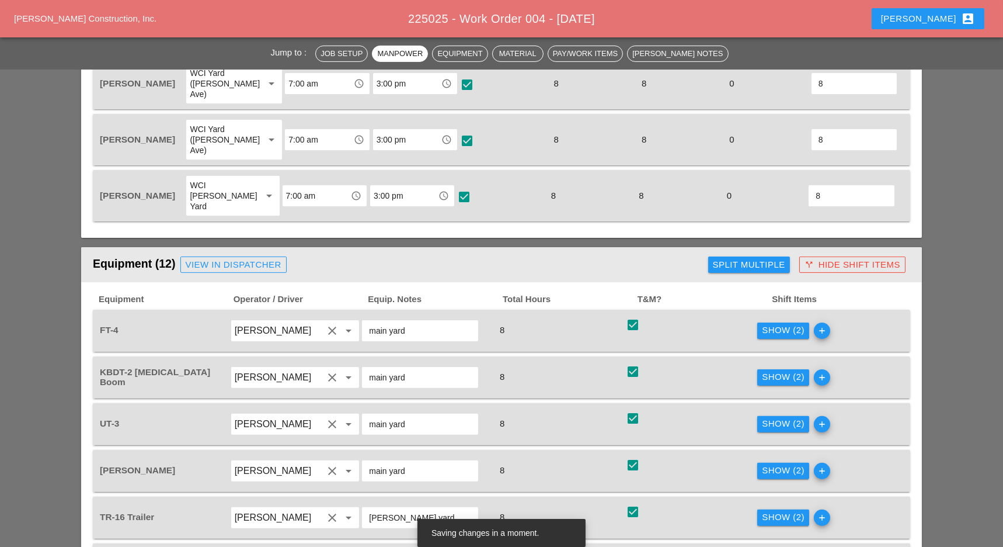
click at [781, 324] on div "Show (2)" at bounding box center [783, 330] width 43 height 13
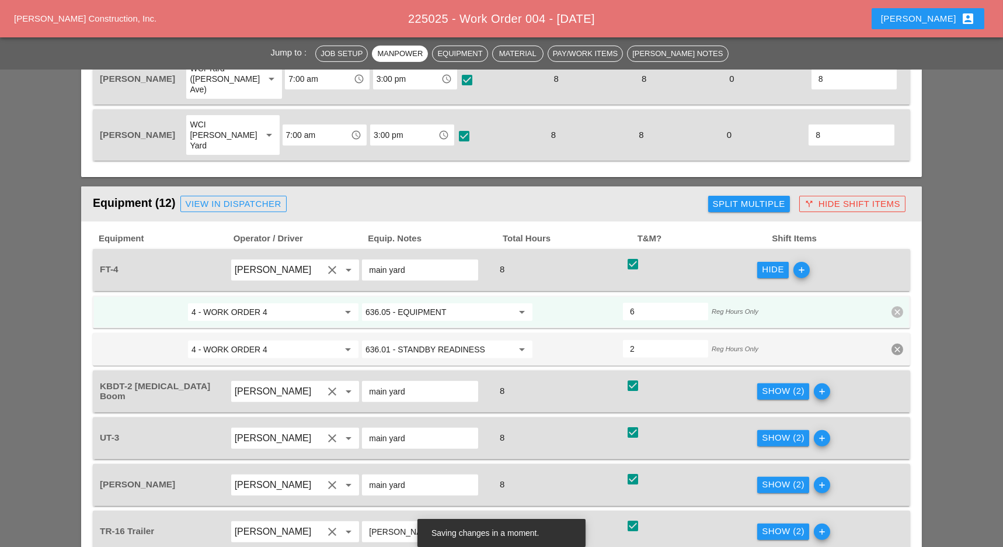
scroll to position [1012, 0]
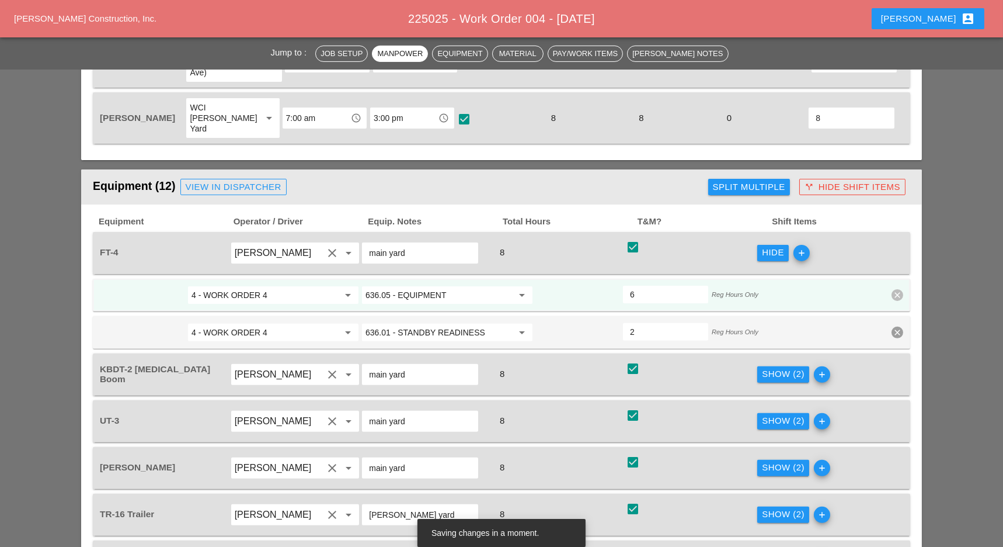
click at [767, 367] on div "Show (2)" at bounding box center [783, 373] width 43 height 13
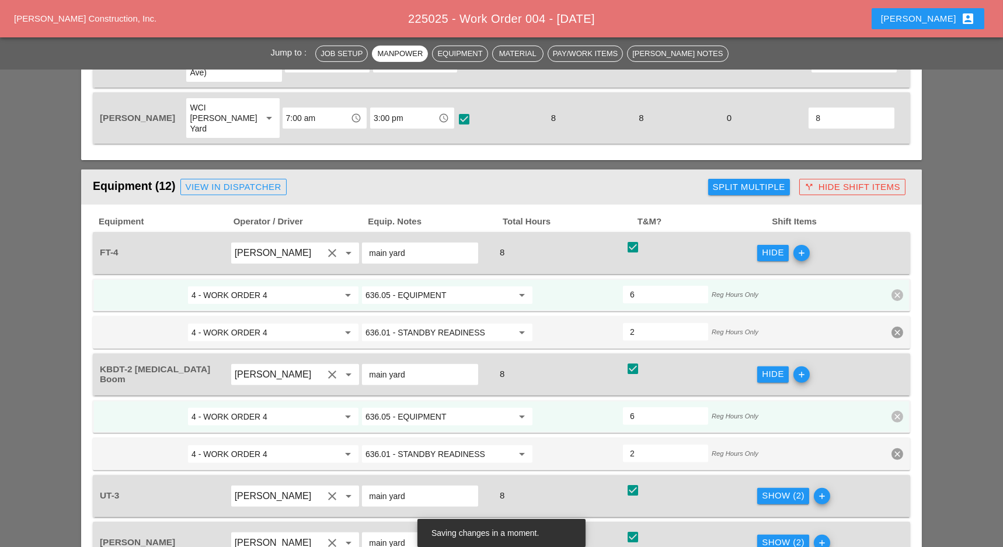
scroll to position [1090, 0]
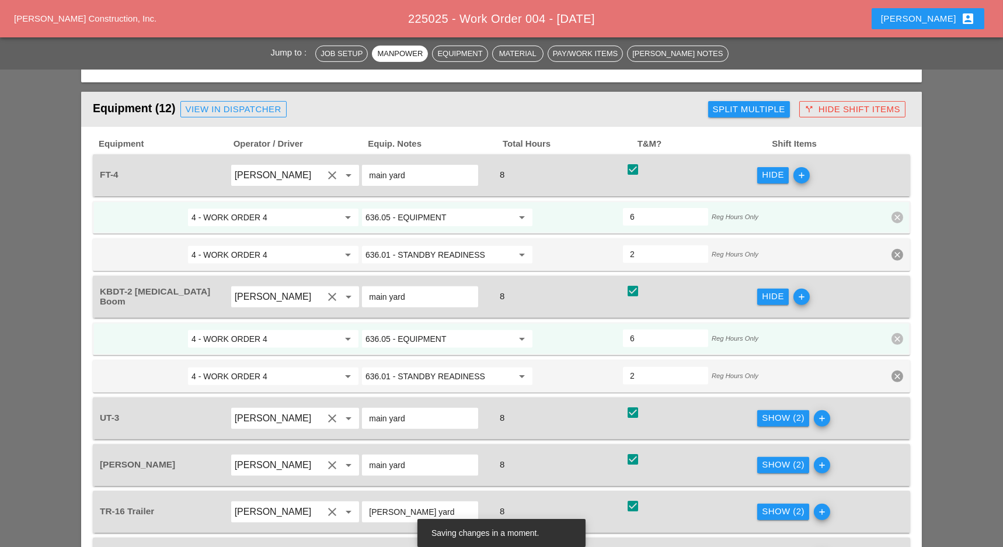
click at [774, 411] on div "Show (2)" at bounding box center [783, 417] width 43 height 13
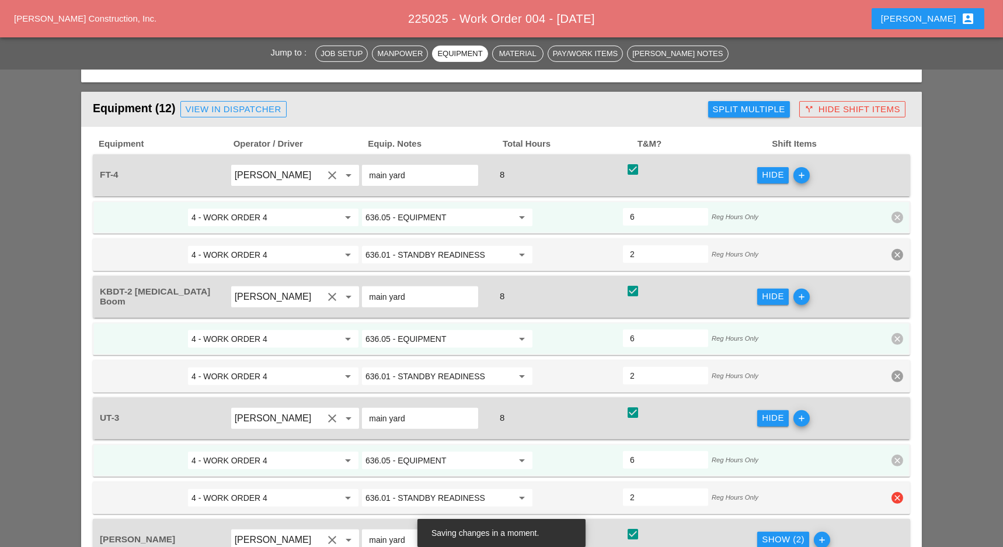
scroll to position [1246, 0]
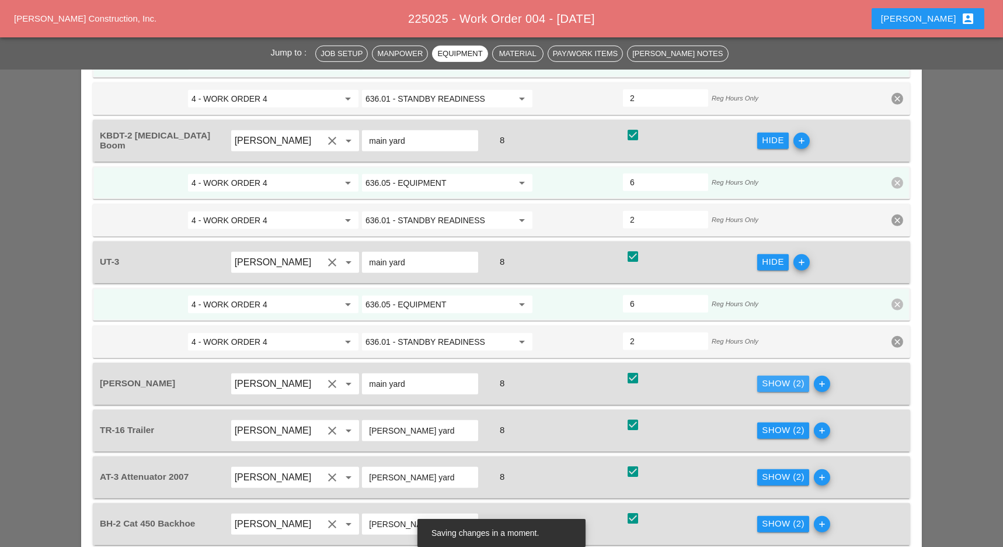
click at [779, 377] on div "Show (2)" at bounding box center [783, 383] width 43 height 13
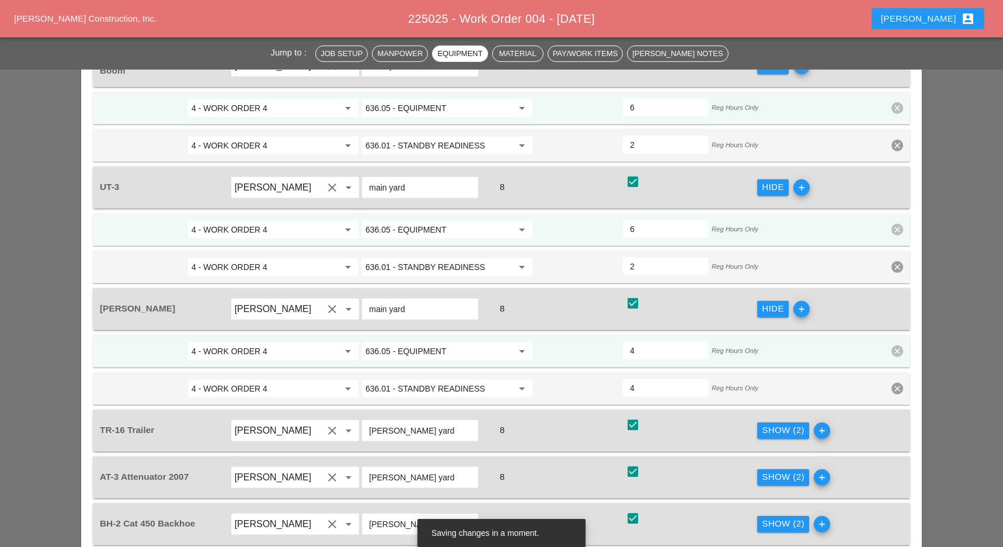
scroll to position [1324, 0]
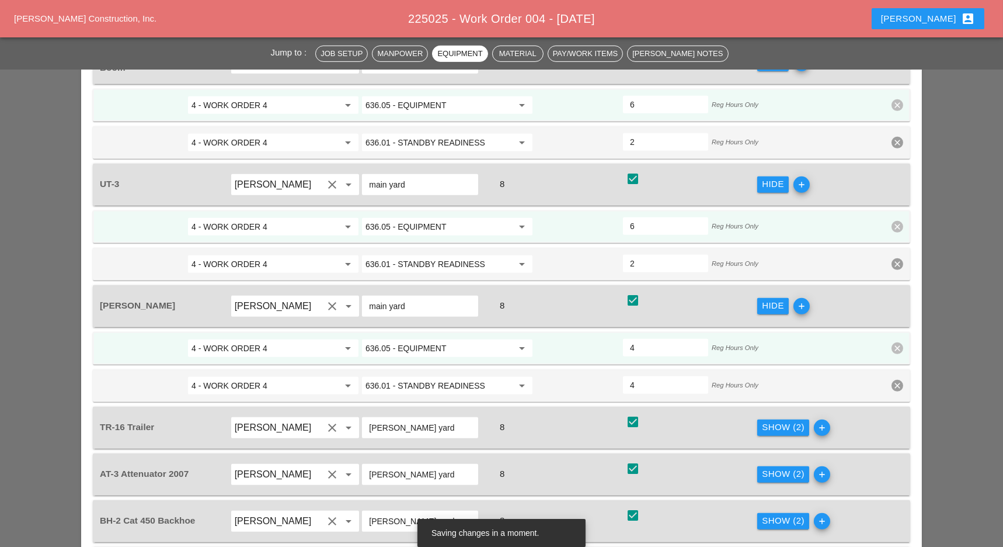
click at [780, 421] on div "Show (2)" at bounding box center [783, 427] width 43 height 13
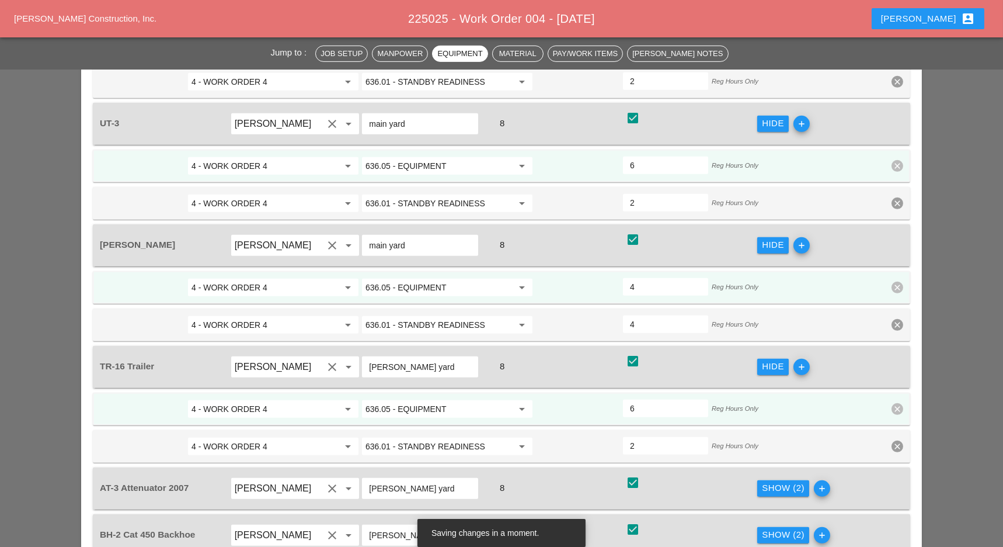
scroll to position [1402, 0]
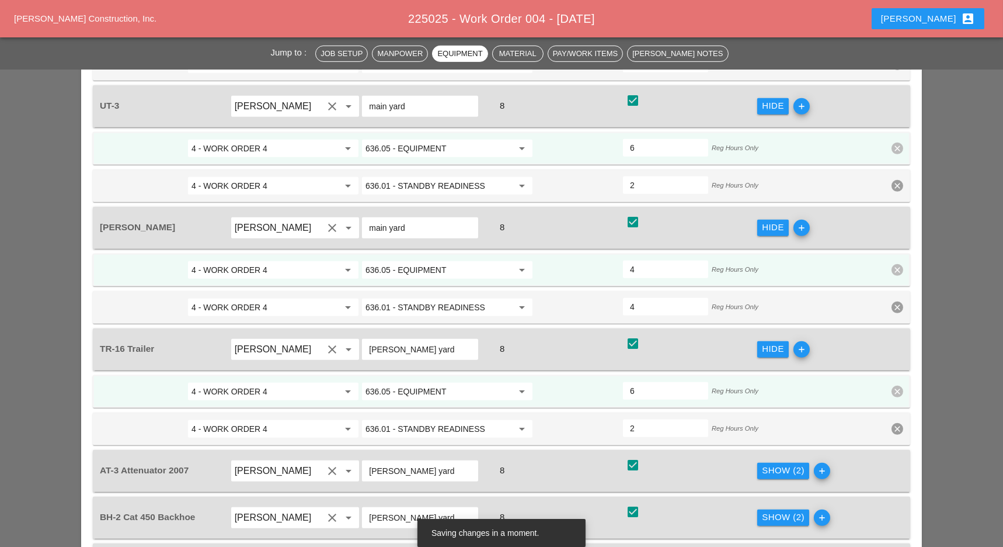
click at [780, 464] on div "Show (2)" at bounding box center [783, 470] width 43 height 13
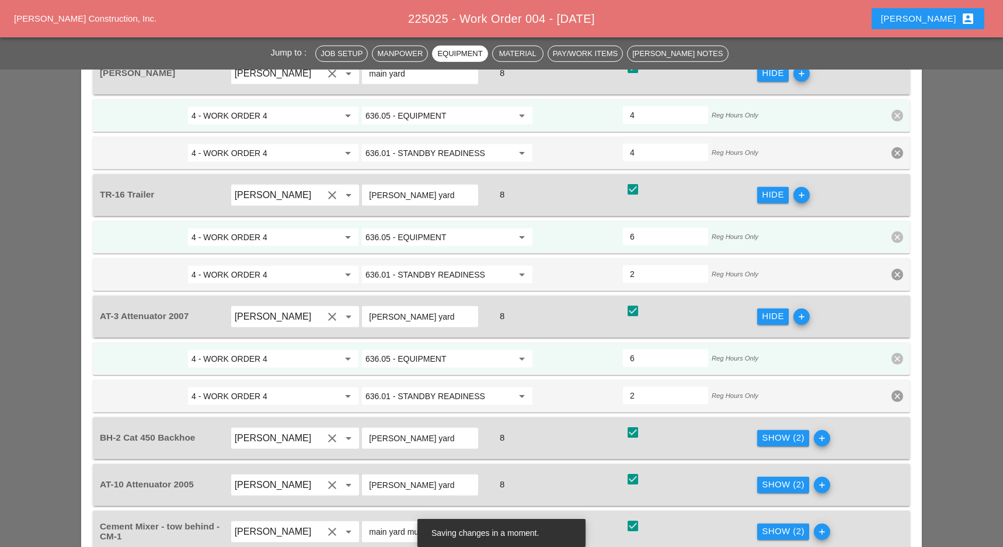
scroll to position [1557, 0]
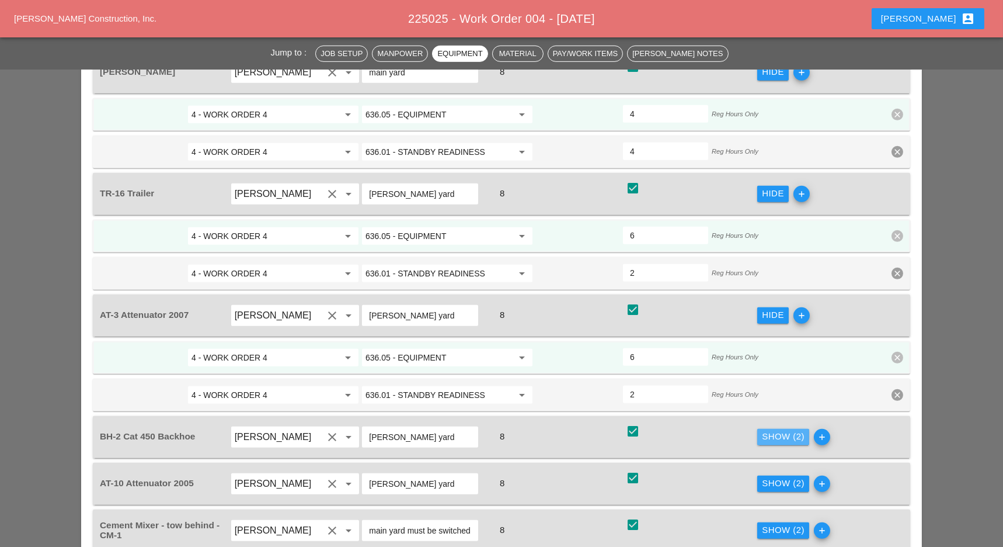
click at [777, 430] on div "Show (2)" at bounding box center [783, 436] width 43 height 13
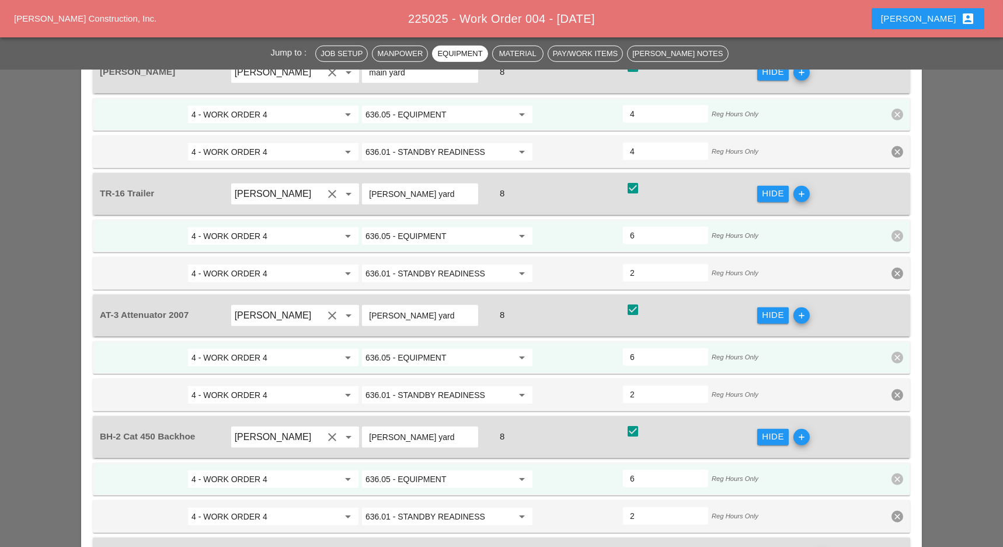
scroll to position [1635, 0]
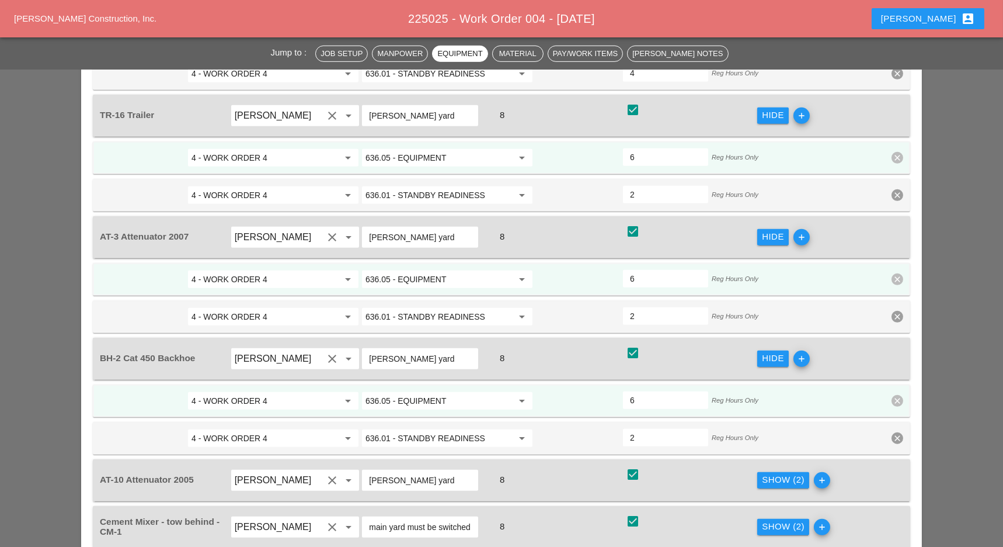
click at [782, 473] on div "Show (2)" at bounding box center [783, 479] width 43 height 13
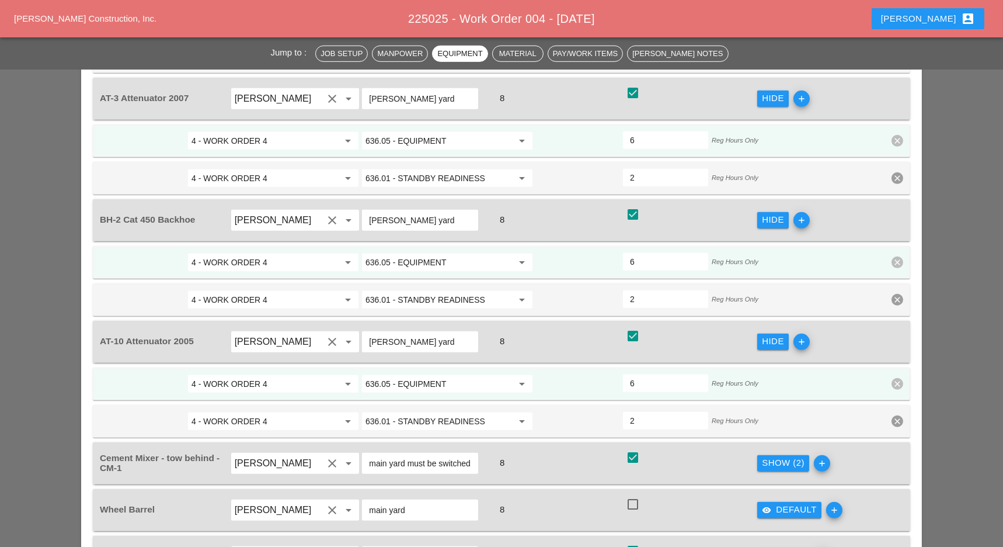
scroll to position [1791, 0]
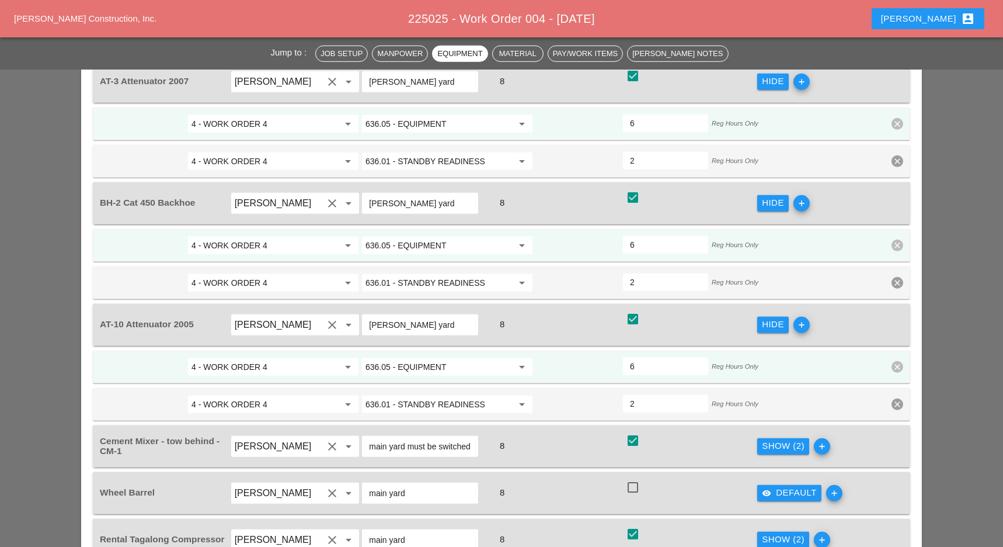
click at [779, 439] on div "Show (2)" at bounding box center [783, 445] width 43 height 13
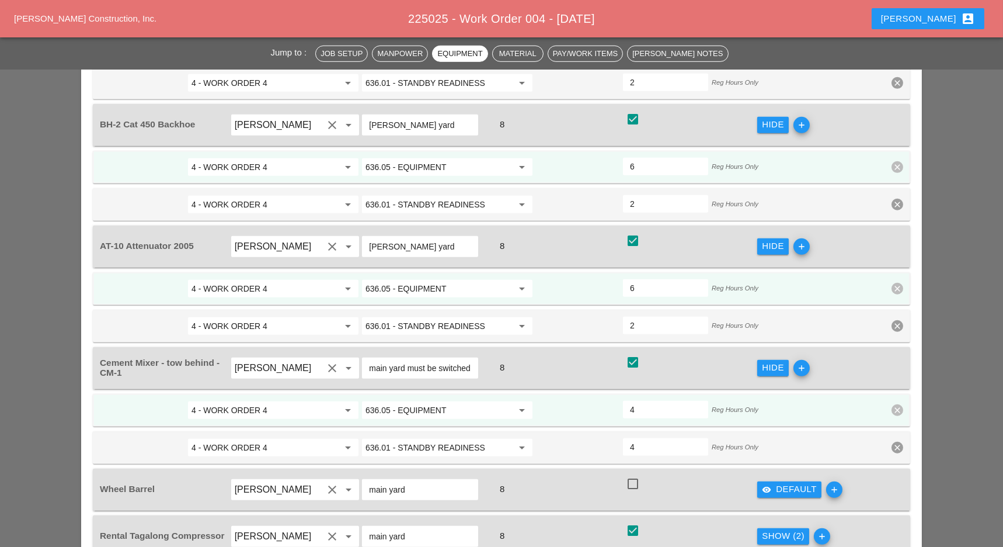
scroll to position [1947, 0]
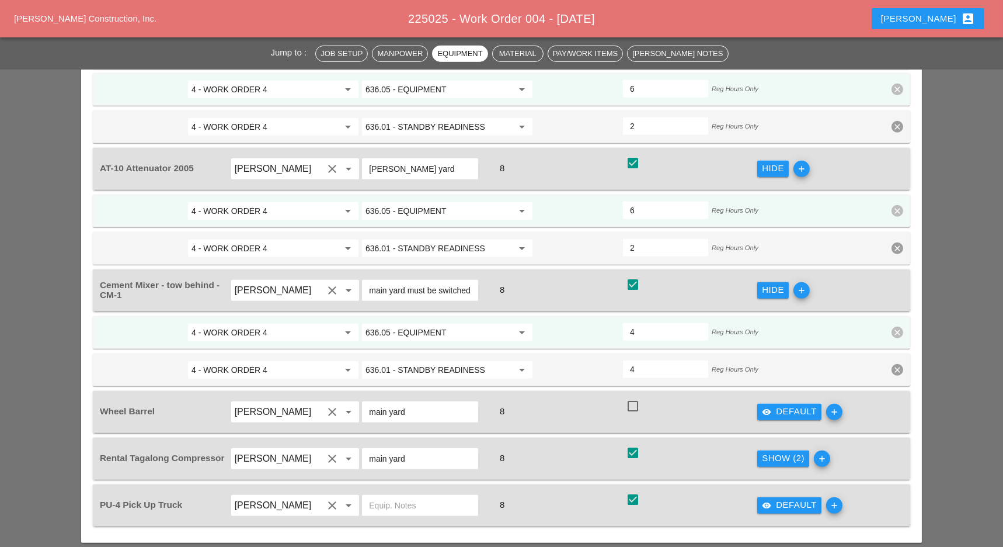
click at [785, 451] on div "Show (2)" at bounding box center [783, 457] width 43 height 13
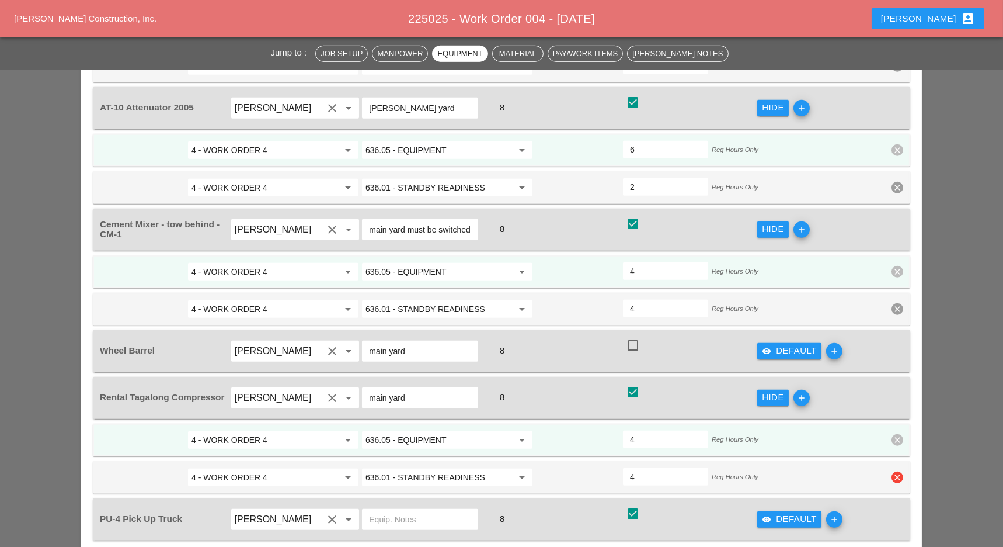
scroll to position [2024, 0]
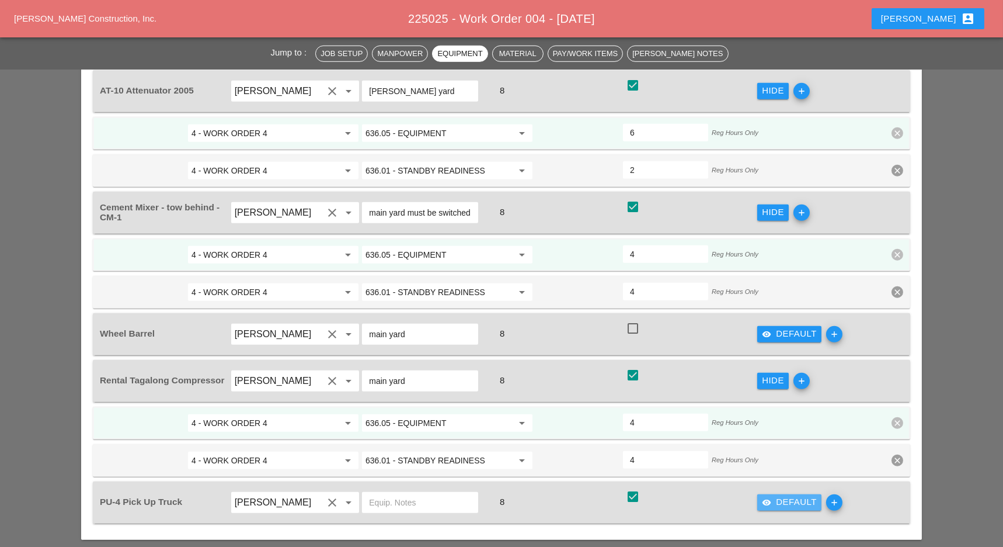
click at [782, 495] on div "visibility Default" at bounding box center [789, 501] width 55 height 13
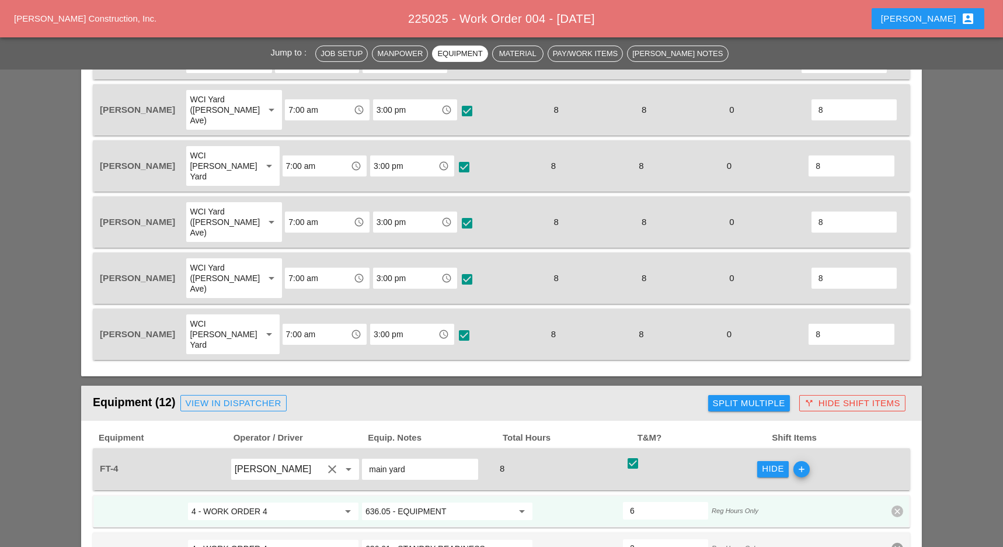
scroll to position [779, 0]
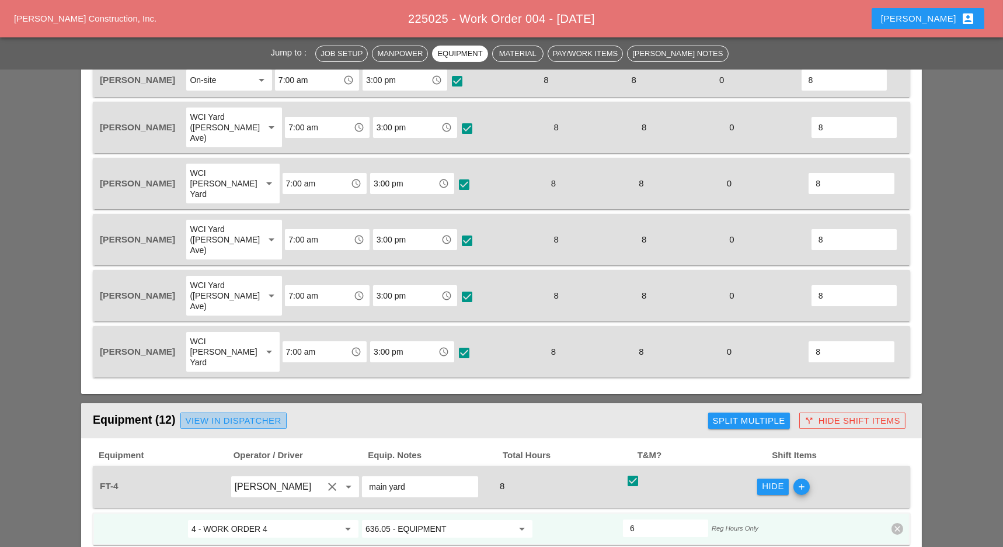
click at [237, 414] on div "View in Dispatcher" at bounding box center [234, 420] width 96 height 13
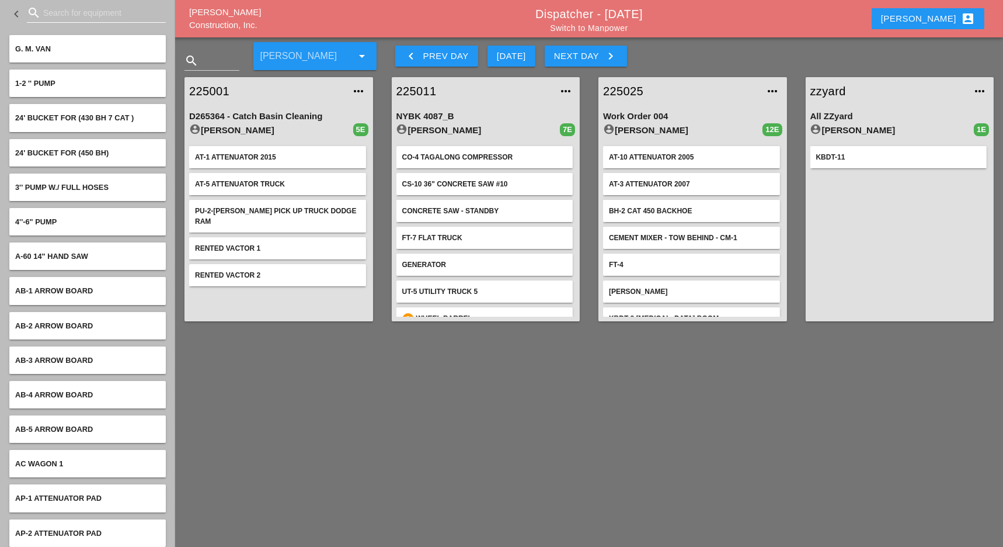
click at [54, 12] on input "Search for equipment" at bounding box center [96, 13] width 106 height 19
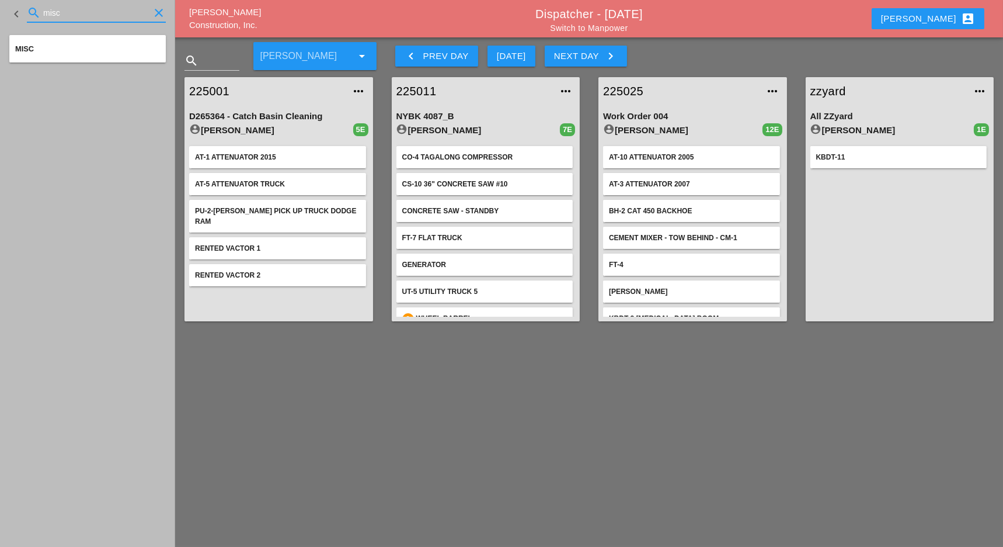
type input "misc"
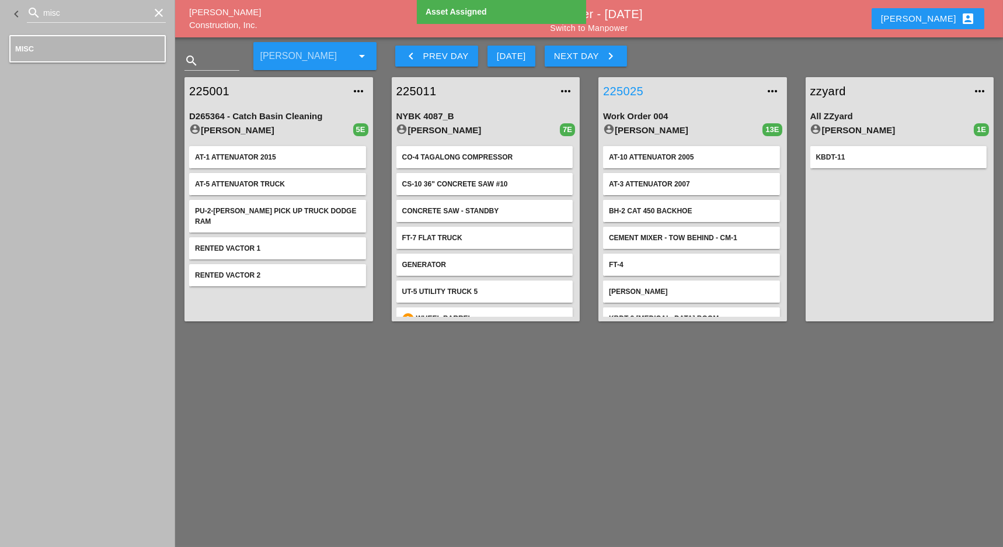
click at [627, 90] on link "225025" at bounding box center [681, 91] width 156 height 18
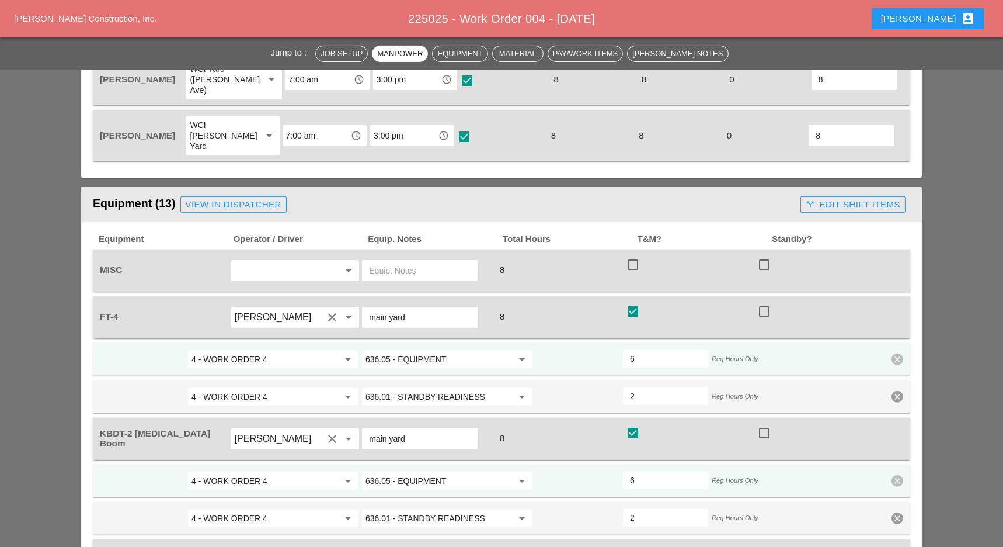
scroll to position [1012, 0]
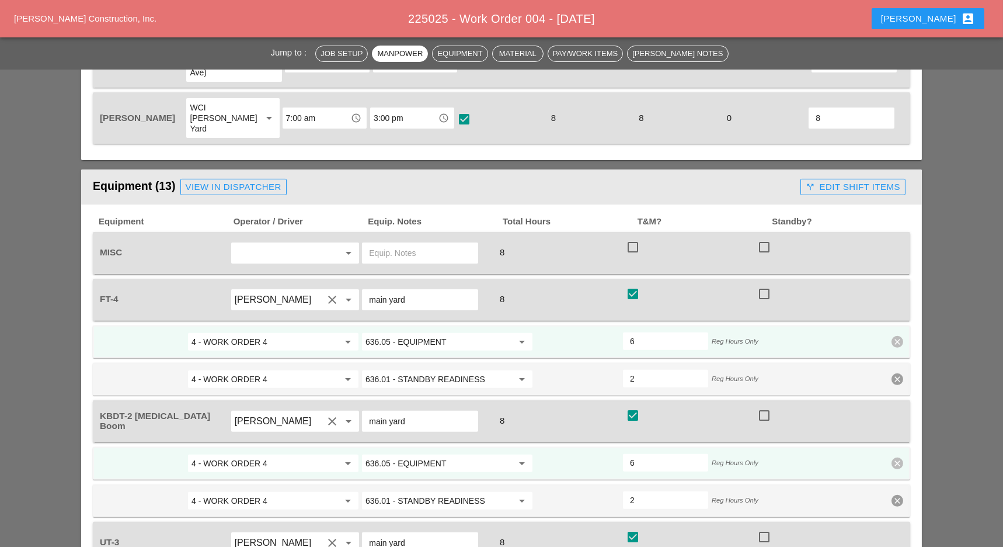
click at [248, 244] on input "text" at bounding box center [279, 253] width 89 height 19
type input "14" gas saw"
click at [635, 237] on div at bounding box center [633, 247] width 20 height 20
checkbox input "true"
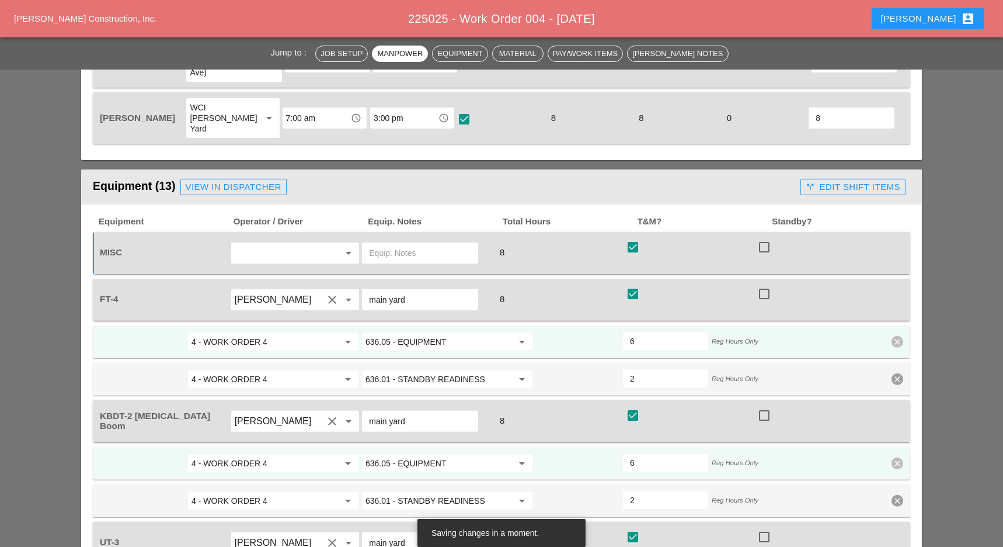
click at [854, 180] on div "call_split Edit Shift Items" at bounding box center [853, 186] width 95 height 13
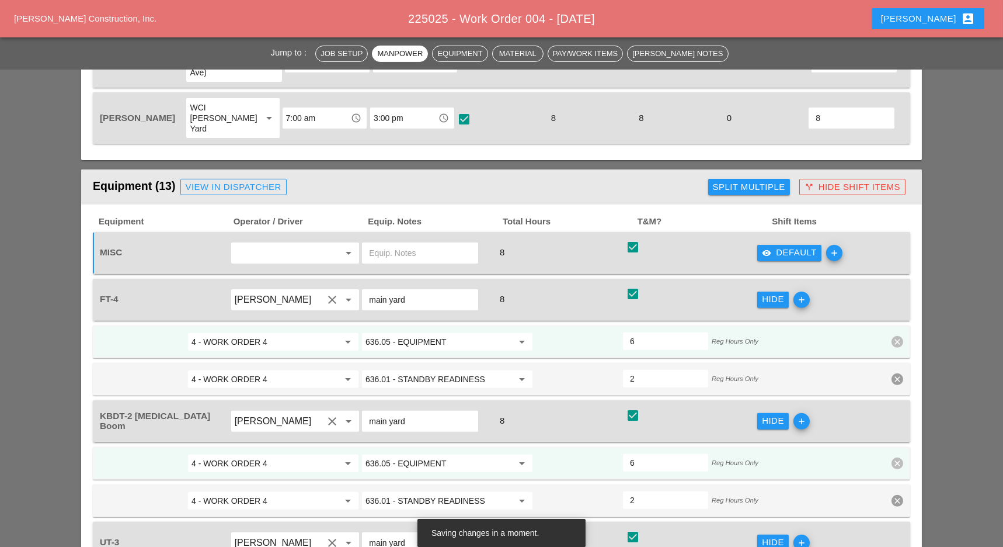
click at [777, 246] on div "visibility Default" at bounding box center [789, 252] width 55 height 13
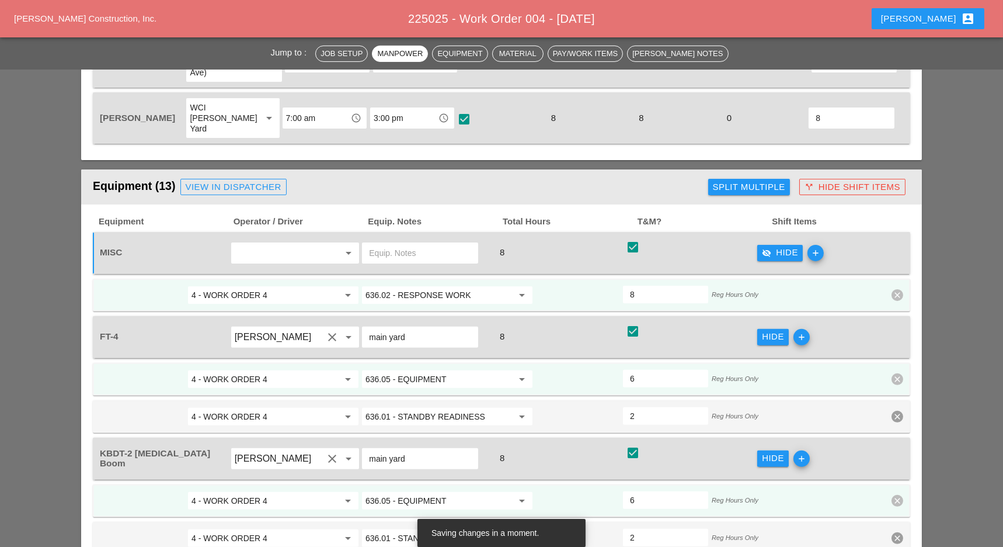
click at [430, 286] on input "636.02 - RESPONSE WORK" at bounding box center [439, 295] width 147 height 19
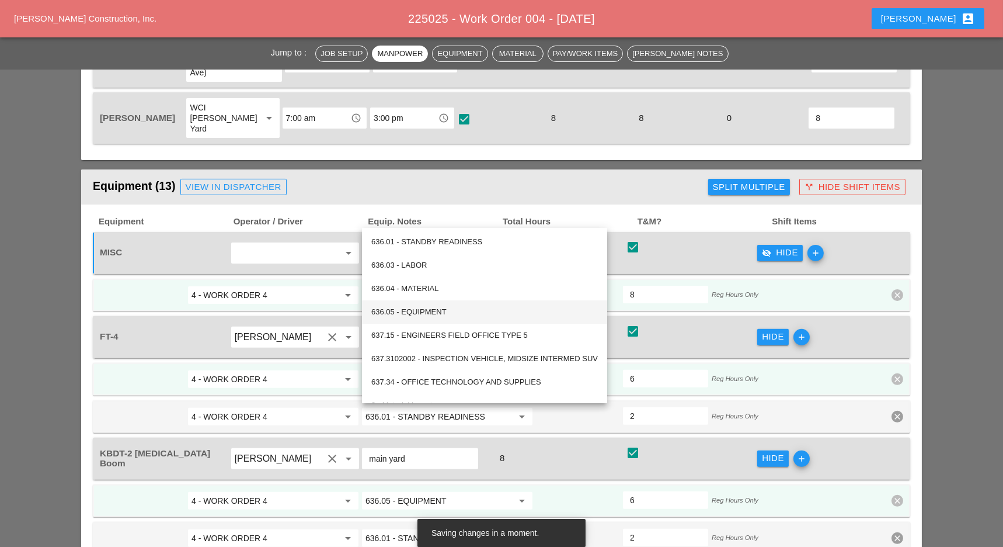
click at [419, 305] on div "636.05 - EQUIPMENT" at bounding box center [484, 312] width 227 height 14
type input "636.05 - EQUIPMENT"
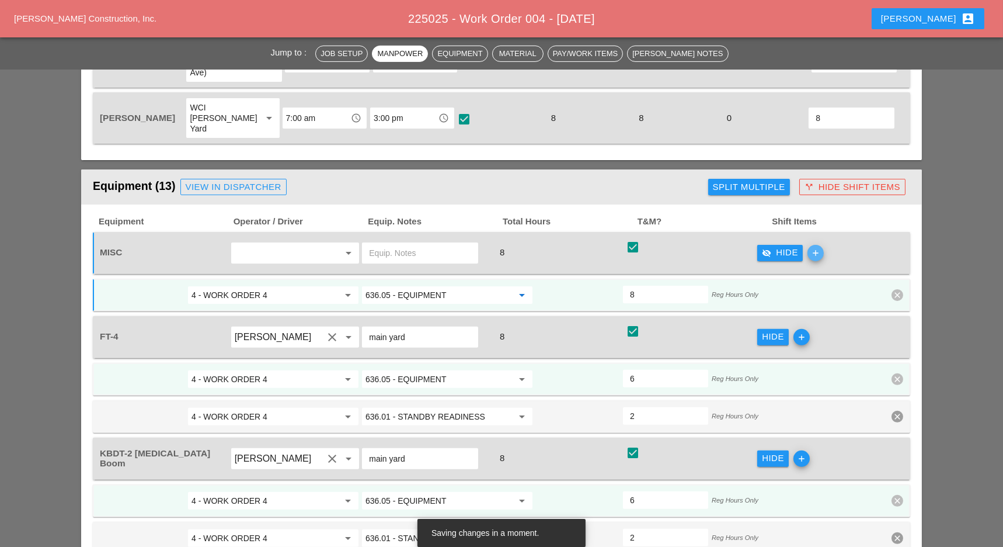
click at [810, 245] on icon "add" at bounding box center [816, 253] width 16 height 16
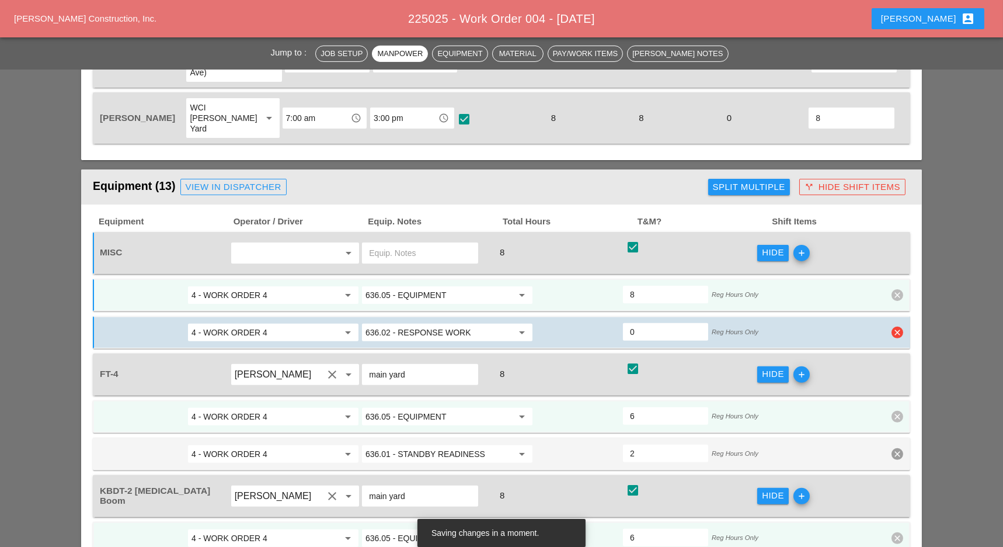
click at [429, 323] on input "636.02 - RESPONSE WORK" at bounding box center [439, 332] width 147 height 19
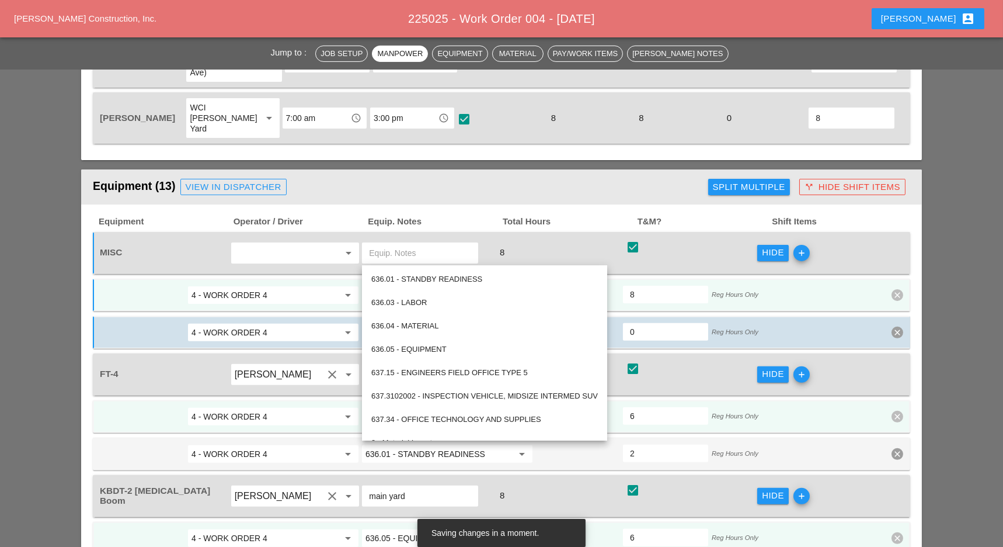
drag, startPoint x: 456, startPoint y: 276, endPoint x: 637, endPoint y: 246, distance: 184.2
click at [456, 276] on div "636.01 - STANDBY READINESS" at bounding box center [484, 279] width 227 height 14
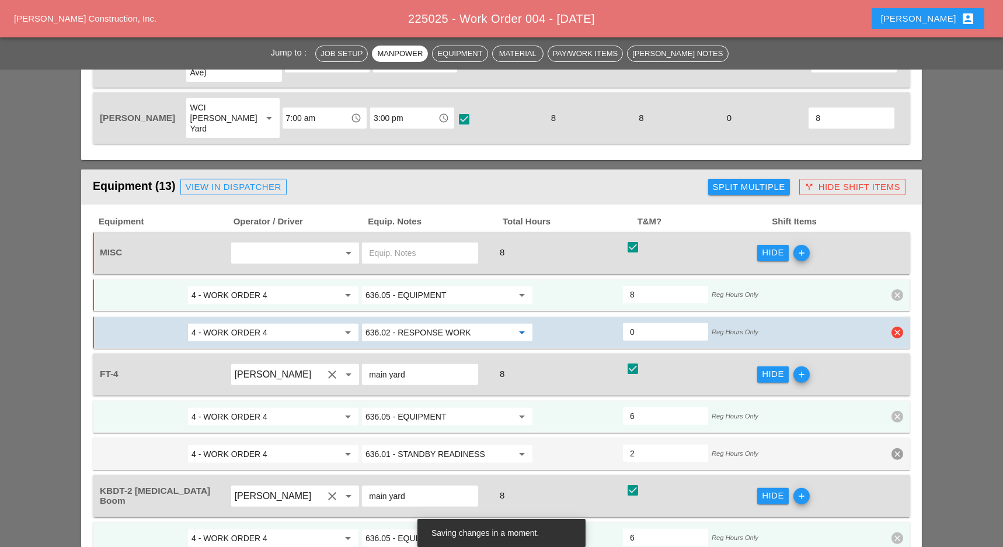
type input "636.01 - STANDBY READINESS"
click at [642, 322] on input "0" at bounding box center [665, 331] width 71 height 19
type input "4"
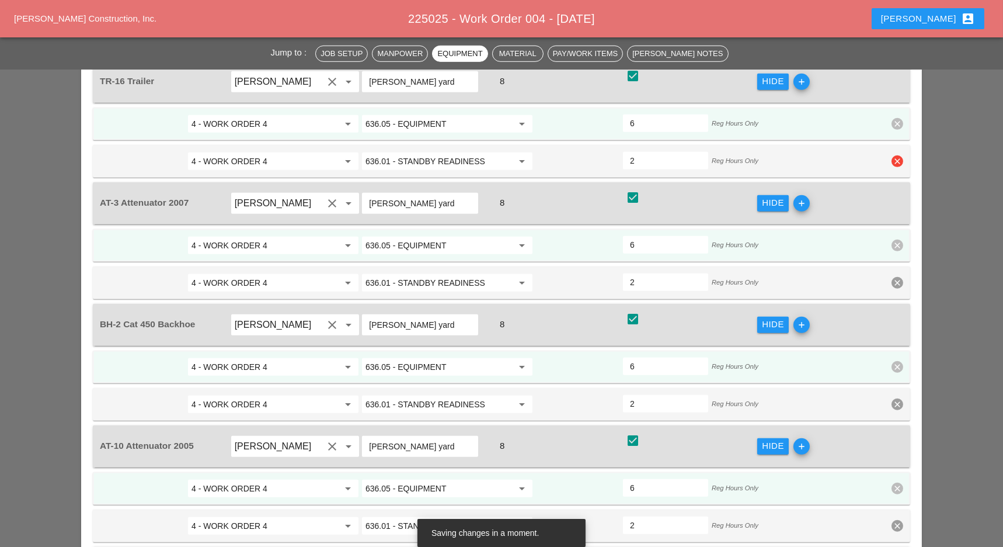
type input "4"
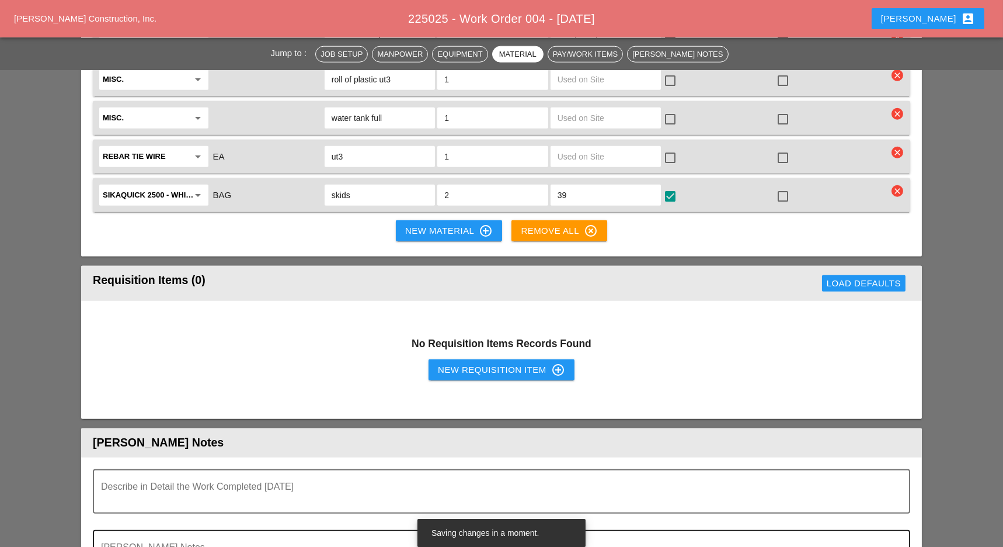
scroll to position [3115, 0]
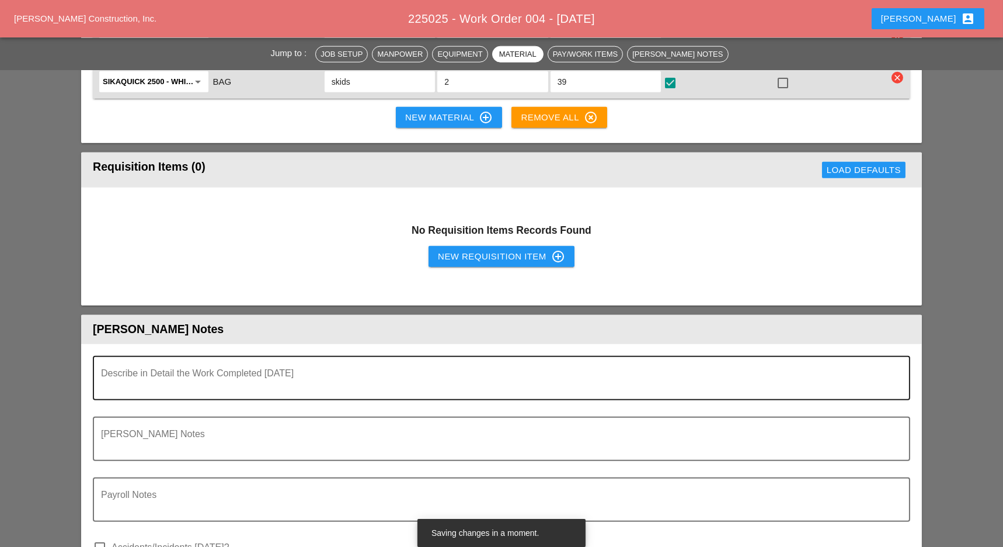
click at [165, 371] on textarea "Describe in Detail the Work Completed Today" at bounding box center [497, 385] width 792 height 28
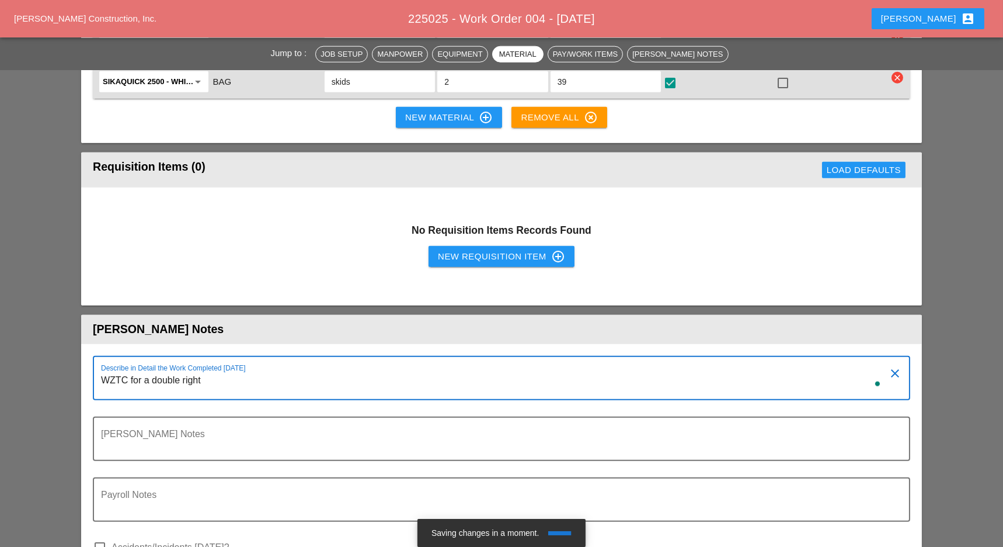
scroll to position [0, 0]
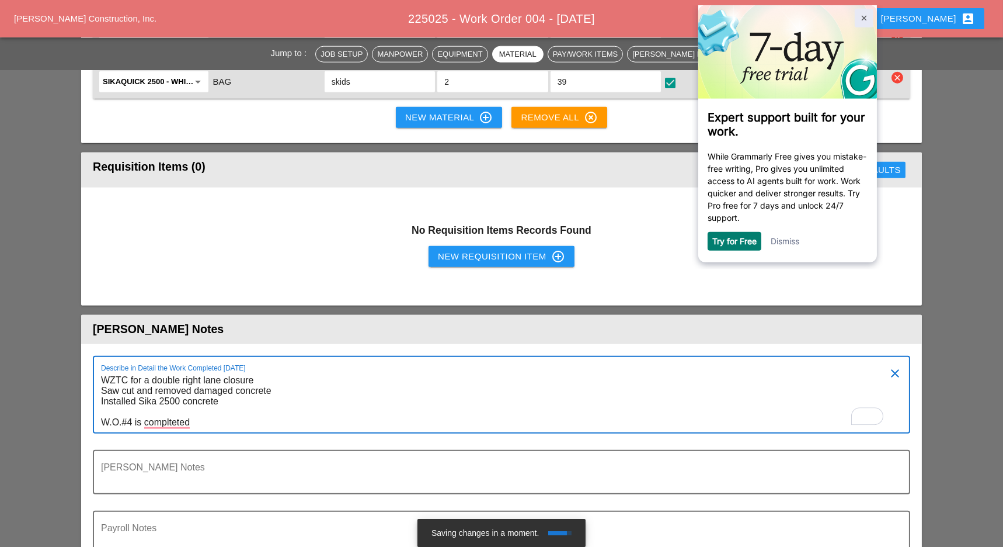
click at [863, 19] on img at bounding box center [864, 18] width 5 height 5
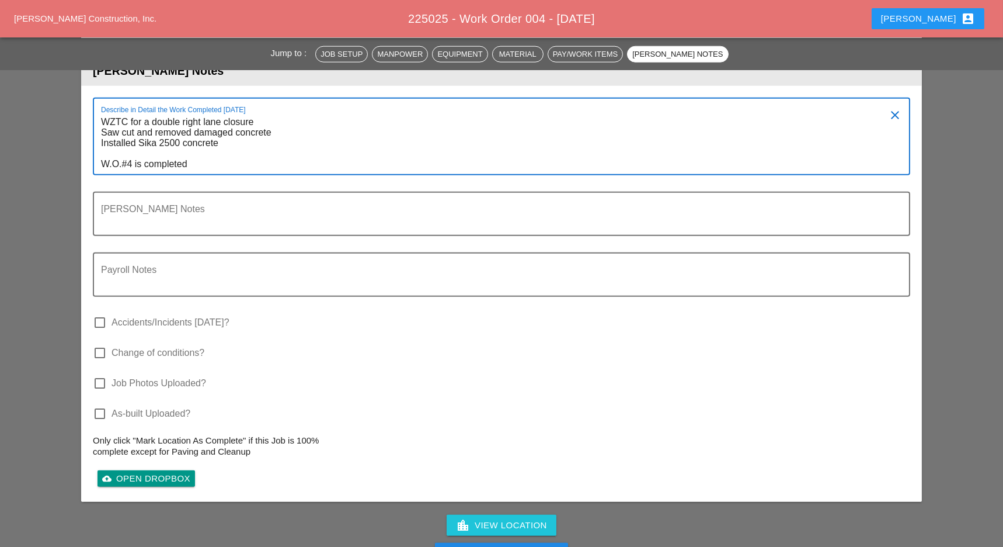
scroll to position [3426, 0]
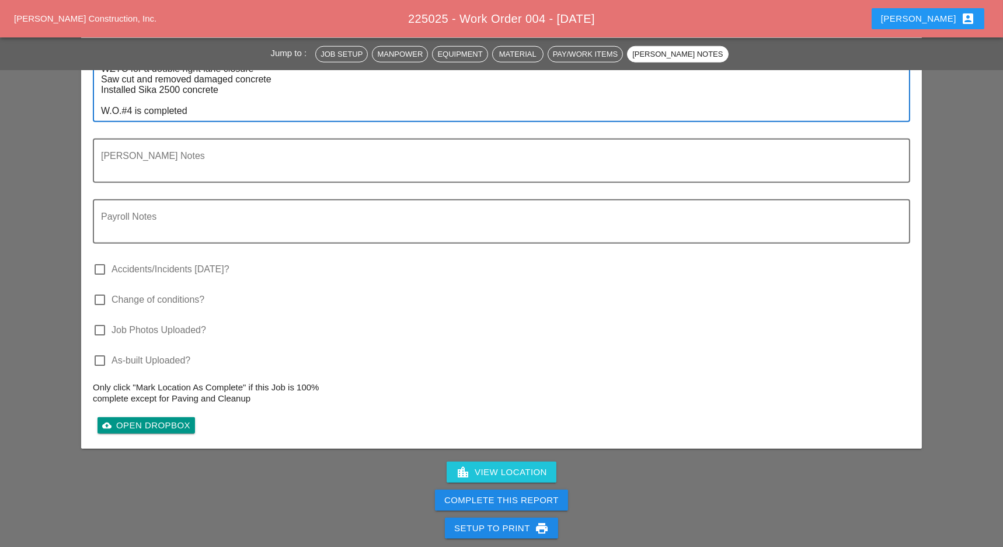
type textarea "WZTC for a double right lane closure Saw cut and removed damaged concrete Insta…"
drag, startPoint x: 469, startPoint y: 412, endPoint x: 634, endPoint y: 82, distance: 369.1
click at [470, 489] on button "Complete This Report" at bounding box center [501, 499] width 133 height 21
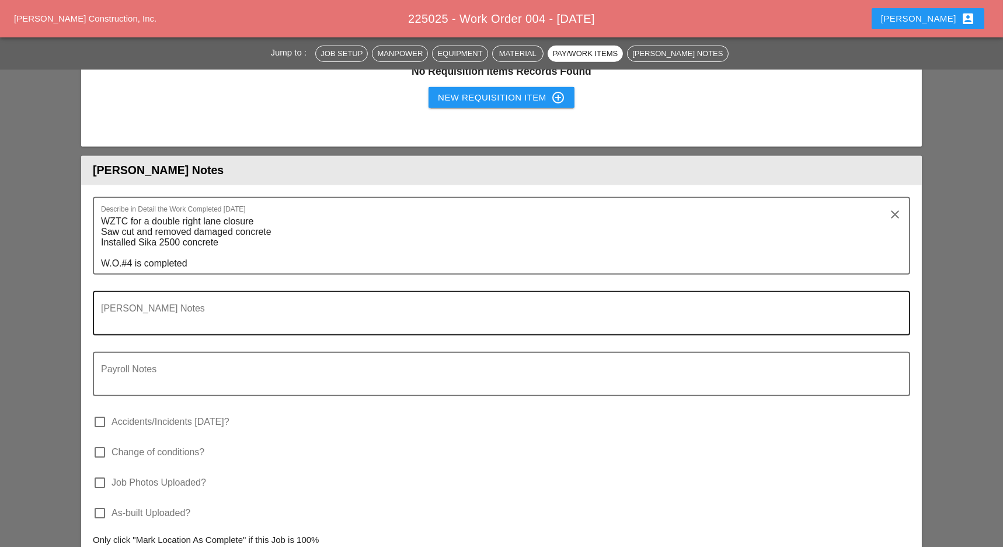
scroll to position [2570, 0]
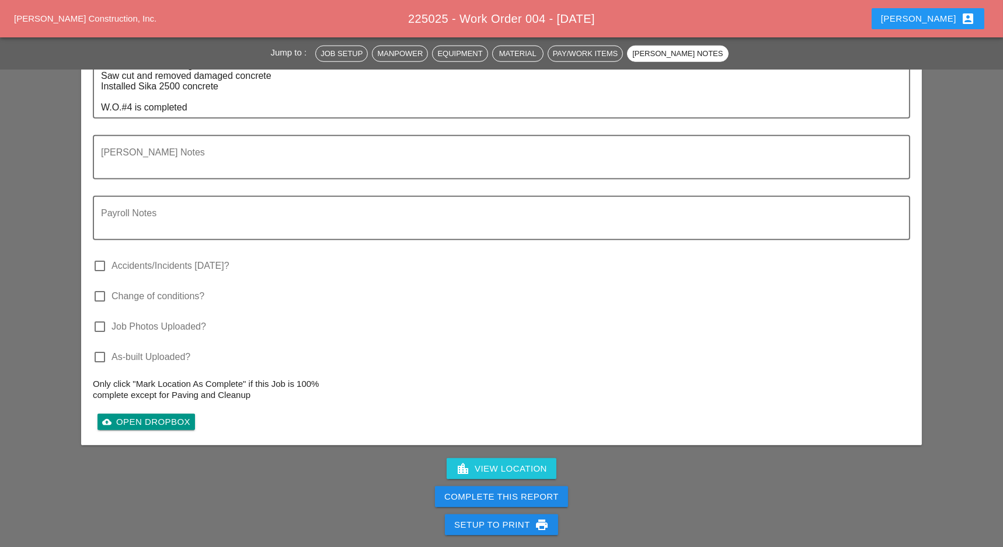
click at [494, 490] on div "Complete This Report" at bounding box center [501, 496] width 114 height 13
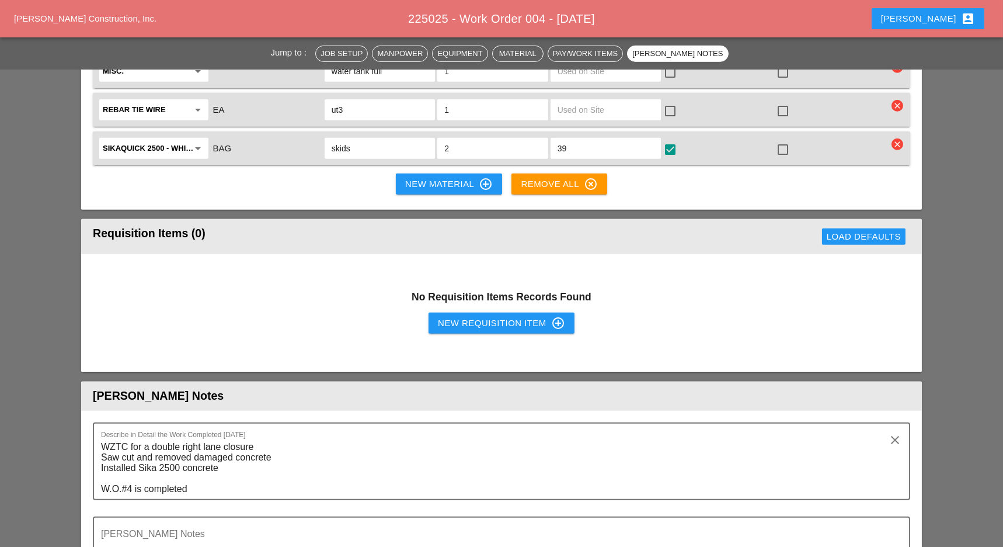
scroll to position [2774, 0]
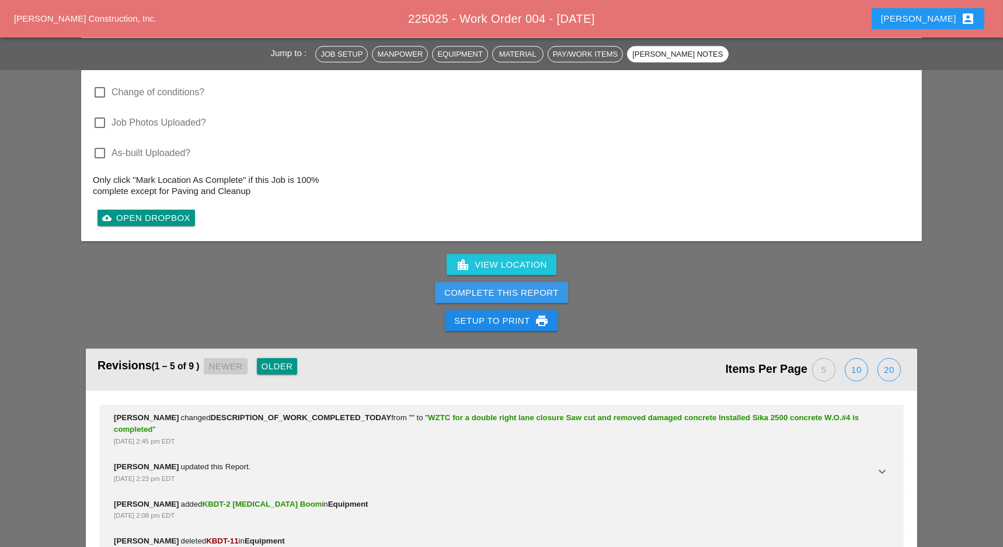
click at [506, 286] on div "Complete This Report" at bounding box center [501, 292] width 114 height 13
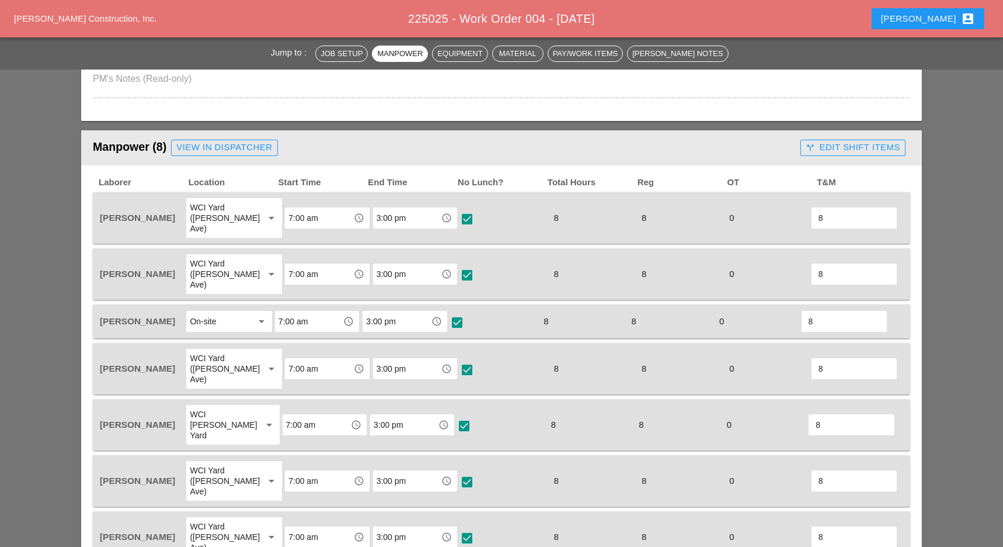
scroll to position [467, 0]
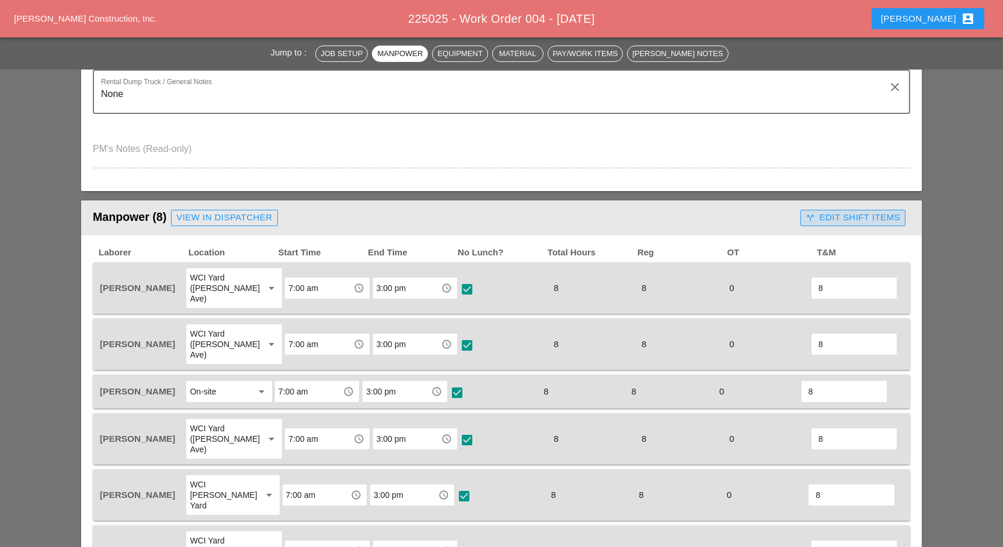
drag, startPoint x: 822, startPoint y: 216, endPoint x: 792, endPoint y: 222, distance: 30.9
click at [822, 216] on div "call_split Edit Shift Items" at bounding box center [853, 217] width 95 height 13
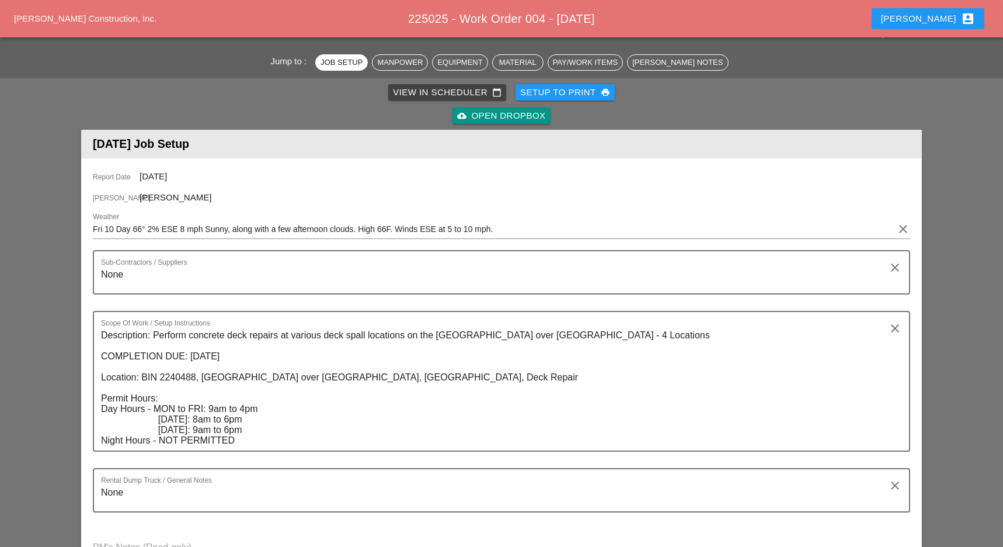
scroll to position [0, 0]
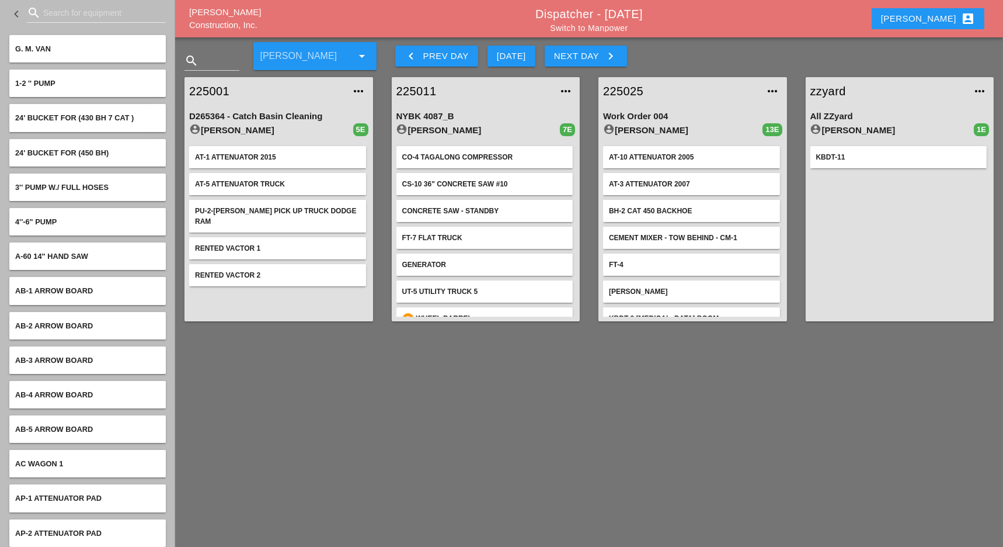
click at [925, 18] on div "Luca account_box" at bounding box center [928, 19] width 122 height 28
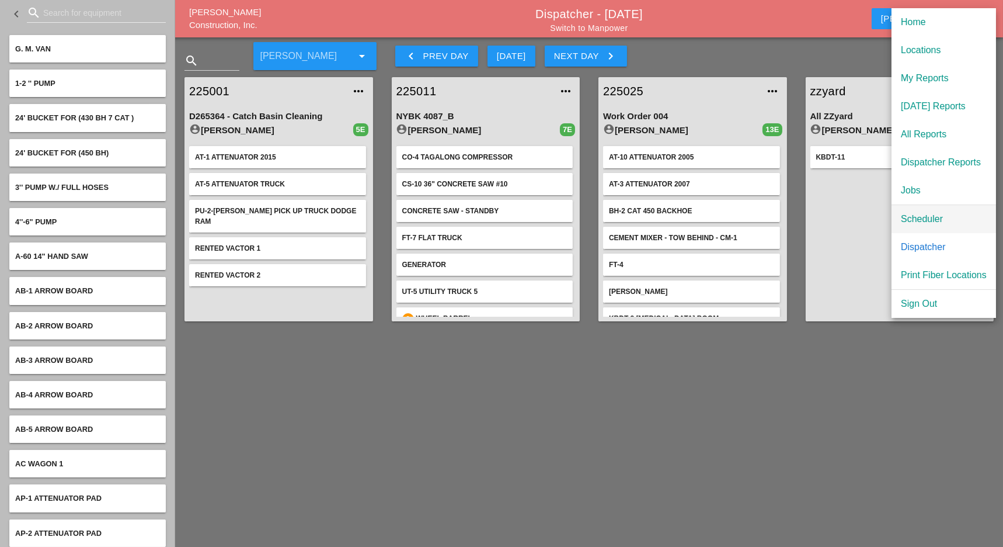
click at [932, 214] on div "Scheduler" at bounding box center [944, 219] width 86 height 14
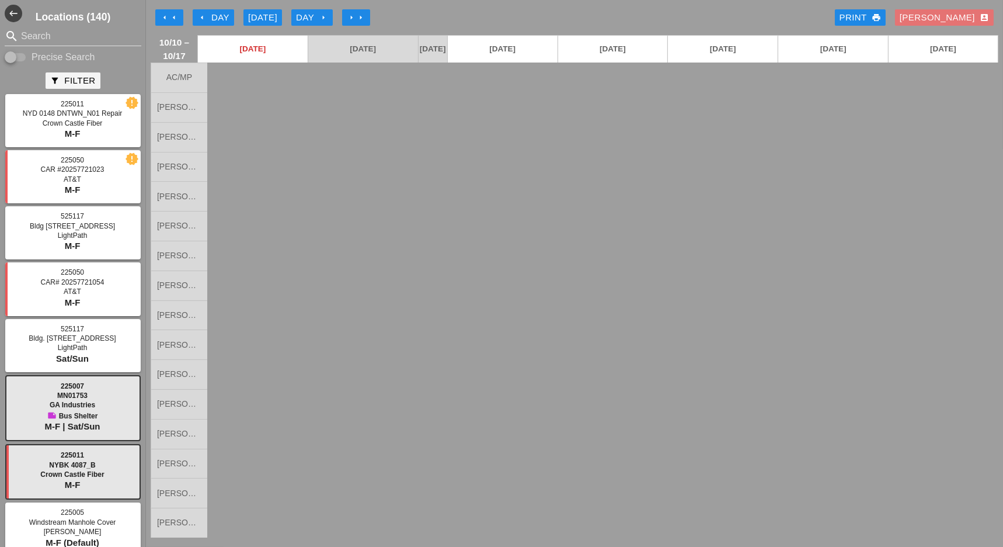
click at [168, 15] on icon "arrow_left" at bounding box center [164, 17] width 9 height 9
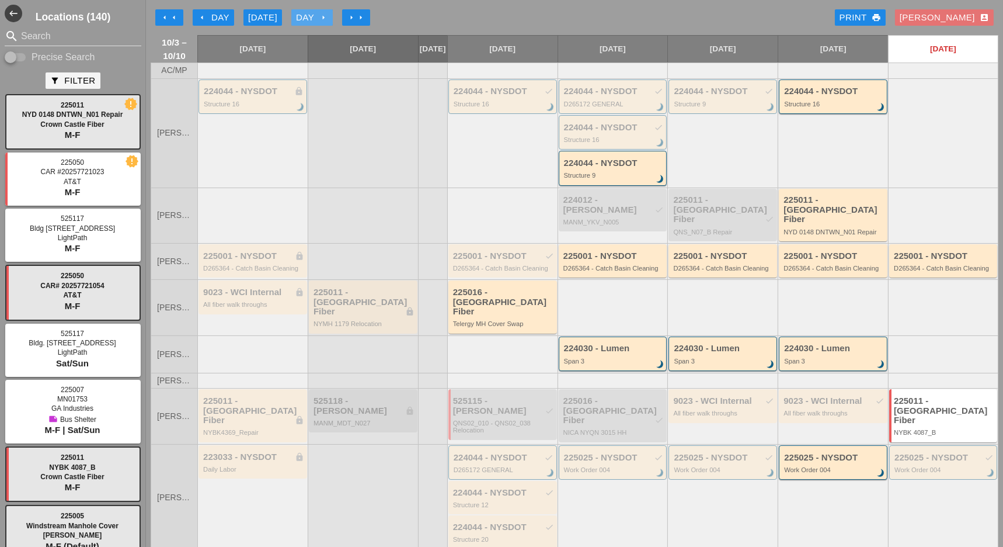
click at [321, 18] on icon "arrow_right" at bounding box center [323, 17] width 9 height 9
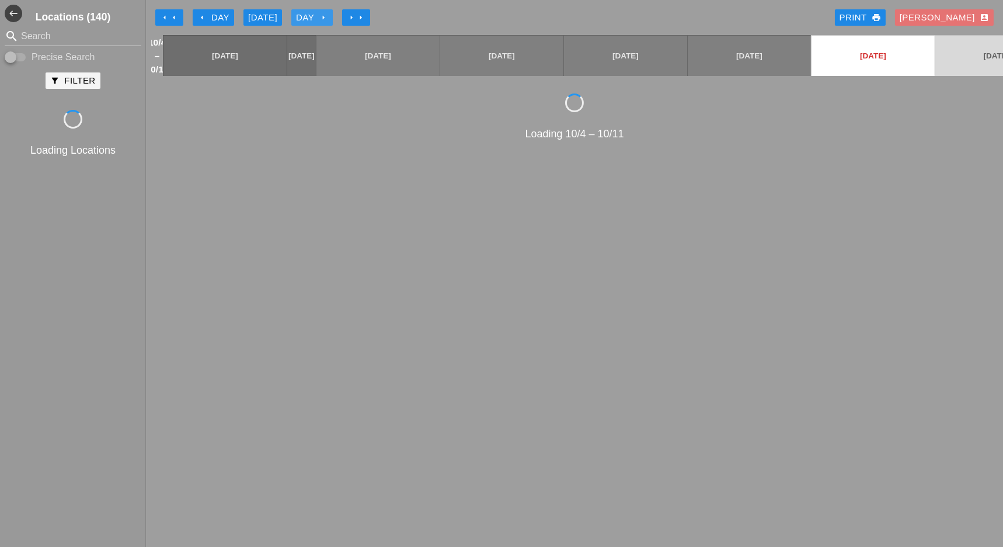
click at [321, 18] on icon "arrow_right" at bounding box center [323, 17] width 9 height 9
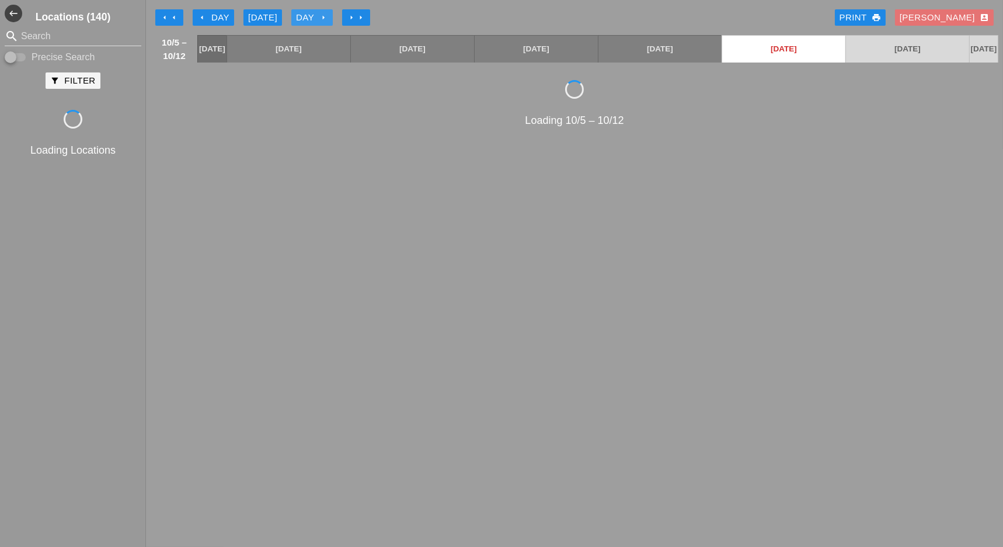
click at [321, 18] on icon "arrow_right" at bounding box center [323, 17] width 9 height 9
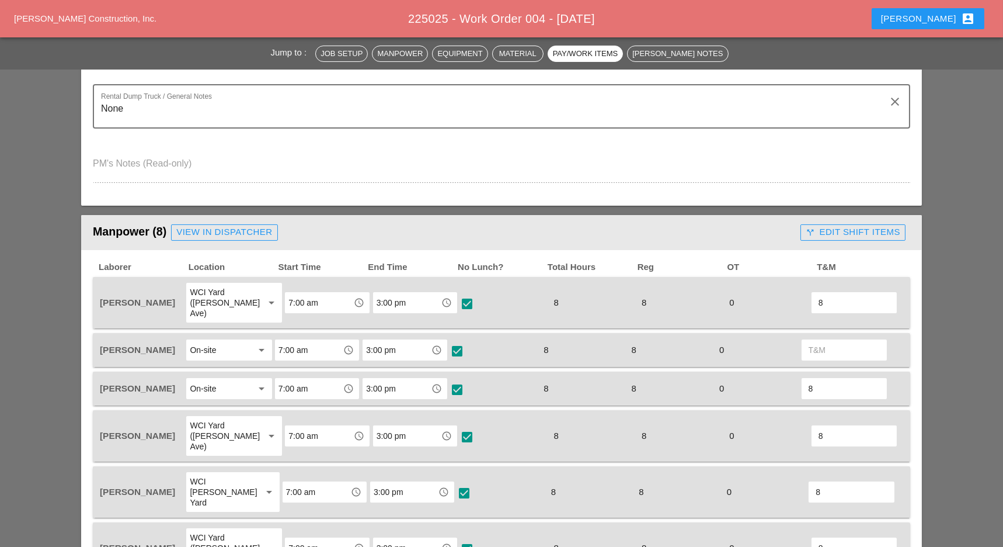
scroll to position [623, 0]
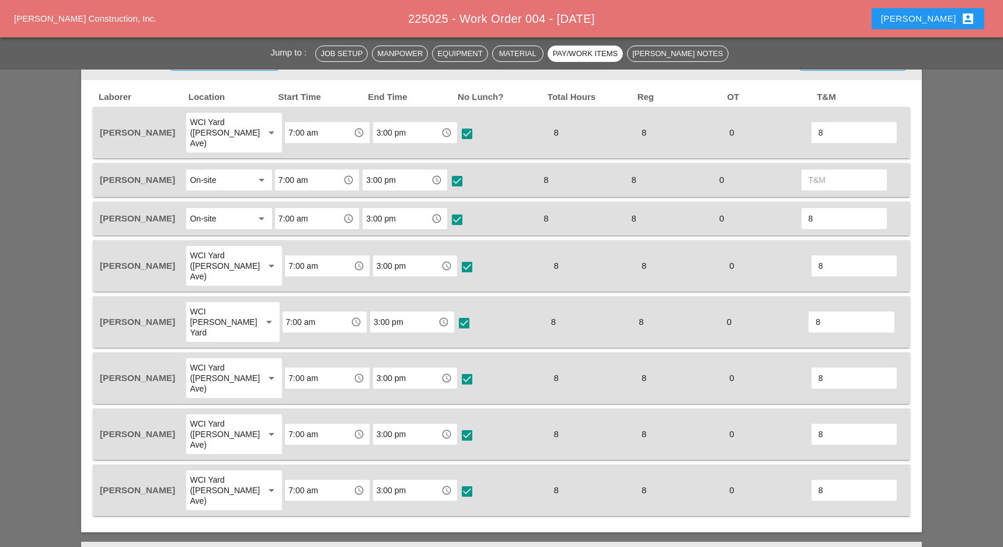
click at [825, 171] on input "text" at bounding box center [844, 180] width 71 height 19
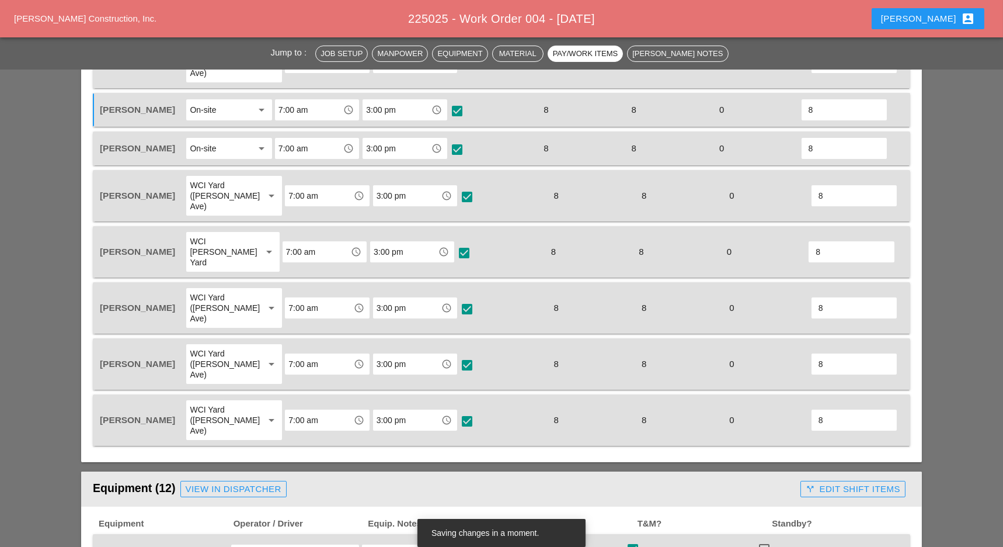
scroll to position [779, 0]
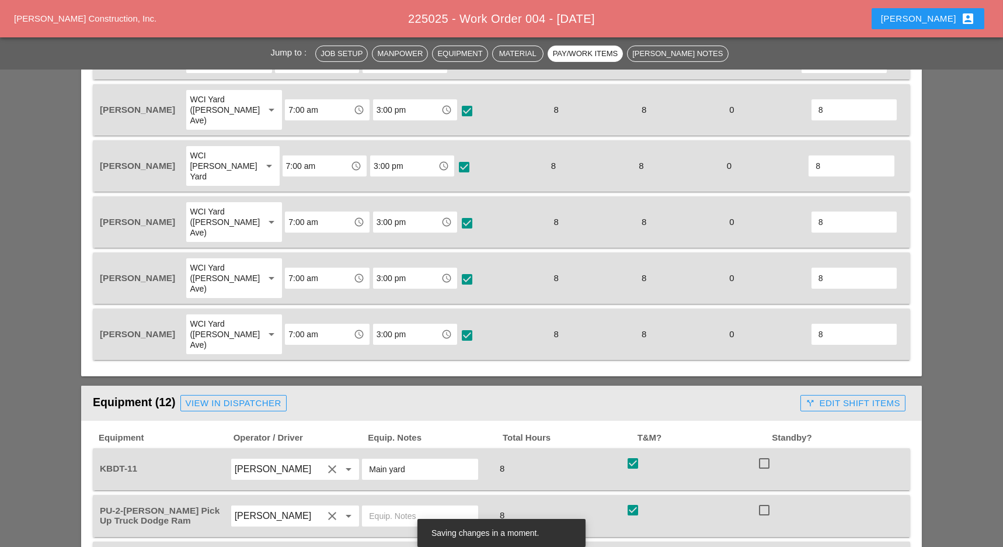
type input "8"
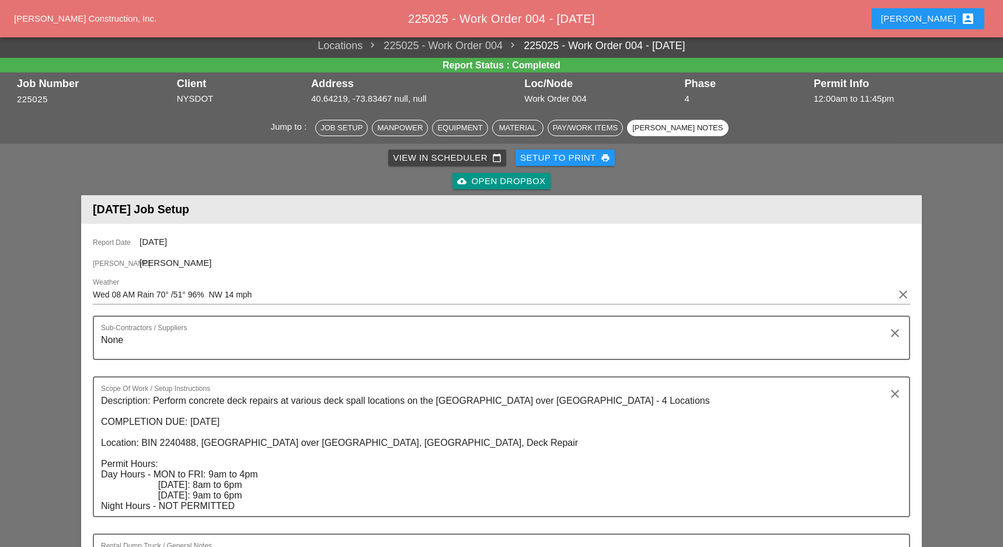
scroll to position [0, 0]
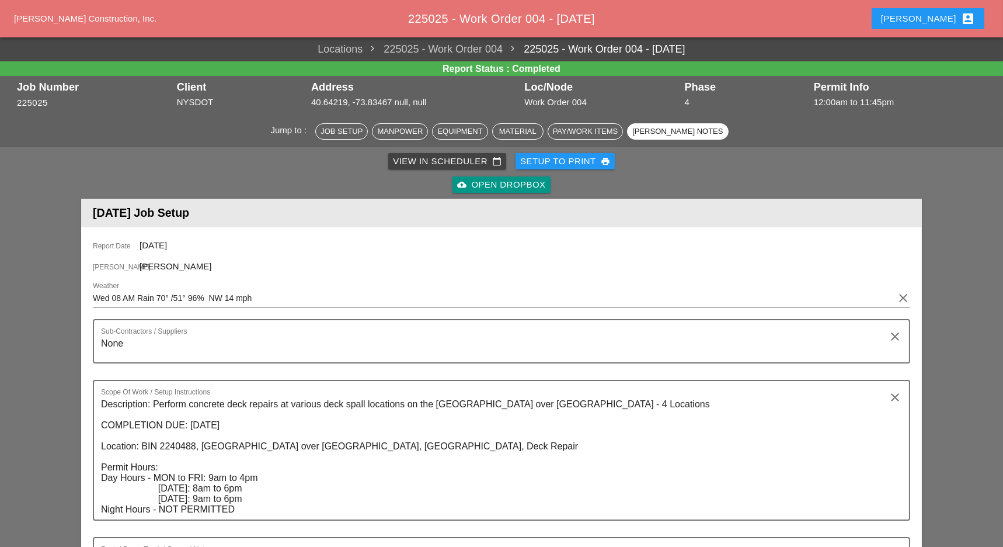
click at [415, 157] on div "View in Scheduler calendar_today" at bounding box center [447, 161] width 109 height 13
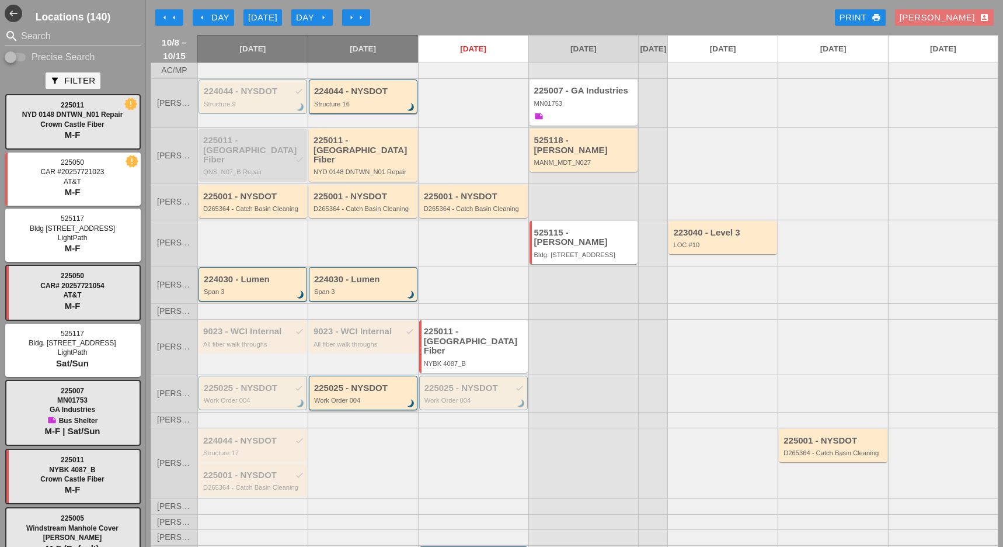
click at [362, 397] on div "Work Order 004" at bounding box center [364, 400] width 100 height 7
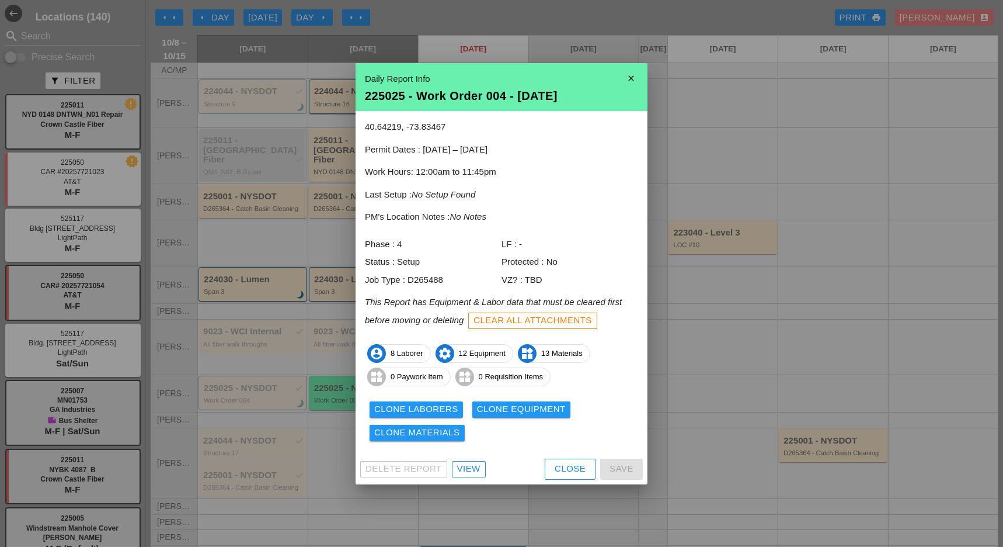
click at [470, 466] on div "View" at bounding box center [468, 468] width 23 height 13
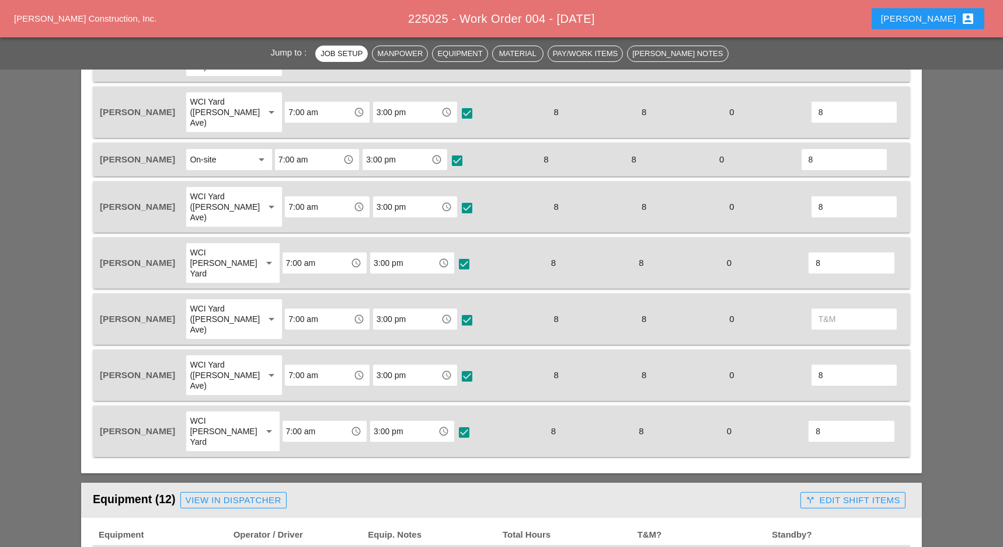
scroll to position [701, 0]
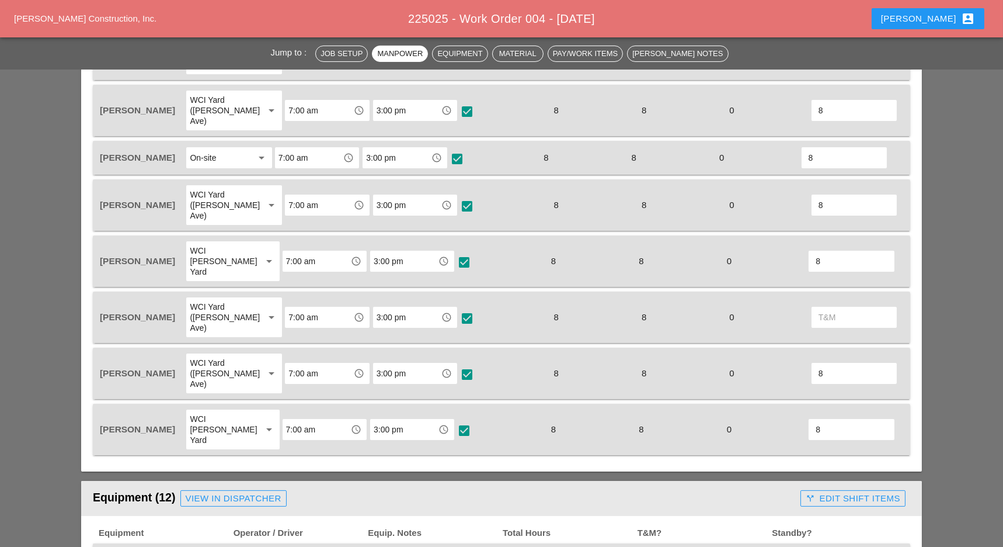
drag, startPoint x: 837, startPoint y: 270, endPoint x: 831, endPoint y: 271, distance: 6.5
click at [836, 308] on input "text" at bounding box center [854, 317] width 71 height 19
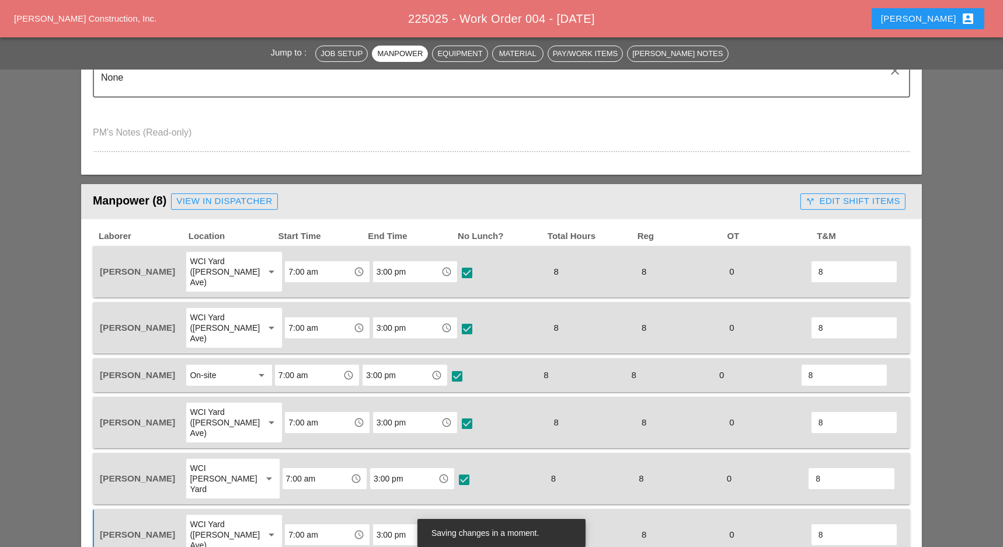
scroll to position [467, 0]
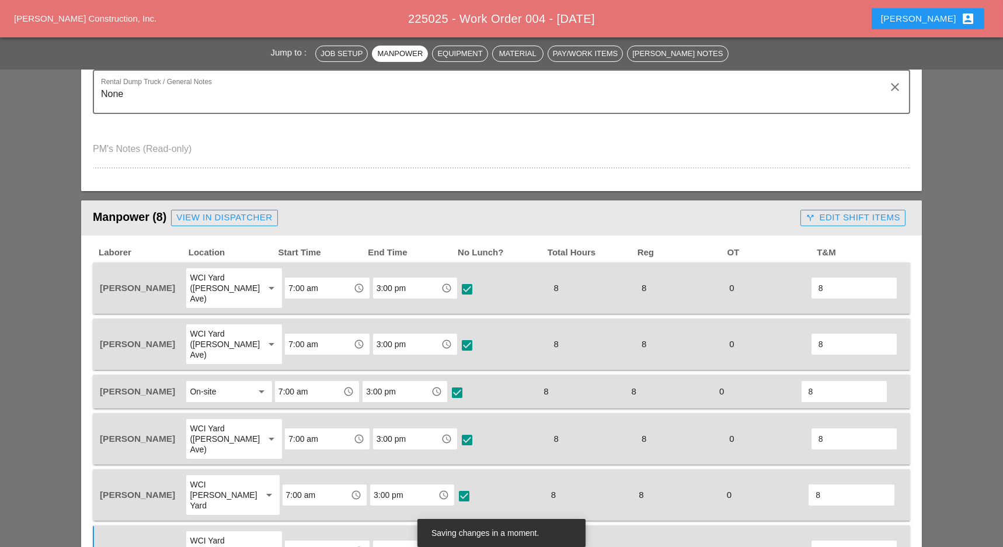
type input "8"
click at [854, 214] on div "call_split Edit Shift Items" at bounding box center [853, 217] width 95 height 13
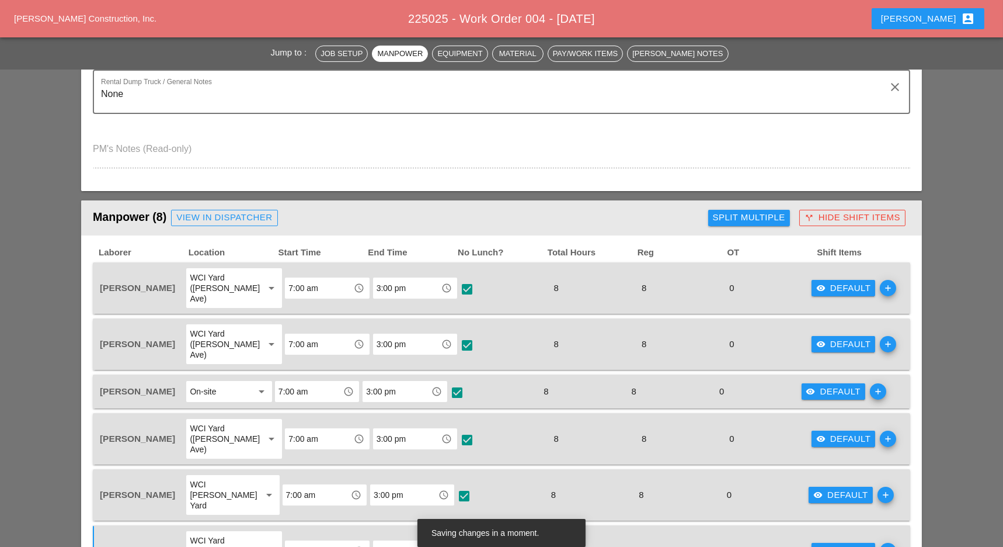
click at [831, 282] on div "visibility Default" at bounding box center [844, 288] width 55 height 13
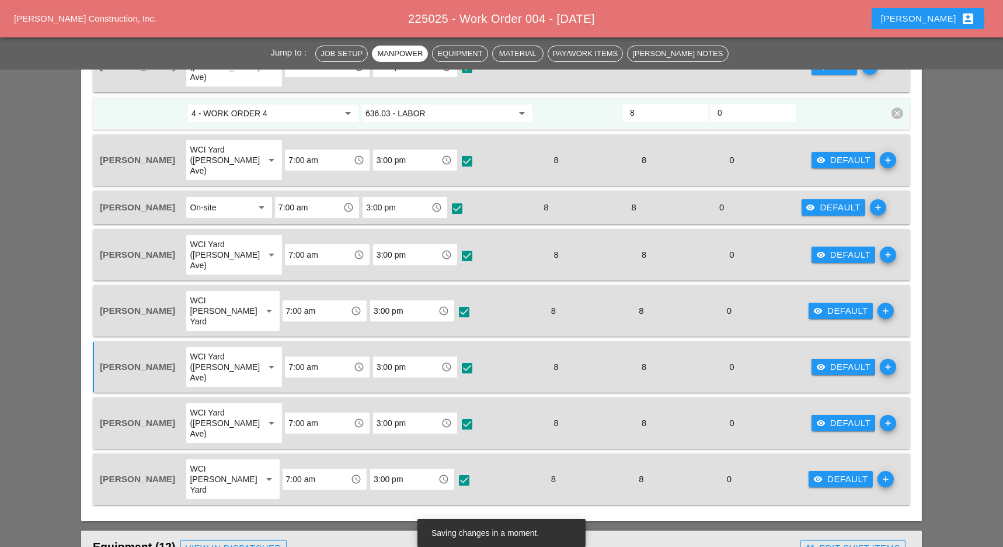
scroll to position [701, 0]
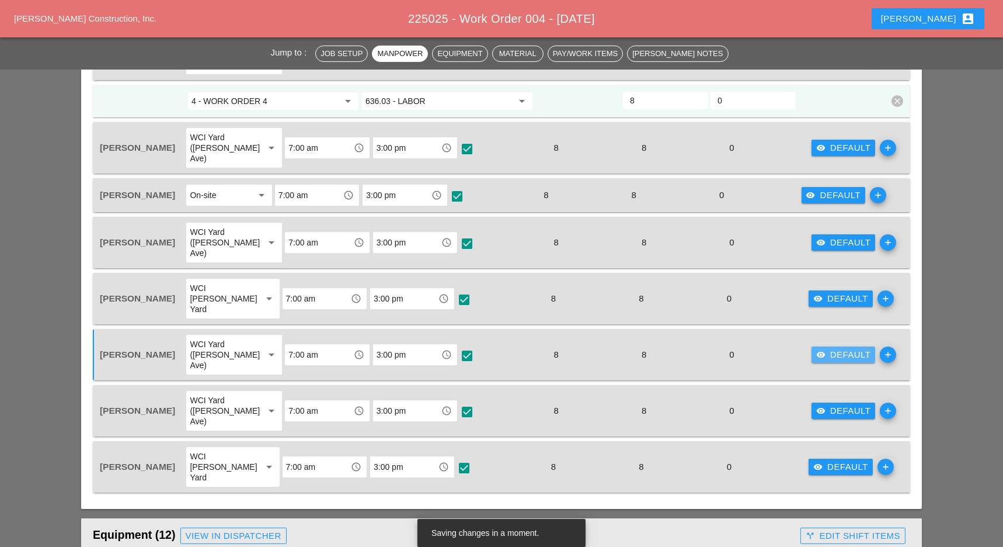
click at [817, 350] on icon "visibility" at bounding box center [821, 354] width 9 height 9
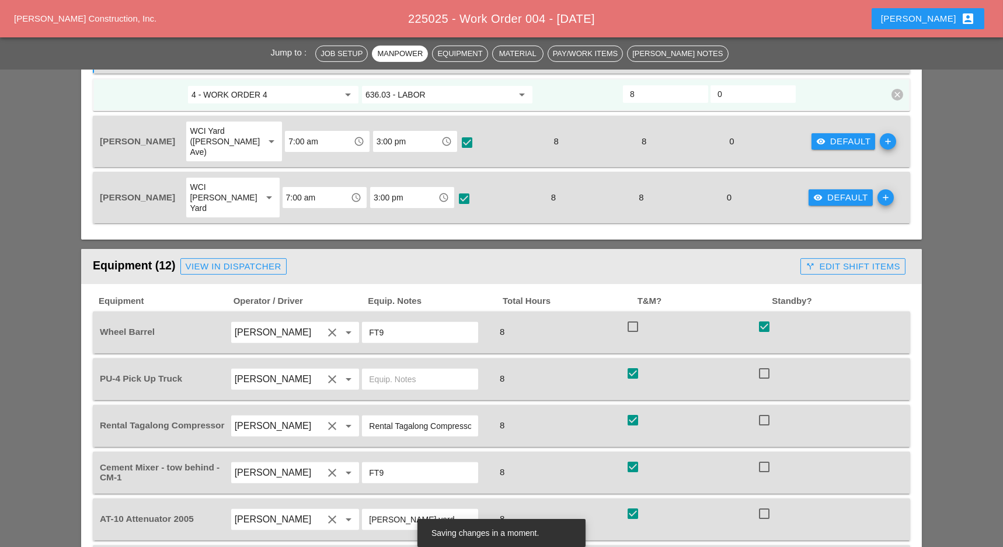
scroll to position [1012, 0]
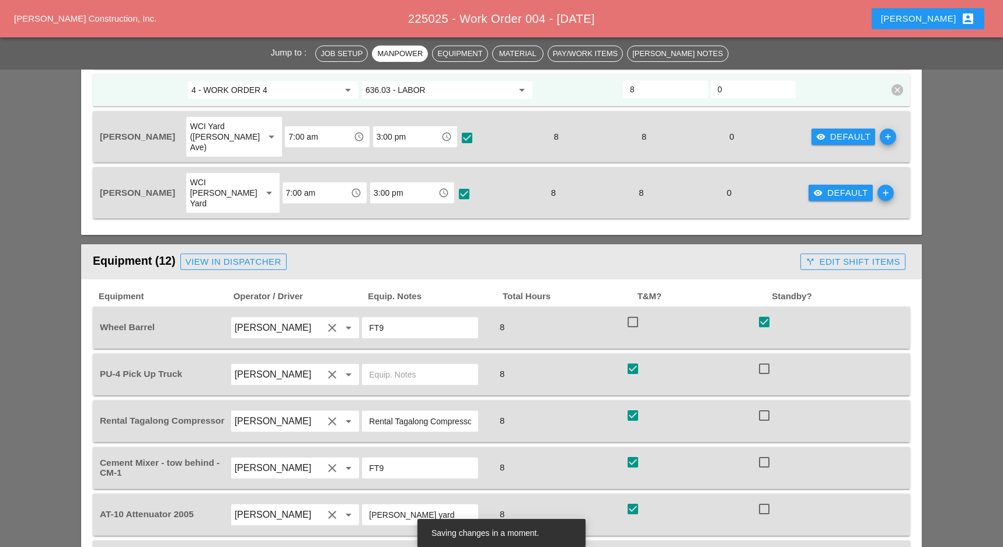
click at [856, 255] on div "call_split Edit Shift Items" at bounding box center [853, 261] width 95 height 13
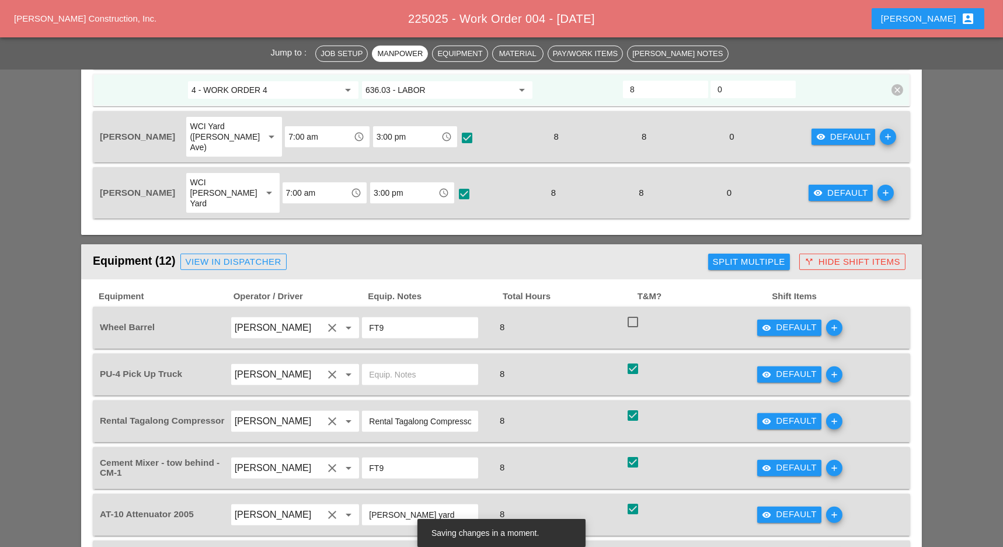
click at [791, 461] on div "visibility Default" at bounding box center [789, 467] width 55 height 13
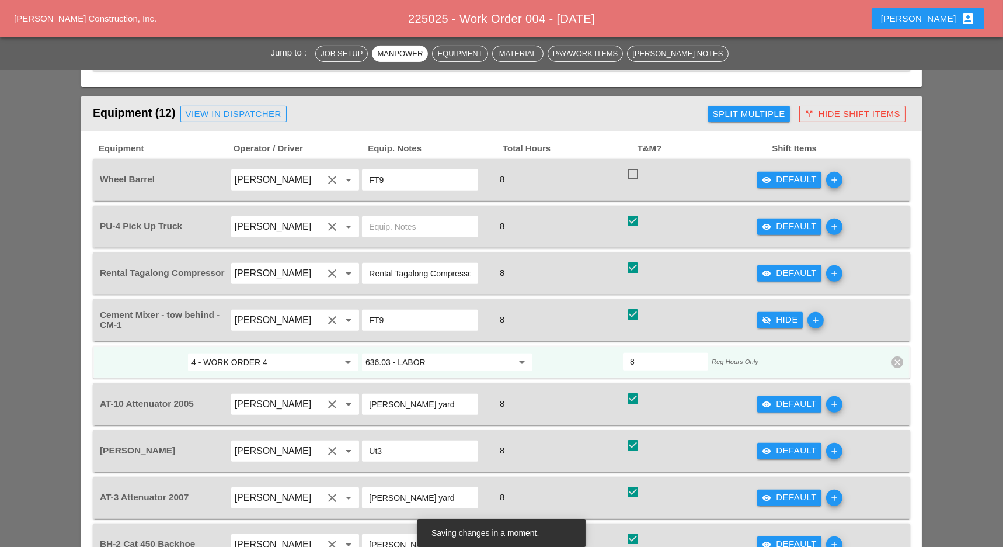
scroll to position [1168, 0]
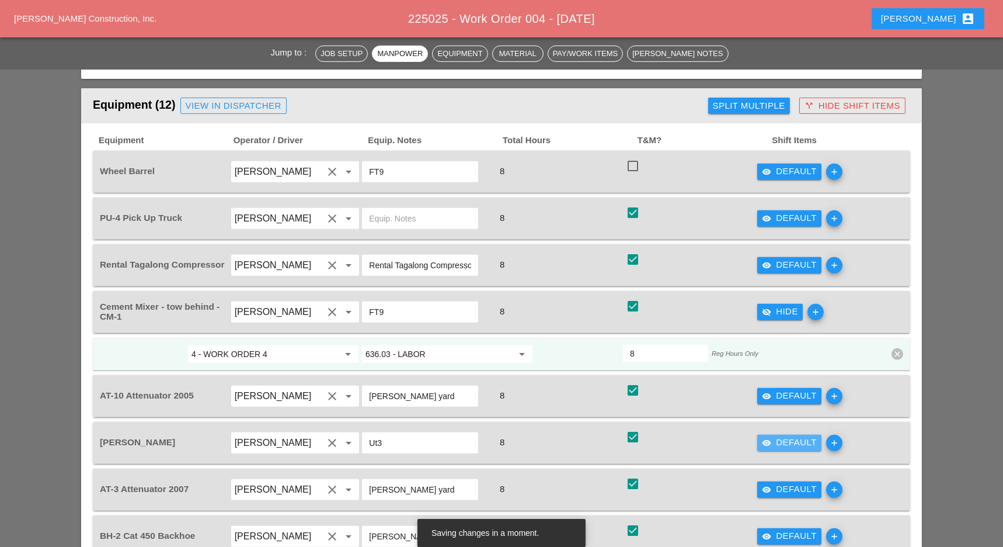
click at [781, 436] on div "visibility Default" at bounding box center [789, 442] width 55 height 13
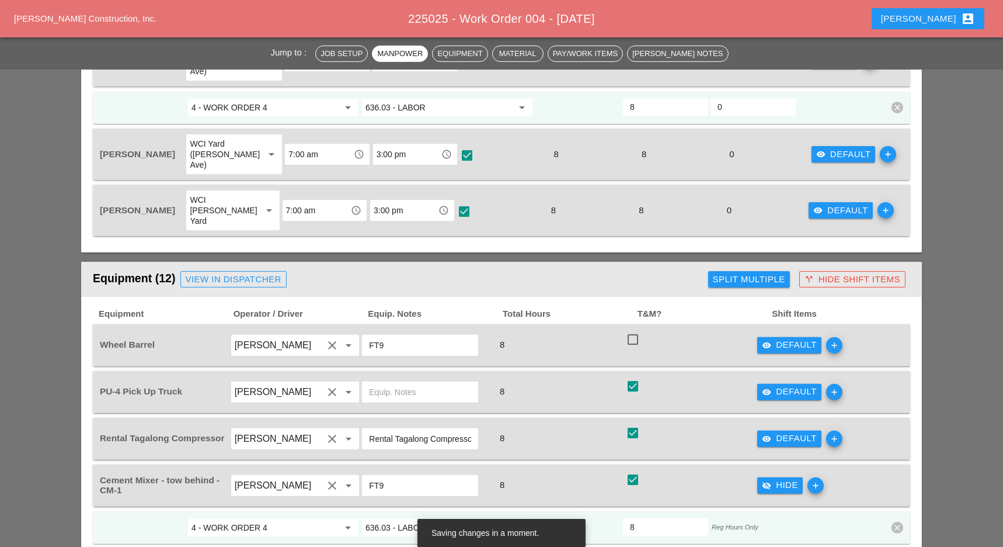
scroll to position [1090, 0]
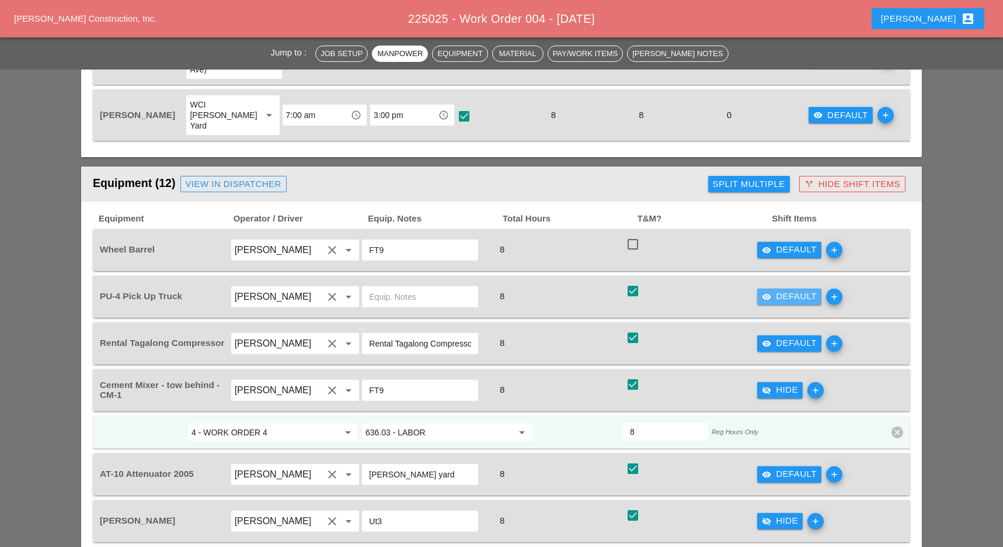
click at [780, 290] on div "visibility Default" at bounding box center [789, 296] width 55 height 13
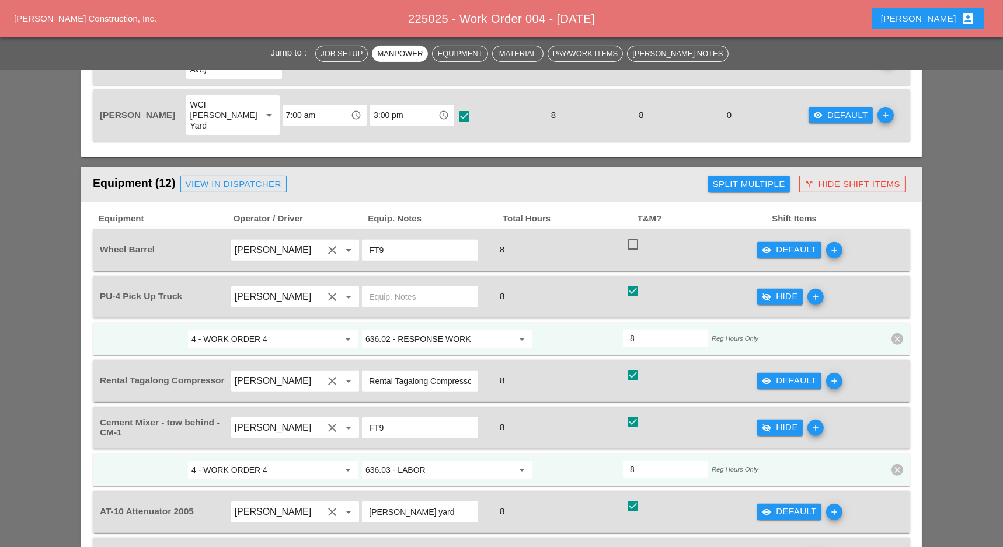
click at [432, 329] on input "636.02 - RESPONSE WORK" at bounding box center [439, 338] width 147 height 19
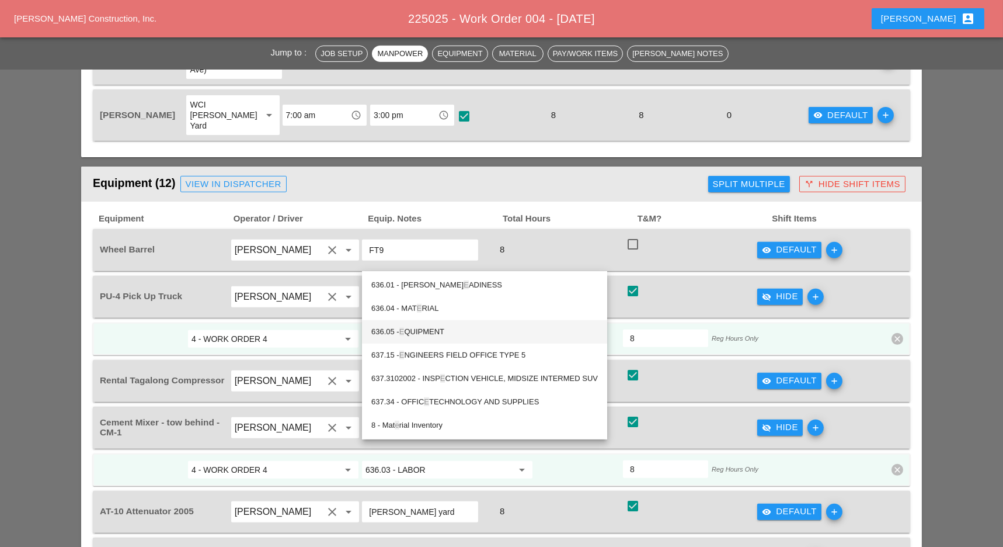
click at [434, 330] on div "636.05 - E QUIPMENT" at bounding box center [484, 332] width 227 height 14
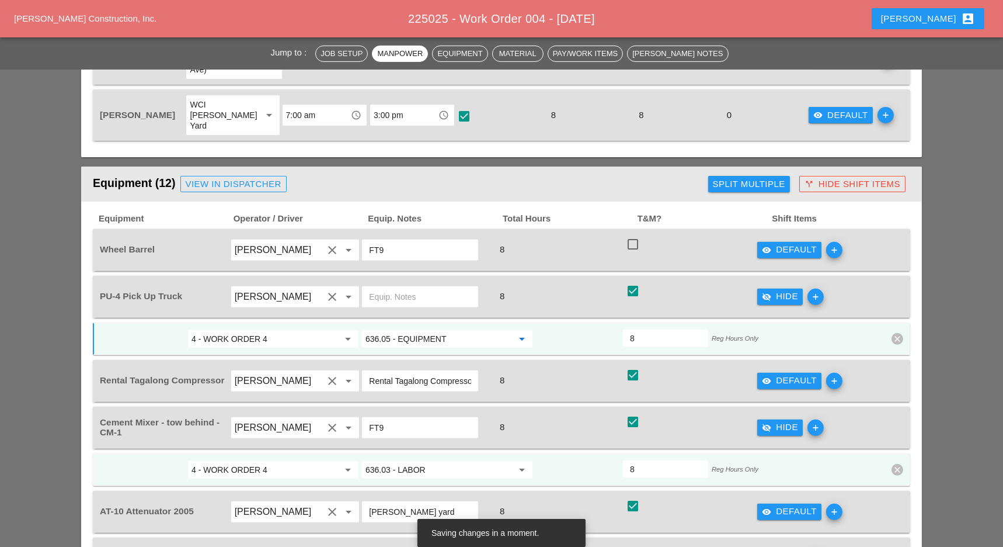
drag, startPoint x: 457, startPoint y: 260, endPoint x: 357, endPoint y: 260, distance: 99.9
click at [359, 328] on div "4 - WORK ORDER 4 arrow_drop_down 636.05 - EQUIPMENT arrow_drop_down 8 Reg Hours…" at bounding box center [493, 338] width 789 height 21
type input "636.05 - EQUIPMENT"
click at [772, 374] on div "visibility Default" at bounding box center [789, 380] width 55 height 13
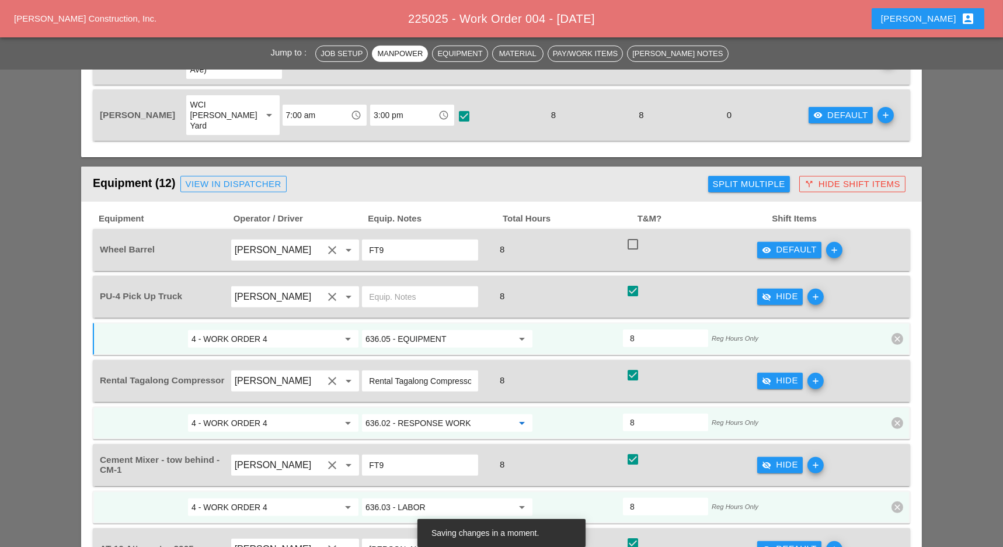
click at [445, 414] on input "636.02 - RESPONSE WORK" at bounding box center [439, 423] width 147 height 19
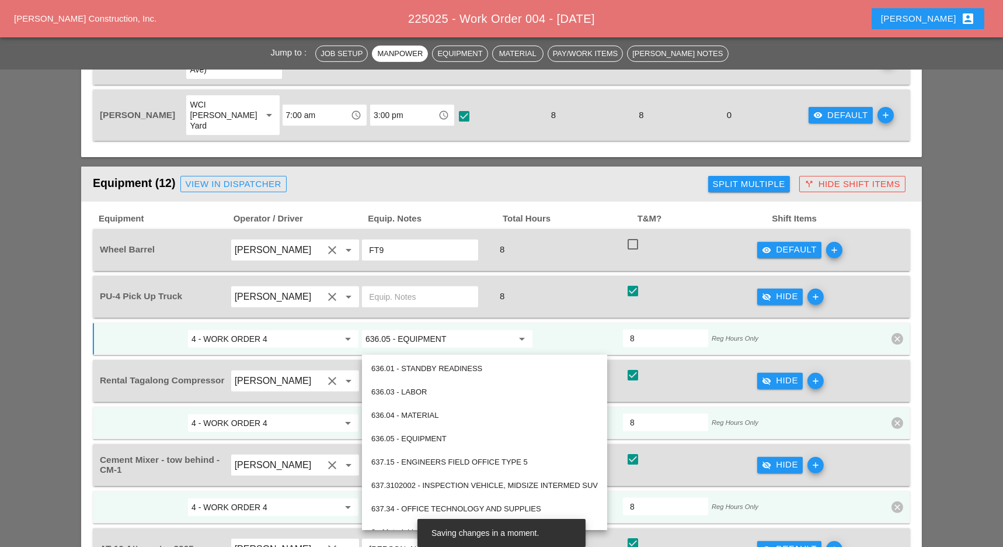
paste input "5 - EQUIPMENT"
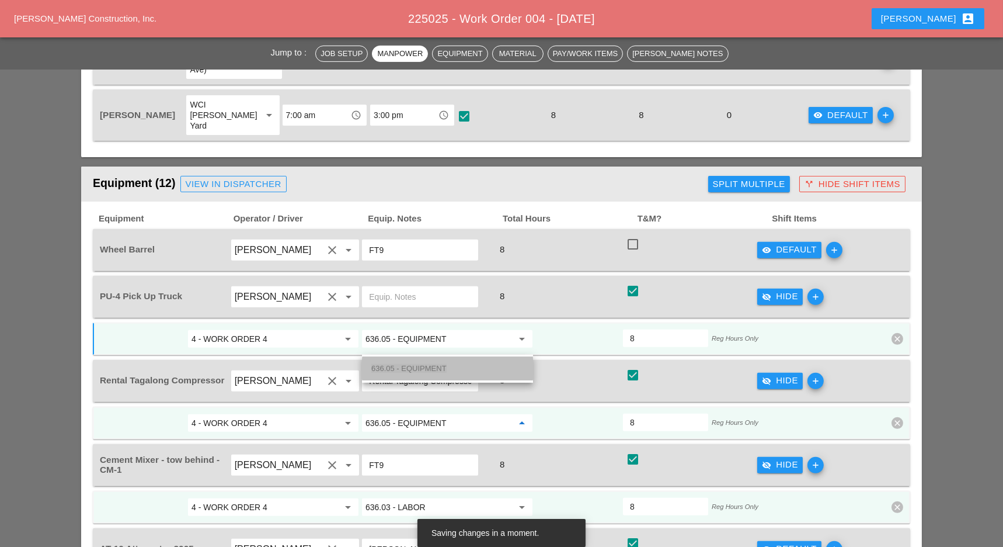
click at [438, 362] on div "636.05 - EQUIPMENT" at bounding box center [447, 369] width 152 height 14
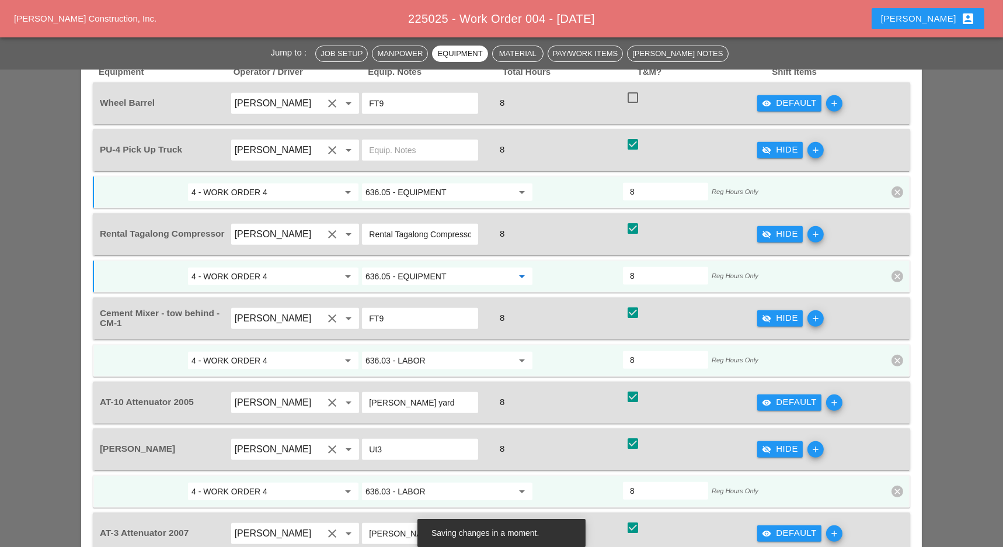
scroll to position [1246, 0]
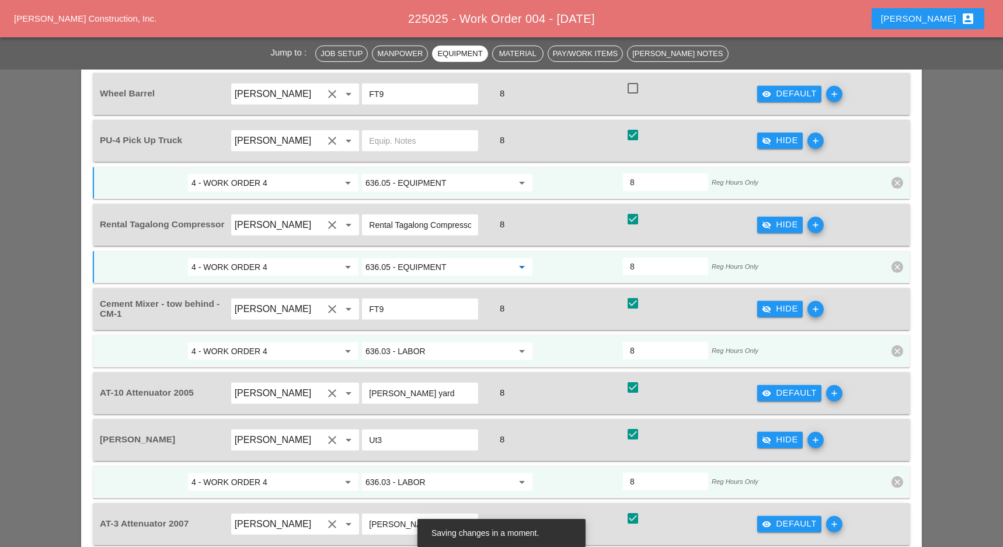
type input "636.05 - EQUIPMENT"
click at [421, 342] on input "636.03 - LABOR" at bounding box center [439, 351] width 147 height 19
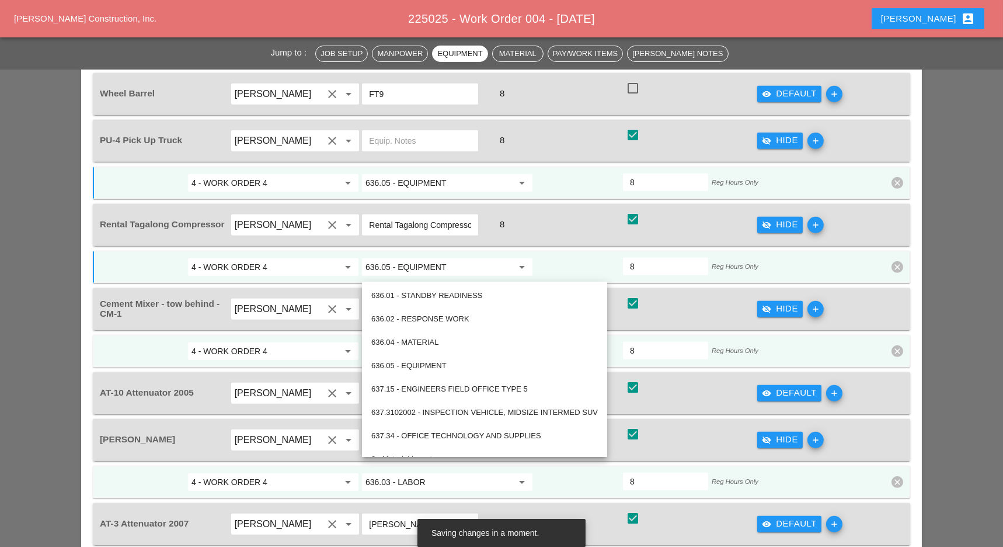
paste input "5 - EQUIPMENT"
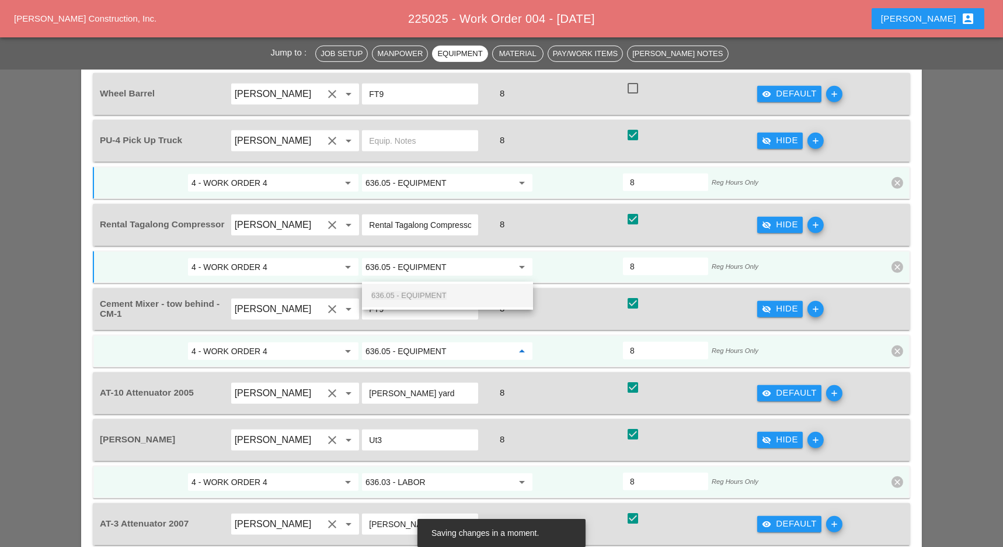
click at [422, 295] on span "636.05 - EQUIPMENT" at bounding box center [408, 295] width 75 height 9
type input "636.05 - EQUIPMENT"
drag, startPoint x: 771, startPoint y: 314, endPoint x: 496, endPoint y: 329, distance: 275.5
click at [771, 388] on icon "visibility" at bounding box center [766, 392] width 9 height 9
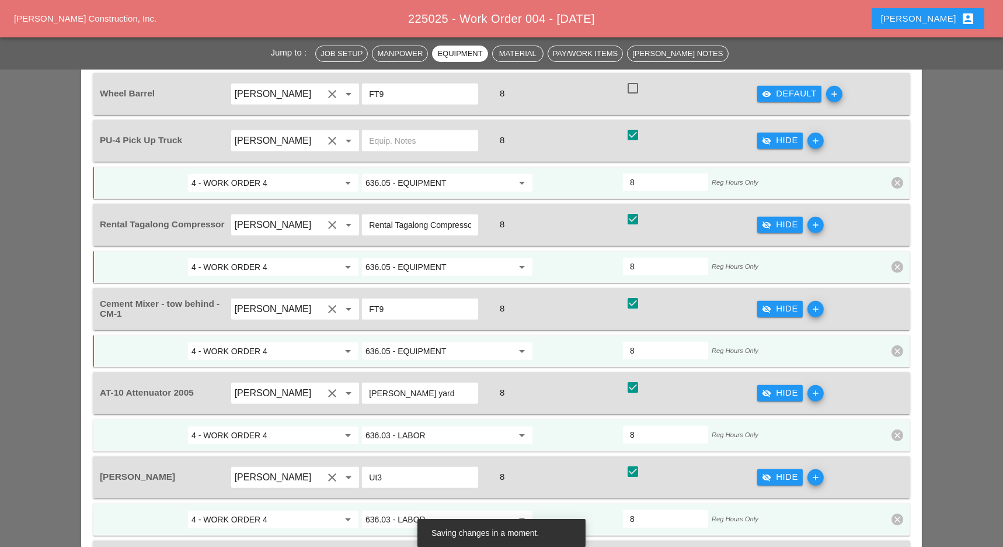
click at [423, 426] on input "636.03 - LABOR" at bounding box center [439, 435] width 147 height 19
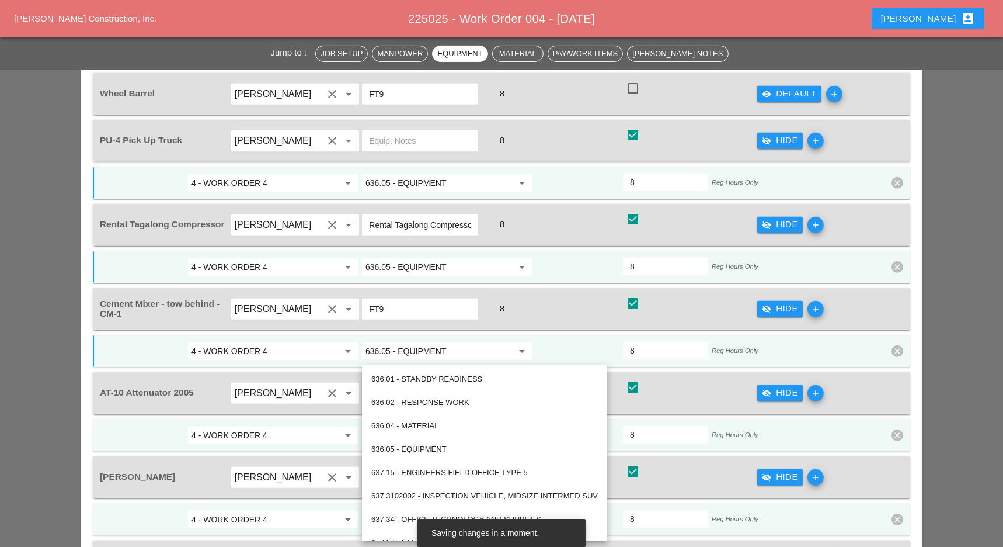
paste input "5 - EQUIPMENT"
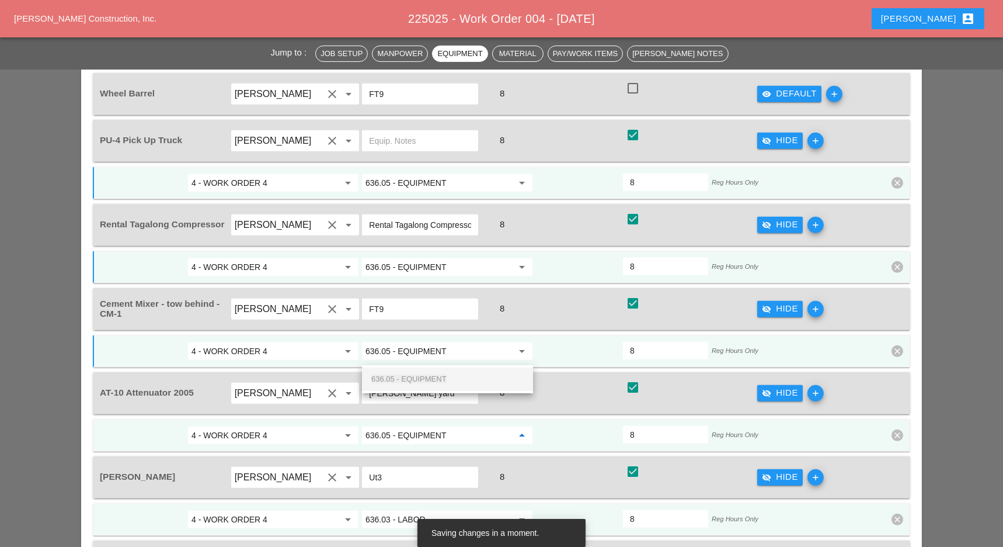
drag, startPoint x: 421, startPoint y: 374, endPoint x: 548, endPoint y: 346, distance: 131.1
click at [421, 374] on div "636.05 - EQUIPMENT" at bounding box center [447, 379] width 152 height 14
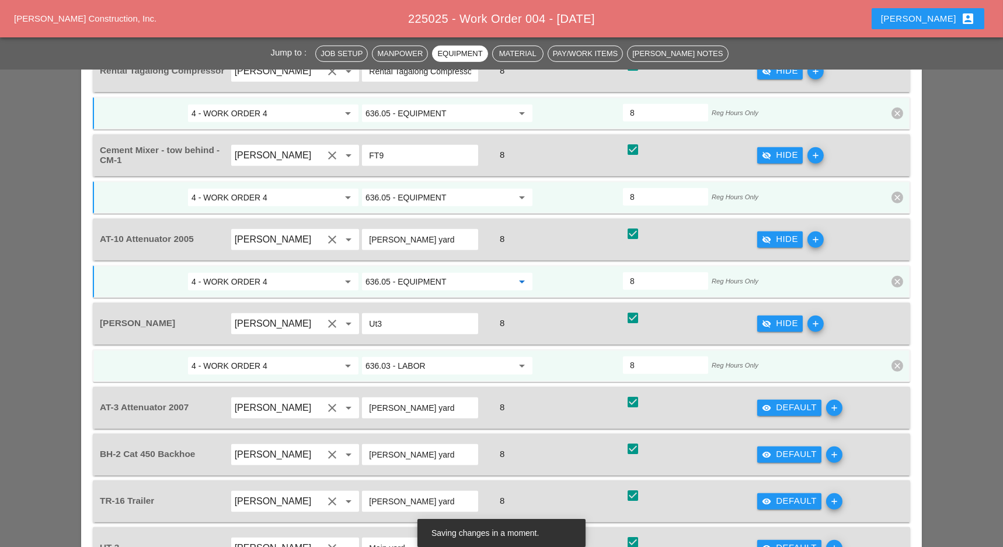
scroll to position [1402, 0]
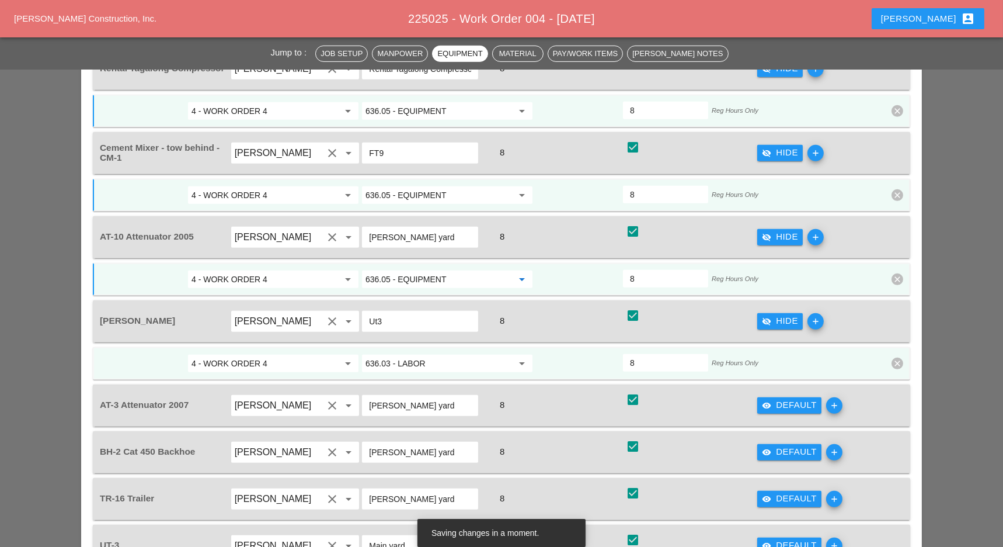
type input "636.05 - EQUIPMENT"
click at [780, 398] on div "visibility Default" at bounding box center [789, 404] width 55 height 13
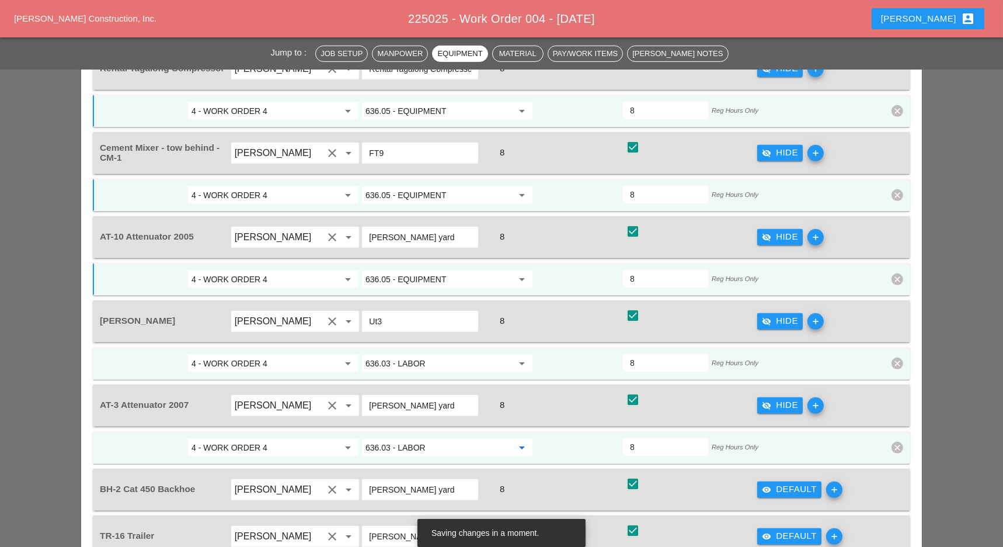
click at [428, 438] on input "636.03 - LABOR" at bounding box center [439, 447] width 147 height 19
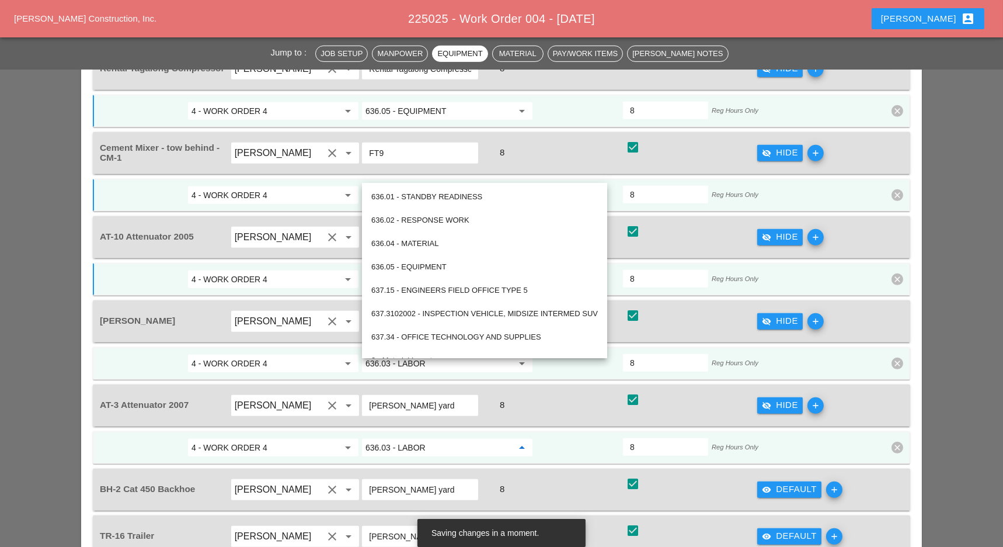
paste input "5 - EQUIPMENT"
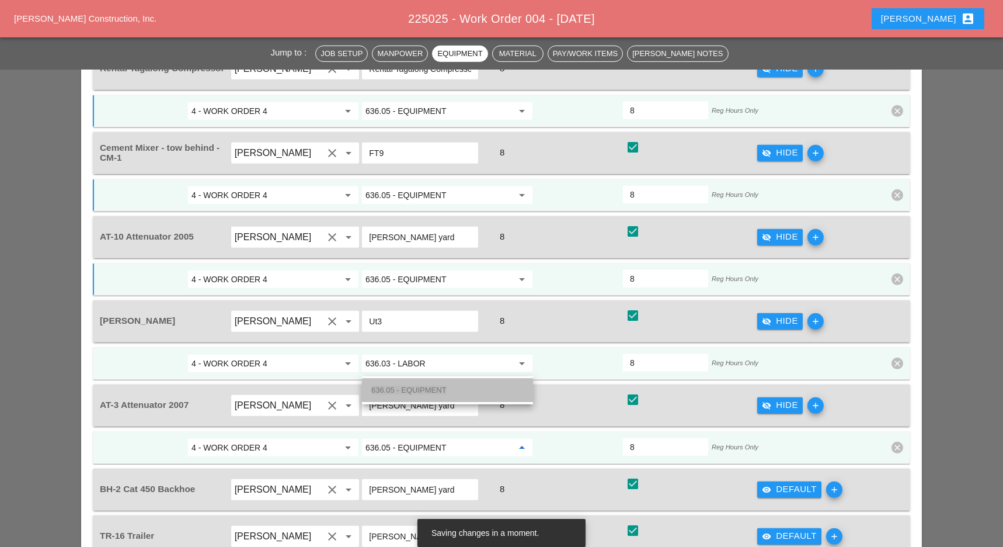
drag, startPoint x: 428, startPoint y: 383, endPoint x: 531, endPoint y: 350, distance: 108.1
click at [429, 384] on div "636.05 - EQUIPMENT" at bounding box center [447, 390] width 152 height 14
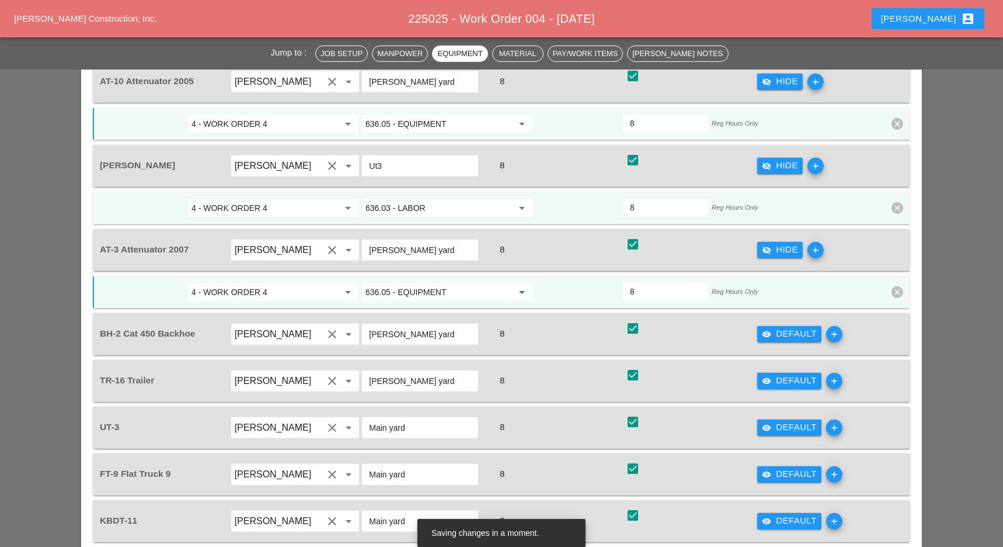
scroll to position [1557, 0]
type input "636.05 - EQUIPMENT"
drag, startPoint x: 781, startPoint y: 251, endPoint x: 606, endPoint y: 307, distance: 184.0
click at [781, 327] on div "visibility Default" at bounding box center [789, 333] width 55 height 13
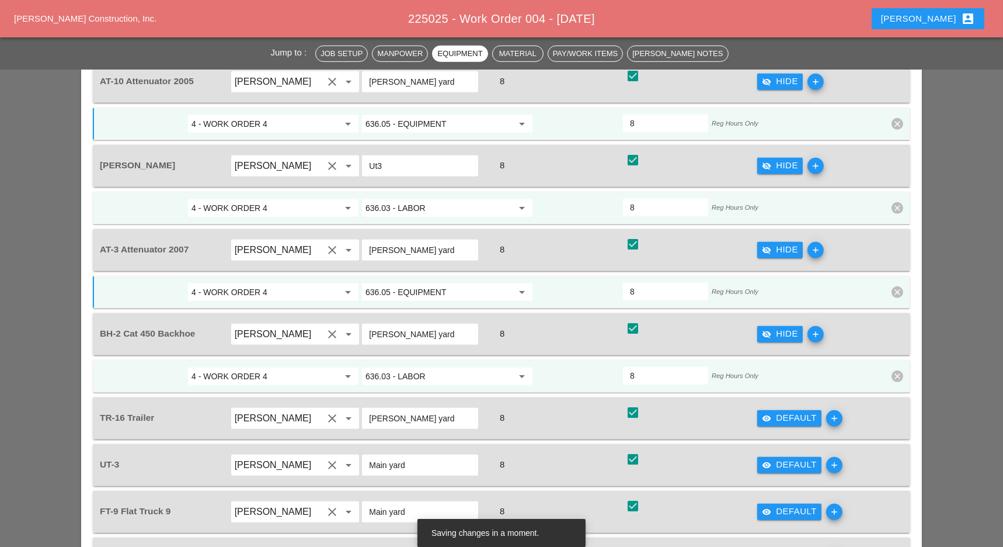
click at [441, 367] on input "636.03 - LABOR" at bounding box center [439, 376] width 147 height 19
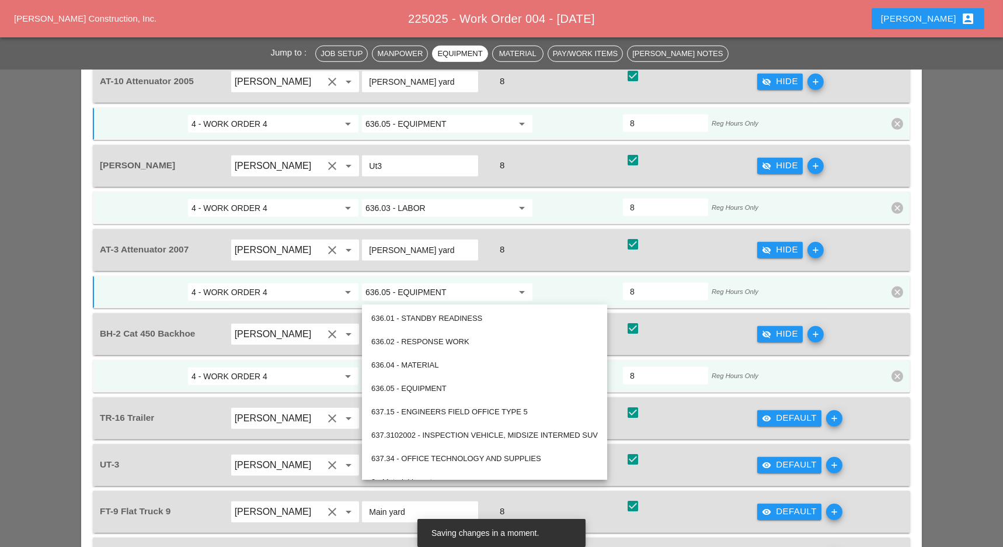
paste input "5 - EQUIPMENT"
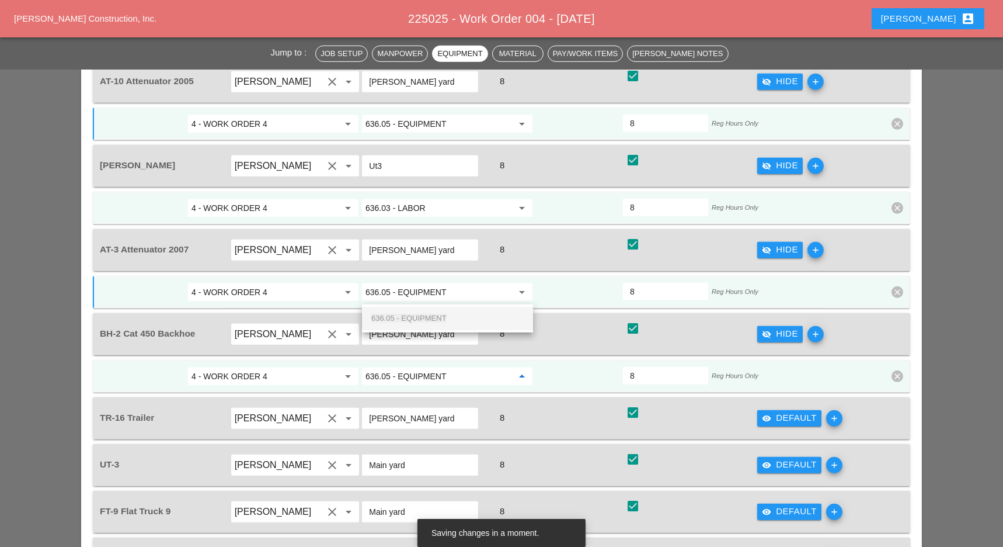
click at [442, 314] on span "636.05 - EQUIPMENT" at bounding box center [408, 318] width 75 height 9
type input "636.05 - EQUIPMENT"
drag, startPoint x: 762, startPoint y: 335, endPoint x: 555, endPoint y: 337, distance: 206.2
click at [762, 410] on button "visibility Default" at bounding box center [790, 418] width 64 height 16
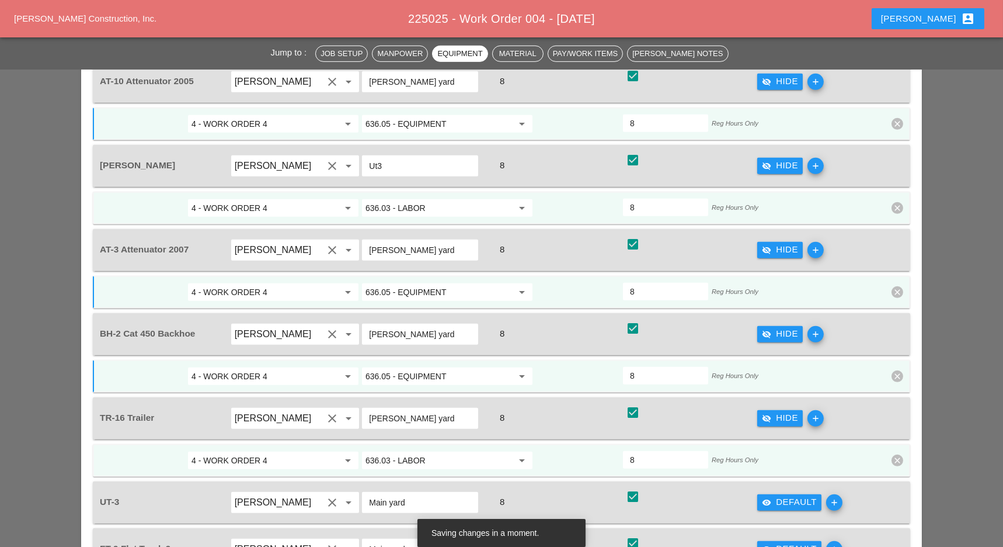
click at [429, 451] on input "636.03 - LABOR" at bounding box center [439, 460] width 147 height 19
paste input "5 - EQUIPMENT"
click at [429, 392] on div "636.05 - EQUIPMENT" at bounding box center [447, 401] width 152 height 23
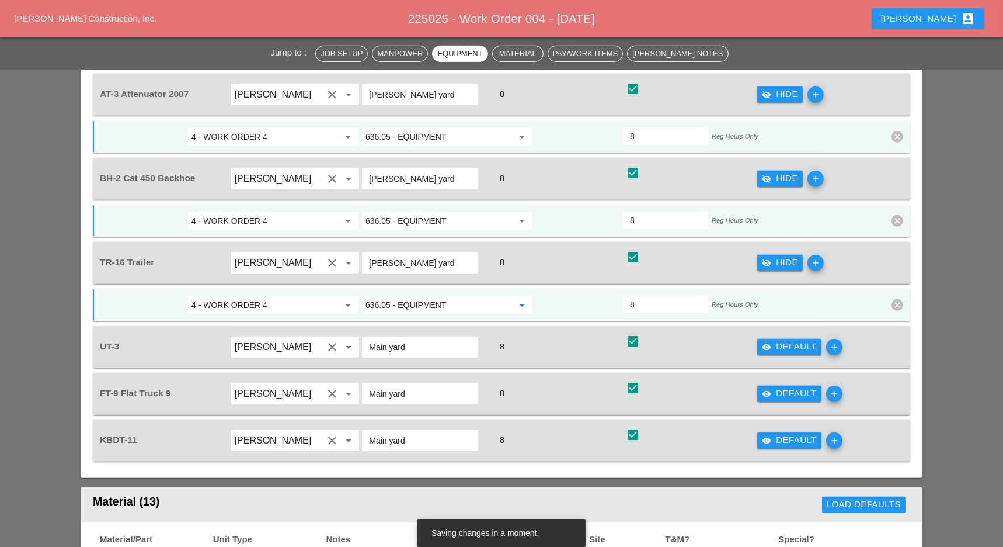
scroll to position [1713, 0]
type input "636.05 - EQUIPMENT"
click at [789, 339] on div "visibility Default" at bounding box center [789, 345] width 55 height 13
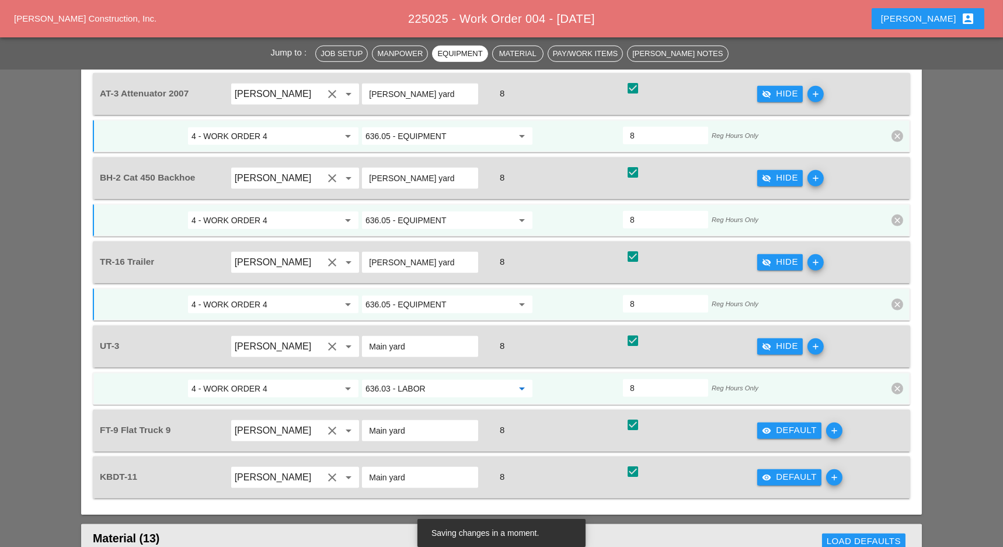
click at [412, 379] on input "636.03 - LABOR" at bounding box center [439, 388] width 147 height 19
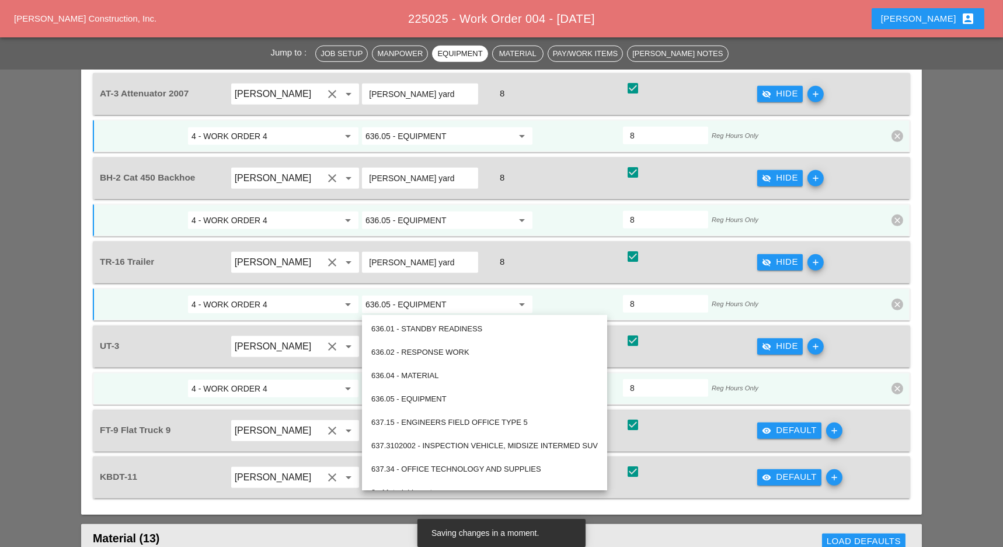
paste input "5 - EQUIPMENT"
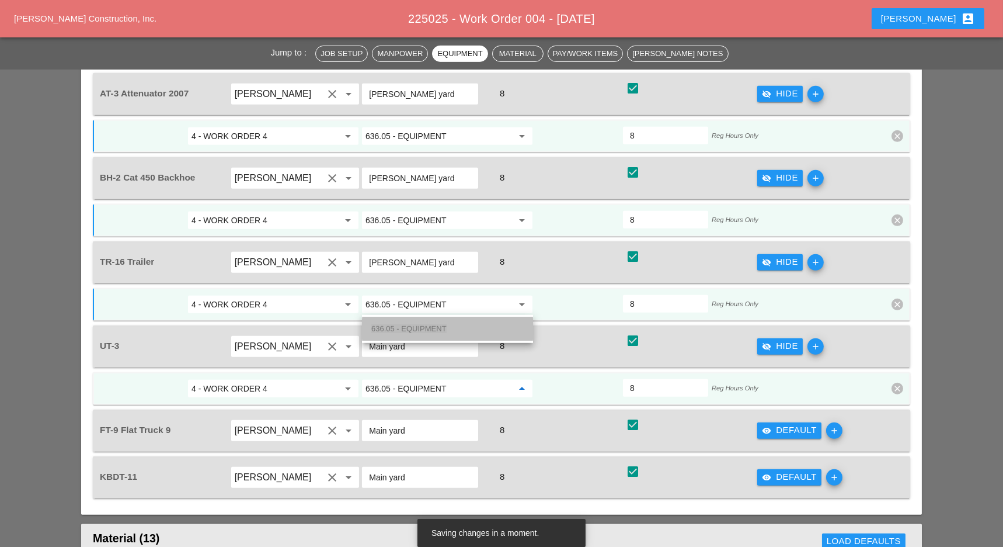
click at [414, 328] on span "636.05 - EQUIPMENT" at bounding box center [408, 328] width 75 height 9
type input "636.05 - EQUIPMENT"
drag, startPoint x: 770, startPoint y: 350, endPoint x: 550, endPoint y: 351, distance: 219.6
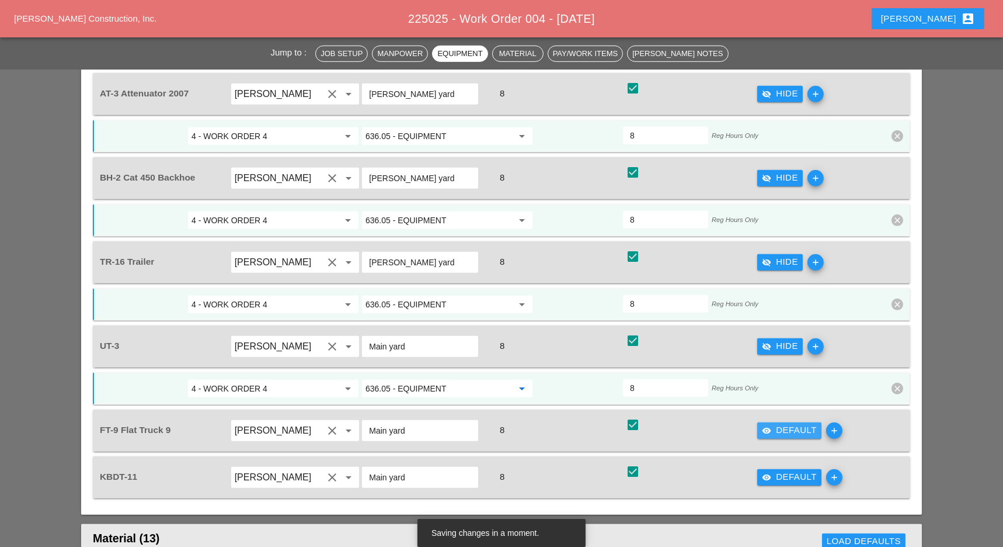
click at [770, 426] on icon "visibility" at bounding box center [766, 430] width 9 height 9
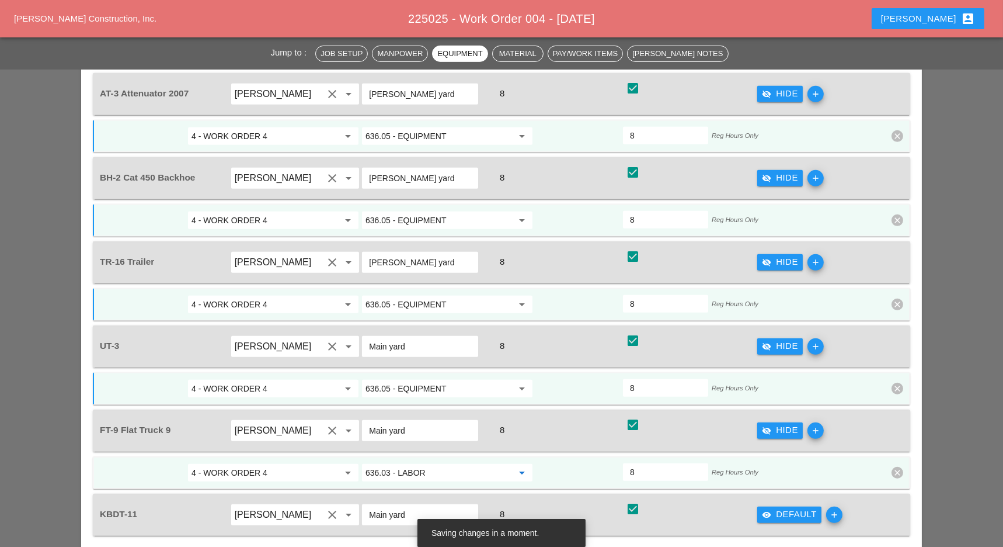
click at [413, 463] on input "636.03 - LABOR" at bounding box center [439, 472] width 147 height 19
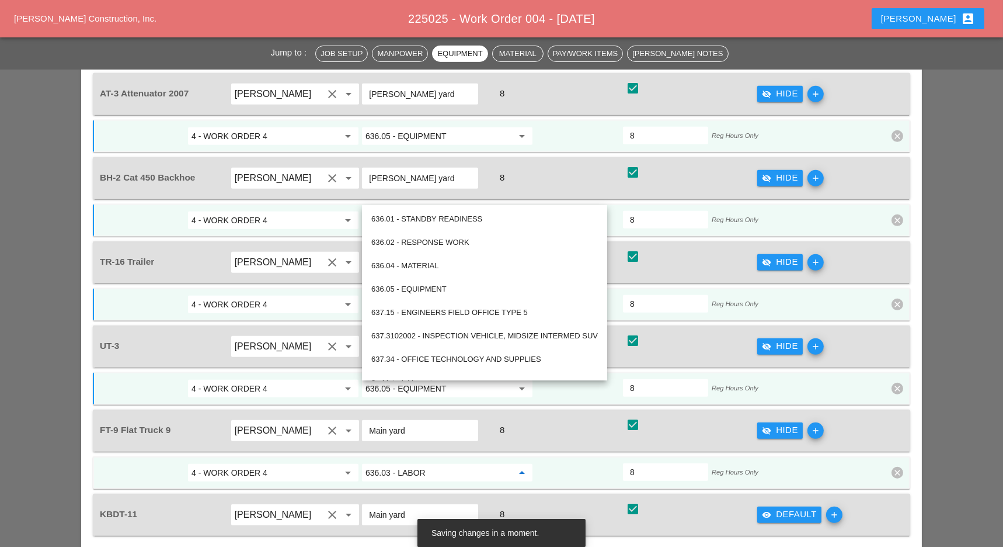
paste input "5 - EQUIPMENT"
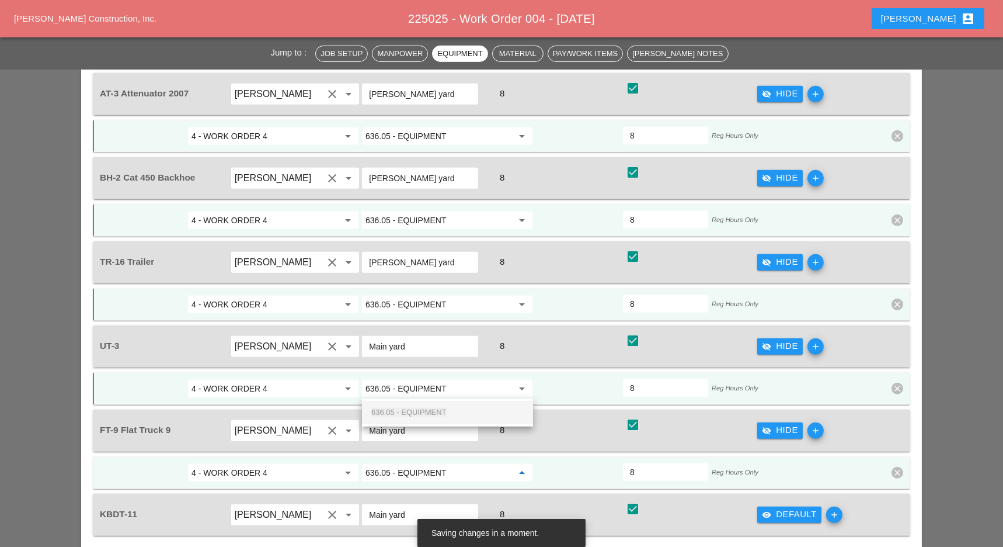
click at [419, 409] on span "636.05 - EQUIPMENT" at bounding box center [408, 412] width 75 height 9
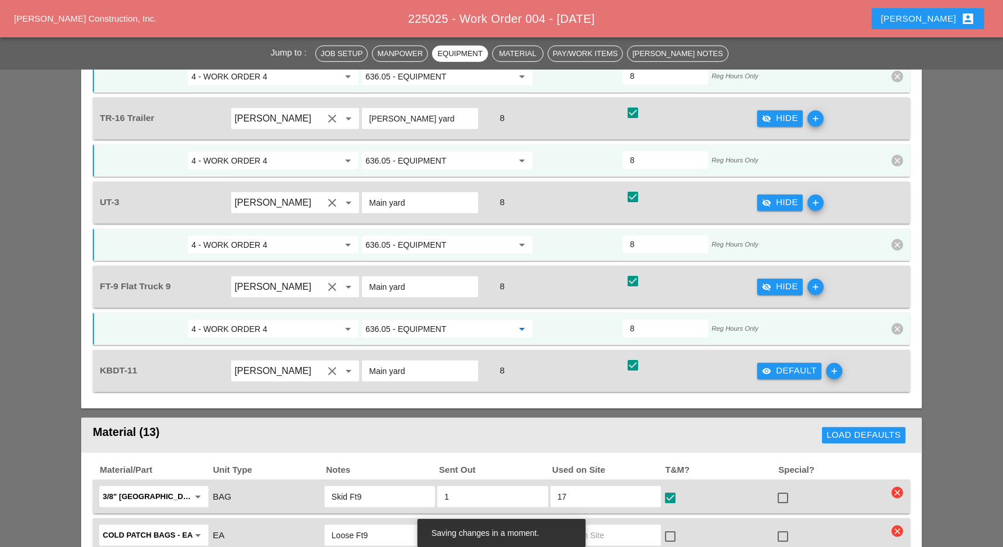
scroll to position [1869, 0]
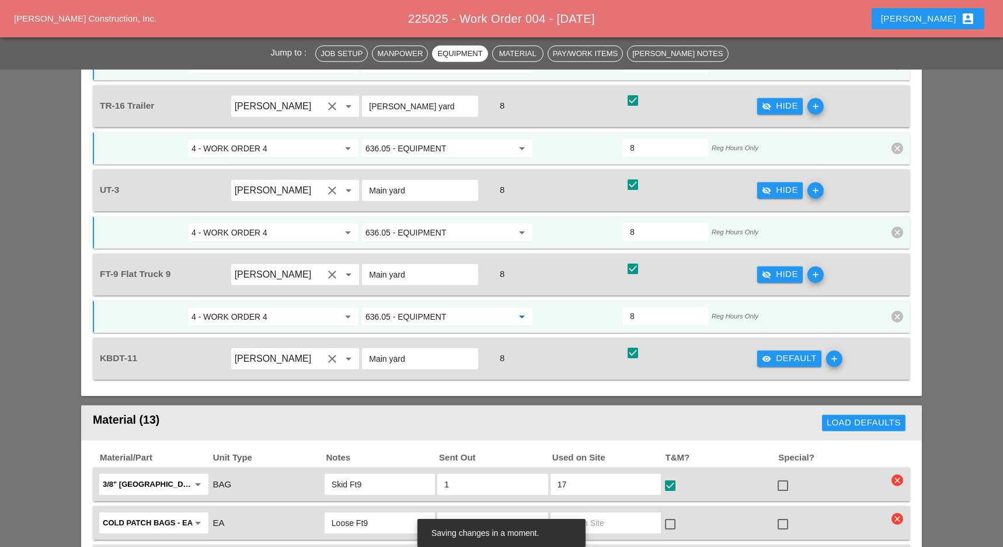
type input "636.05 - EQUIPMENT"
click at [780, 352] on div "visibility Default" at bounding box center [789, 358] width 55 height 13
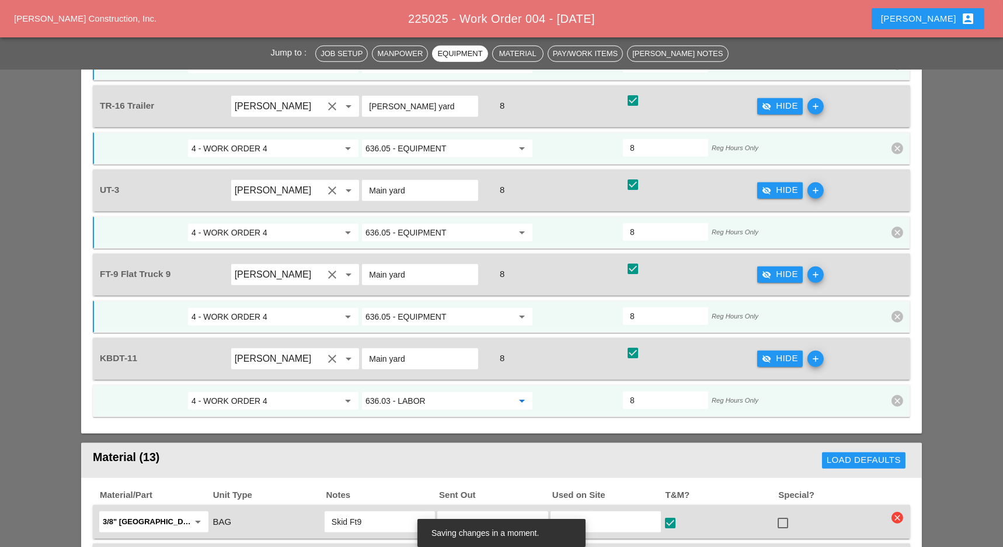
click at [409, 391] on input "636.03 - LABOR" at bounding box center [439, 400] width 147 height 19
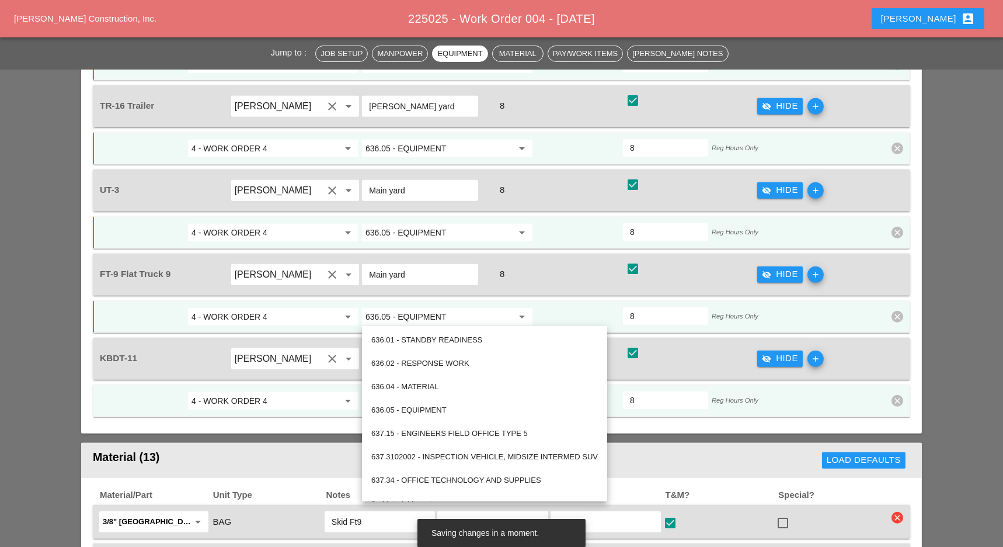
paste input "5 - EQUIPMENT"
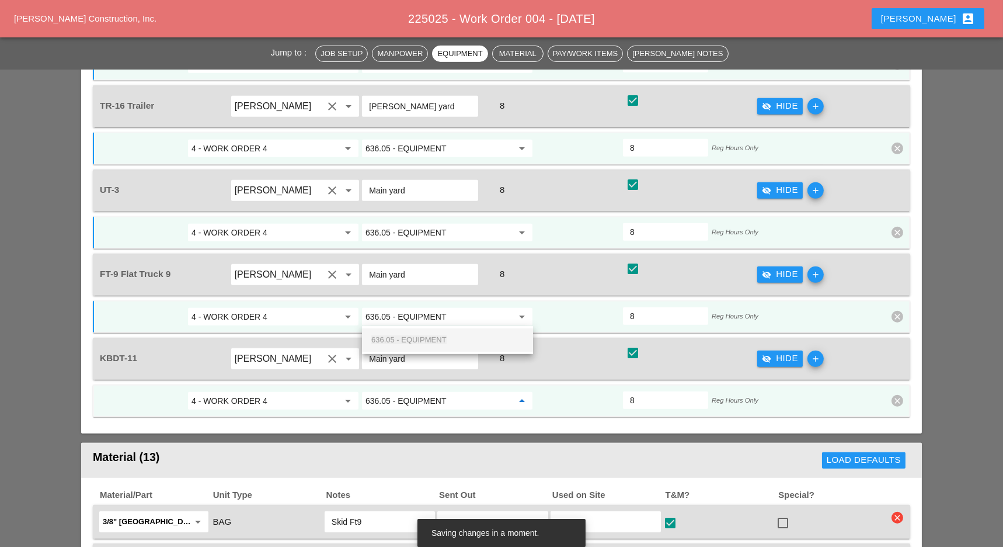
click at [418, 336] on span "636.05 - EQUIPMENT" at bounding box center [408, 339] width 75 height 9
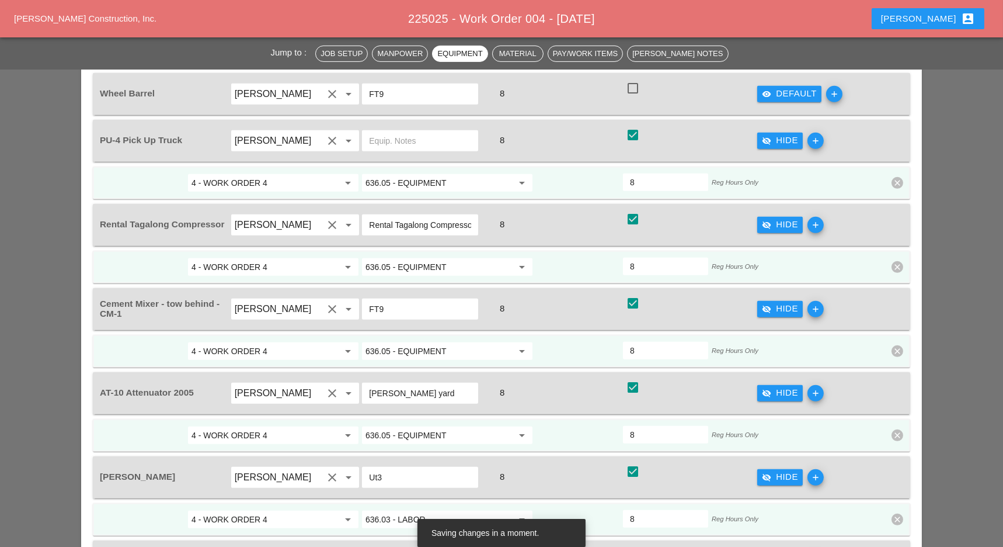
scroll to position [1012, 0]
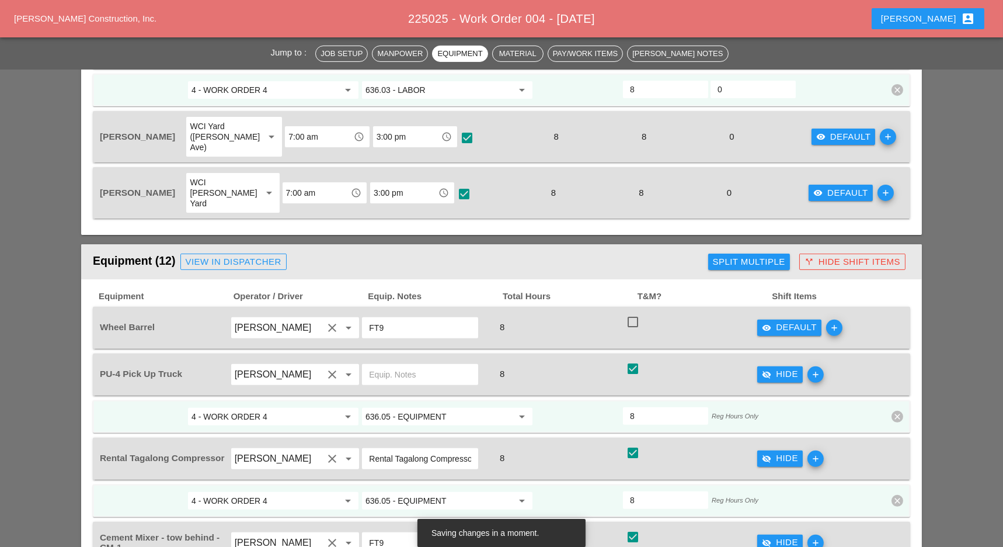
type input "636.05 - EQUIPMENT"
click at [762, 255] on div "Split Multiple" at bounding box center [749, 261] width 72 height 13
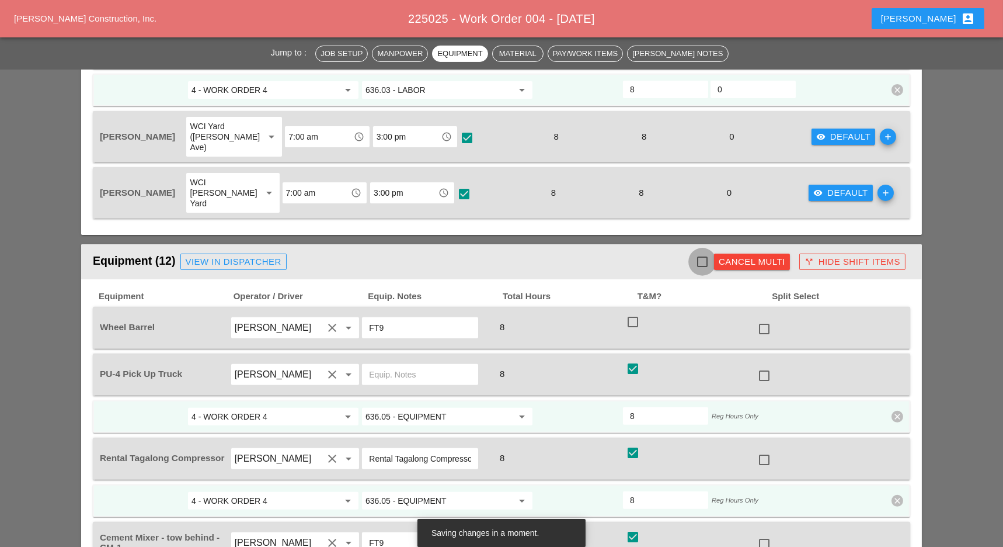
click at [697, 252] on div at bounding box center [703, 262] width 20 height 20
checkbox input "true"
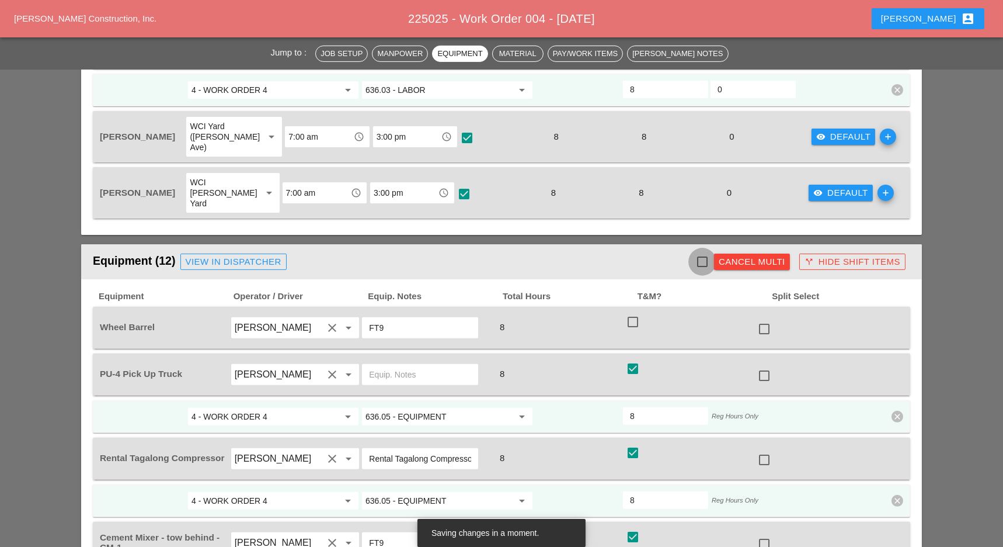
checkbox input "true"
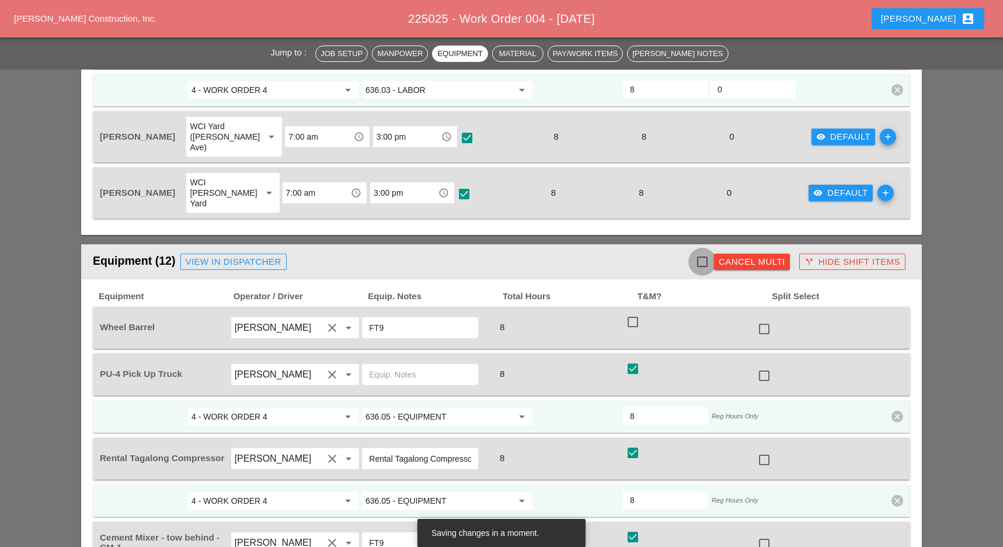
checkbox input "true"
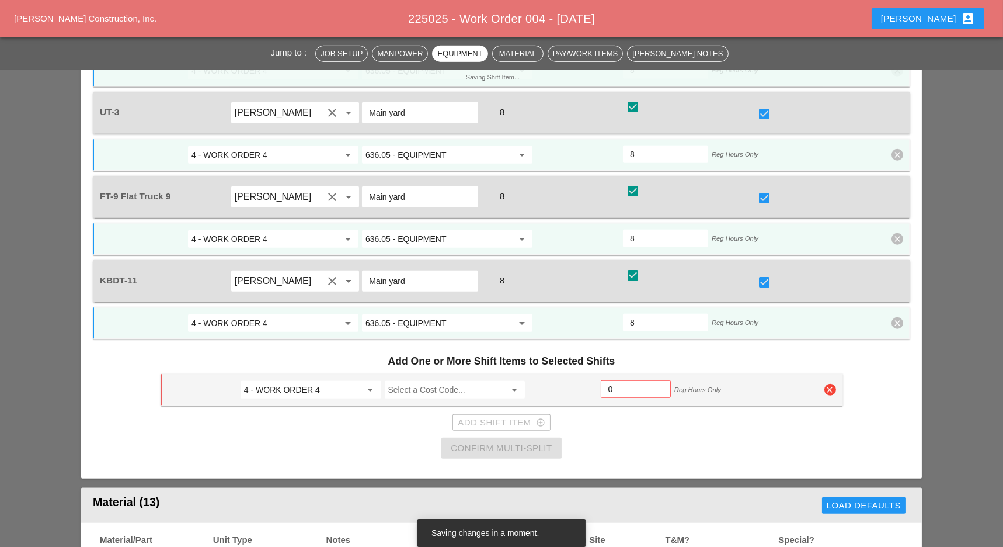
scroll to position [2103, 0]
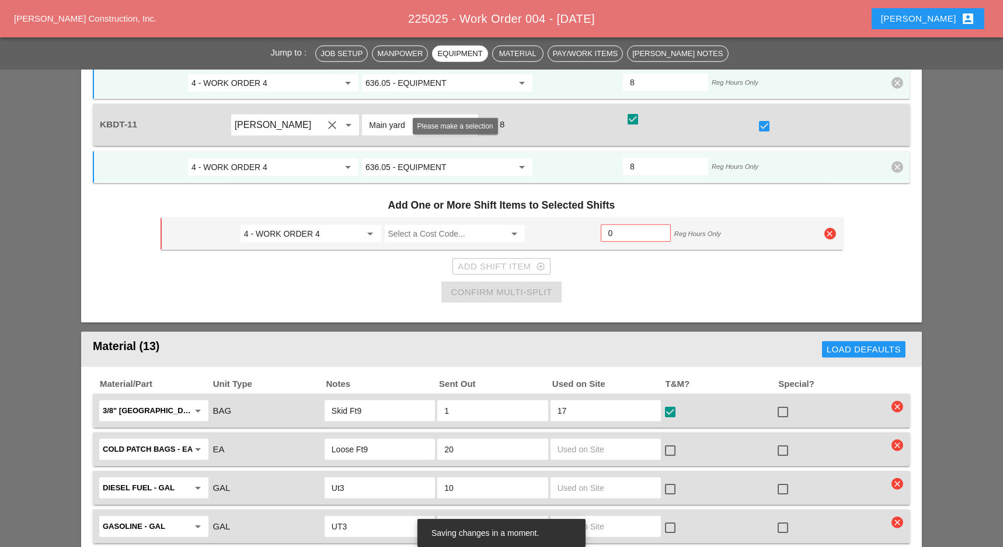
click at [437, 224] on input "Select a Cost Code..." at bounding box center [446, 233] width 117 height 19
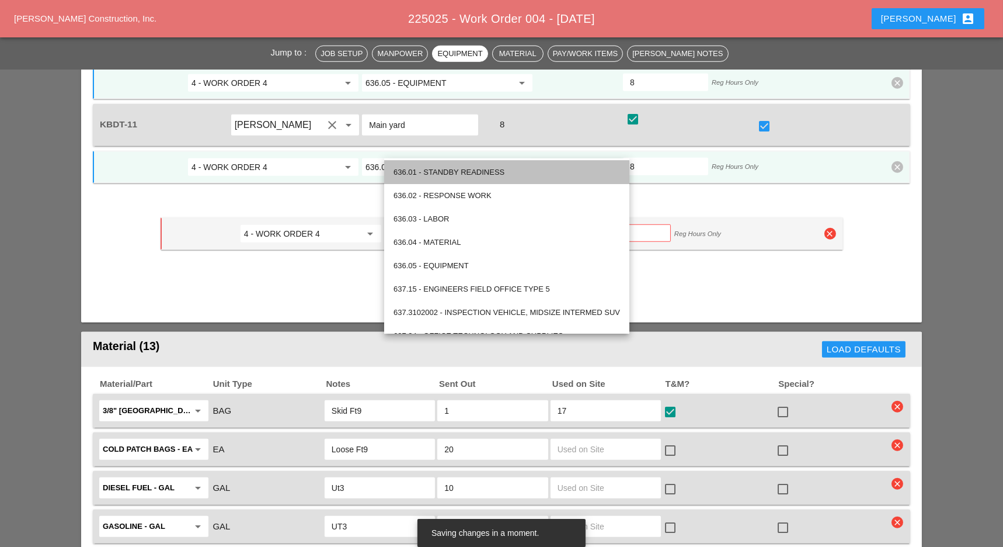
click at [467, 171] on div "636.01 - STANDBY READINESS" at bounding box center [507, 172] width 227 height 14
type input "636.01 - STANDBY READINESS"
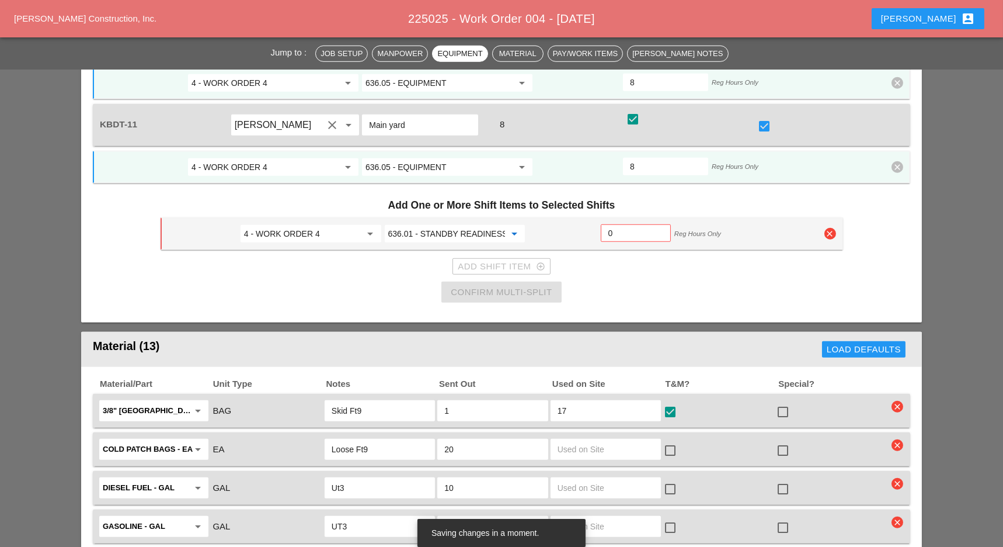
click at [619, 224] on input "0" at bounding box center [636, 233] width 55 height 19
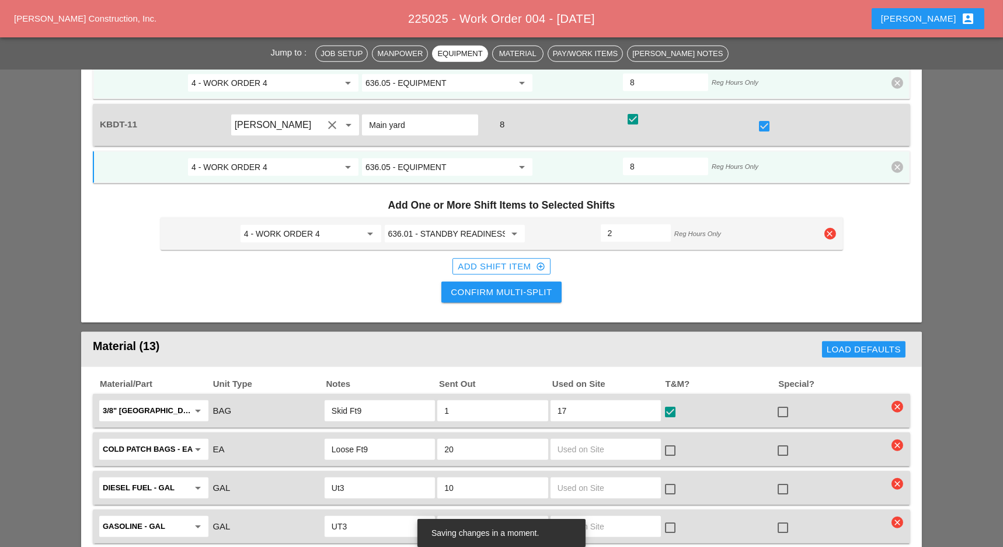
type input "2"
click at [529, 286] on div "Confirm Multi-Split" at bounding box center [501, 292] width 101 height 13
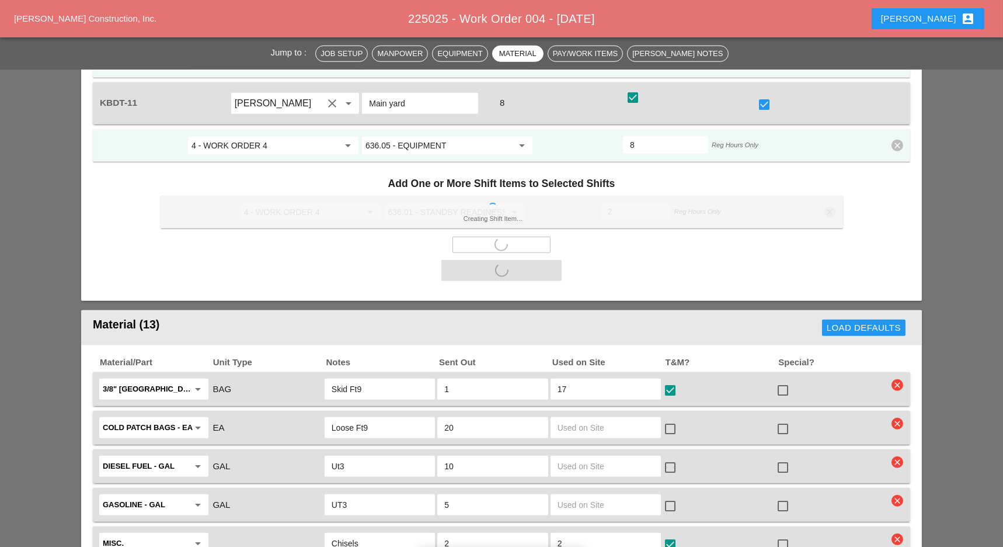
scroll to position [3052, 0]
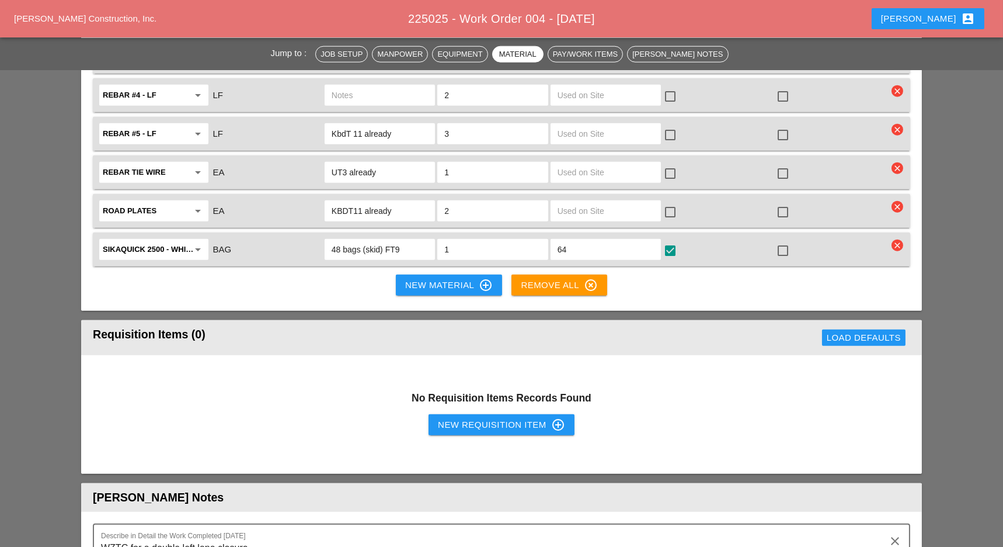
checkbox input "false"
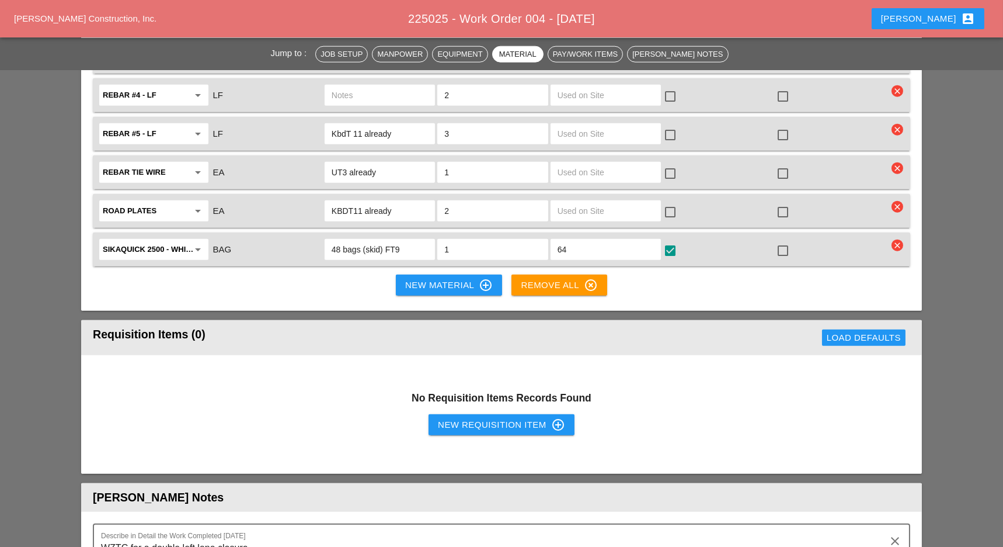
checkbox input "false"
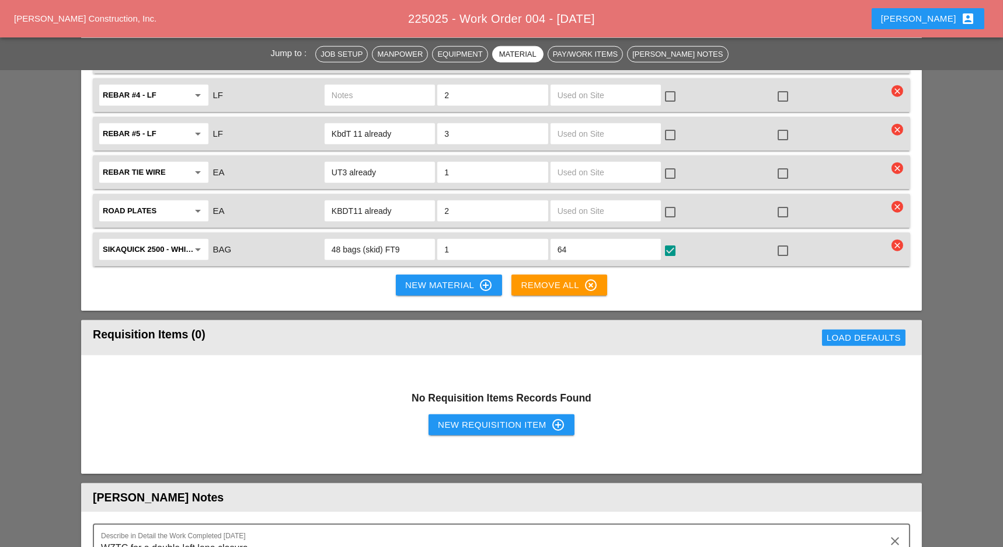
checkbox input "false"
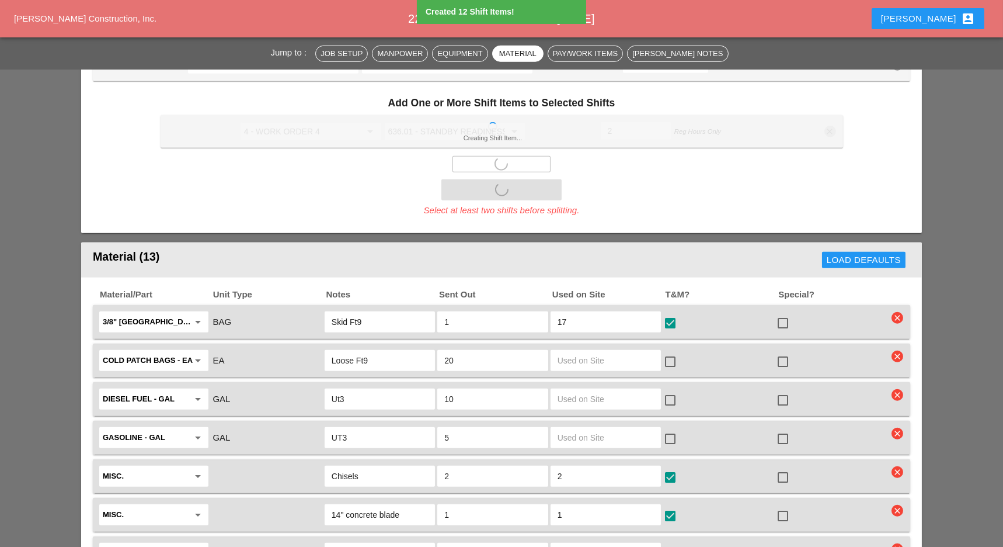
type input "6"
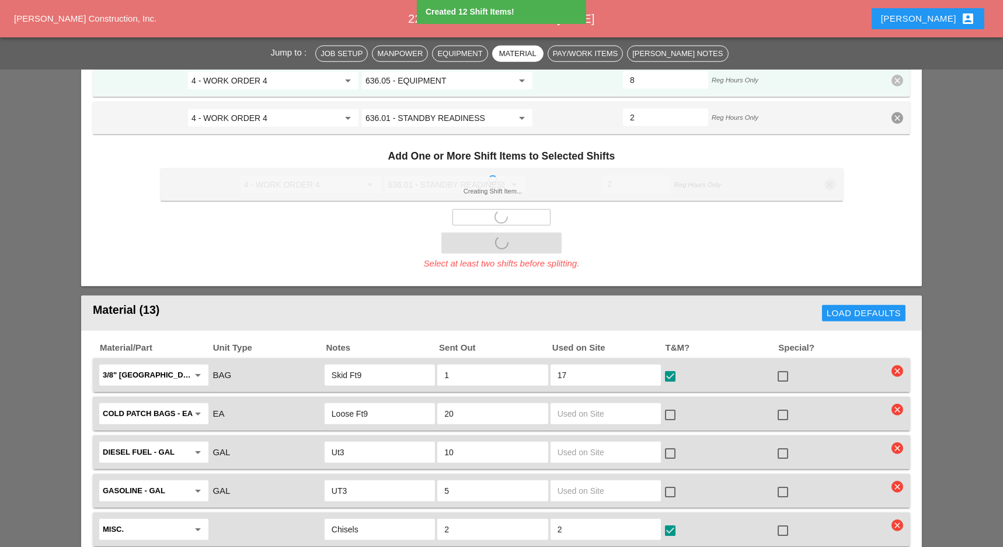
type input "6"
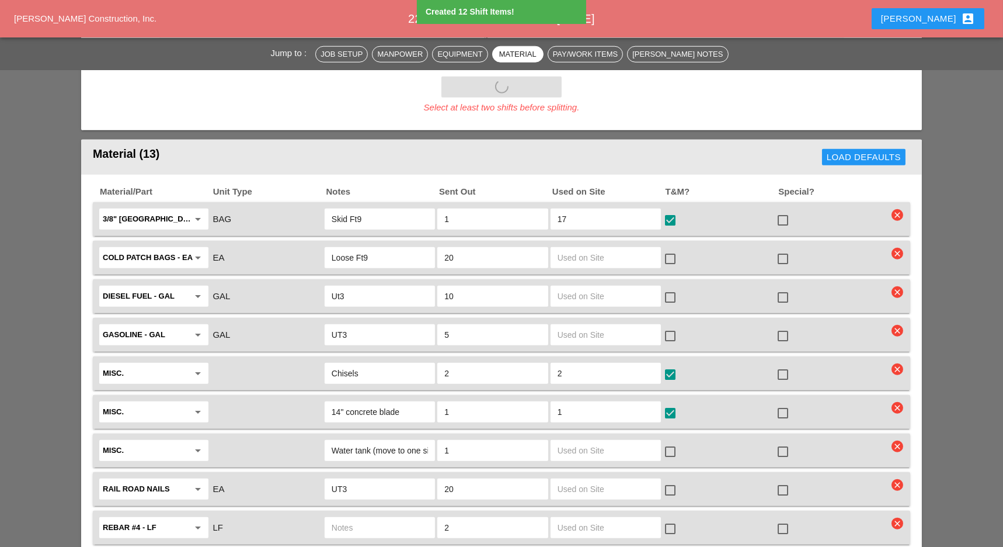
type input "6"
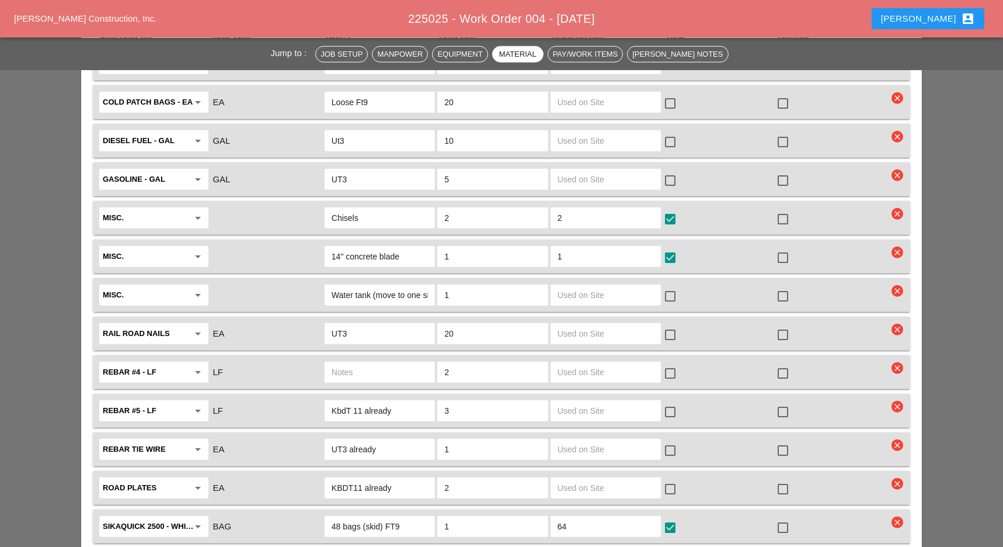
type input "6"
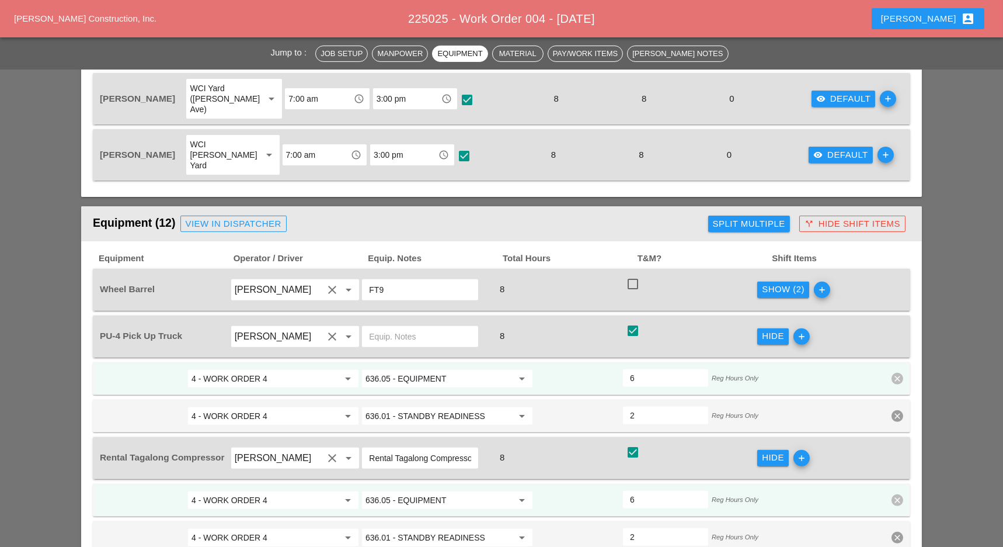
scroll to position [1026, 0]
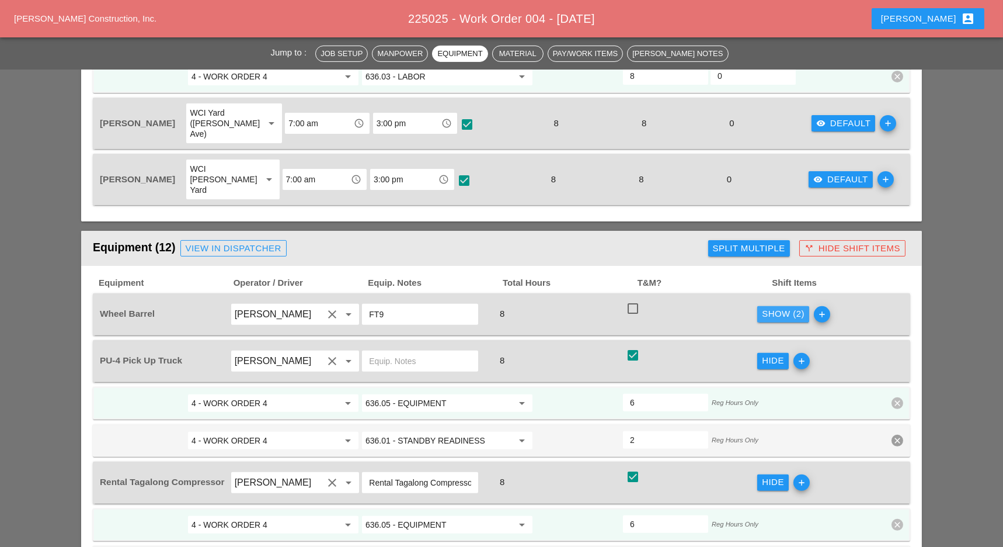
click at [797, 307] on div "Show (2)" at bounding box center [783, 313] width 43 height 13
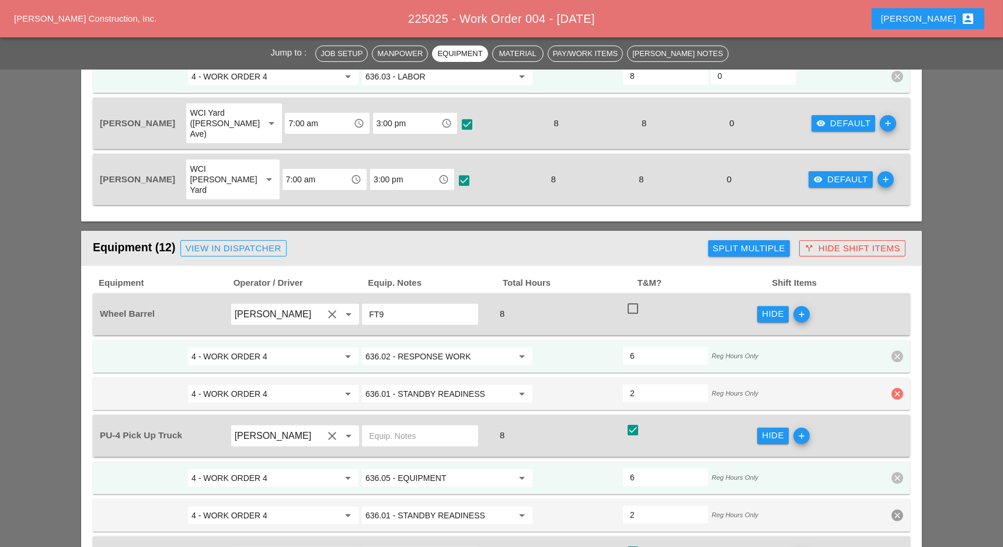
click at [899, 388] on icon "clear" at bounding box center [898, 394] width 12 height 12
click at [884, 294] on div "Confirm delete" at bounding box center [898, 289] width 57 height 13
type input "8"
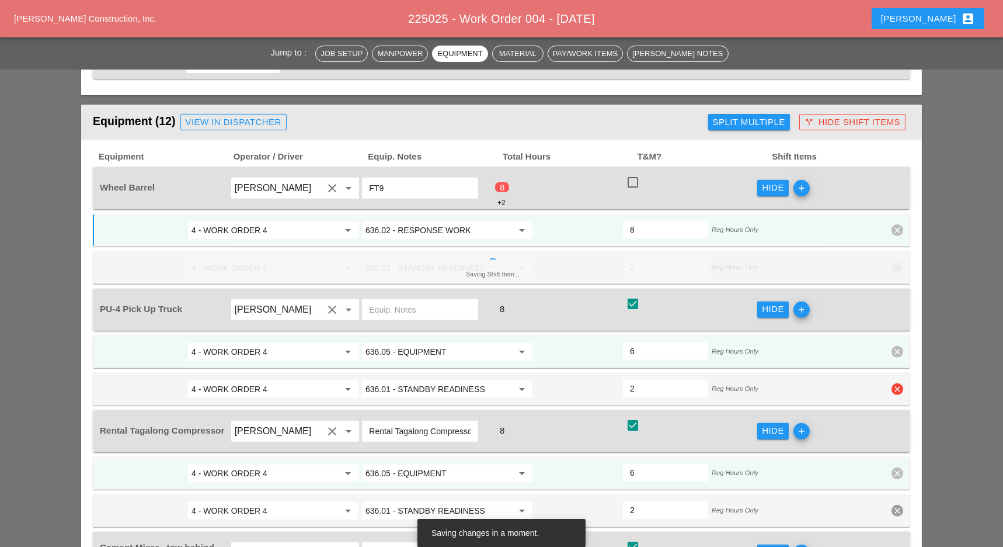
scroll to position [1182, 0]
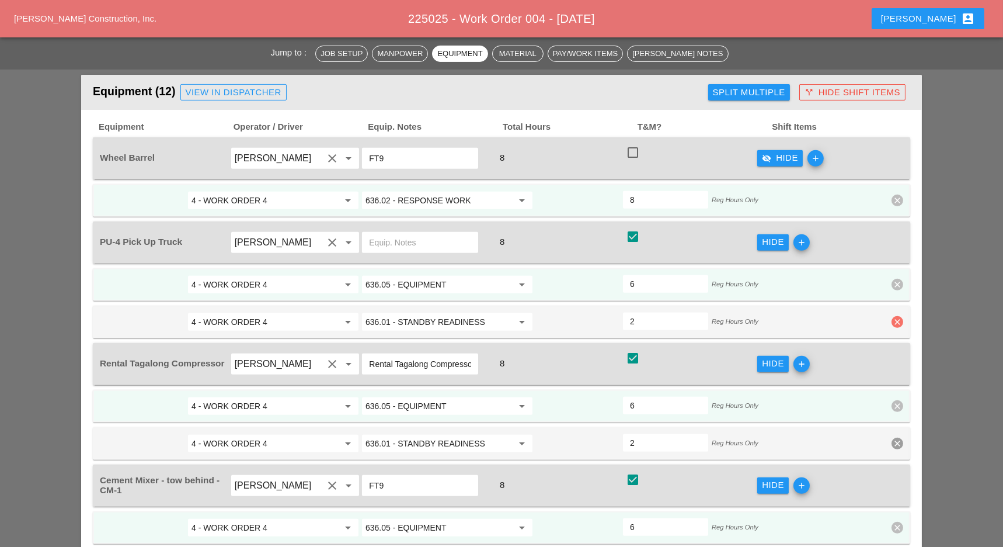
click at [895, 316] on icon "clear" at bounding box center [898, 322] width 12 height 12
drag, startPoint x: 895, startPoint y: 222, endPoint x: 657, endPoint y: 213, distance: 238.5
click at [895, 222] on div "Confirm delete" at bounding box center [898, 216] width 57 height 13
type input "8"
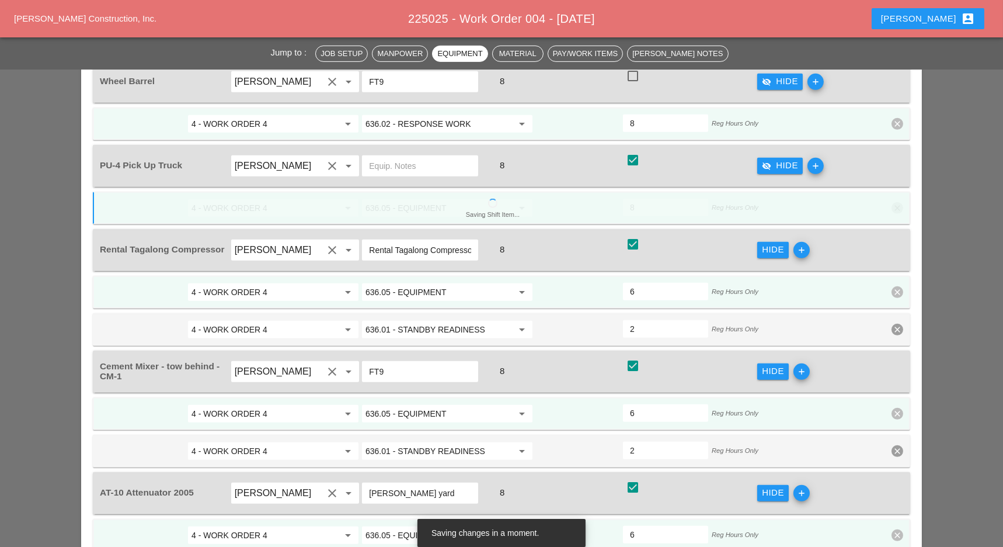
scroll to position [1259, 0]
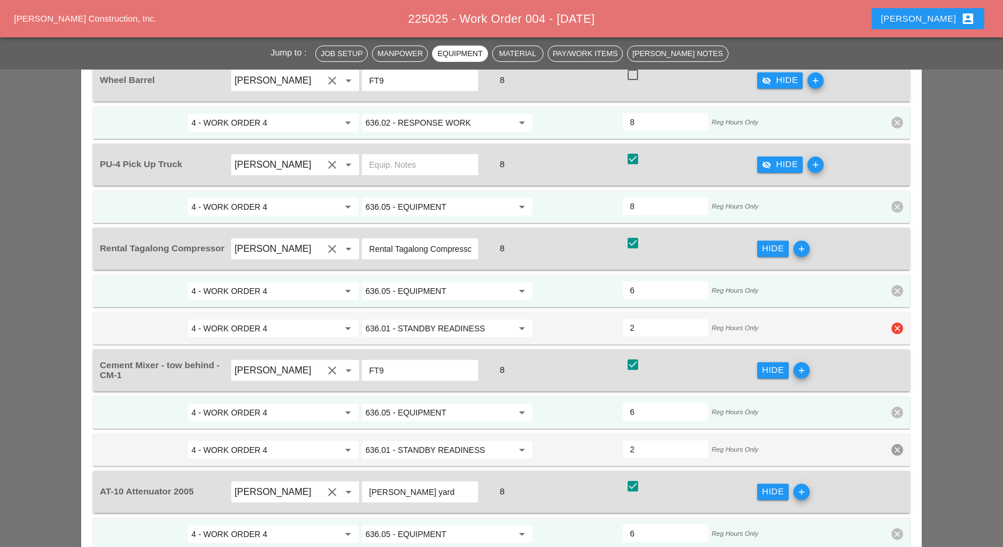
drag, startPoint x: 641, startPoint y: 248, endPoint x: 628, endPoint y: 248, distance: 12.3
click at [628, 319] on div "2" at bounding box center [665, 328] width 85 height 18
type input "4"
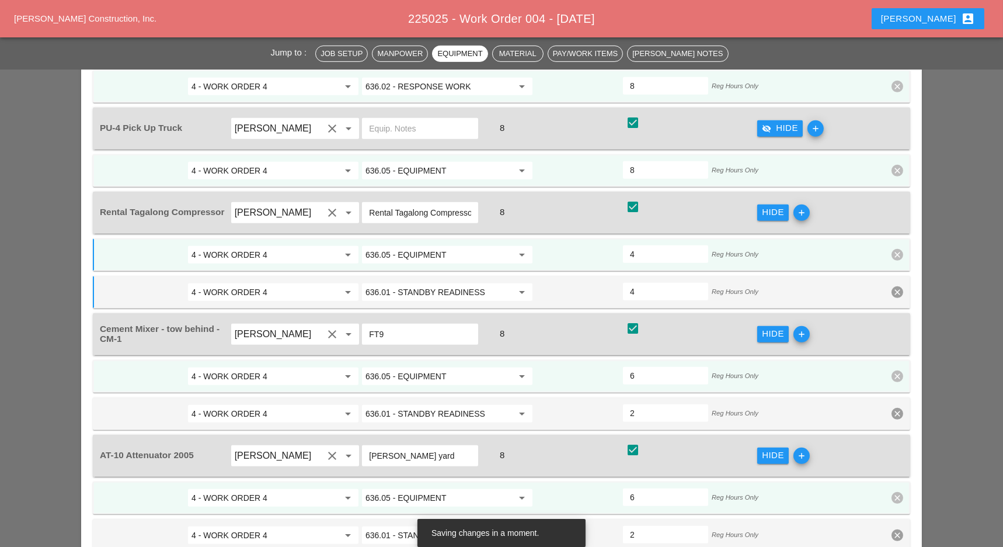
scroll to position [1338, 0]
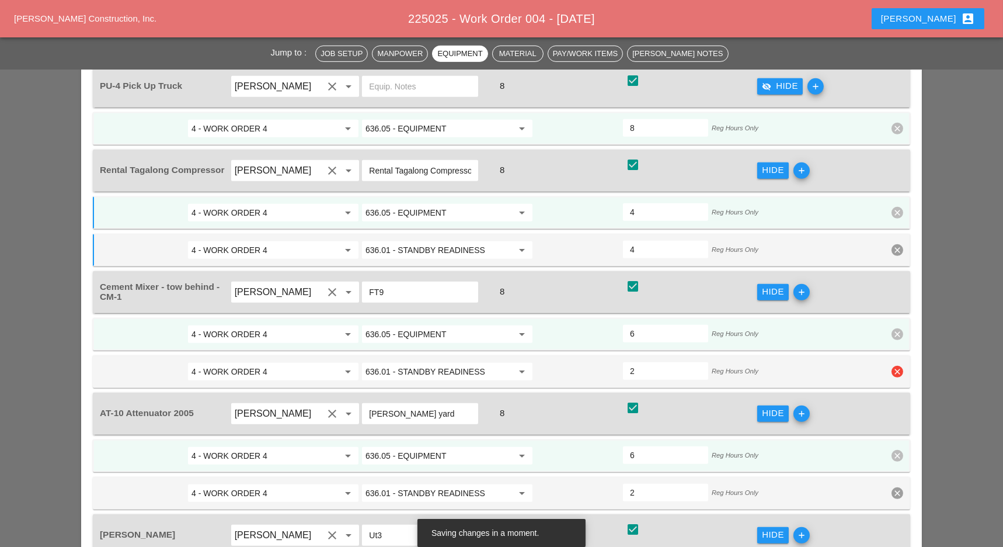
type input "4"
drag, startPoint x: 640, startPoint y: 289, endPoint x: 628, endPoint y: 312, distance: 26.1
click at [613, 361] on div "4 - WORK ORDER 4 arrow_drop_down 636.01 - STANDBY READINESS arrow_drop_down 2 R…" at bounding box center [493, 371] width 789 height 21
type input "4"
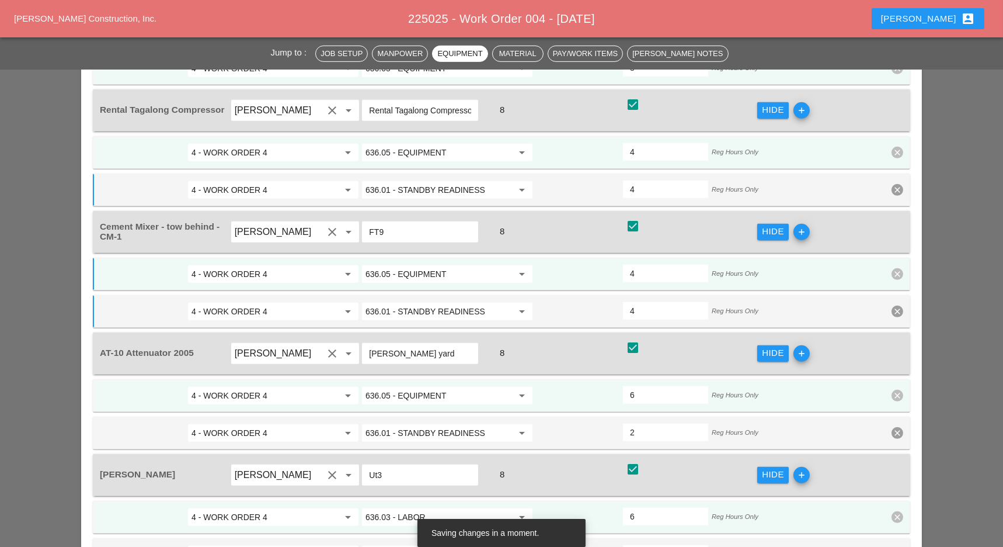
scroll to position [1415, 0]
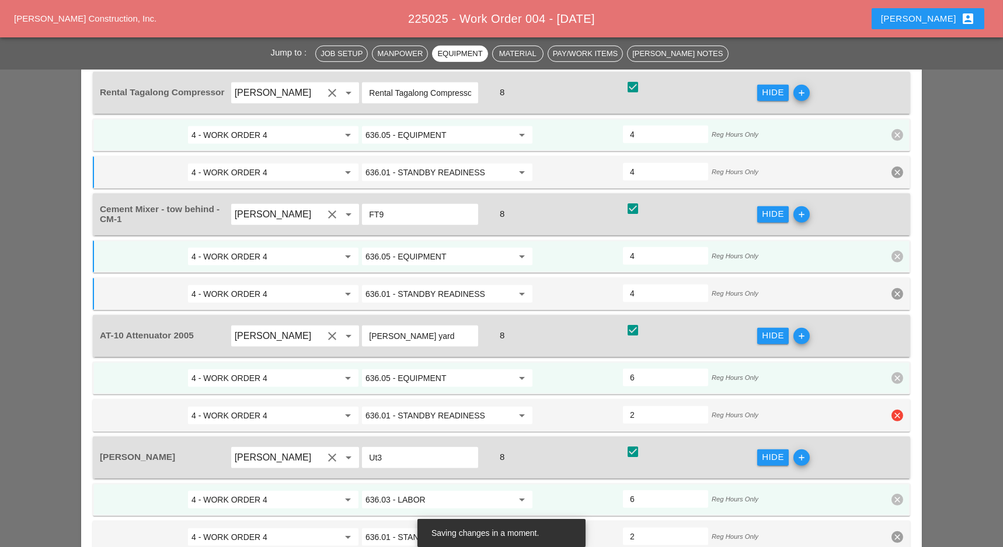
type input "4"
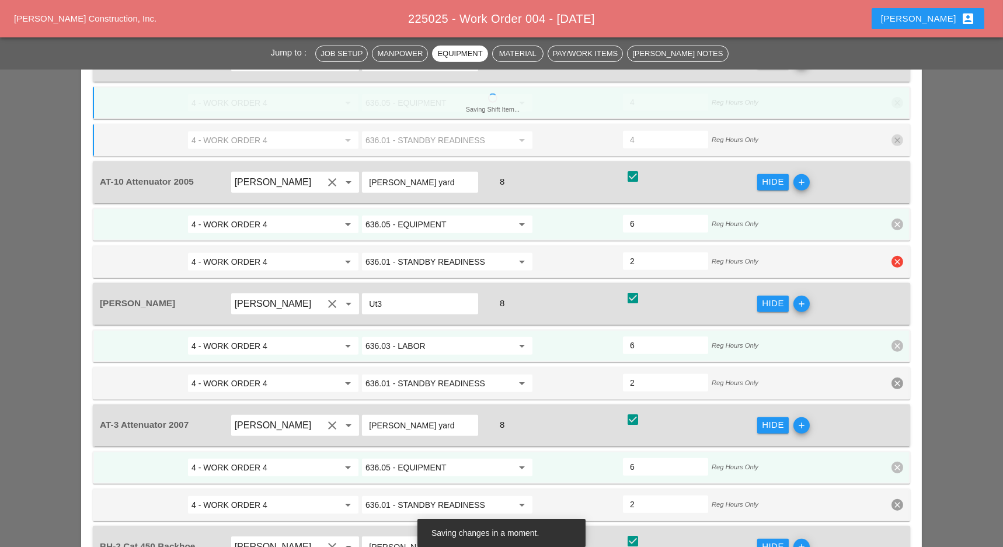
scroll to position [1571, 0]
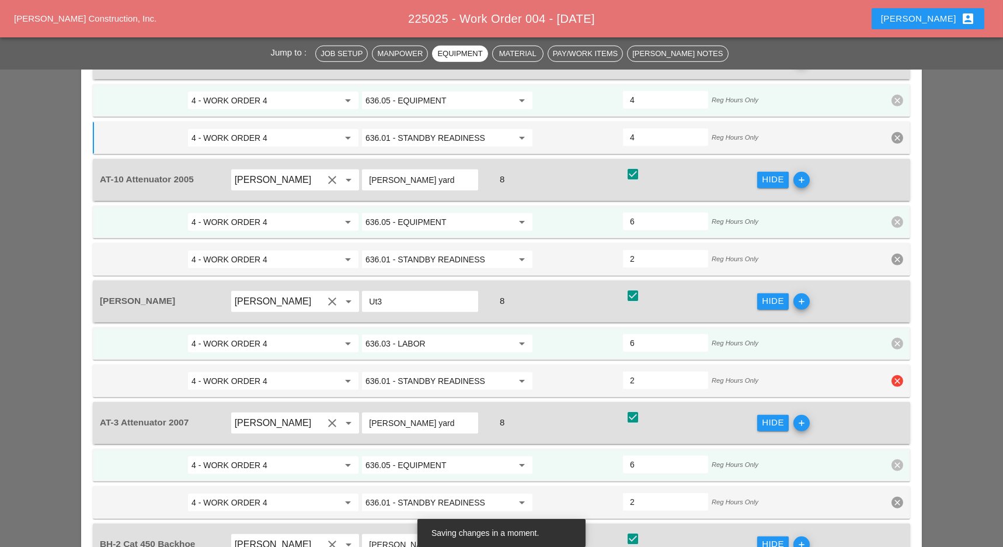
drag, startPoint x: 642, startPoint y: 299, endPoint x: 620, endPoint y: 297, distance: 22.3
click at [620, 370] on div "4 - WORK ORDER 4 arrow_drop_down 636.01 - STANDBY READINESS arrow_drop_down 2 R…" at bounding box center [493, 380] width 789 height 21
type input "4"
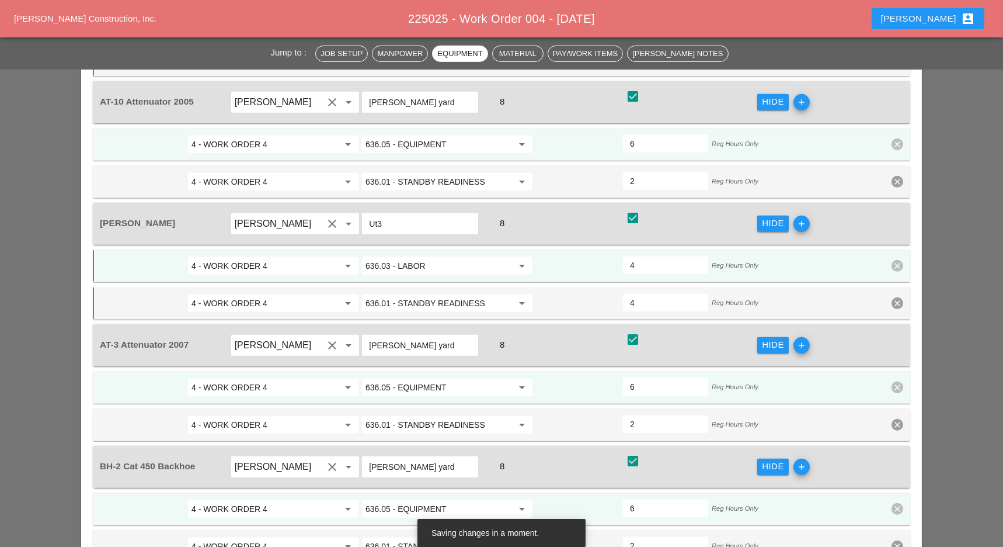
scroll to position [1727, 0]
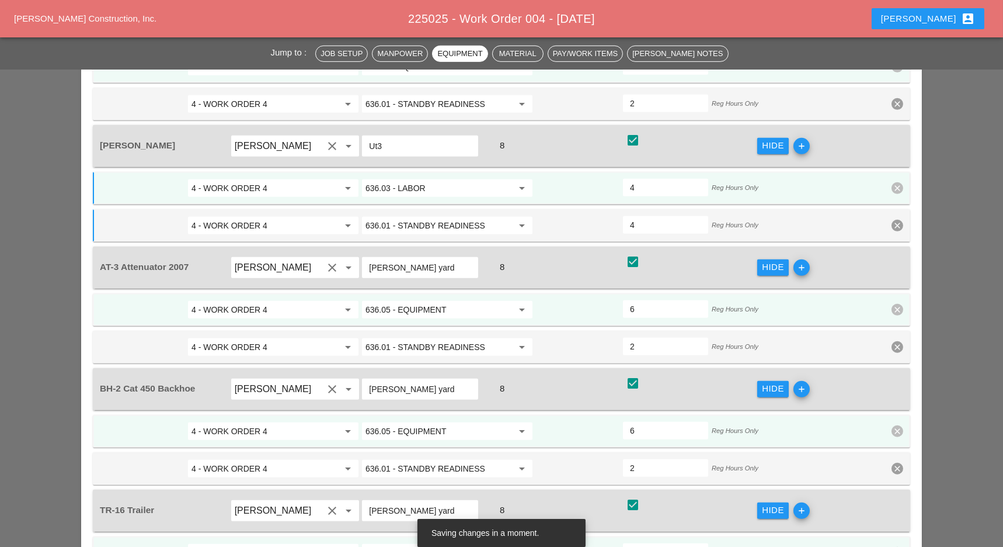
type input "4"
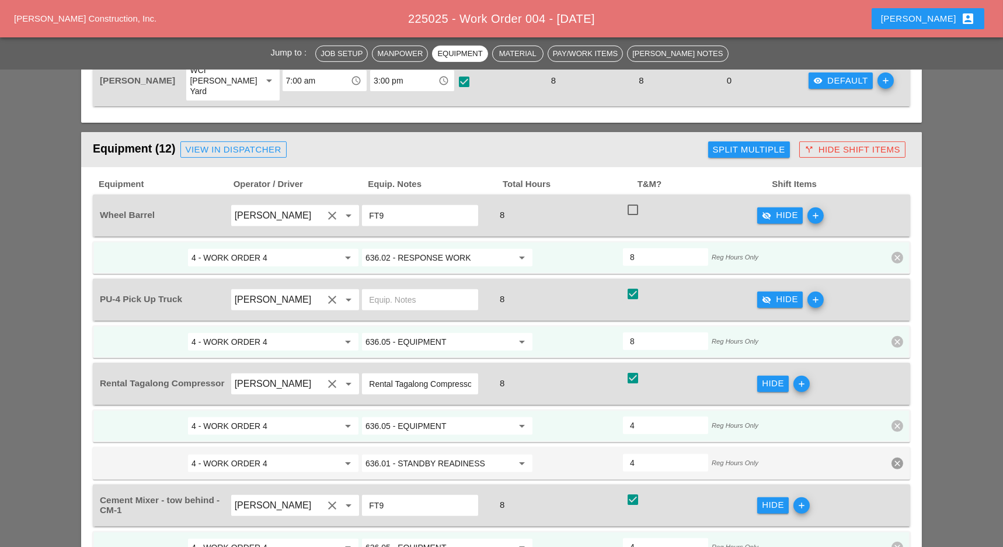
scroll to position [1026, 0]
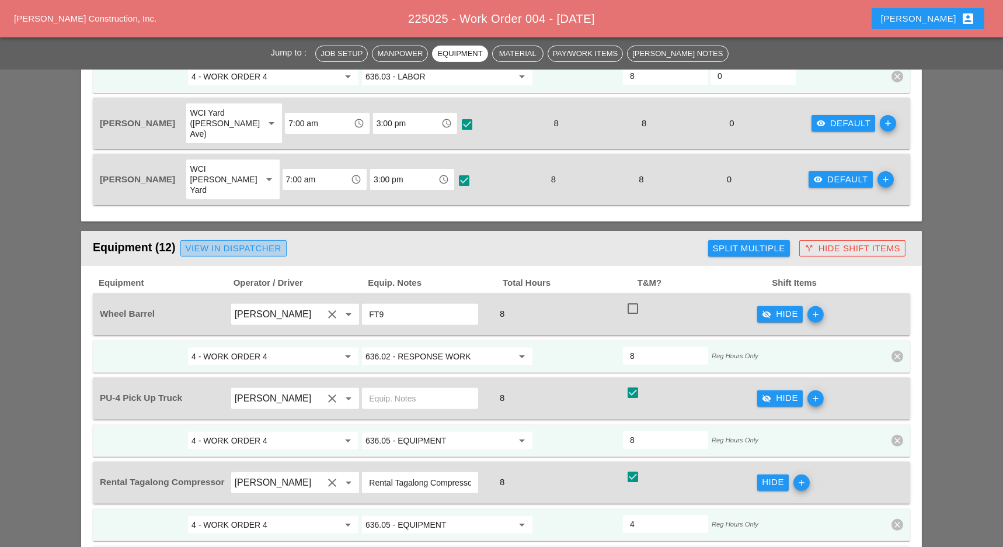
click at [244, 242] on div "View in Dispatcher" at bounding box center [234, 248] width 96 height 13
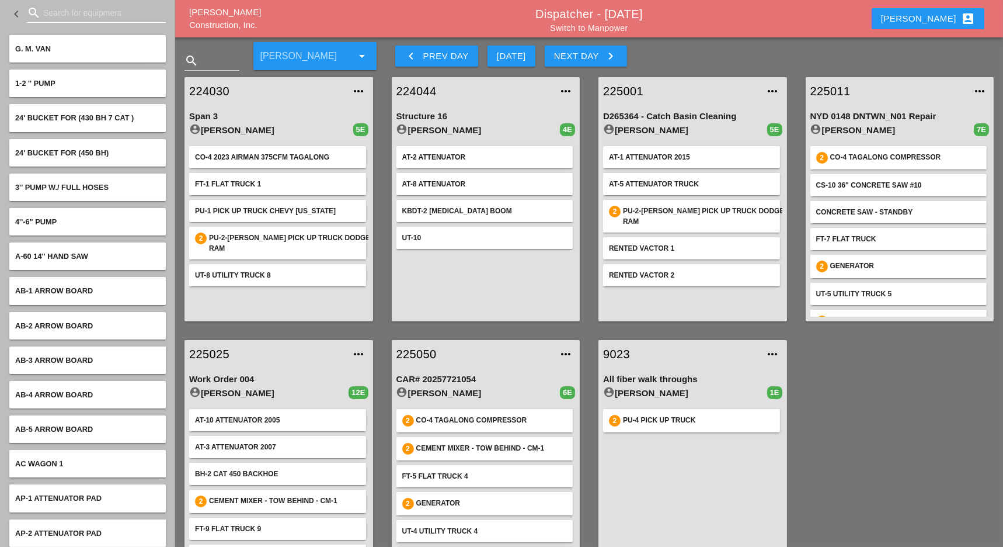
click at [61, 10] on input "Search for equipment" at bounding box center [96, 13] width 106 height 19
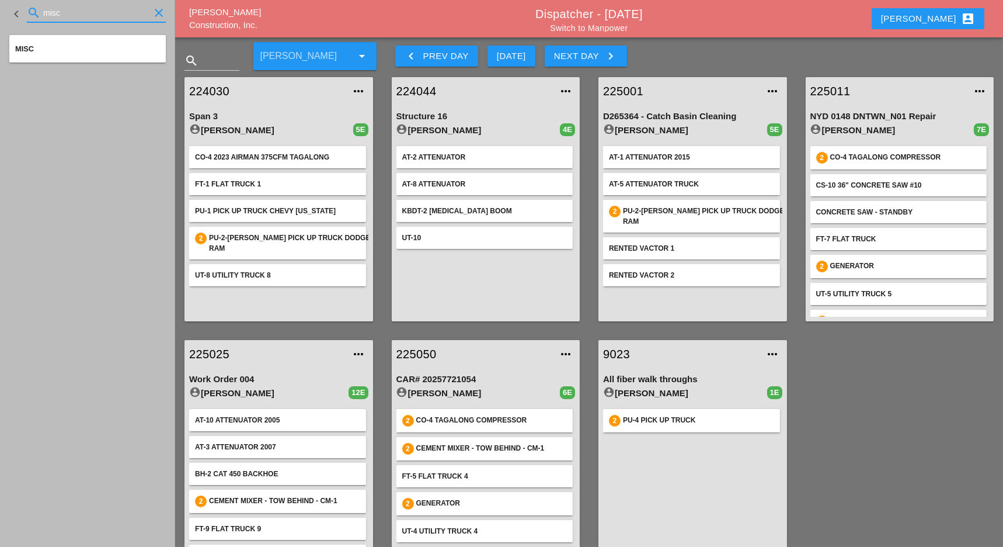
type input "misc"
click at [70, 50] on div "MISC" at bounding box center [87, 48] width 145 height 11
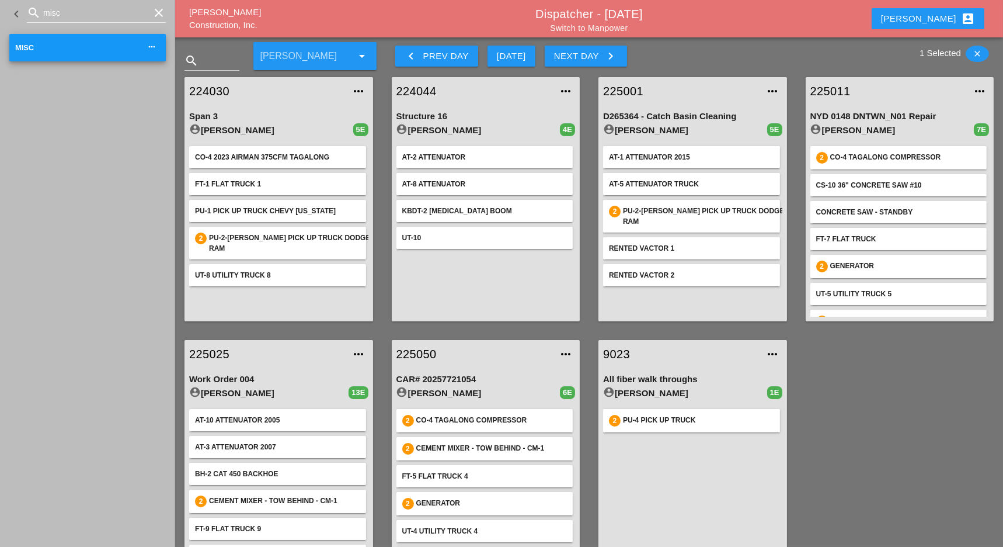
scroll to position [78, 0]
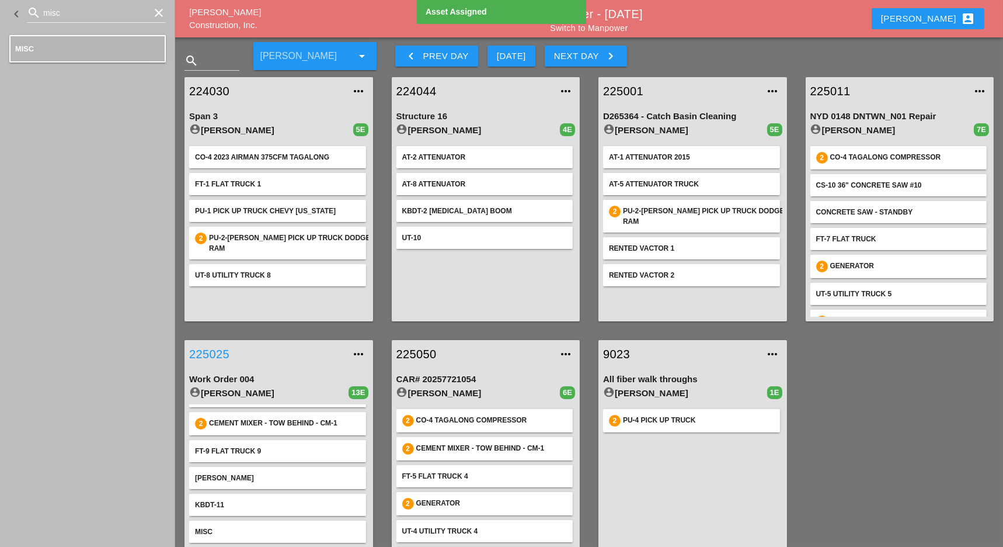
click at [220, 355] on link "225025" at bounding box center [267, 354] width 156 height 18
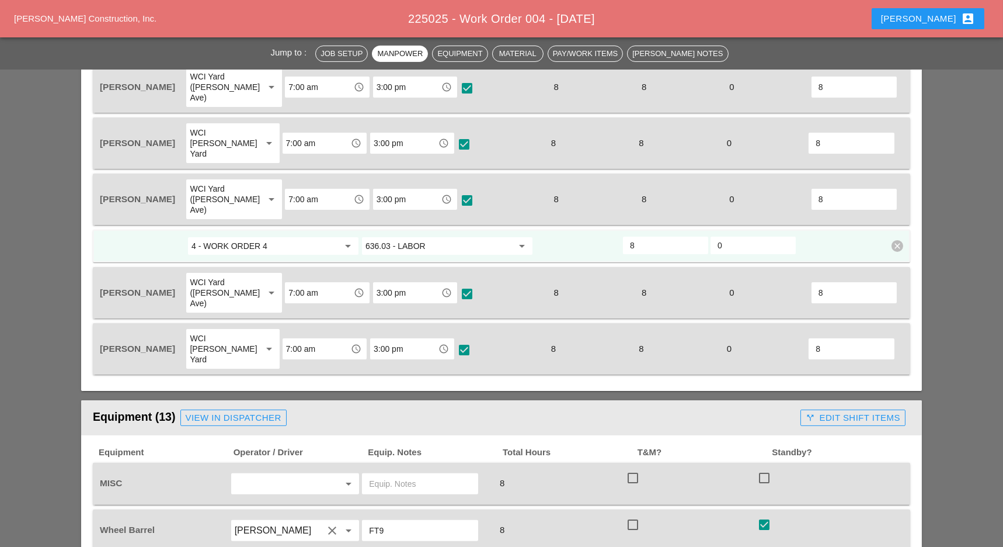
scroll to position [1012, 0]
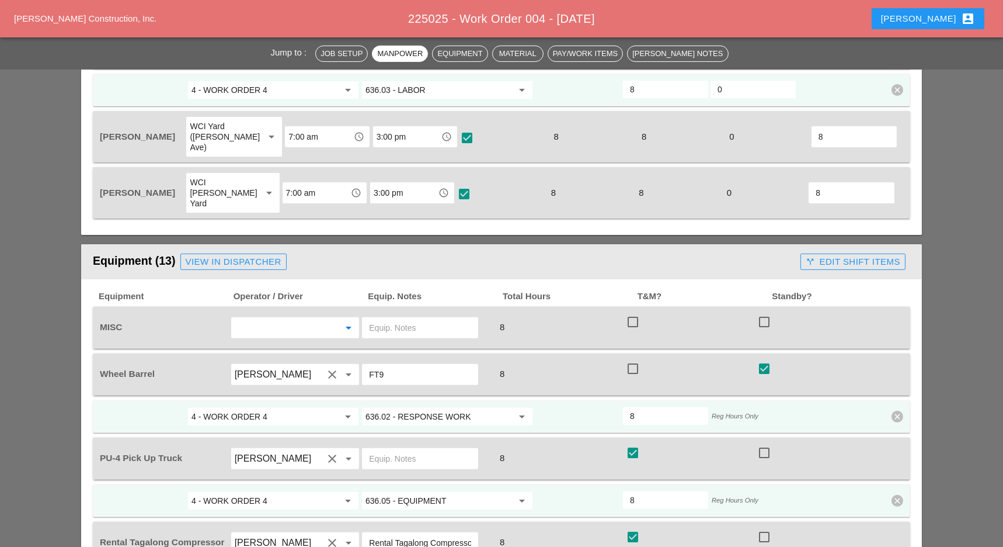
click at [266, 318] on input "text" at bounding box center [279, 327] width 89 height 19
type input "14"
click at [381, 318] on input "text" at bounding box center [420, 327] width 102 height 19
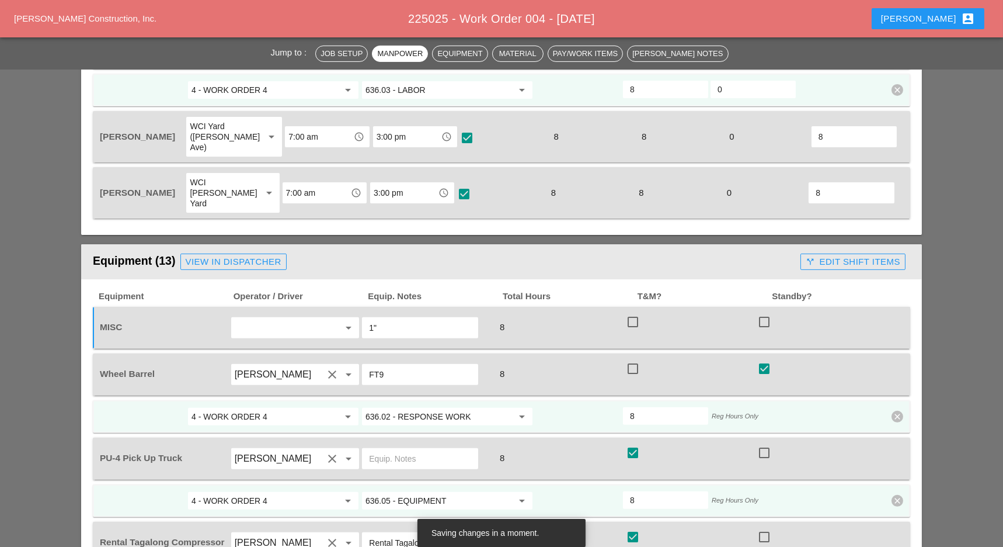
type input "1"
type input "14" gas saw"
click at [632, 312] on div at bounding box center [633, 322] width 20 height 20
checkbox input "true"
click at [880, 255] on div "call_split Edit Shift Items" at bounding box center [853, 261] width 95 height 13
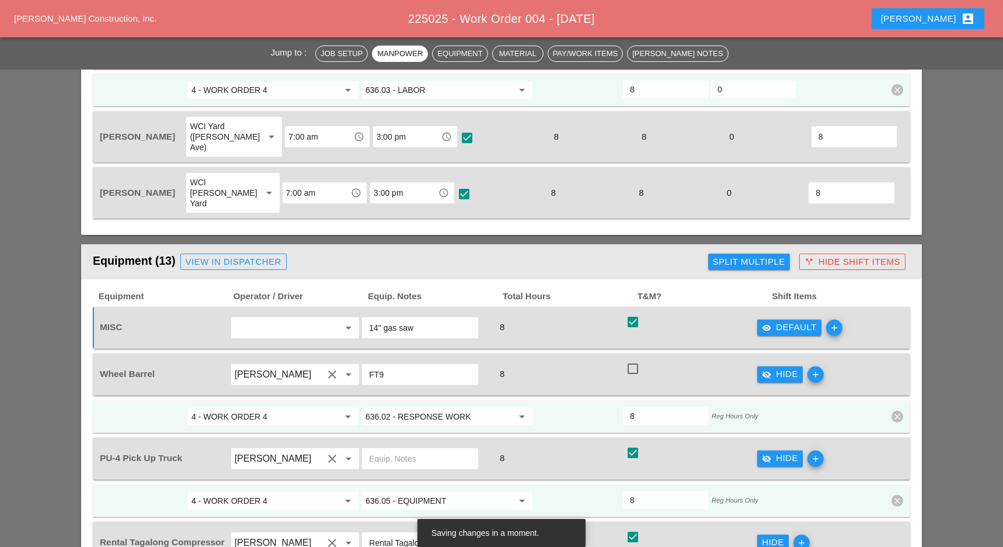
click at [799, 321] on div "visibility Default" at bounding box center [789, 327] width 55 height 13
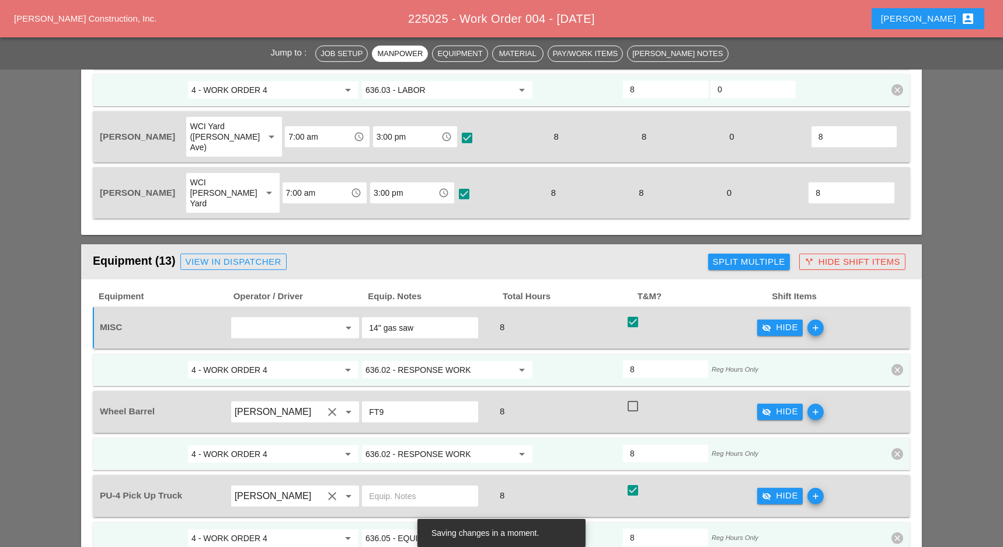
click at [401, 360] on input "636.02 - RESPONSE WORK" at bounding box center [439, 369] width 147 height 19
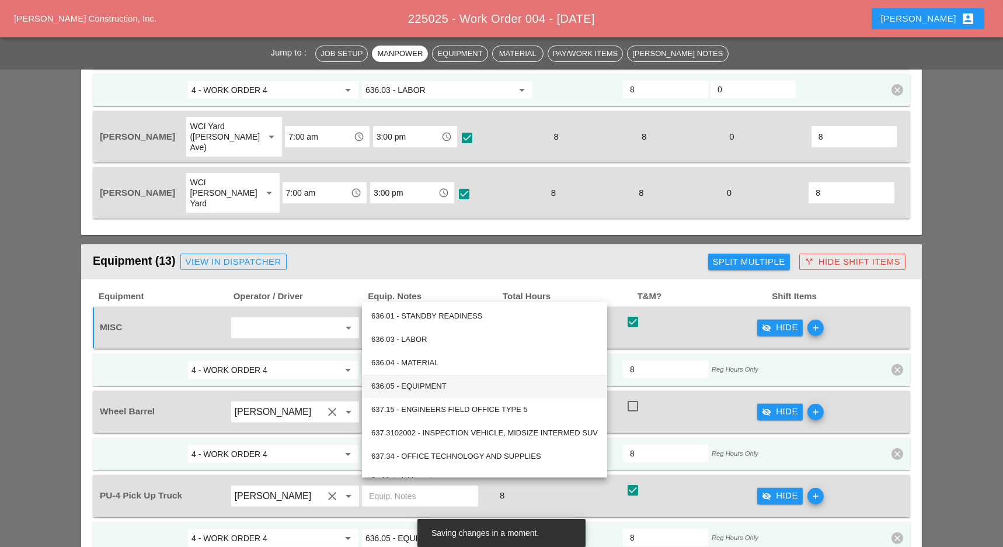
click at [423, 384] on div "636.05 - EQUIPMENT" at bounding box center [484, 386] width 227 height 14
type input "636.05 - EQUIPMENT"
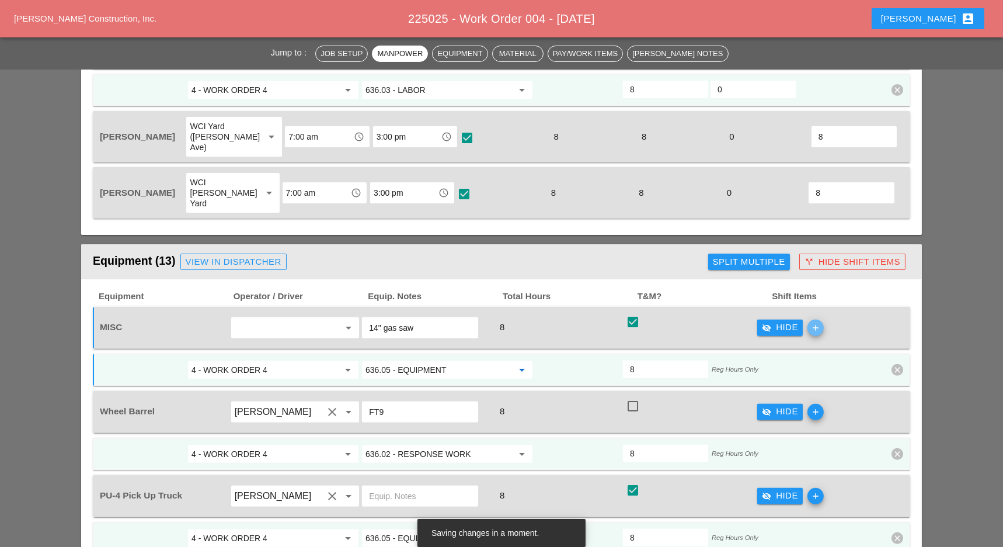
drag, startPoint x: 815, startPoint y: 249, endPoint x: 614, endPoint y: 311, distance: 211.0
click at [815, 319] on icon "add" at bounding box center [816, 327] width 16 height 16
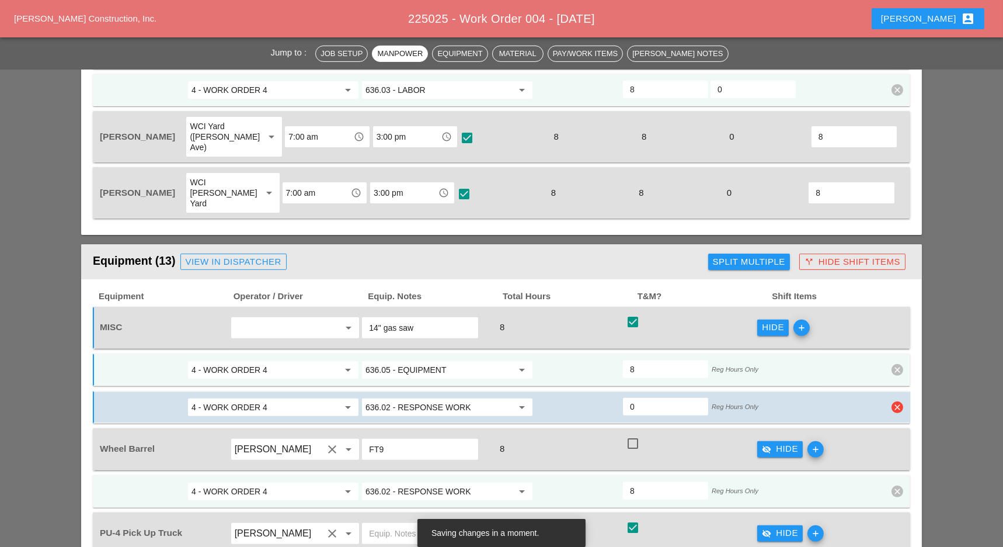
click at [425, 398] on input "636.02 - RESPONSE WORK" at bounding box center [439, 407] width 147 height 19
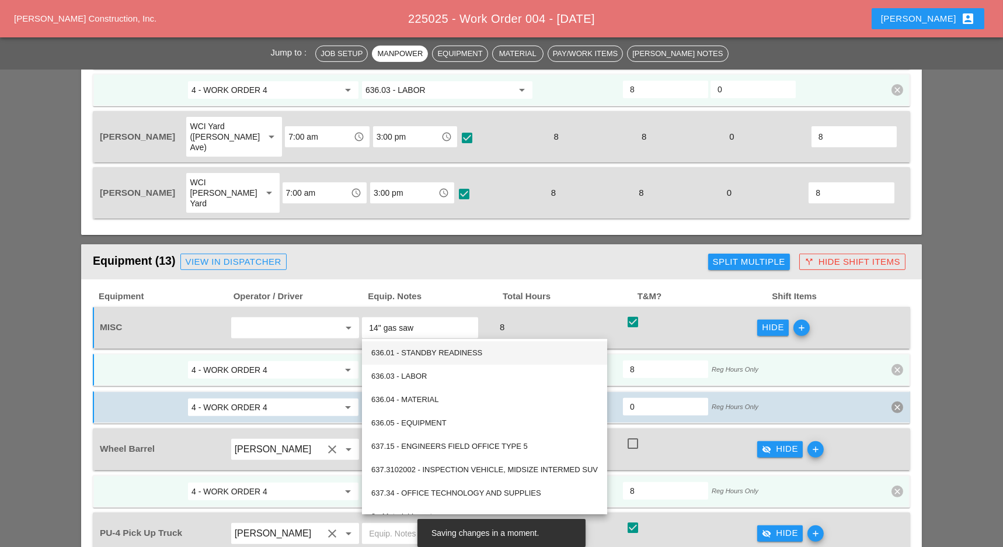
click at [430, 354] on div "636.01 - STANDBY READINESS" at bounding box center [484, 353] width 227 height 14
type input "636.01 - STANDBY READINESS"
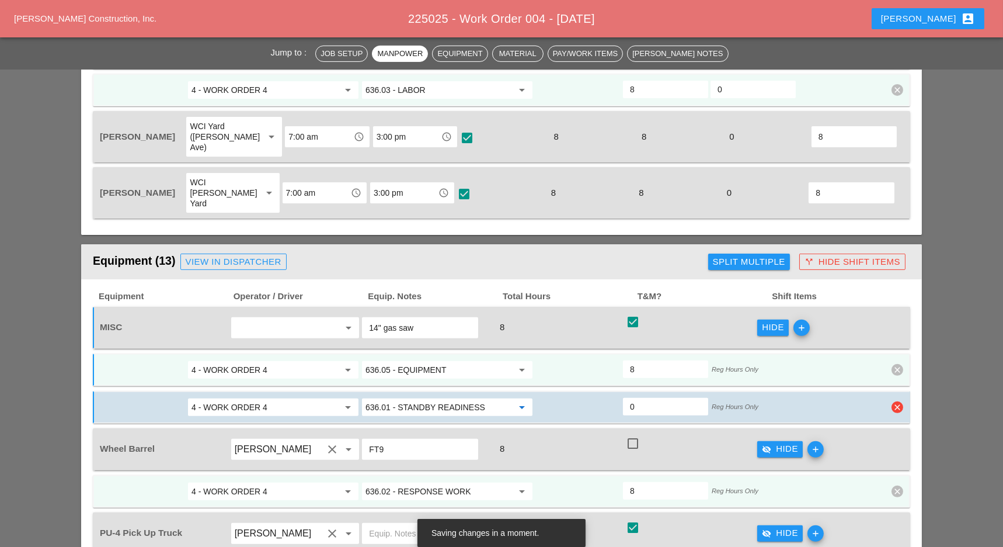
click at [637, 397] on input "0" at bounding box center [665, 406] width 71 height 19
type input "4"
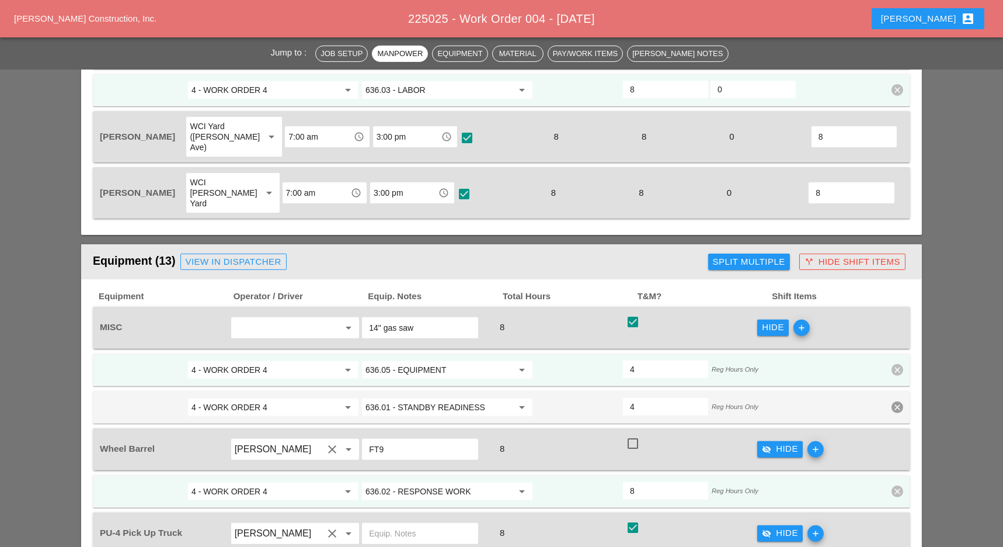
click at [268, 317] on div "arrow_drop_down" at bounding box center [295, 327] width 128 height 21
click at [272, 274] on div "Fred die Rodas Torres" at bounding box center [308, 276] width 137 height 14
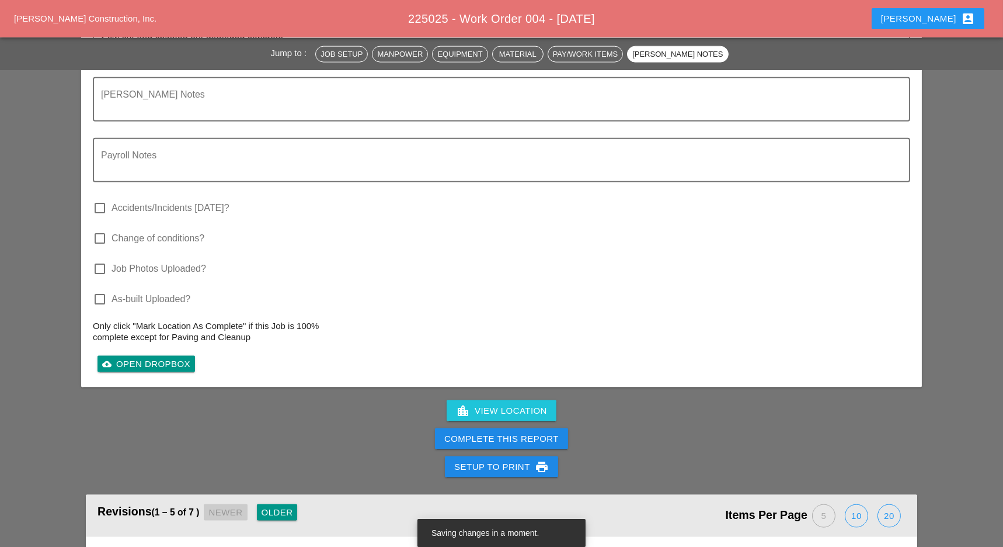
scroll to position [3660, 0]
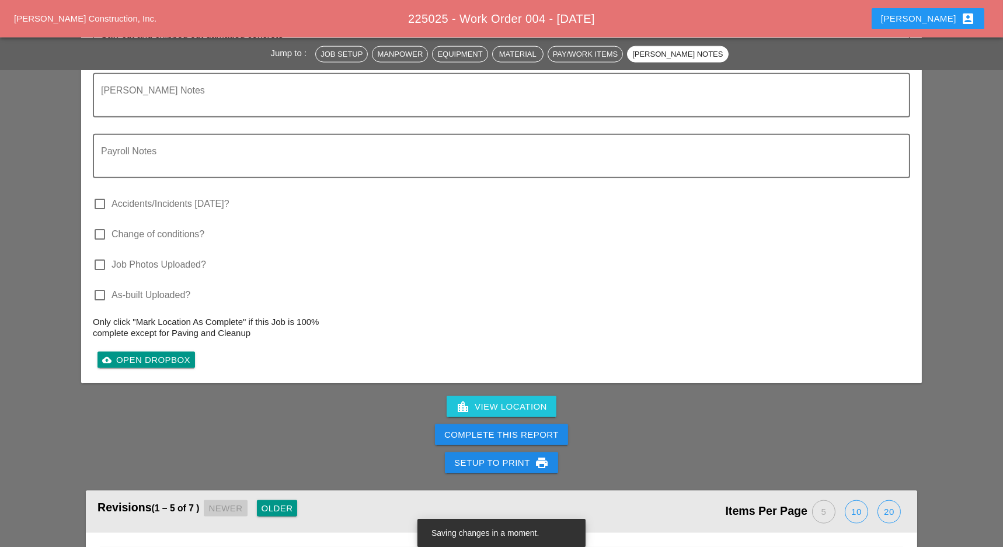
type input "[PERSON_NAME]"
click at [481, 428] on div "Complete This Report" at bounding box center [501, 434] width 114 height 13
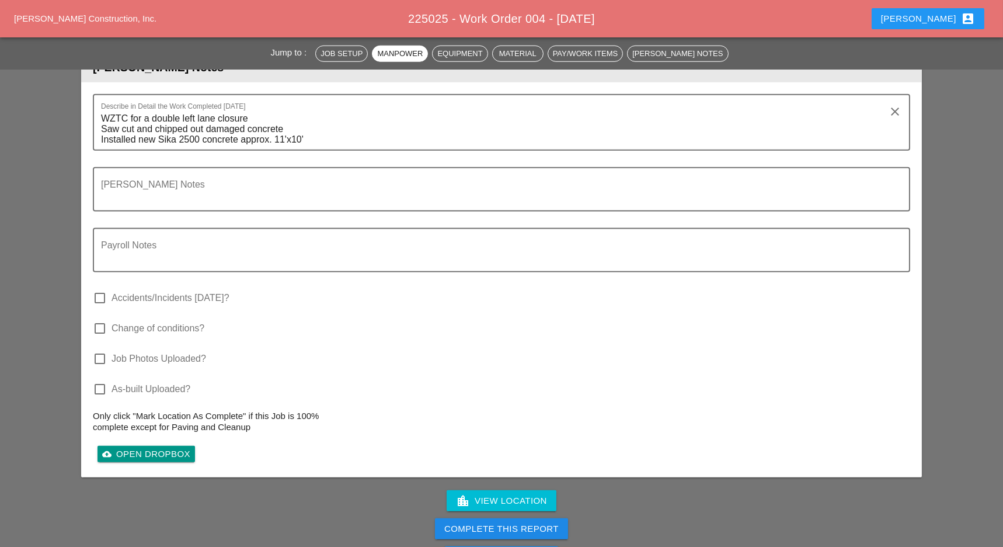
scroll to position [2725, 0]
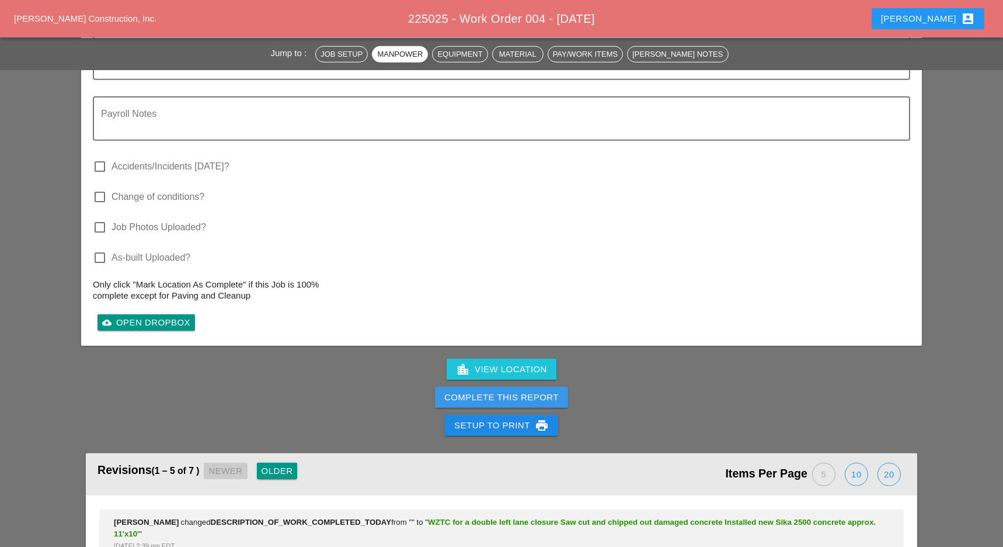
click at [521, 391] on div "Complete This Report" at bounding box center [501, 397] width 114 height 13
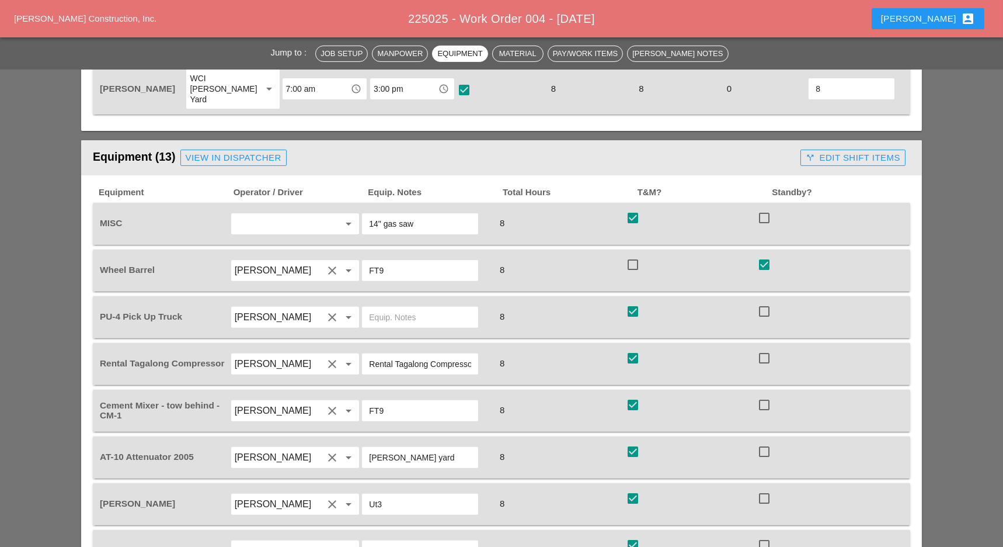
scroll to position [1012, 0]
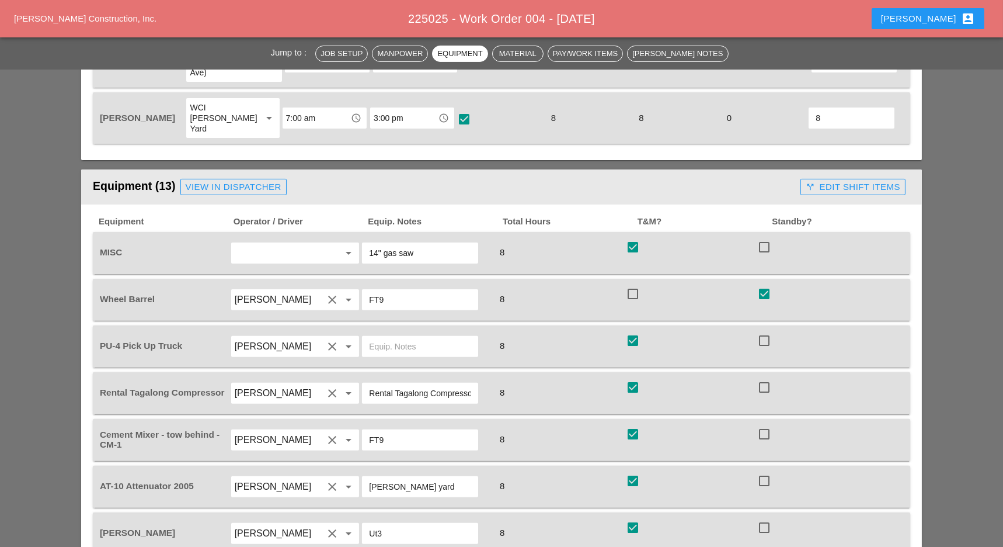
click at [851, 180] on div "call_split Edit Shift Items" at bounding box center [853, 186] width 95 height 13
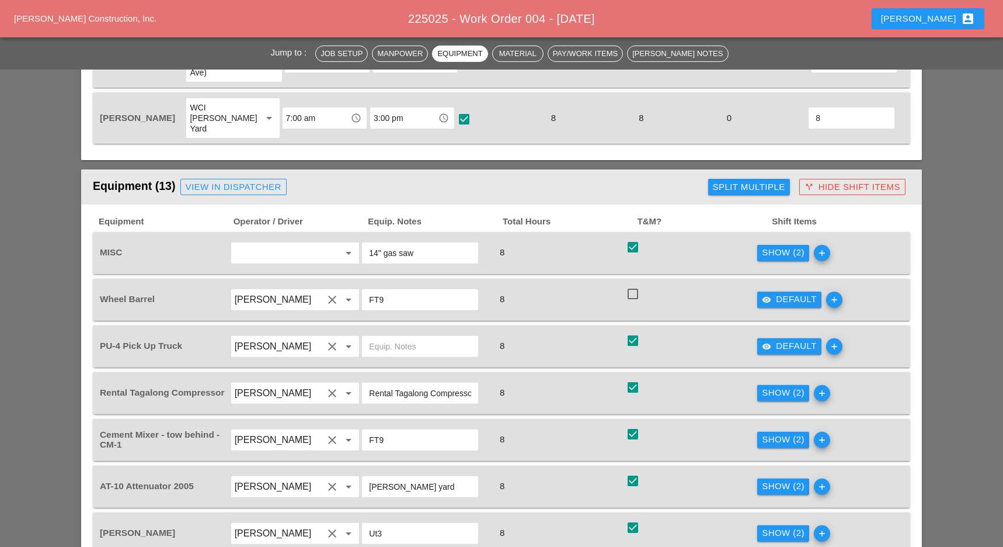
click at [778, 386] on div "Show (2)" at bounding box center [783, 392] width 43 height 13
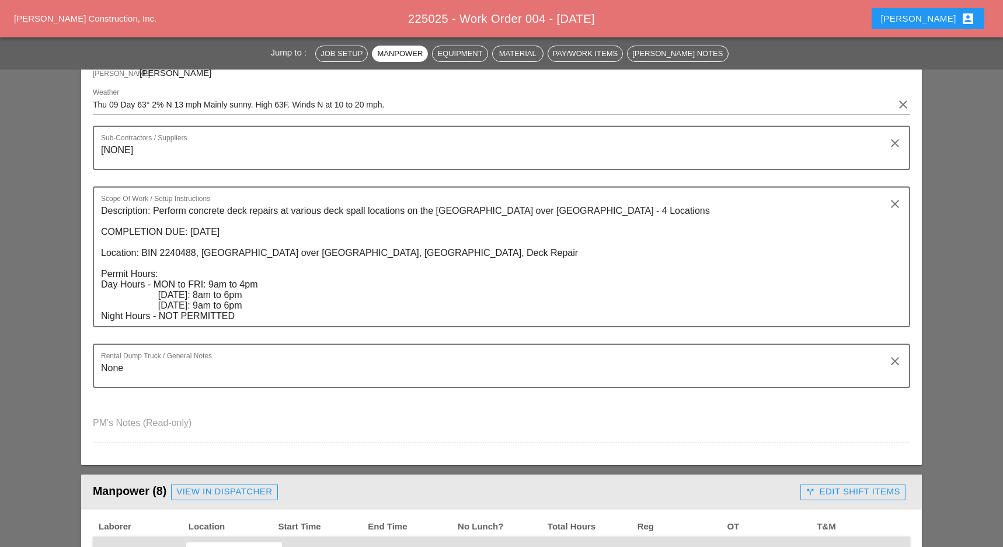
scroll to position [0, 0]
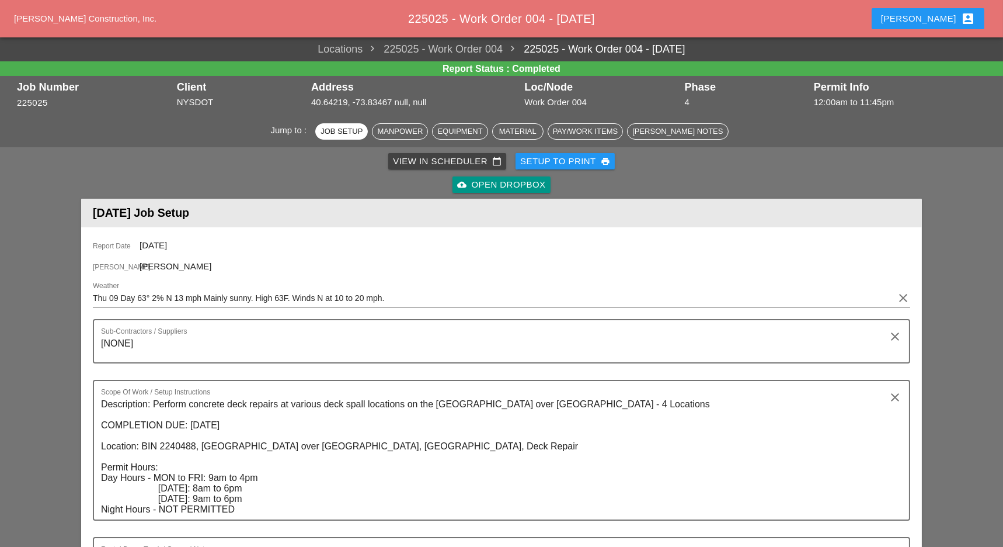
click at [405, 162] on div "View in Scheduler calendar_today" at bounding box center [447, 161] width 109 height 13
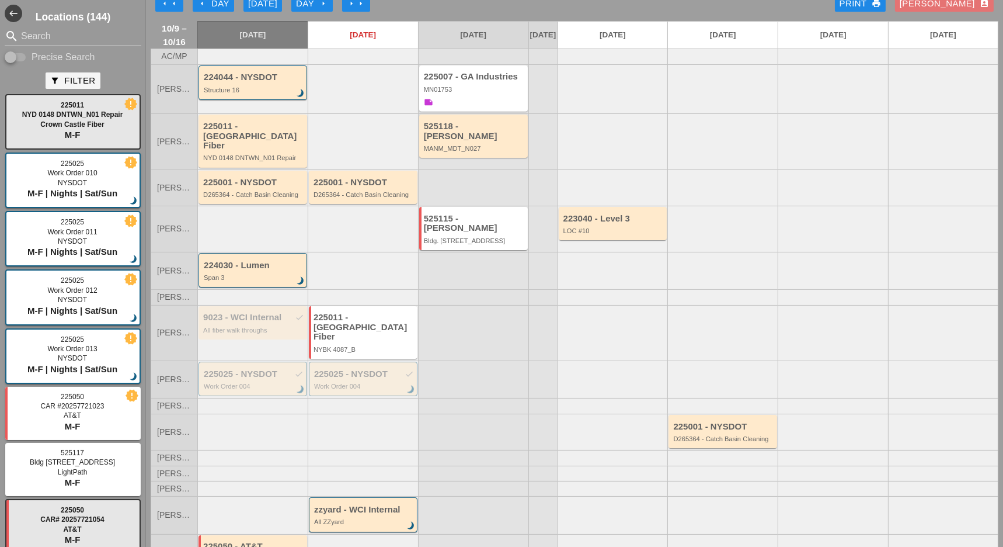
scroll to position [20, 0]
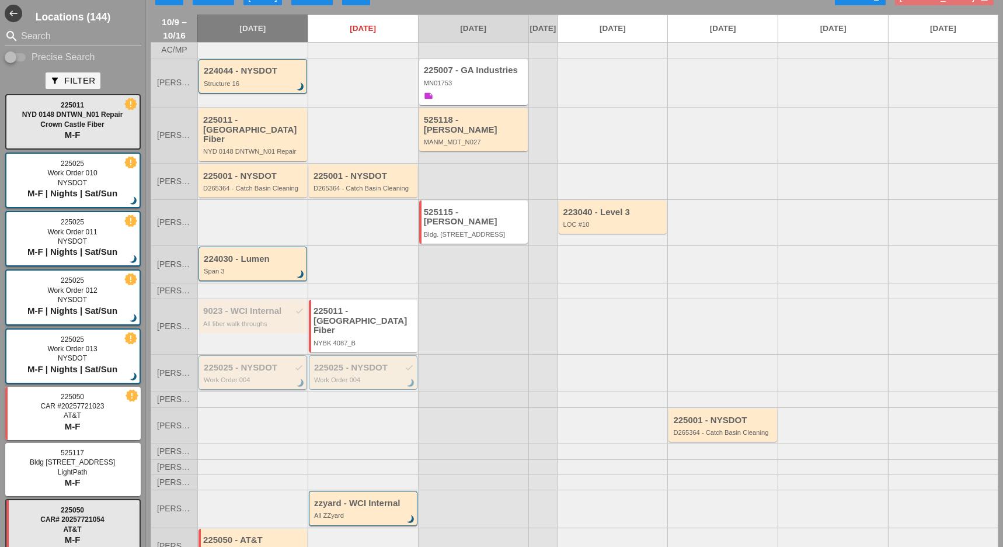
click at [245, 363] on div "225025 - NYSDOT check" at bounding box center [254, 368] width 100 height 10
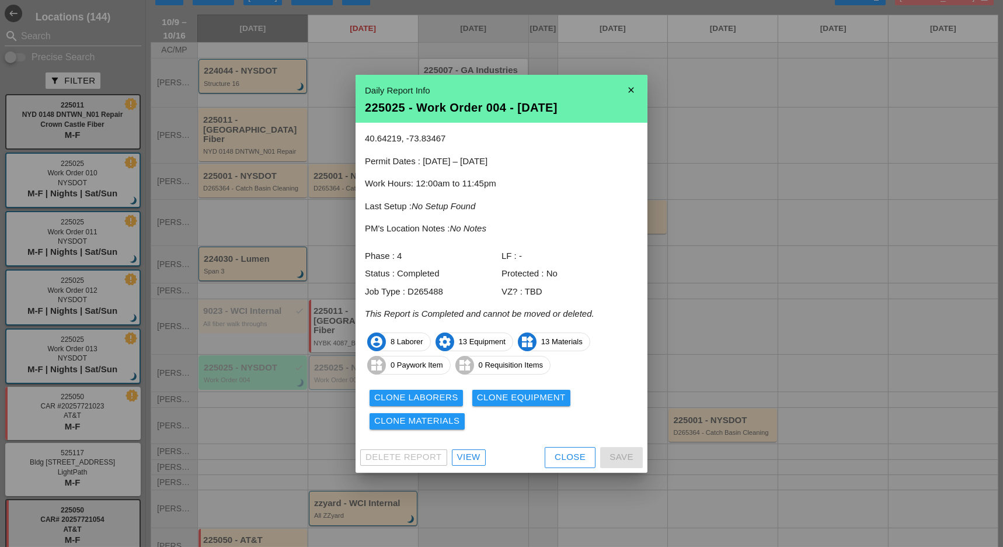
click at [576, 454] on div "Close" at bounding box center [570, 456] width 31 height 13
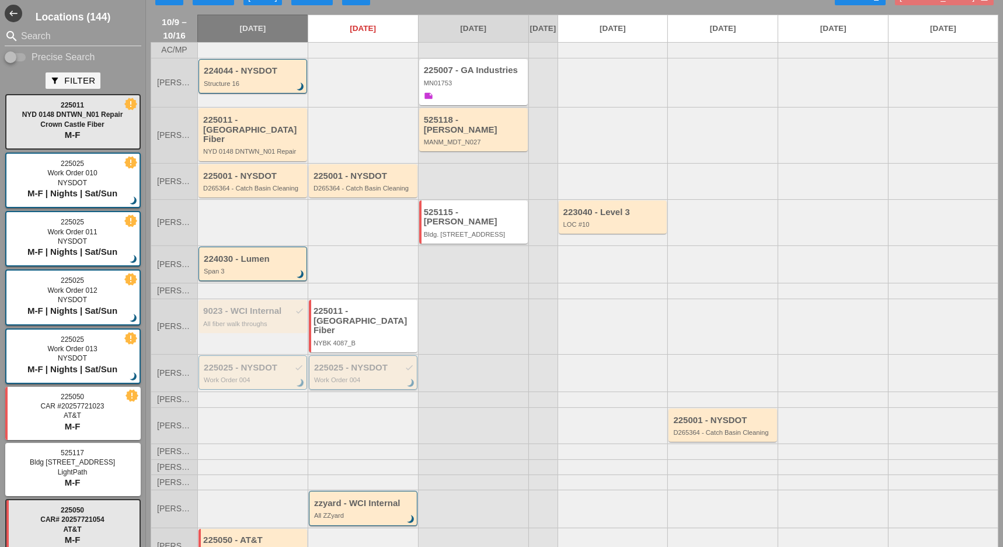
click at [348, 363] on div "225025 - NYSDOT check" at bounding box center [364, 368] width 100 height 10
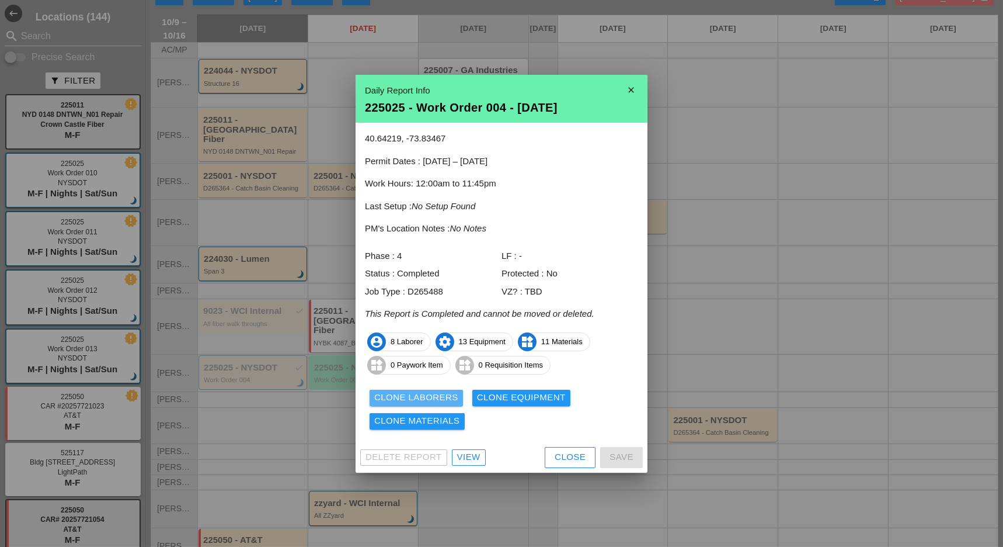
click at [446, 398] on div "Clone Laborers" at bounding box center [416, 397] width 84 height 13
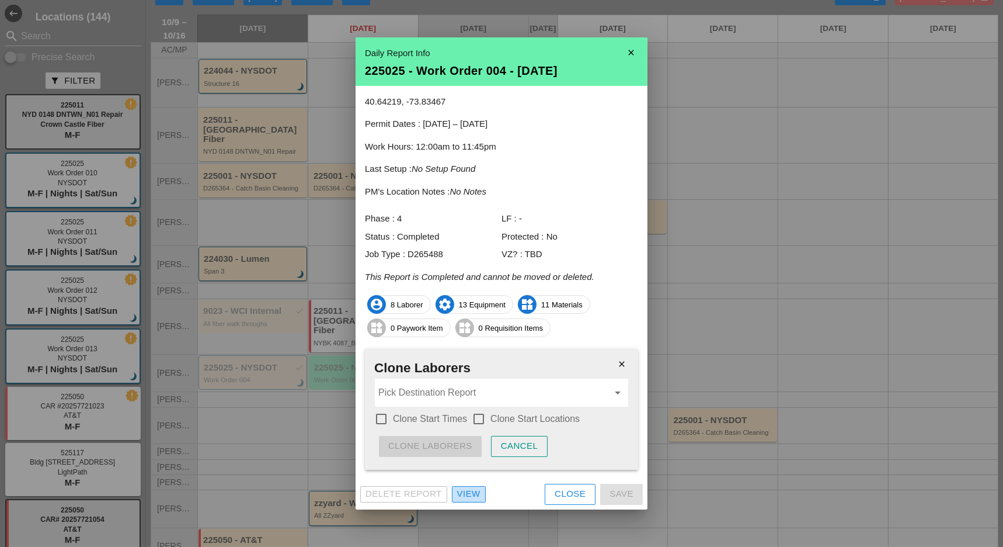
click at [466, 491] on div "View" at bounding box center [468, 493] width 23 height 13
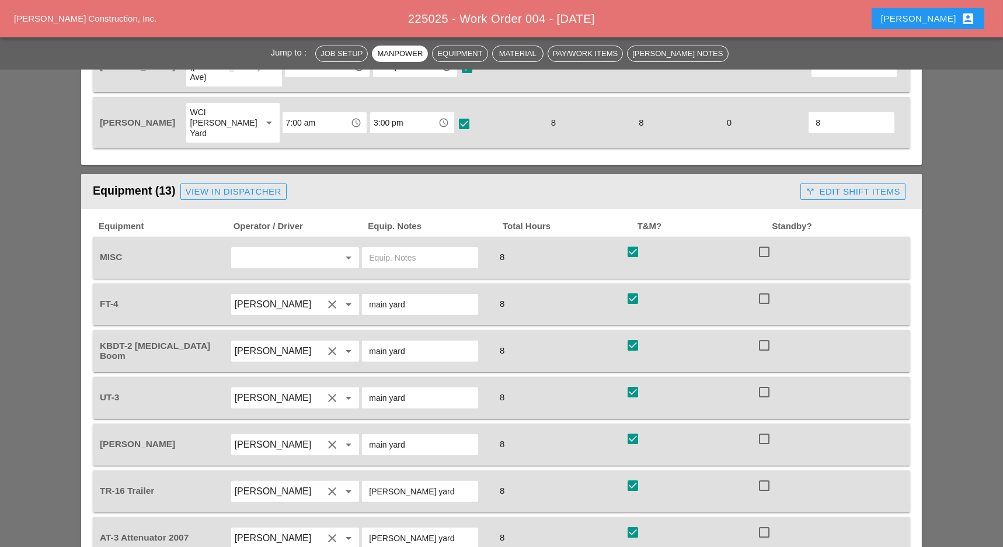
scroll to position [1012, 0]
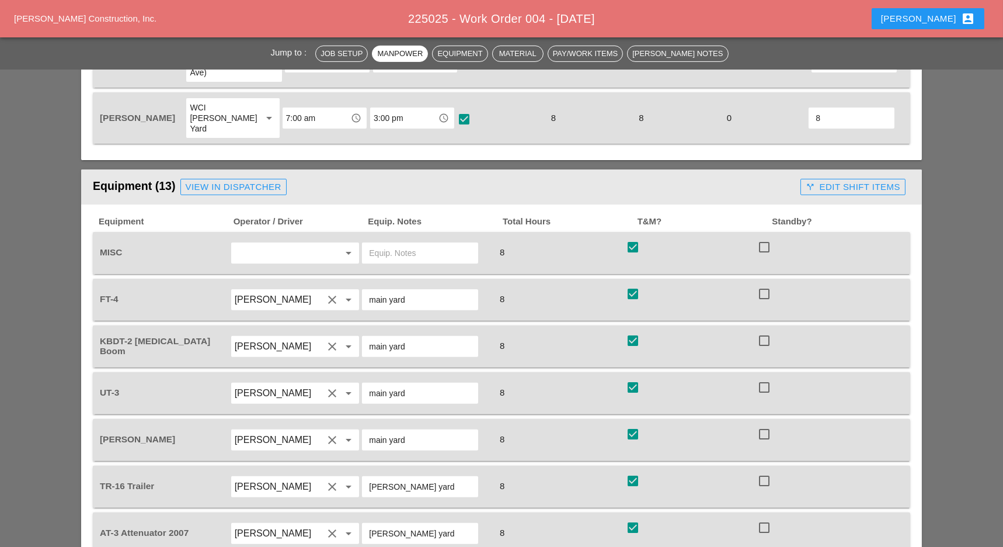
click at [874, 180] on div "call_split Edit Shift Items" at bounding box center [853, 186] width 95 height 13
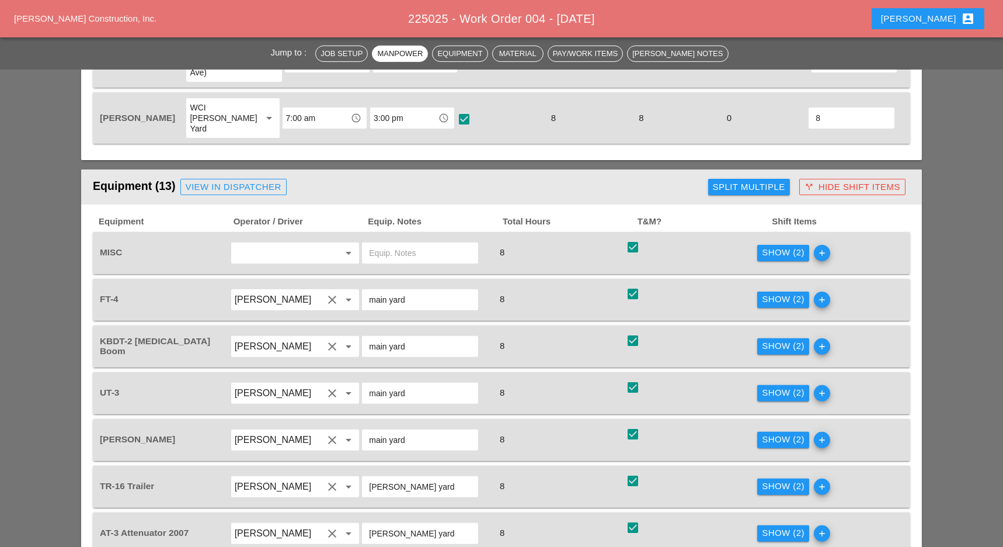
click at [771, 386] on div "Show (2)" at bounding box center [783, 392] width 43 height 13
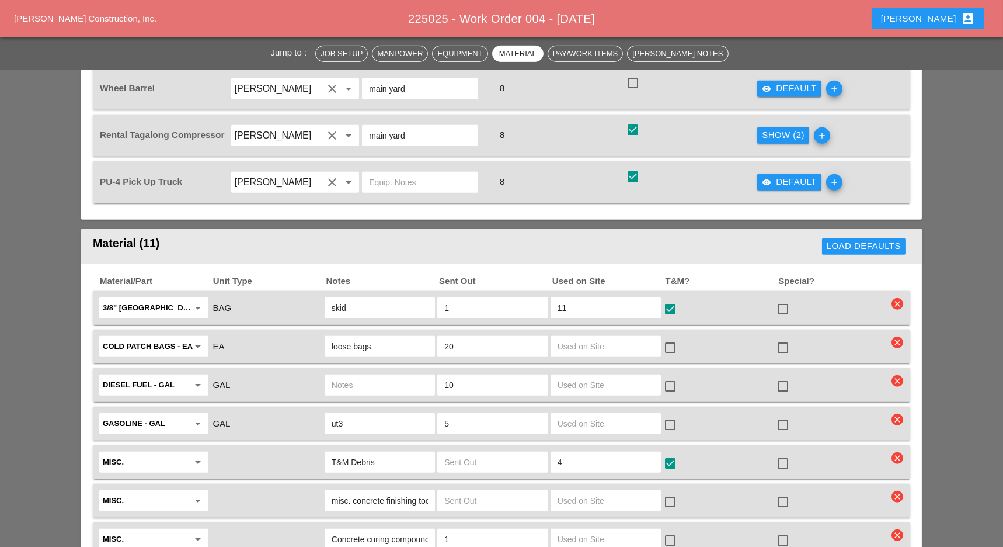
scroll to position [1713, 0]
